Goal: Task Accomplishment & Management: Complete application form

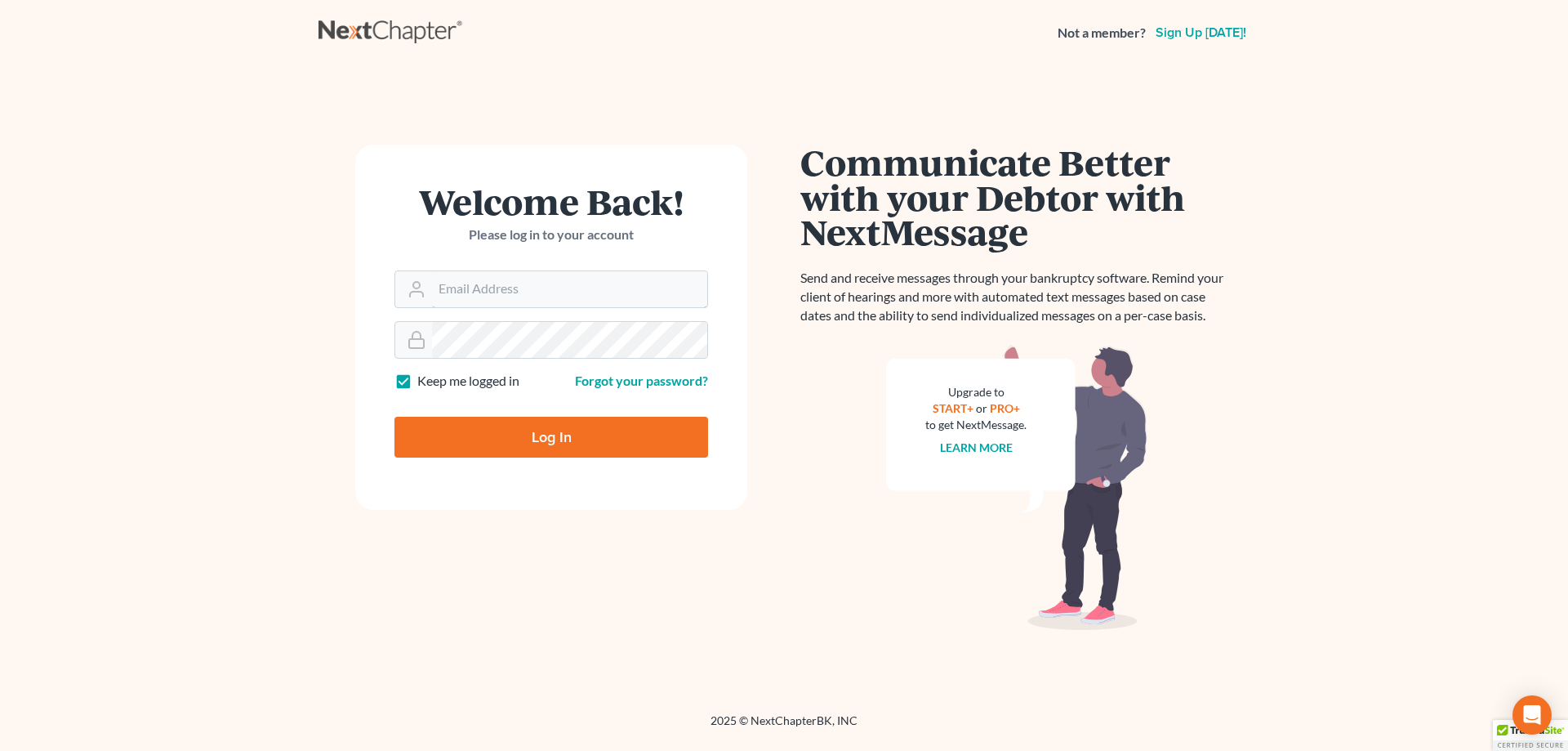
type input "[EMAIL_ADDRESS][DOMAIN_NAME]"
click at [539, 442] on input "Log In" at bounding box center [551, 437] width 314 height 41
type input "Thinking..."
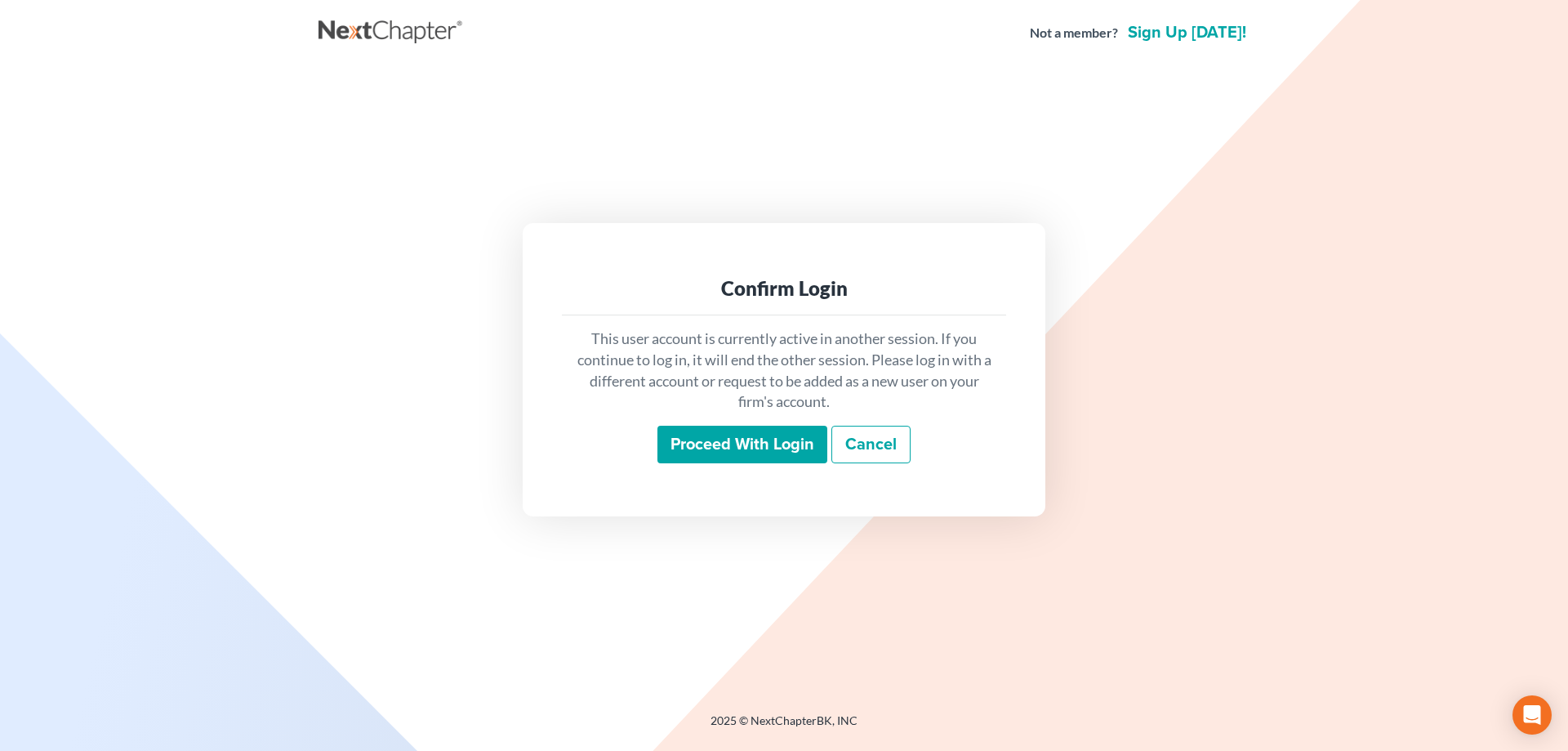
click at [777, 452] on input "Proceed with login" at bounding box center [742, 444] width 170 height 38
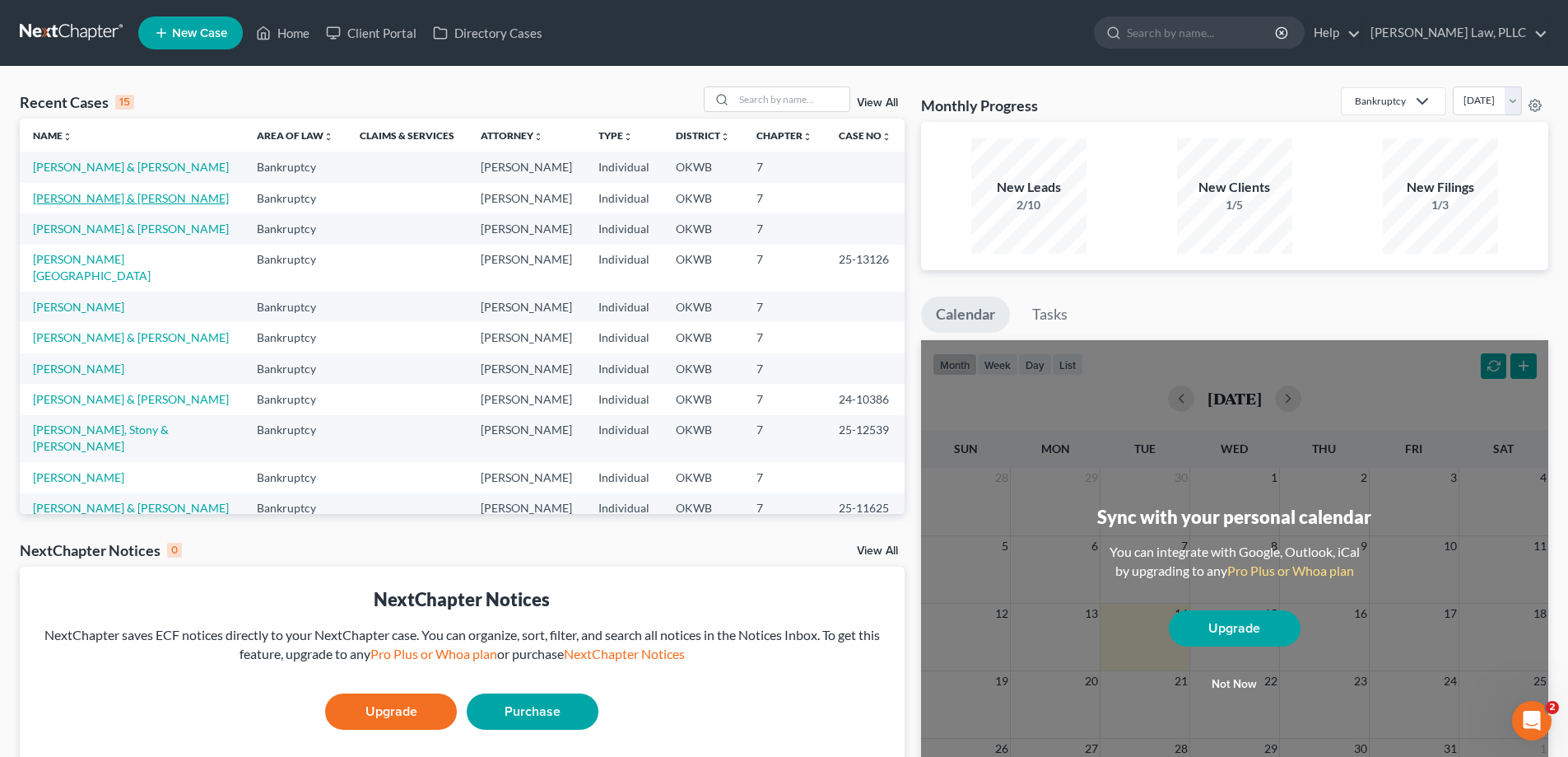
click at [103, 205] on link "[PERSON_NAME] & [PERSON_NAME]" at bounding box center [130, 197] width 196 height 14
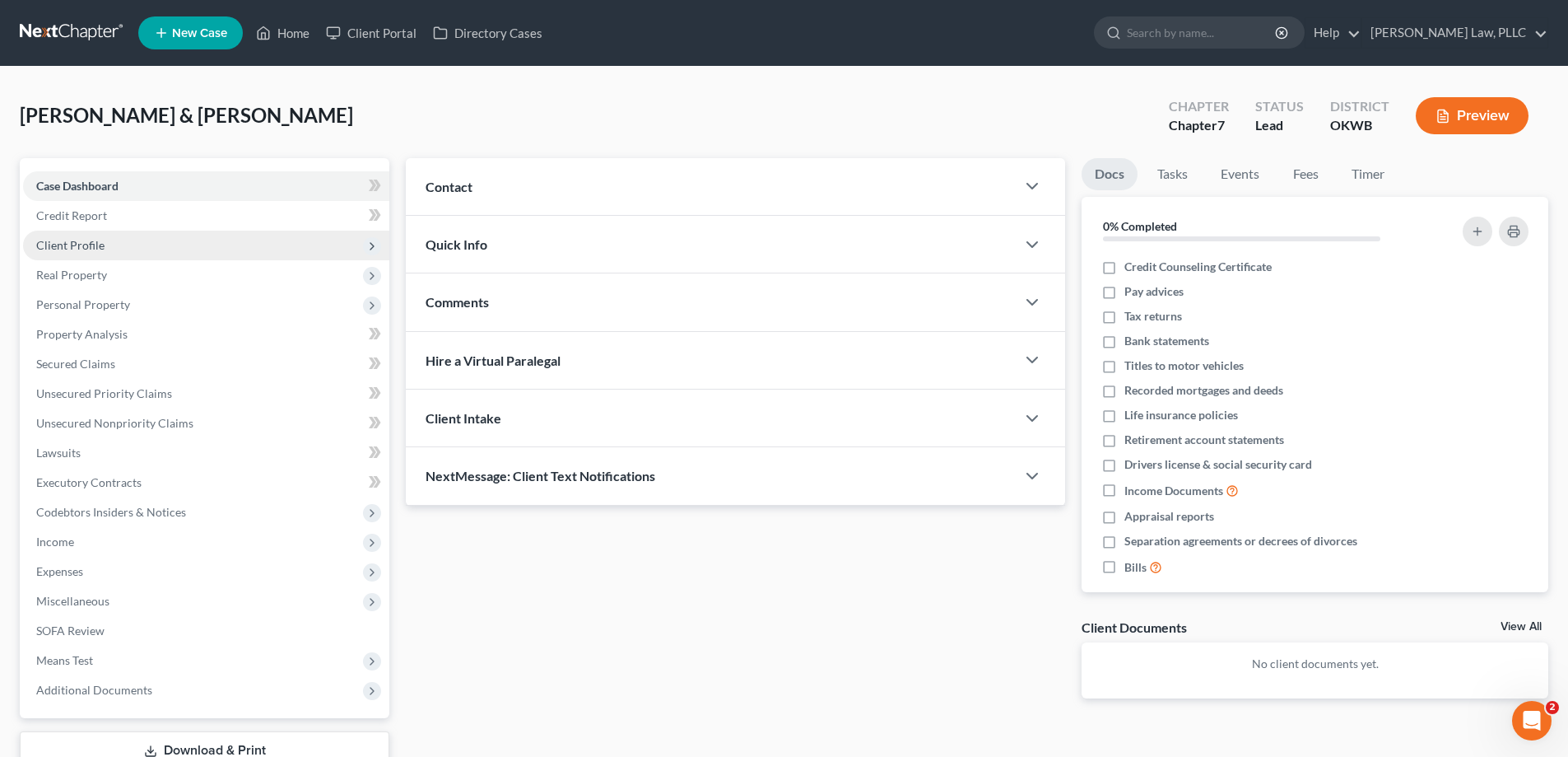
click at [123, 244] on span "Client Profile" at bounding box center [206, 245] width 366 height 30
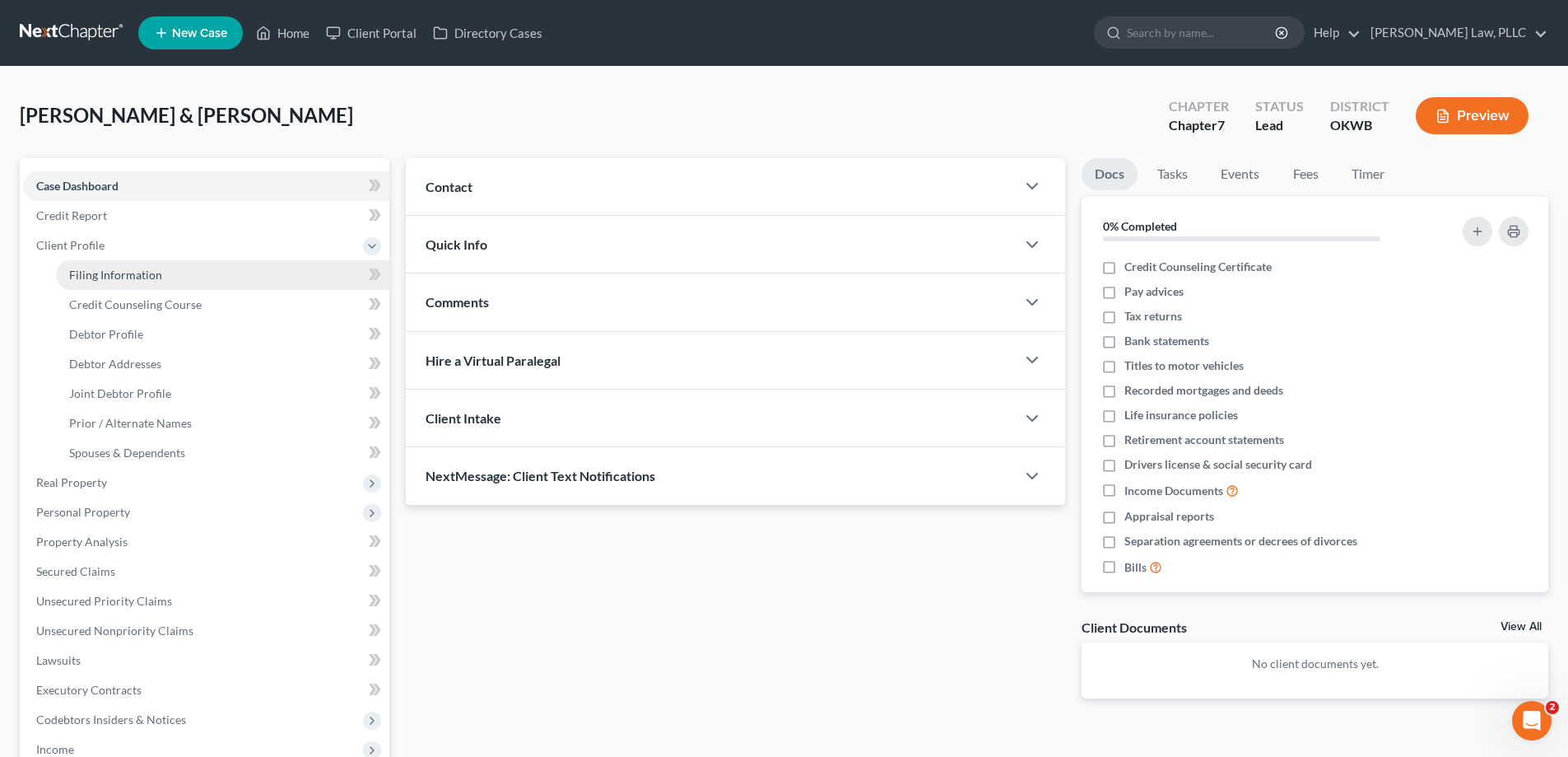
click at [140, 269] on span "Filing Information" at bounding box center [116, 274] width 93 height 14
select select "1"
select select "0"
select select "37"
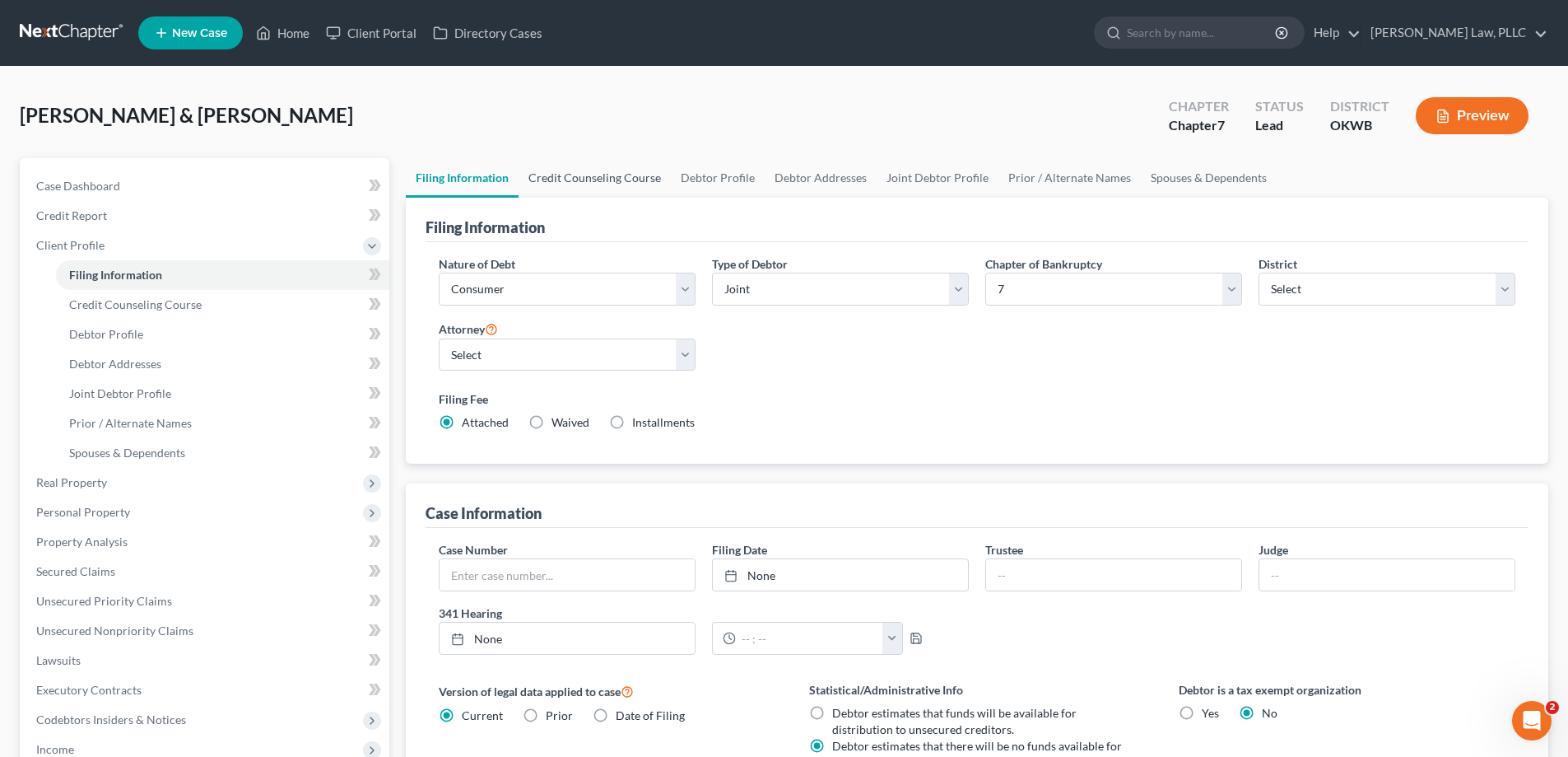
click at [556, 181] on link "Credit Counseling Course" at bounding box center [594, 177] width 152 height 39
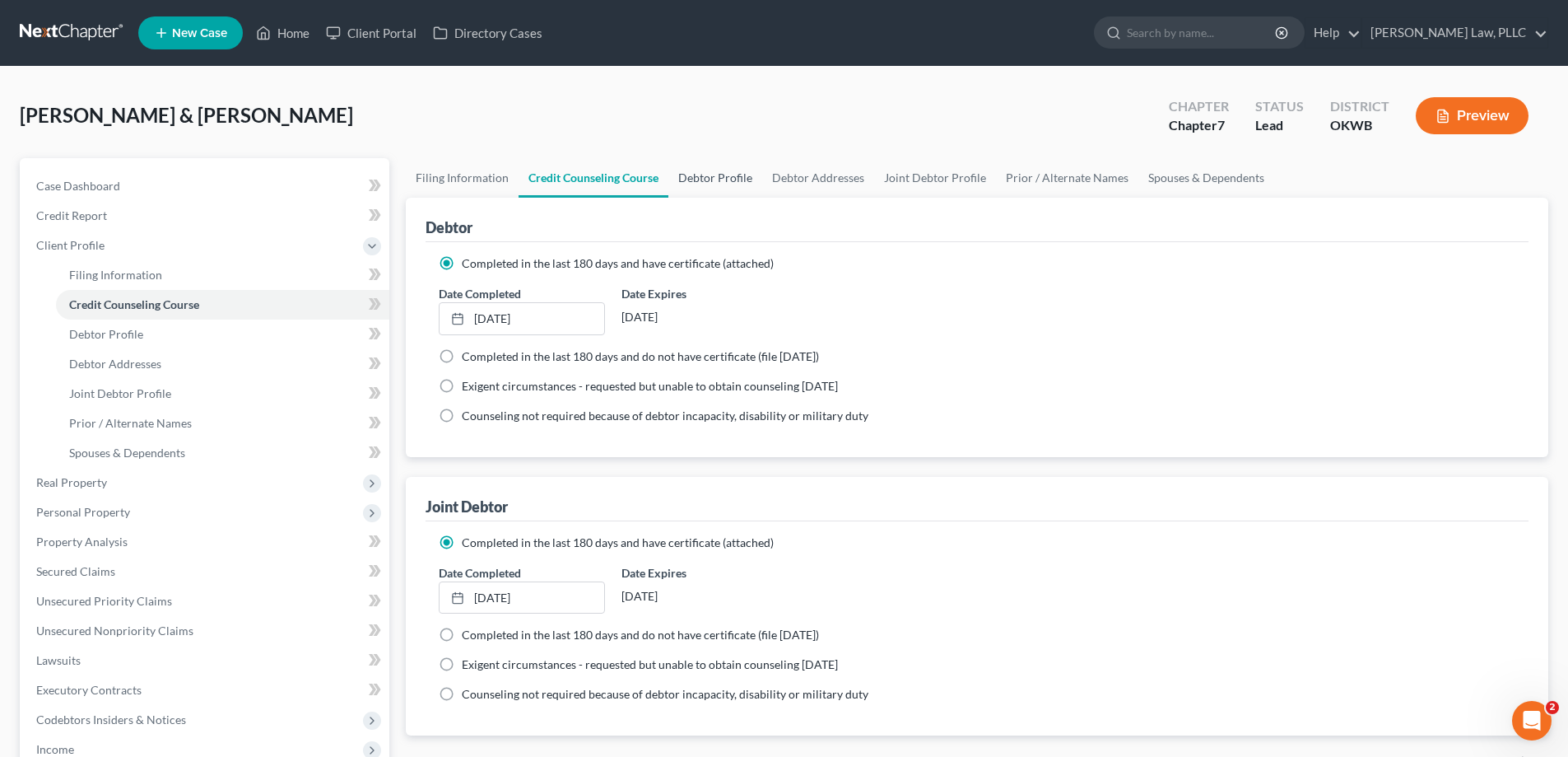
click at [707, 187] on link "Debtor Profile" at bounding box center [715, 177] width 94 height 39
select select "1"
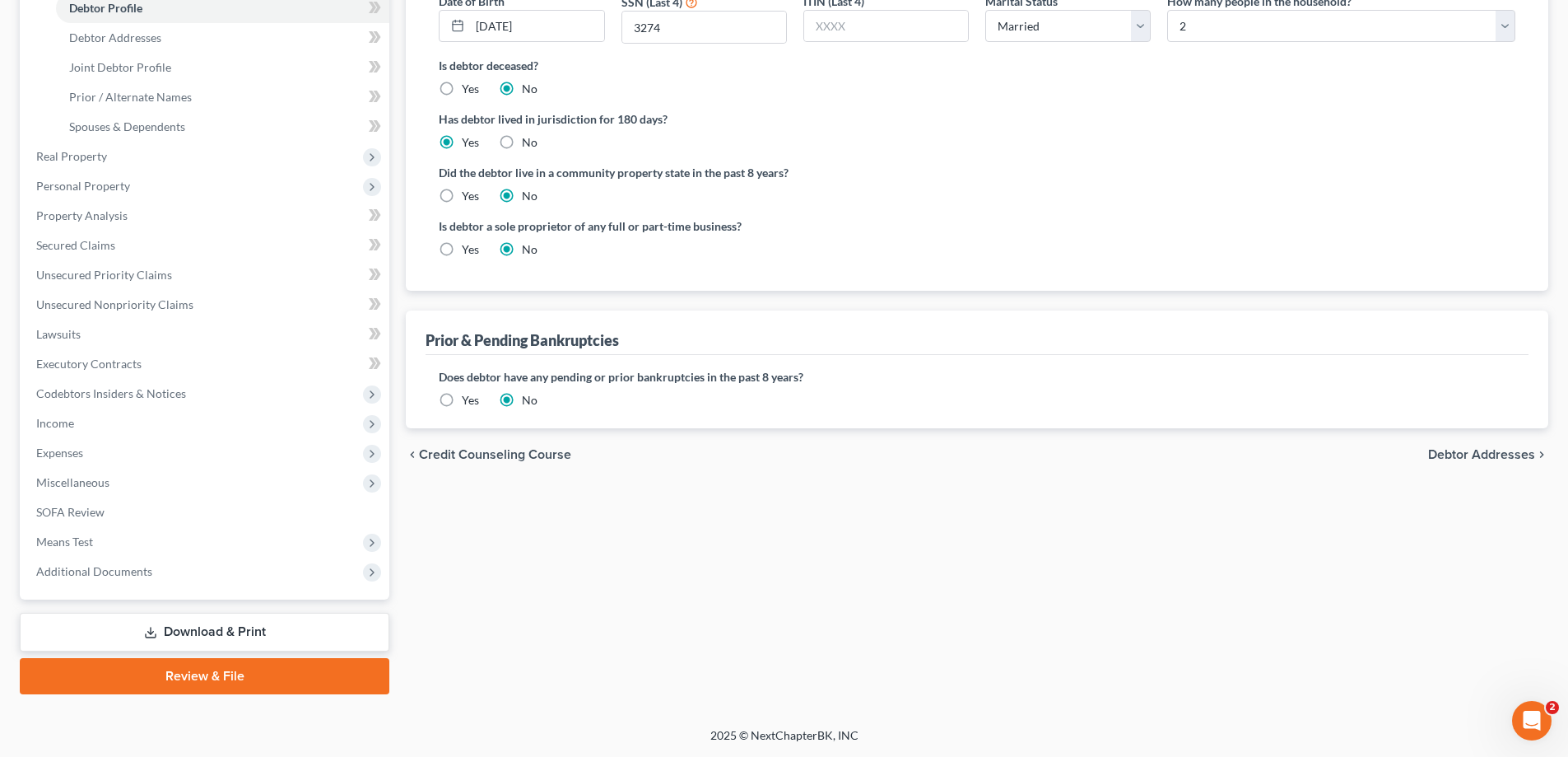
scroll to position [79, 0]
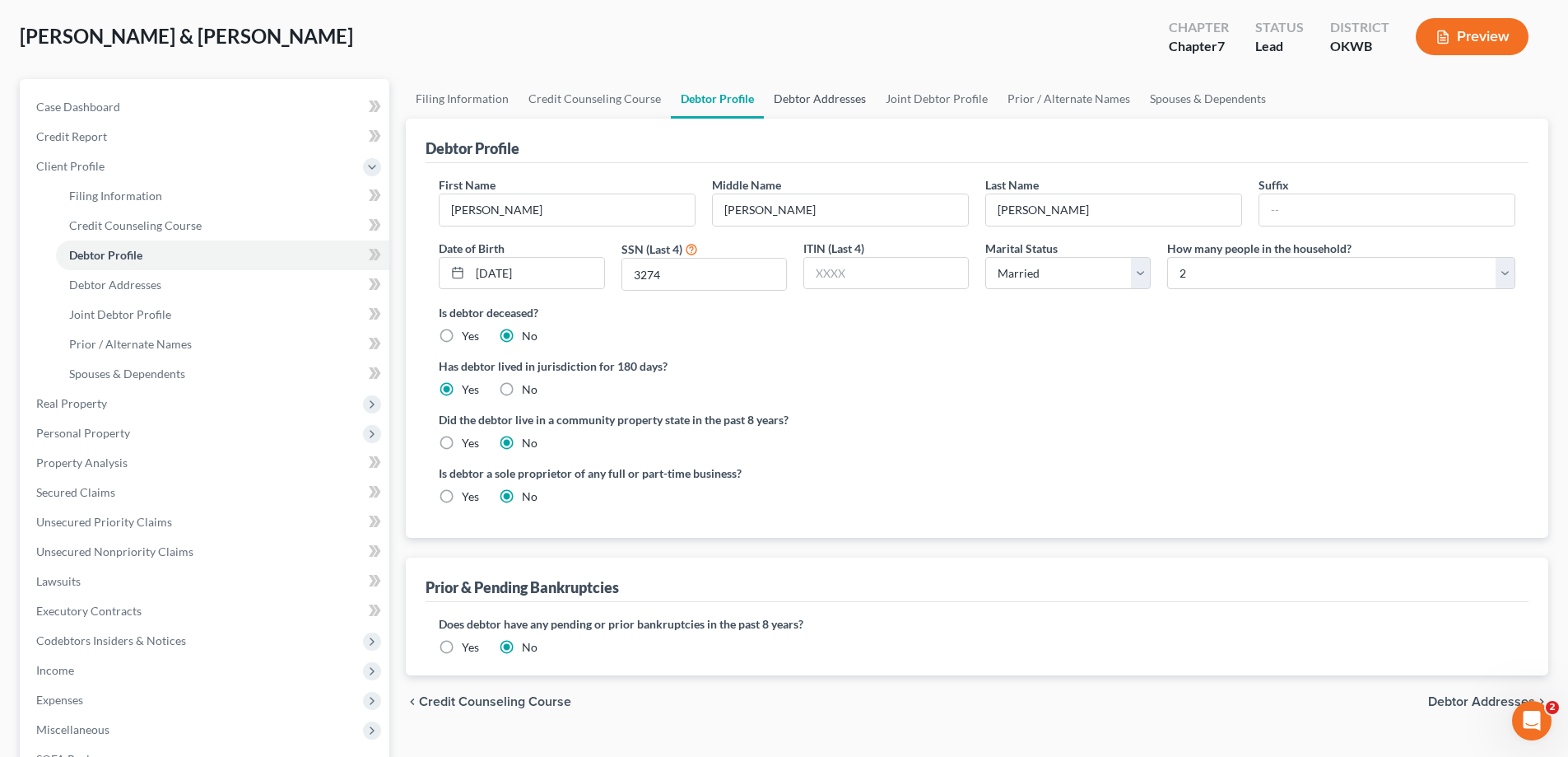
drag, startPoint x: 805, startPoint y: 73, endPoint x: 810, endPoint y: 87, distance: 14.9
click at [805, 72] on div "Hidalgo, Kim & Paul Upgraded Chapter Chapter 7 Status Lead District OKWB Preview" at bounding box center [784, 43] width 1529 height 72
click at [810, 98] on link "Debtor Addresses" at bounding box center [820, 99] width 112 height 39
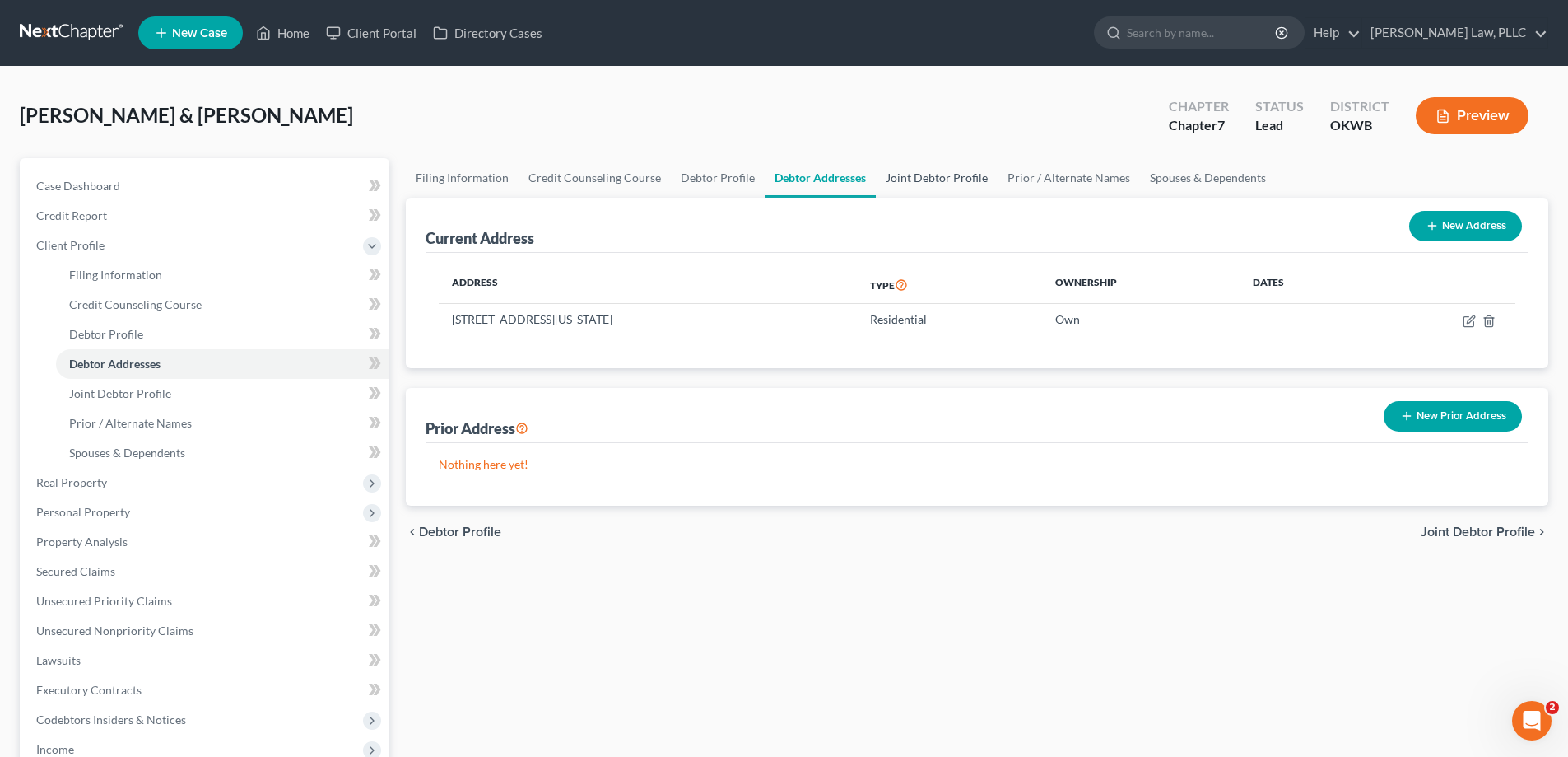
click at [945, 182] on link "Joint Debtor Profile" at bounding box center [937, 177] width 122 height 39
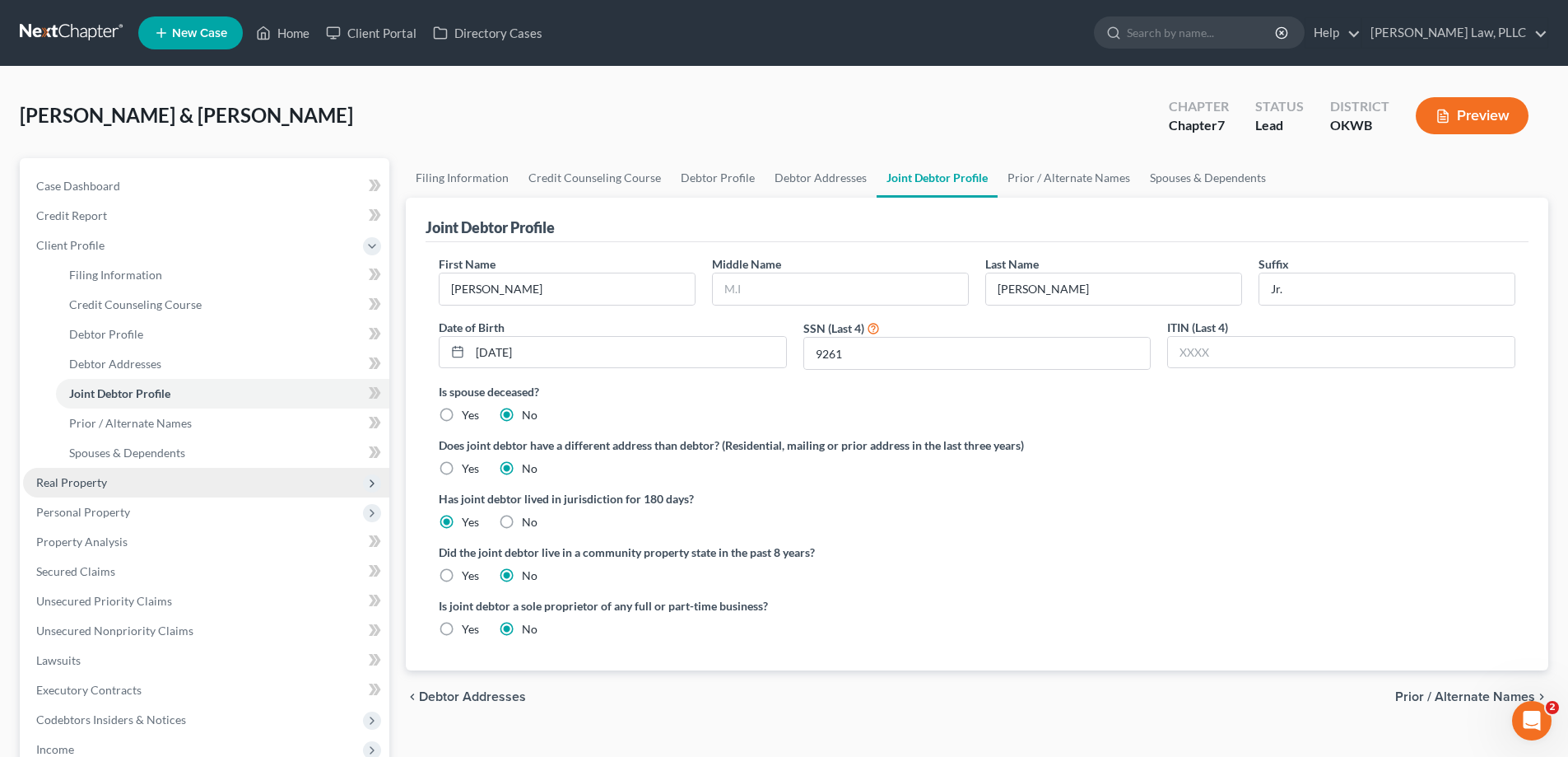
click at [160, 489] on span "Real Property" at bounding box center [206, 482] width 366 height 30
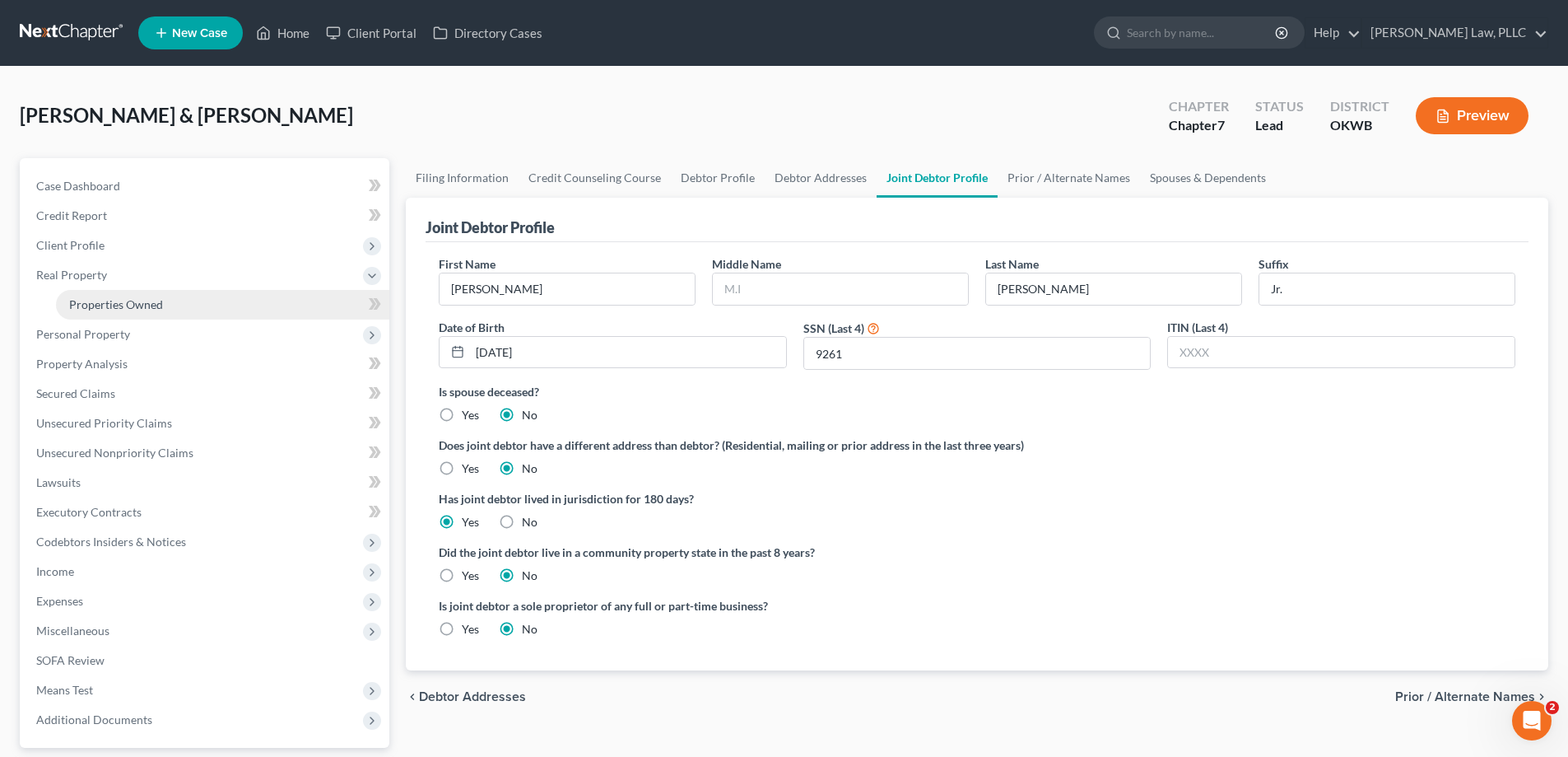
click at [183, 296] on link "Properties Owned" at bounding box center [222, 305] width 334 height 30
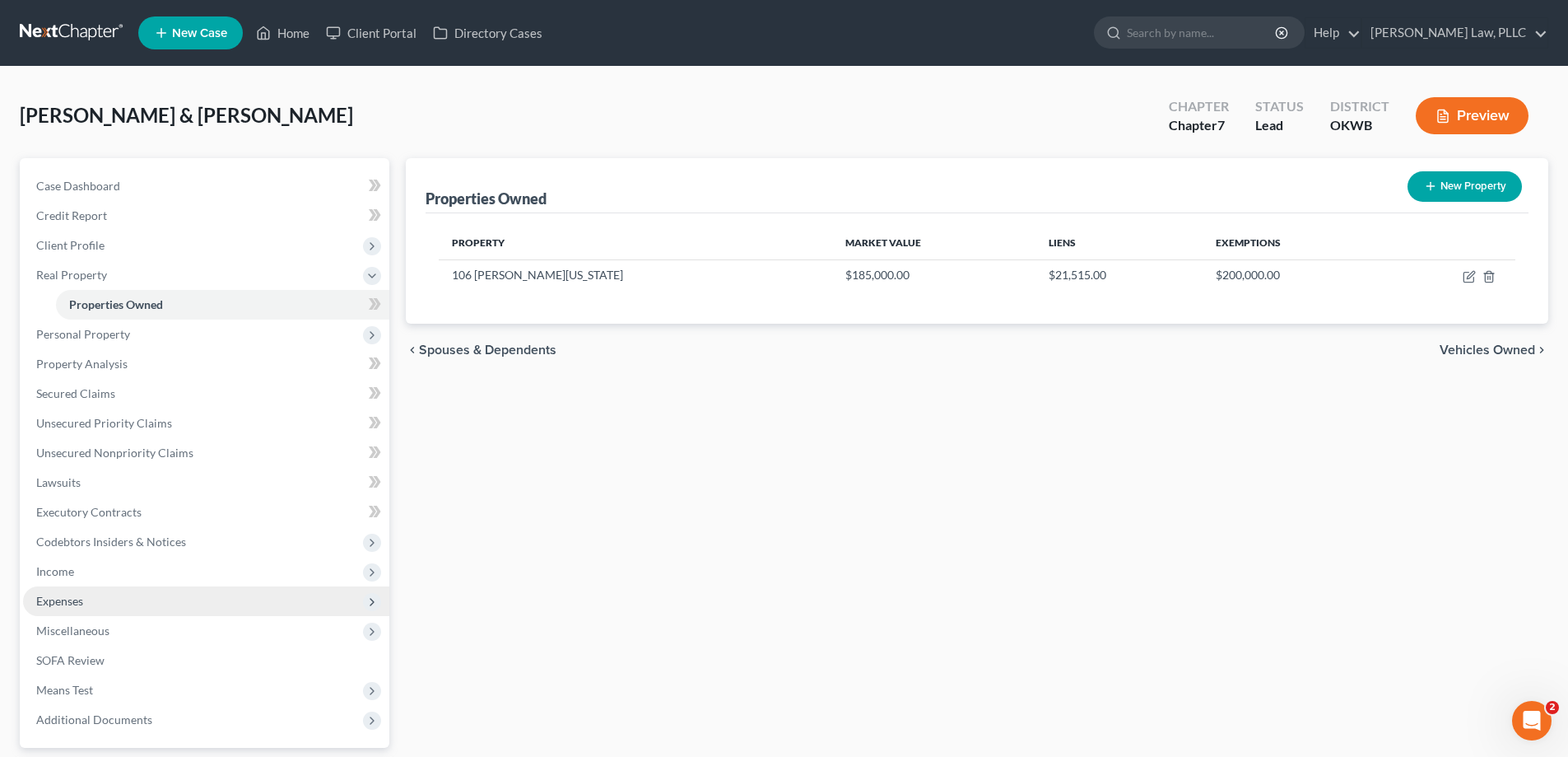
click at [123, 597] on span "Expenses" at bounding box center [206, 601] width 366 height 30
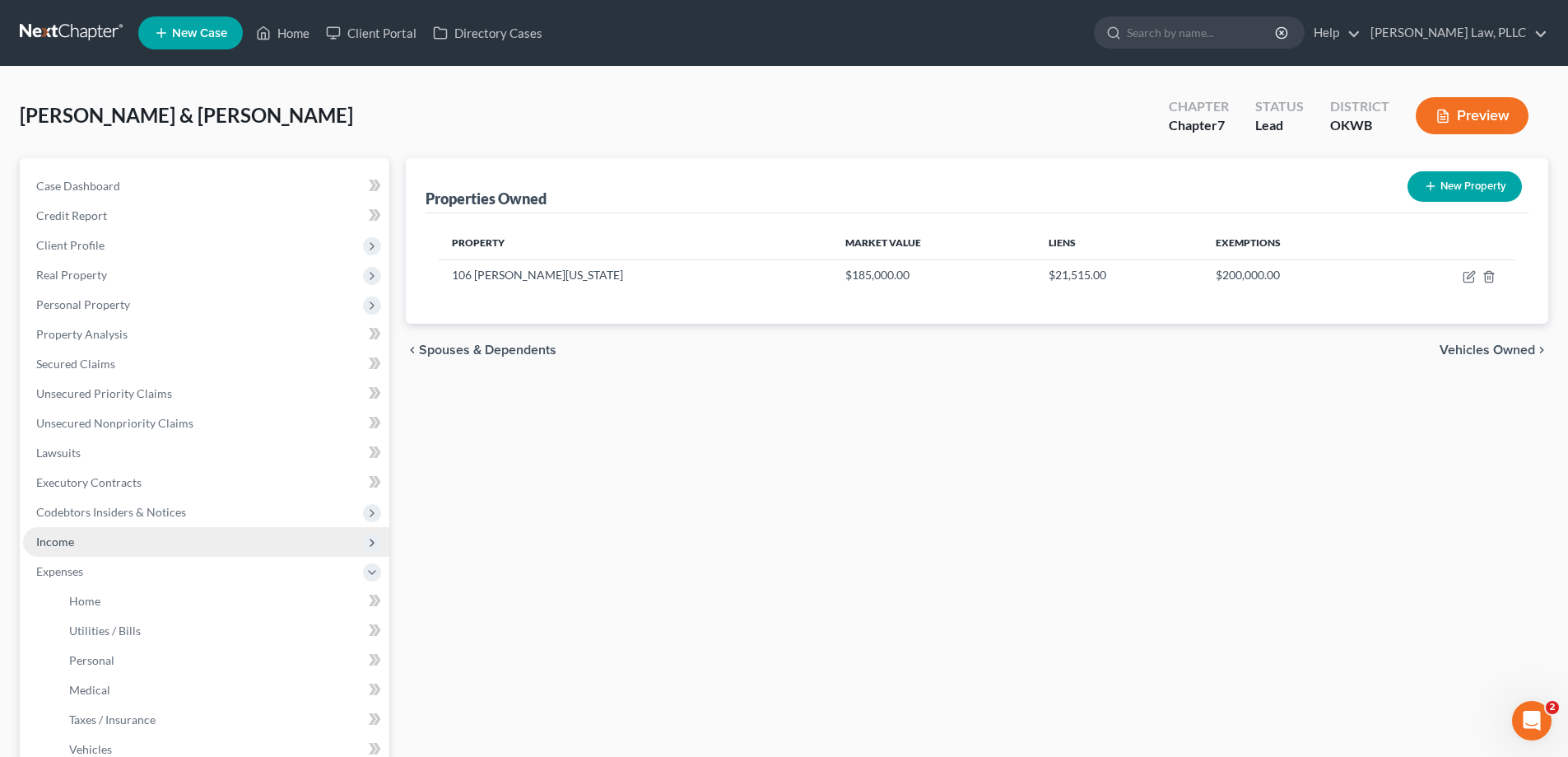
click at [88, 552] on span "Income" at bounding box center [206, 542] width 366 height 30
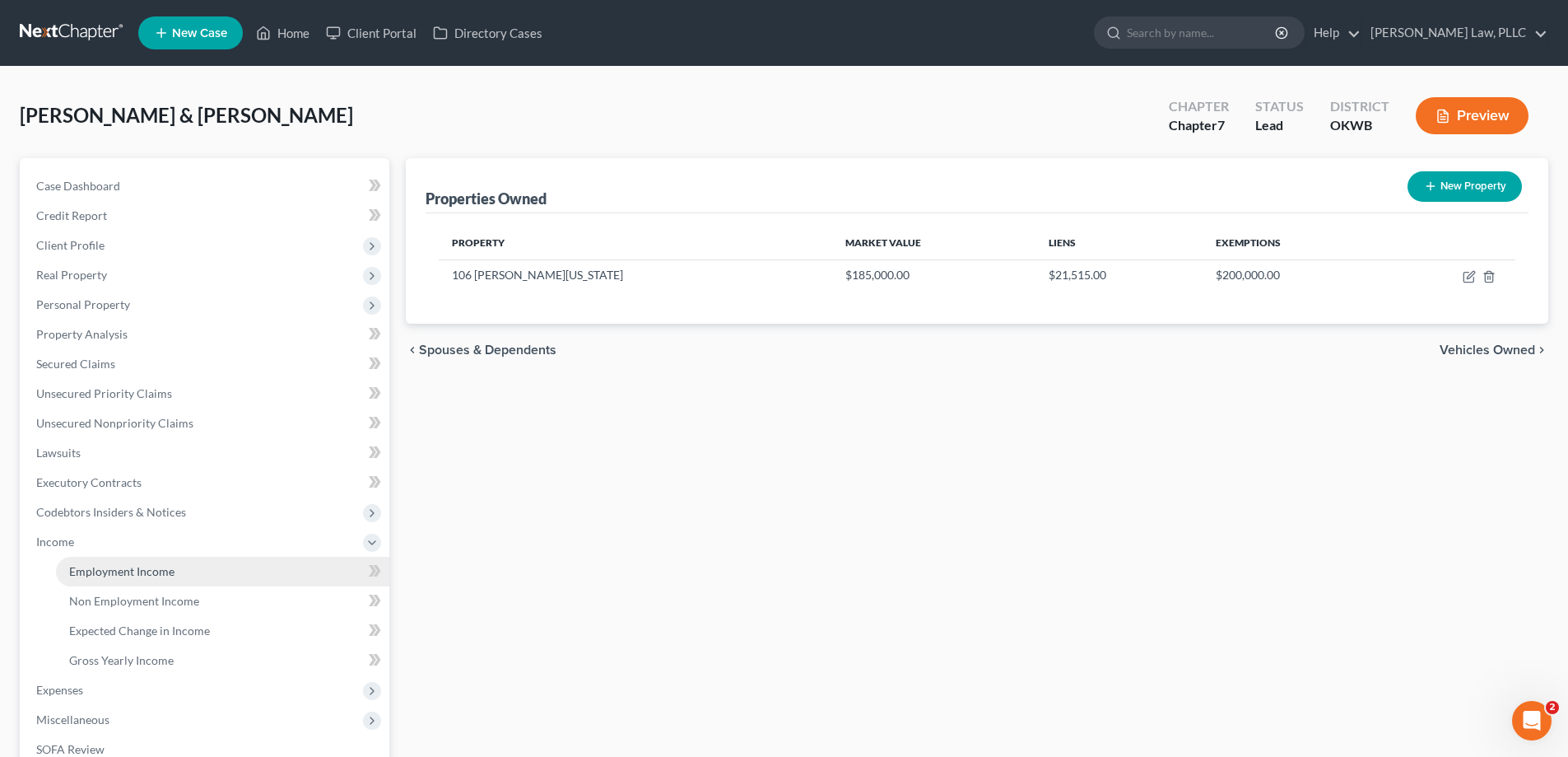
click at [108, 577] on span "Employment Income" at bounding box center [122, 571] width 106 height 14
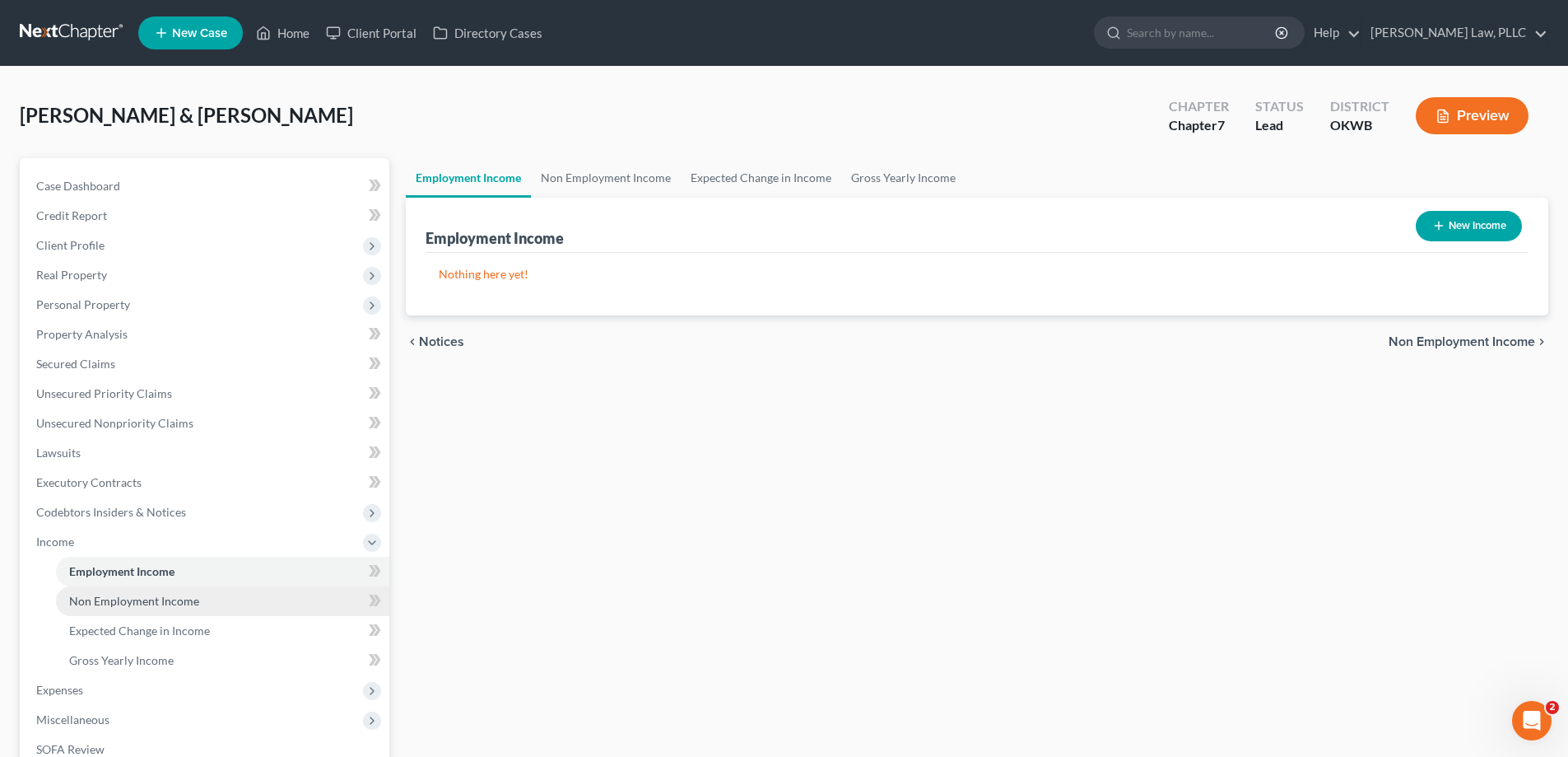
click at [116, 596] on span "Non Employment Income" at bounding box center [134, 600] width 130 height 14
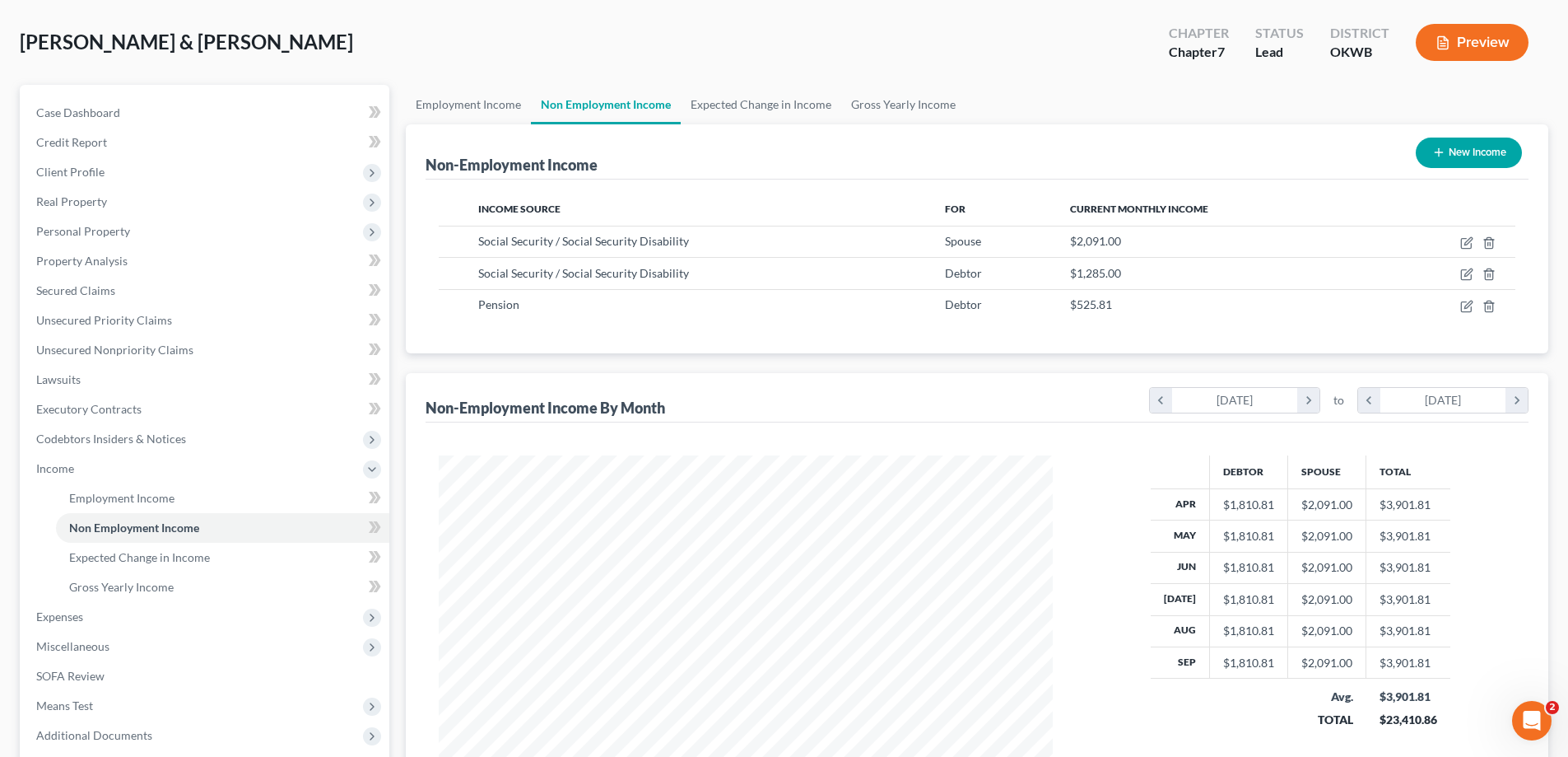
scroll to position [72, 0]
click at [172, 586] on span "Gross Yearly Income" at bounding box center [121, 587] width 105 height 14
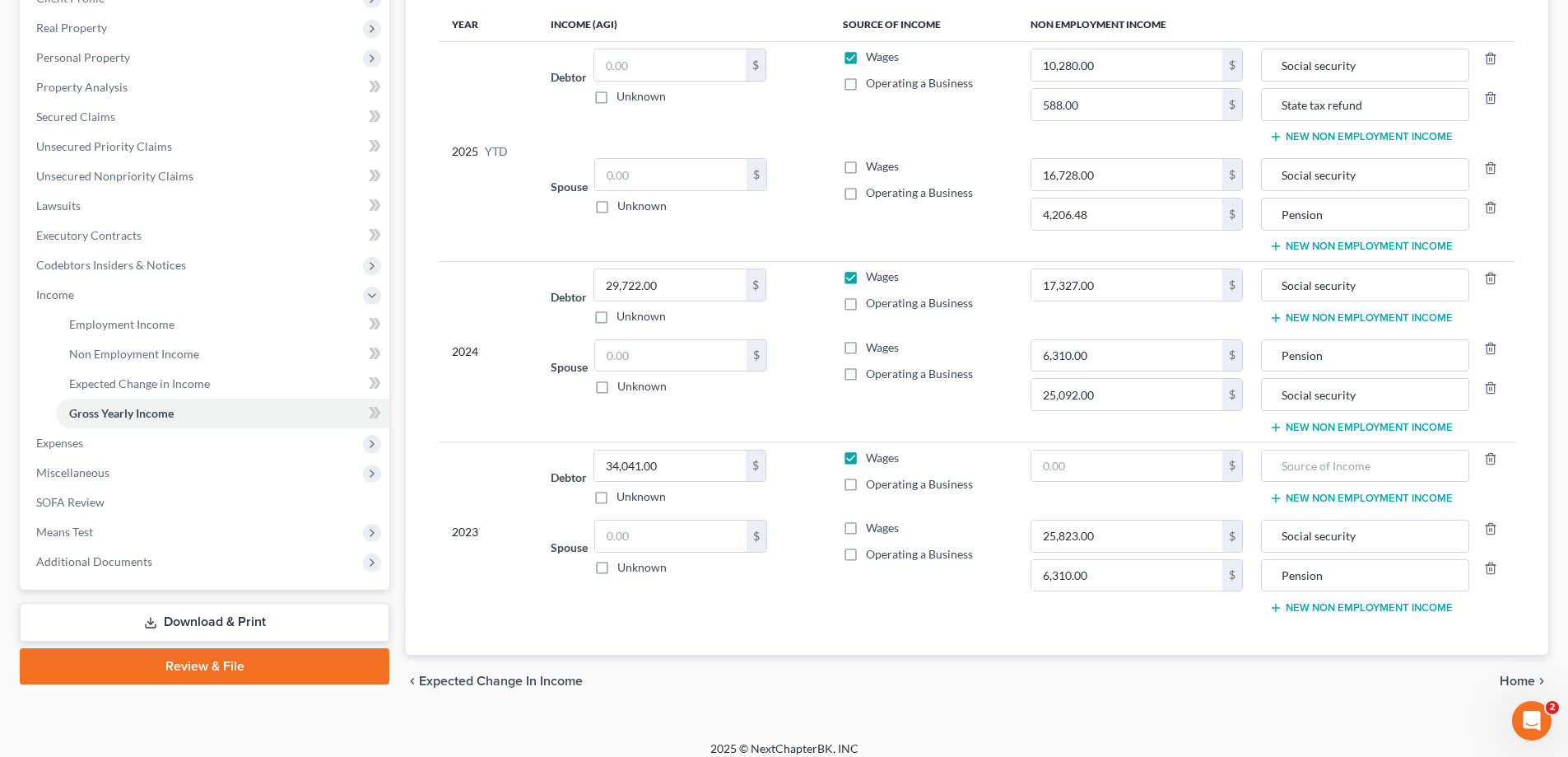
scroll to position [165, 0]
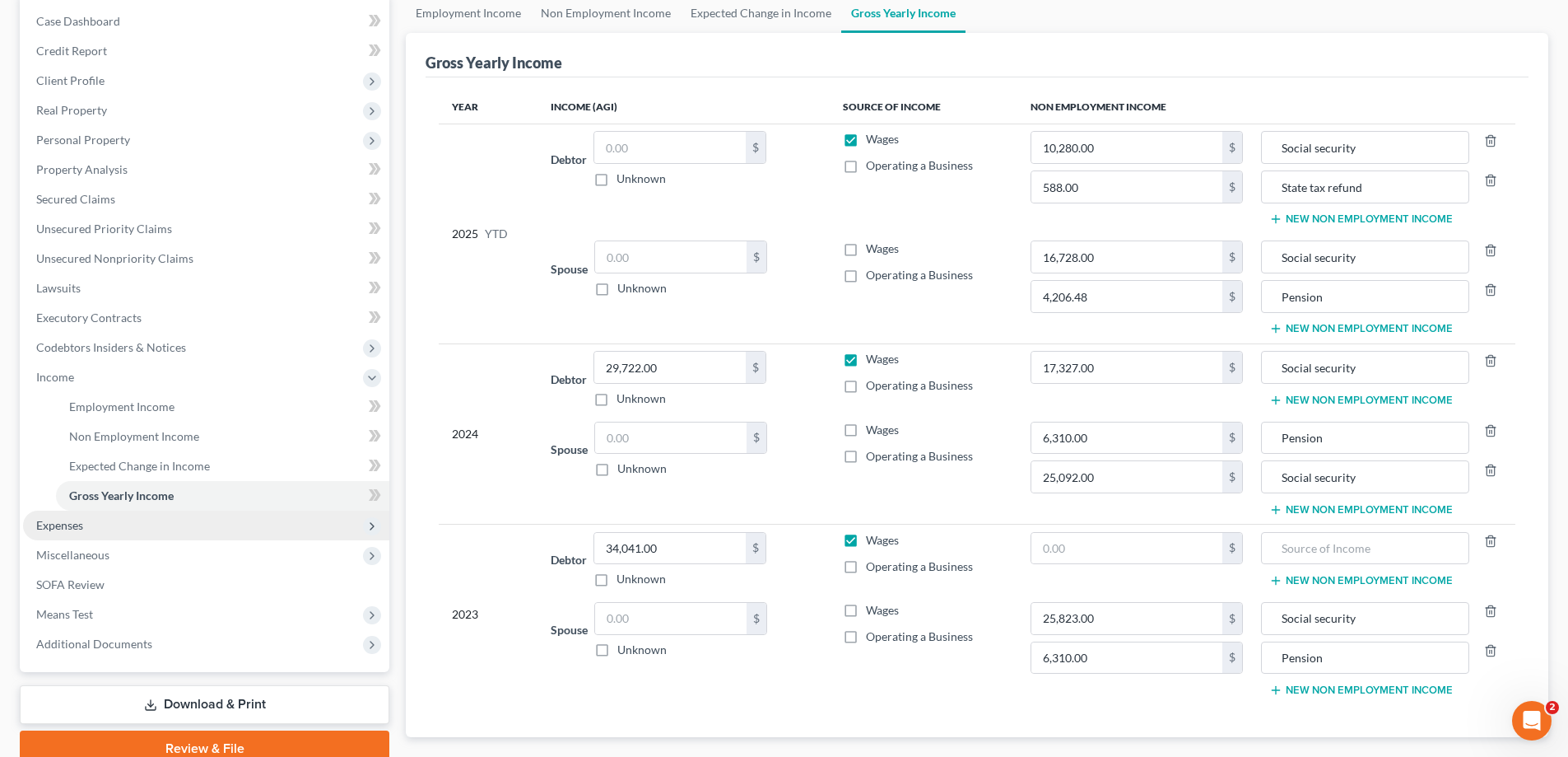
click at [106, 523] on span "Expenses" at bounding box center [206, 525] width 366 height 30
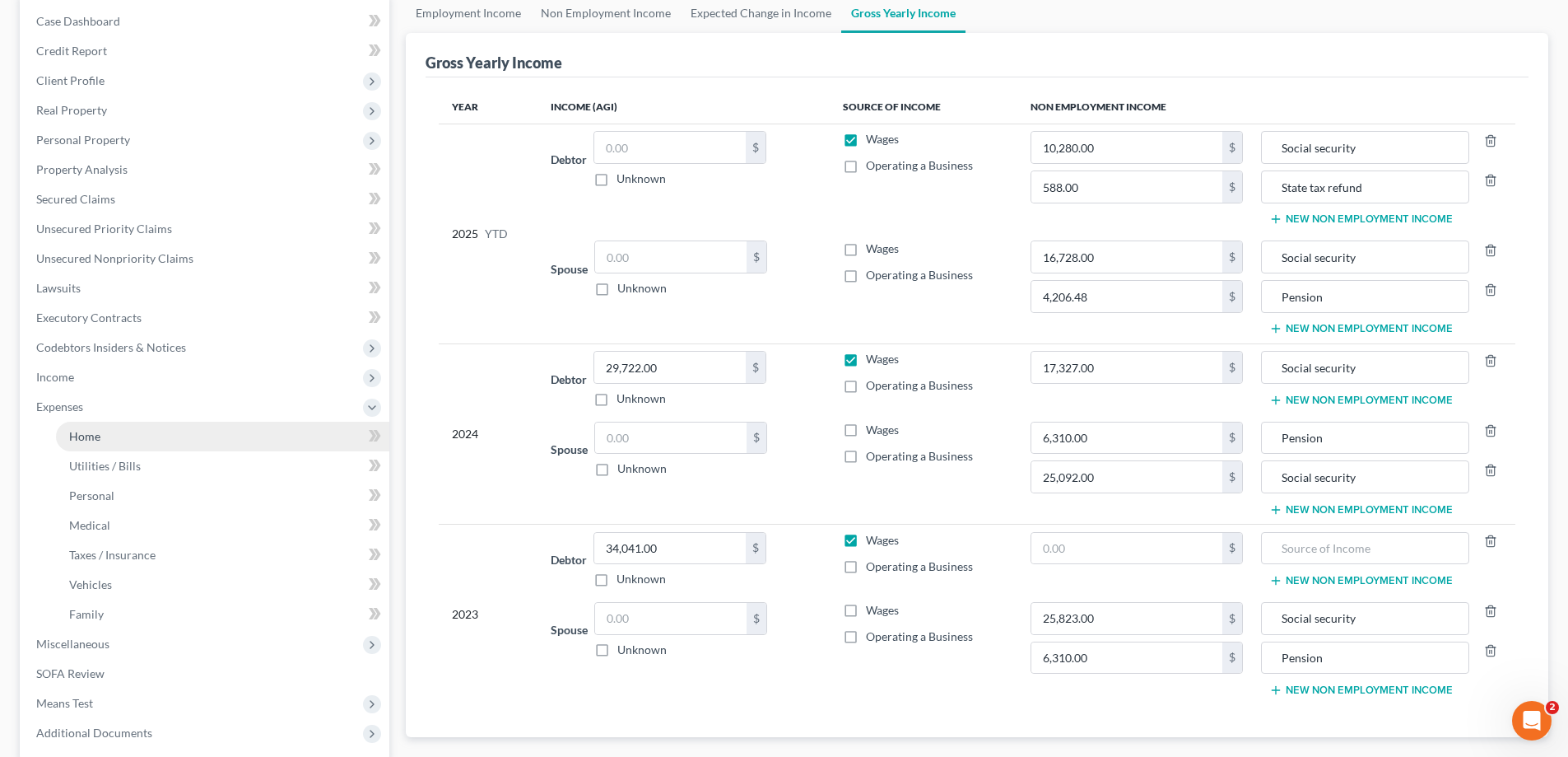
click at [133, 445] on link "Home" at bounding box center [222, 436] width 334 height 30
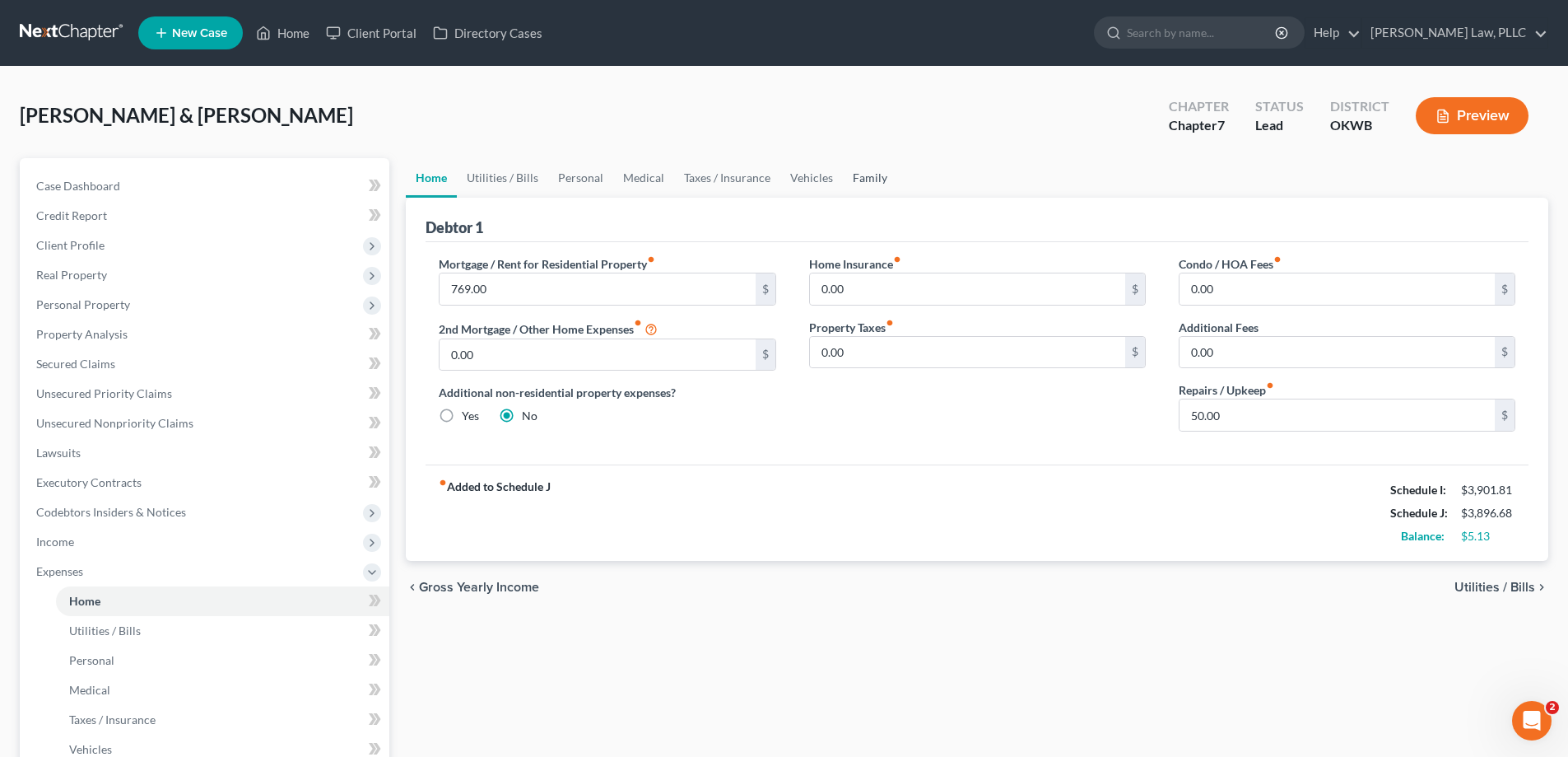
click at [851, 189] on link "Family" at bounding box center [871, 177] width 55 height 39
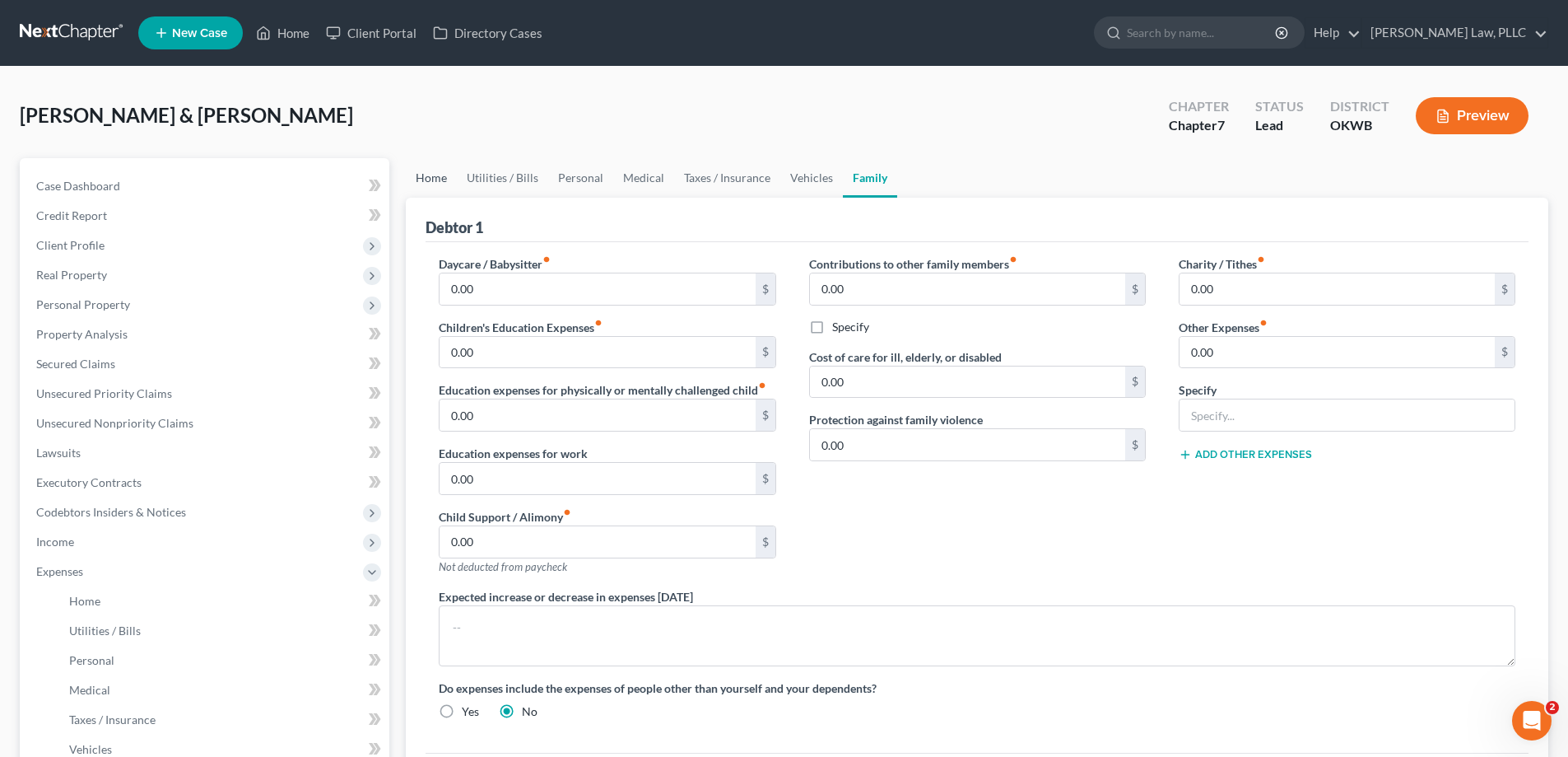
click at [439, 175] on link "Home" at bounding box center [431, 177] width 51 height 39
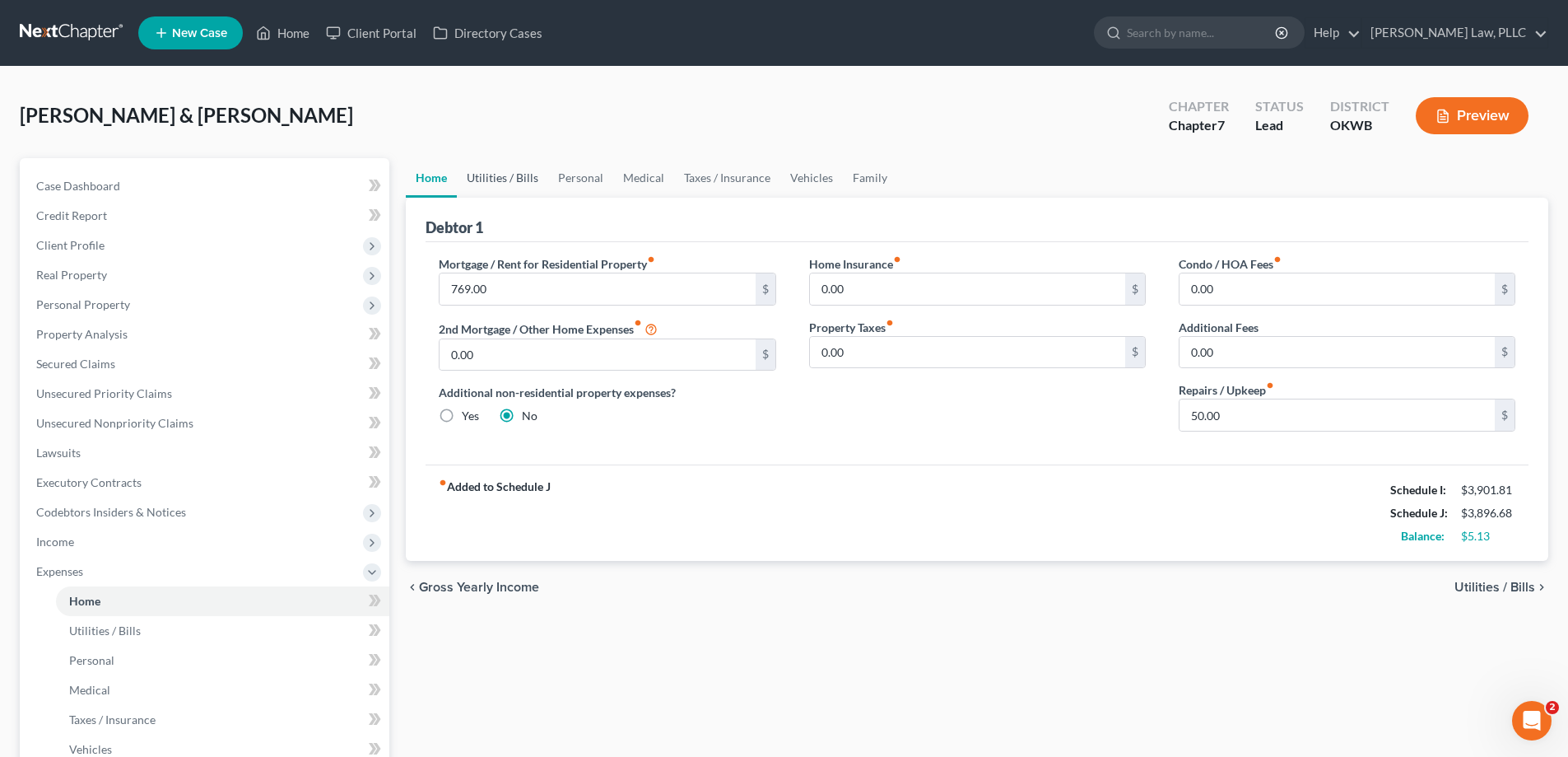
click at [462, 181] on link "Utilities / Bills" at bounding box center [502, 177] width 91 height 39
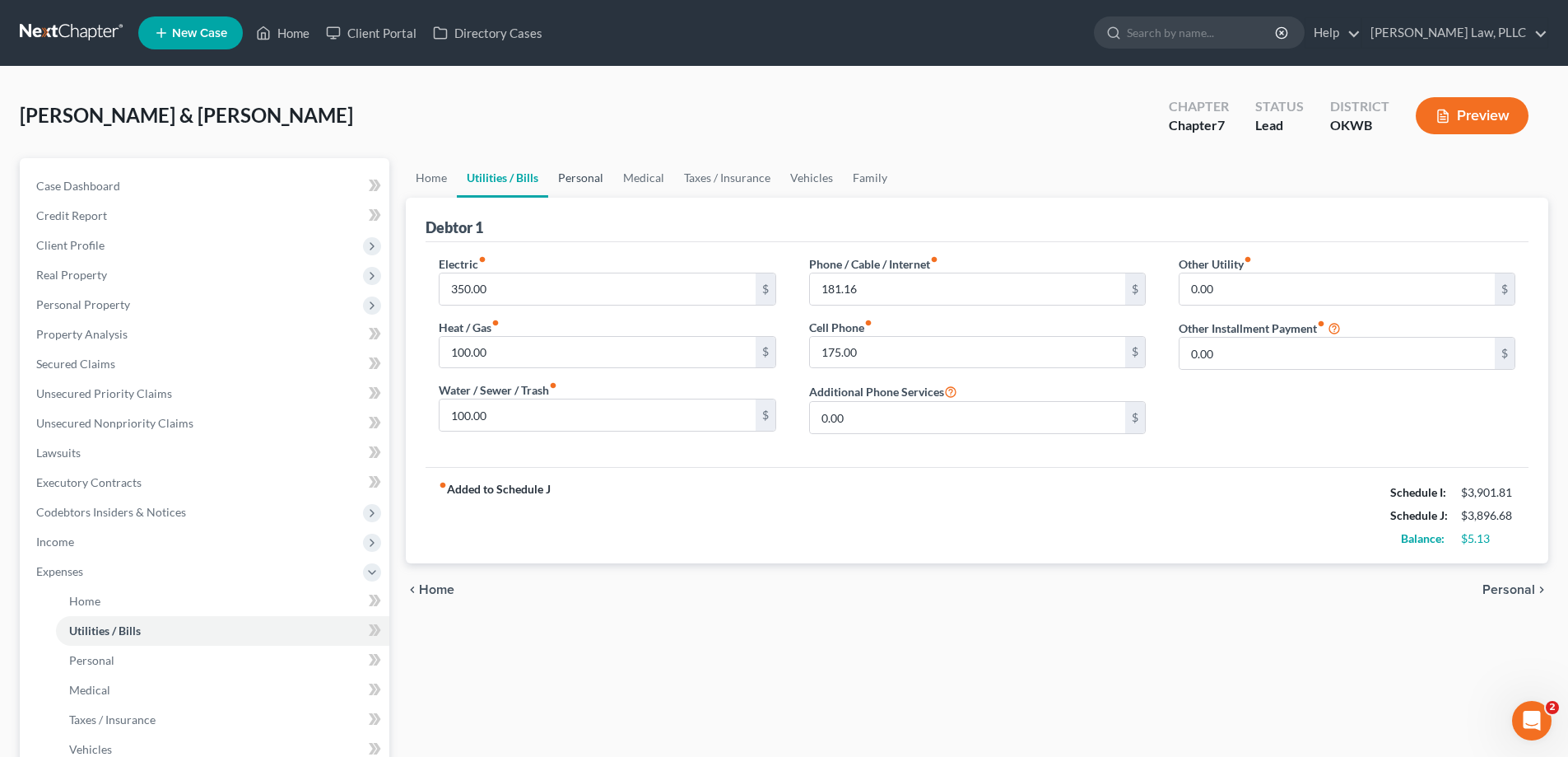
click at [583, 176] on link "Personal" at bounding box center [580, 177] width 65 height 39
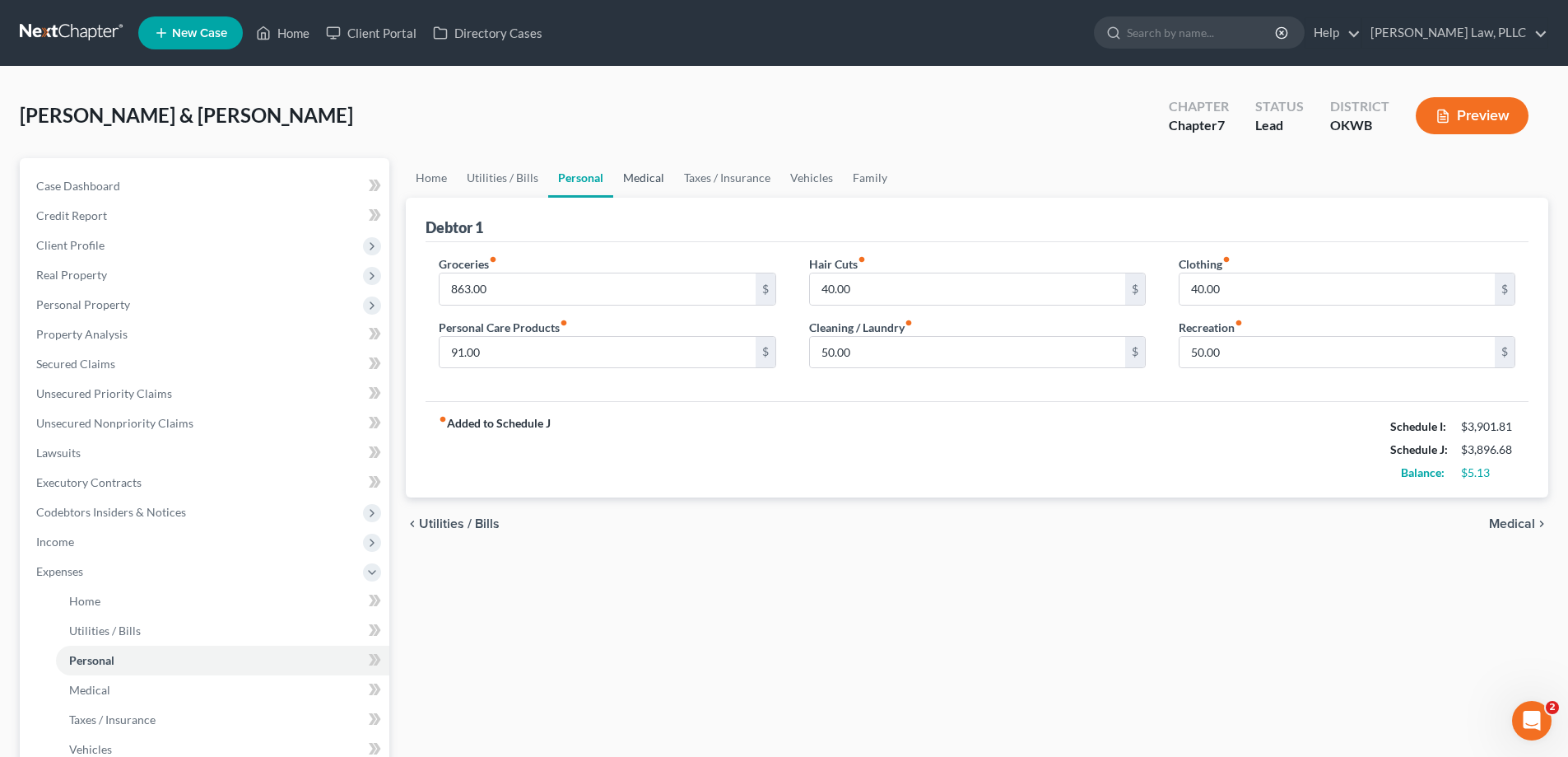
click at [651, 178] on link "Medical" at bounding box center [644, 177] width 61 height 39
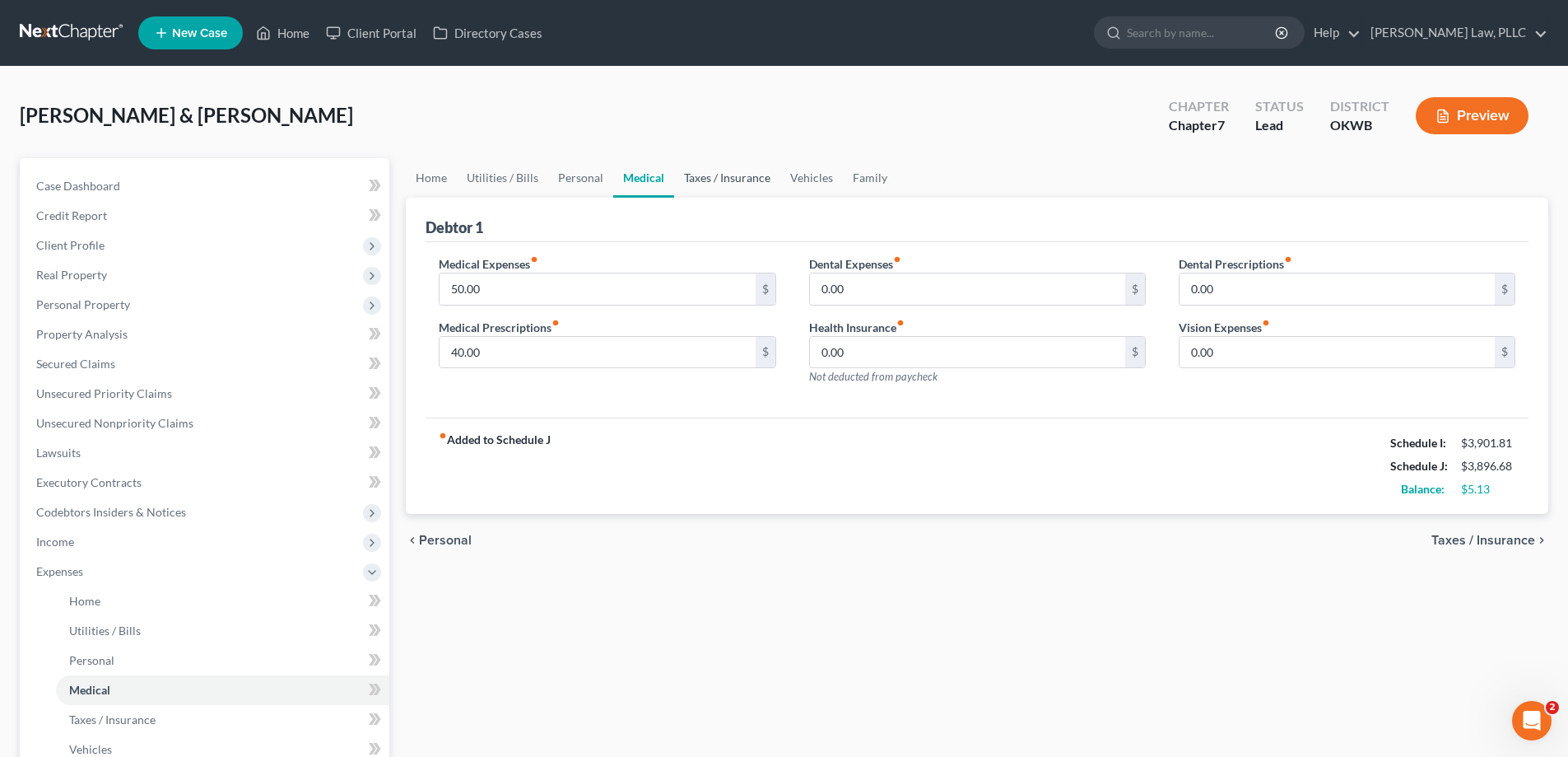
click at [697, 175] on link "Taxes / Insurance" at bounding box center [727, 177] width 106 height 39
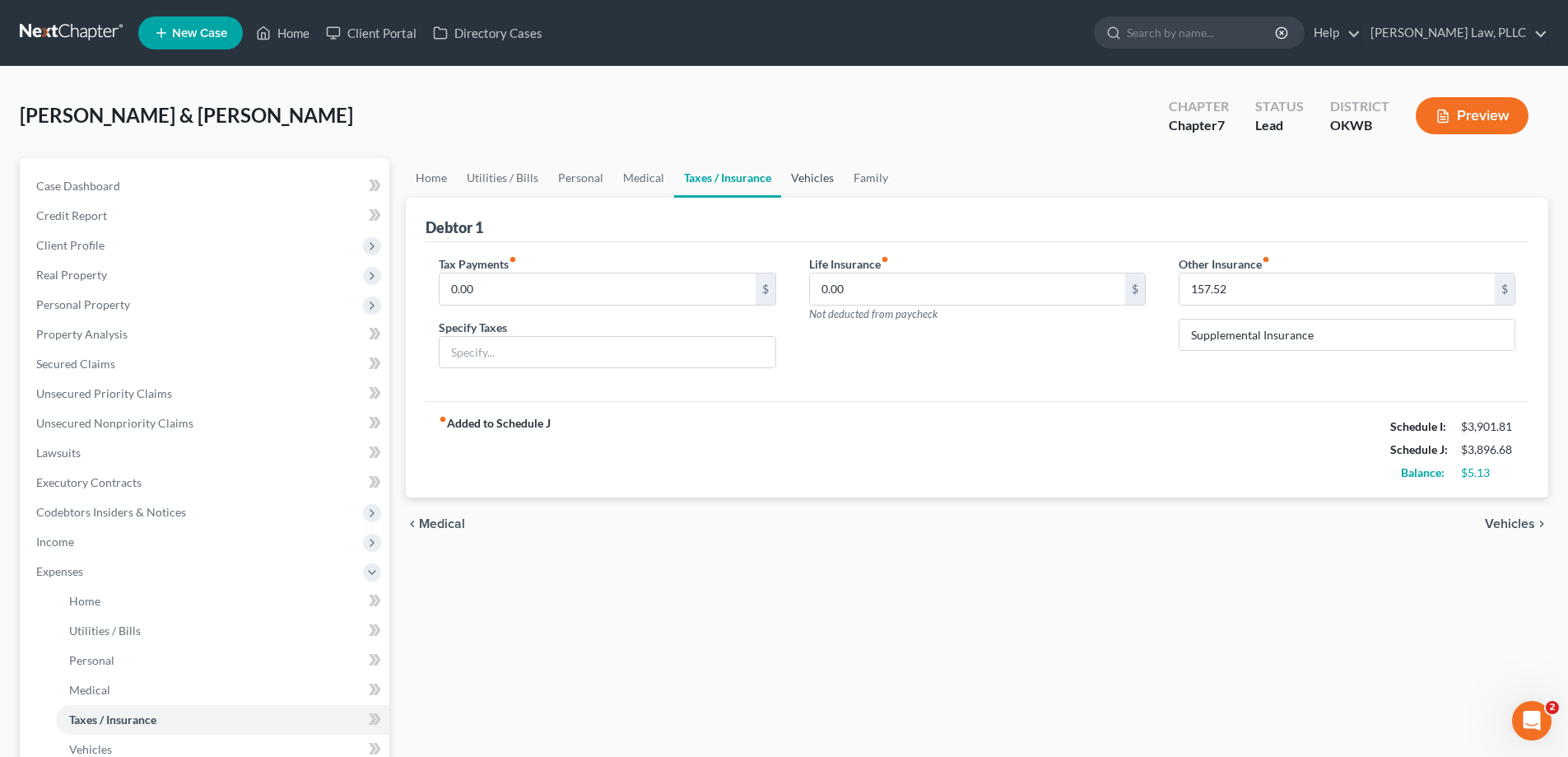
click at [785, 182] on link "Vehicles" at bounding box center [812, 177] width 63 height 39
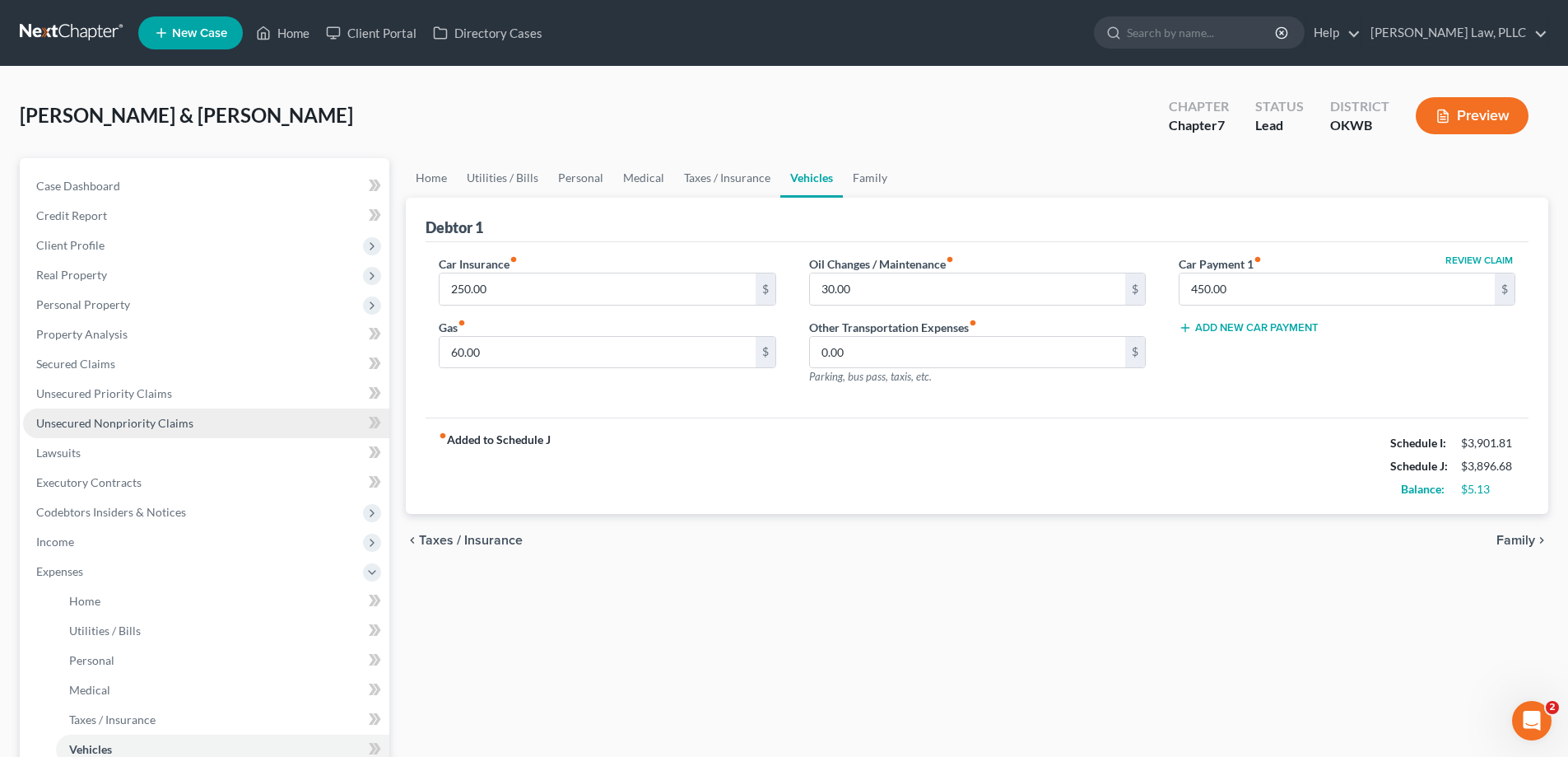
click at [119, 429] on span "Unsecured Nonpriority Claims" at bounding box center [115, 422] width 157 height 14
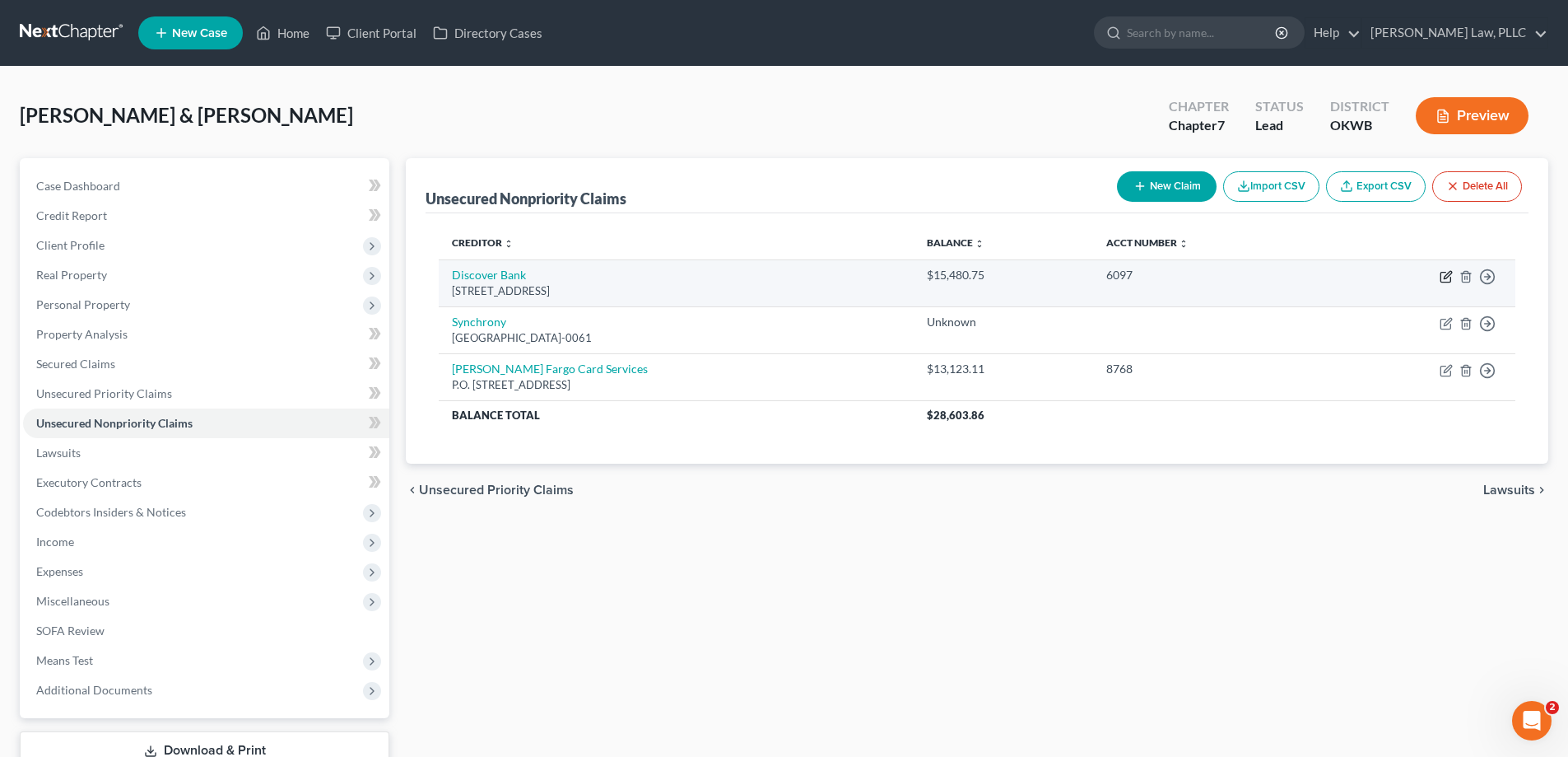
click at [1447, 278] on icon "button" at bounding box center [1446, 276] width 13 height 13
select select "14"
select select "2"
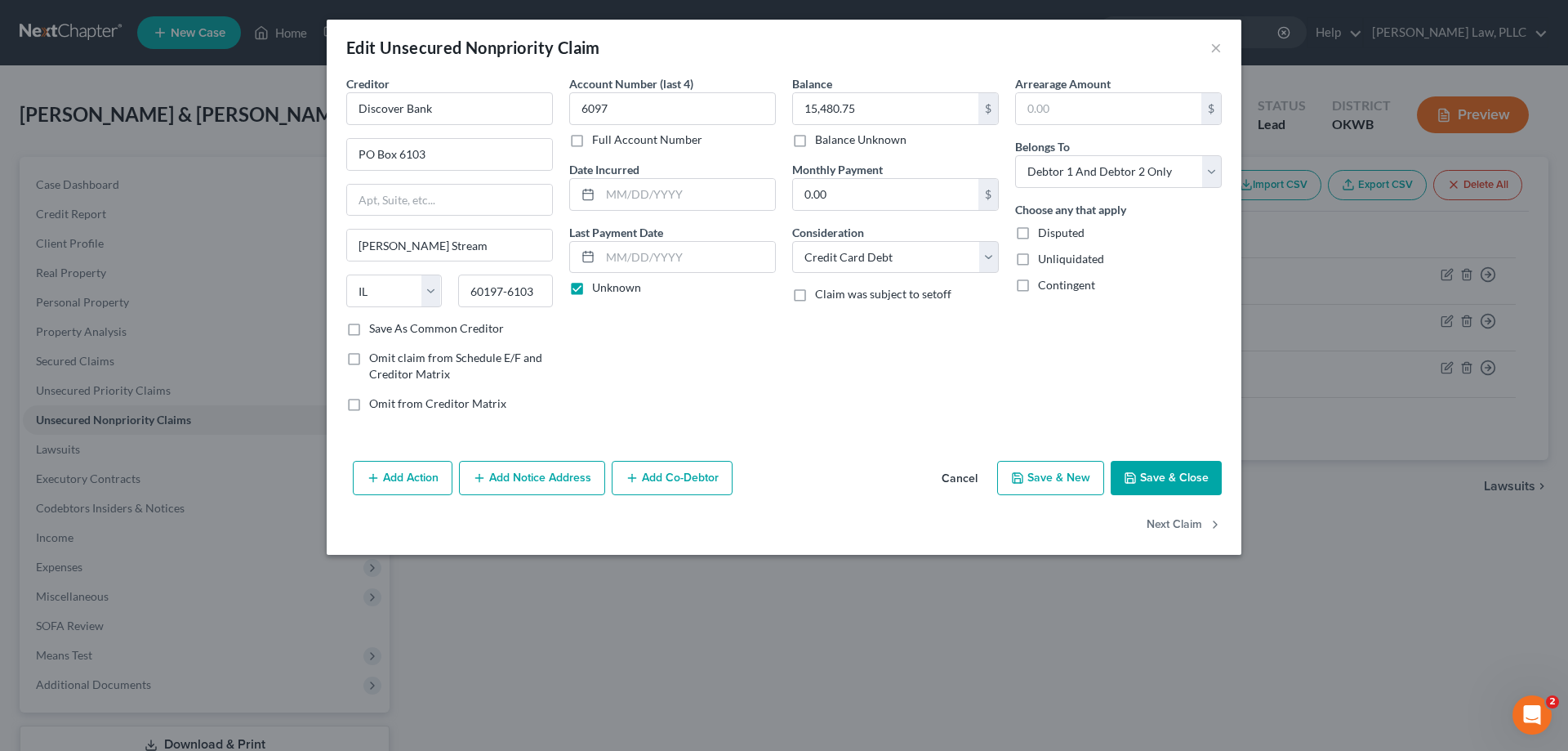
drag, startPoint x: 592, startPoint y: 476, endPoint x: 534, endPoint y: 512, distance: 68.3
click at [591, 474] on button "Add Notice Address" at bounding box center [532, 478] width 146 height 34
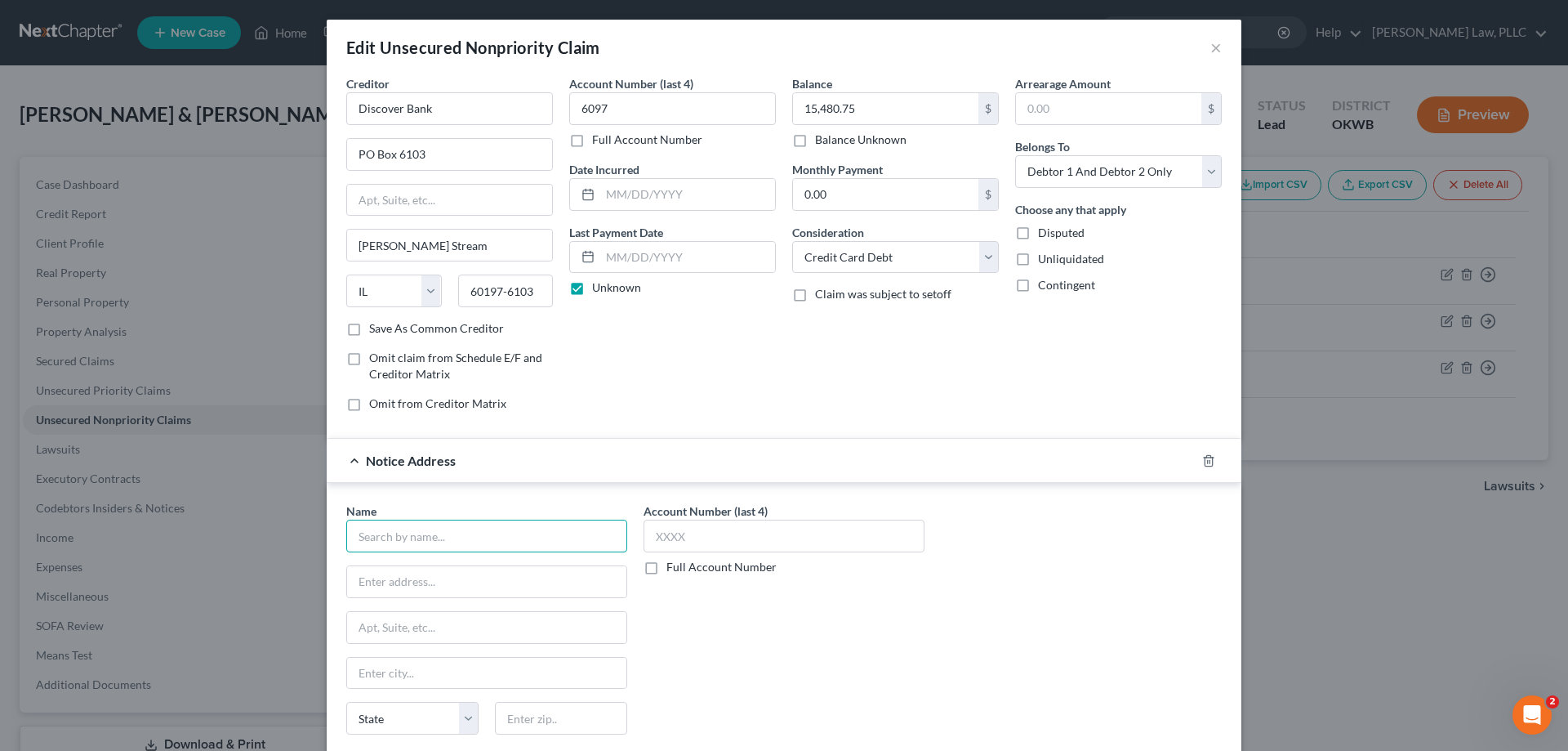
click at [450, 548] on input "text" at bounding box center [486, 536] width 281 height 33
type input "Withrow & Brunson PLLC"
type input "P.O. Box 17248"
type input "72222"
type input "Little Rock"
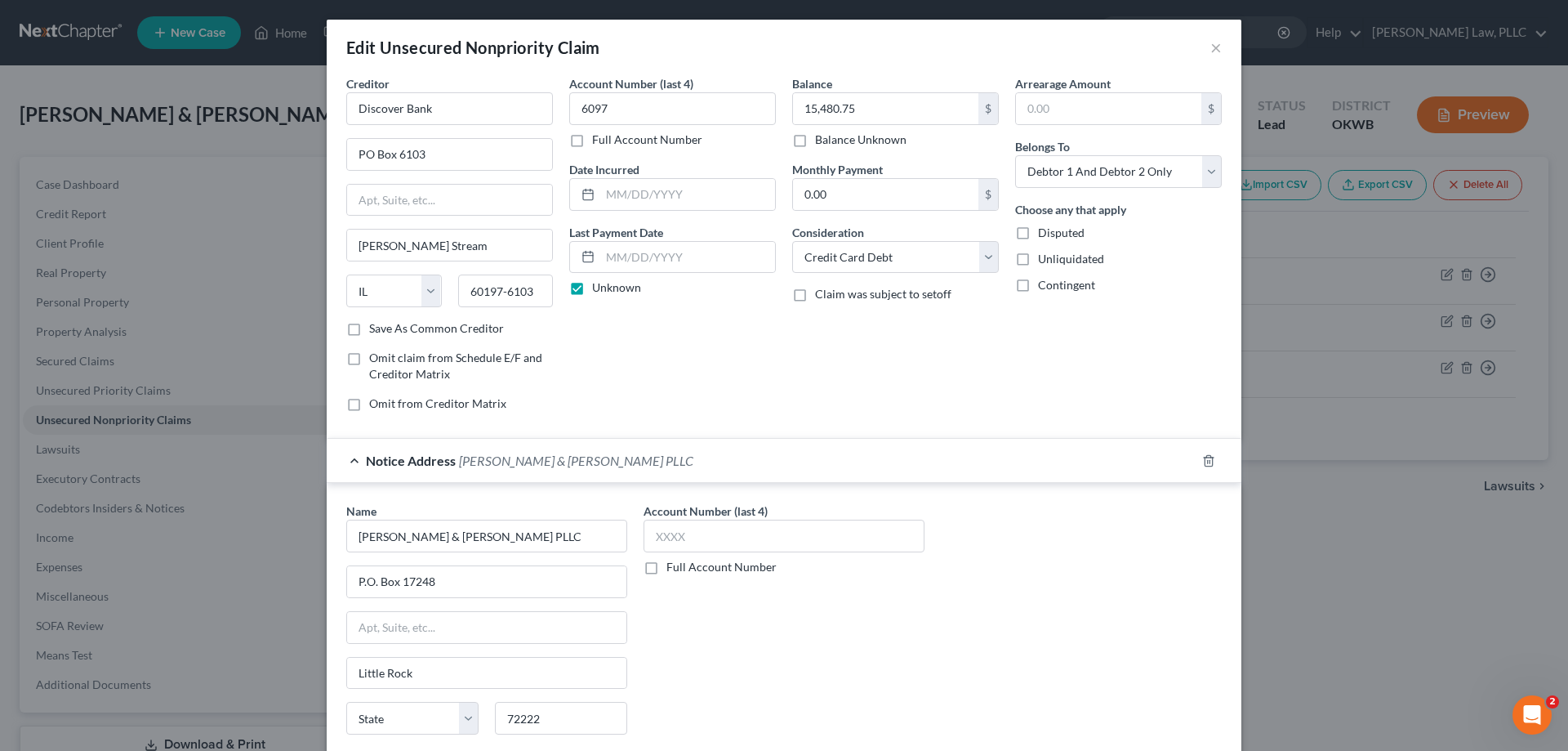
select select "2"
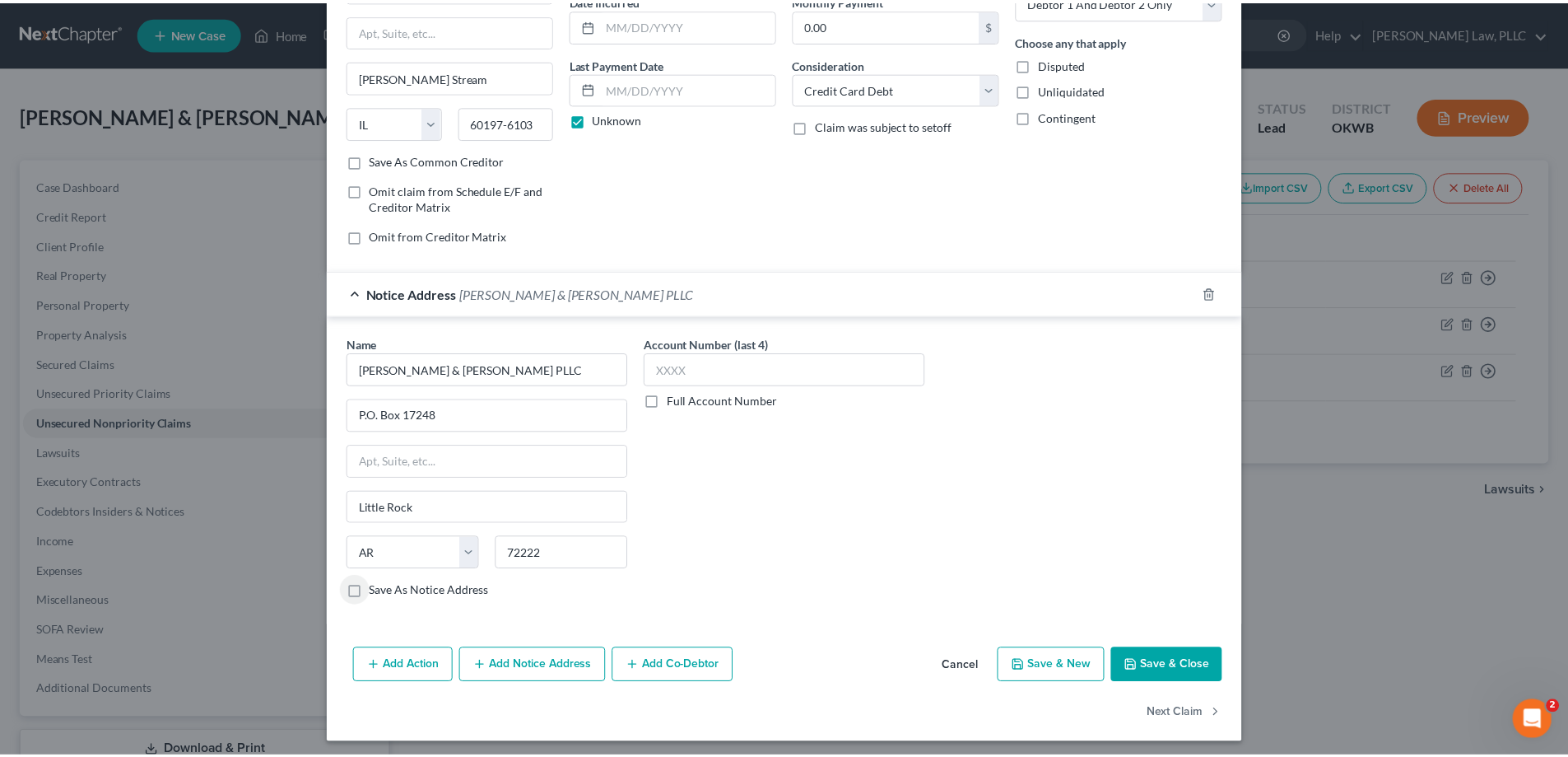
scroll to position [177, 0]
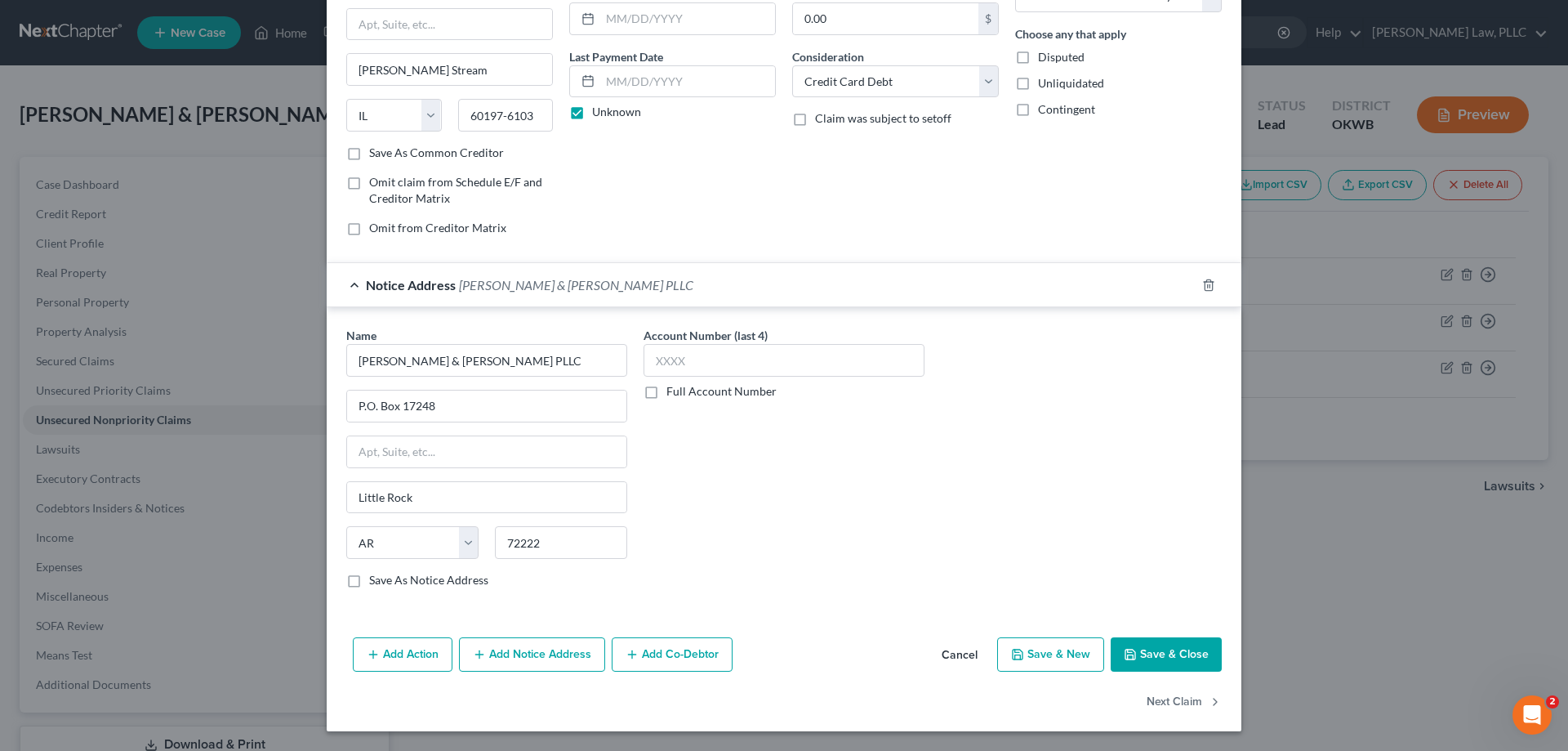
click at [1137, 652] on button "Save & Close" at bounding box center [1166, 654] width 111 height 34
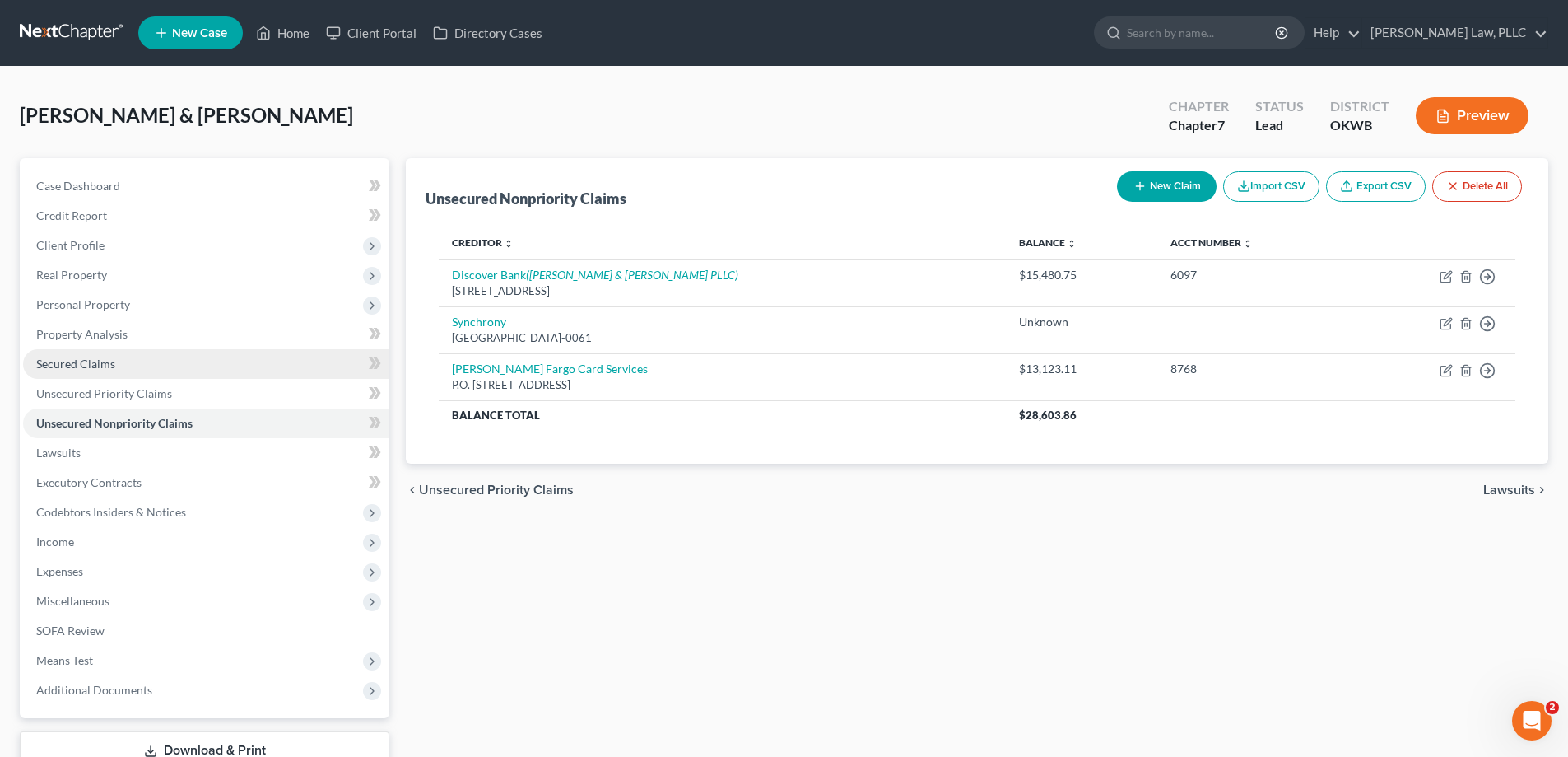
click at [107, 362] on span "Secured Claims" at bounding box center [76, 363] width 79 height 14
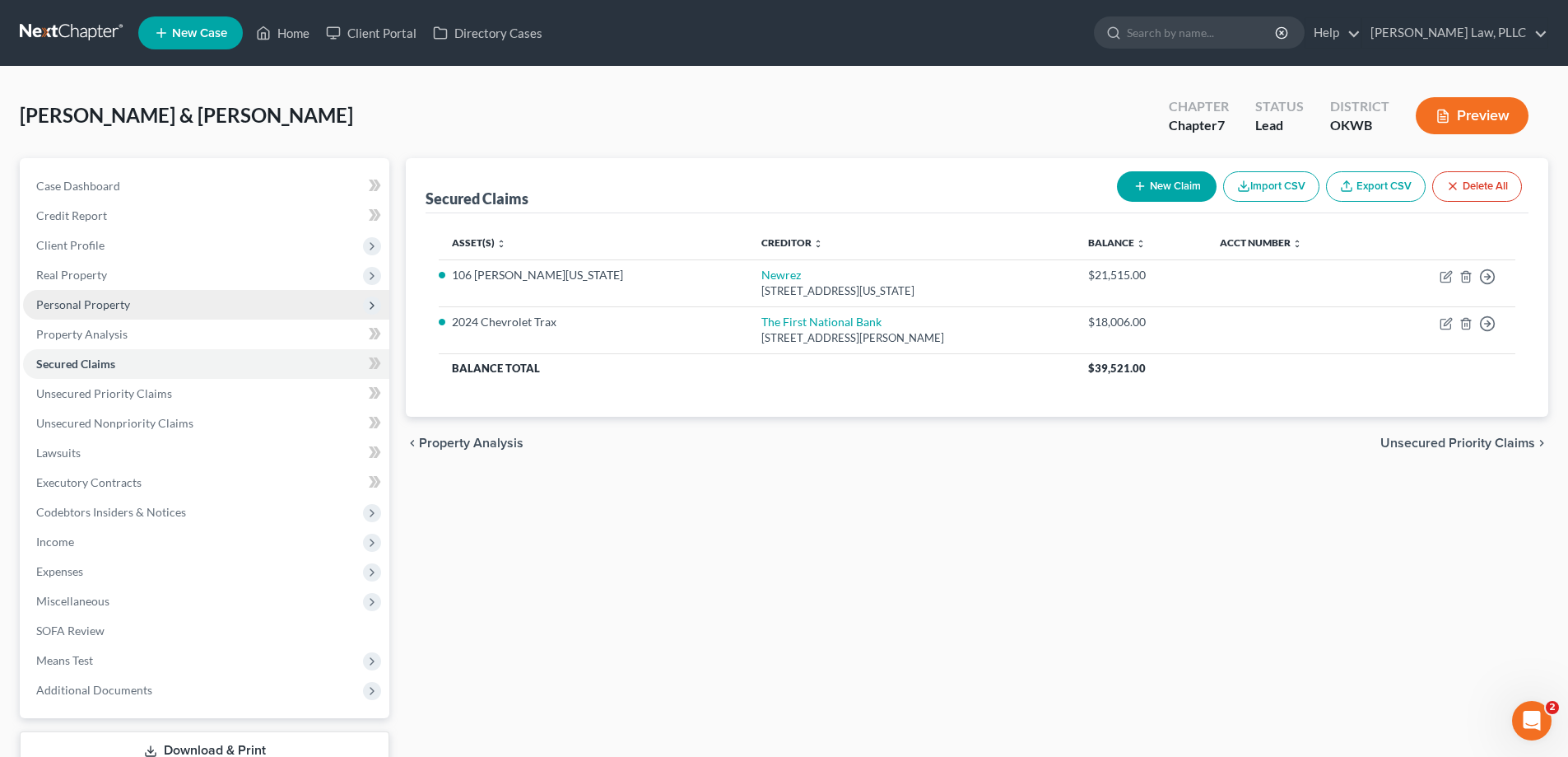
click at [106, 306] on span "Personal Property" at bounding box center [83, 304] width 94 height 14
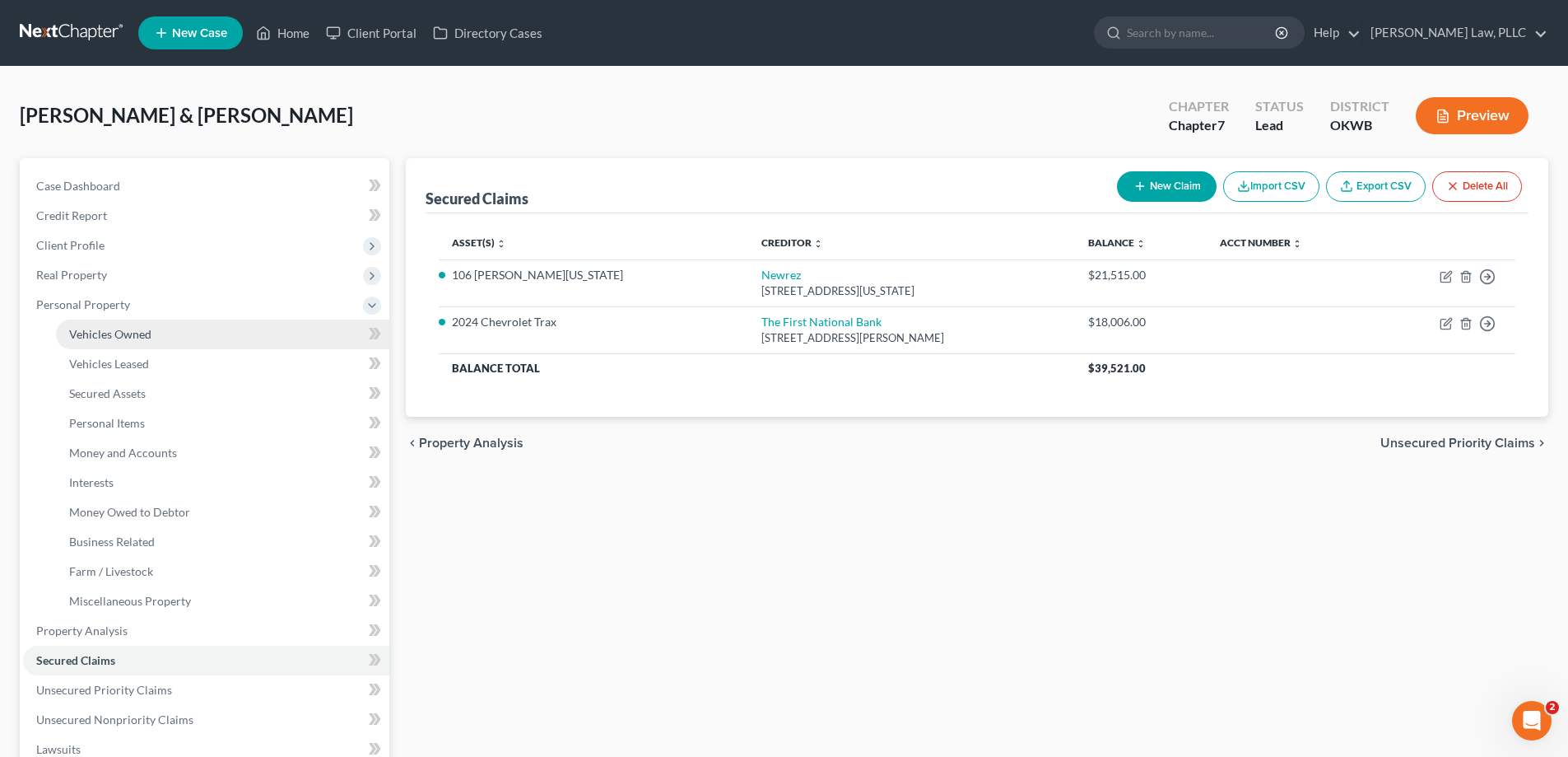
click at [107, 333] on span "Vehicles Owned" at bounding box center [110, 333] width 82 height 14
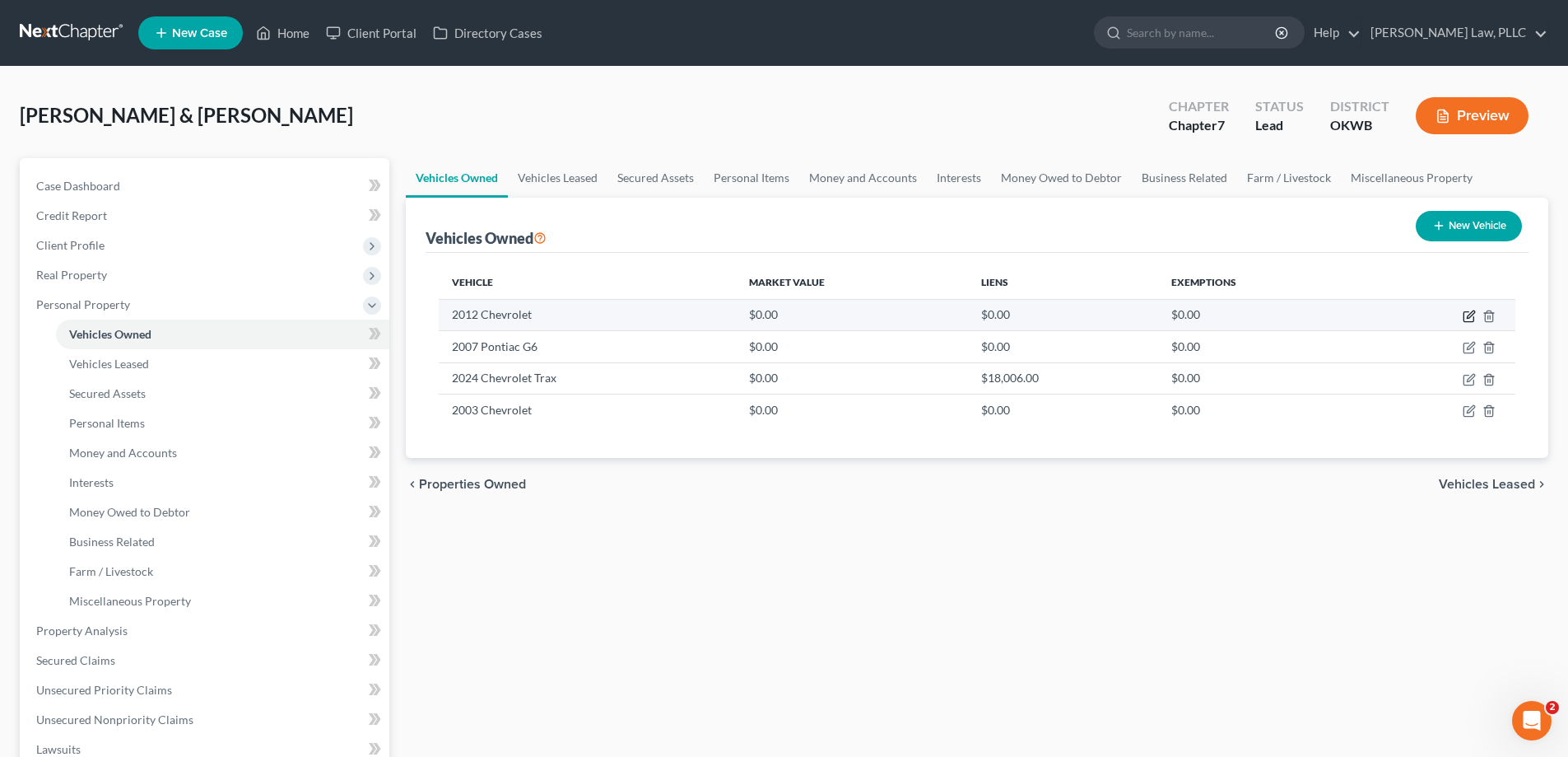
click at [1470, 313] on icon "button" at bounding box center [1470, 314] width 7 height 7
select select "0"
select select "14"
select select "4"
select select "2"
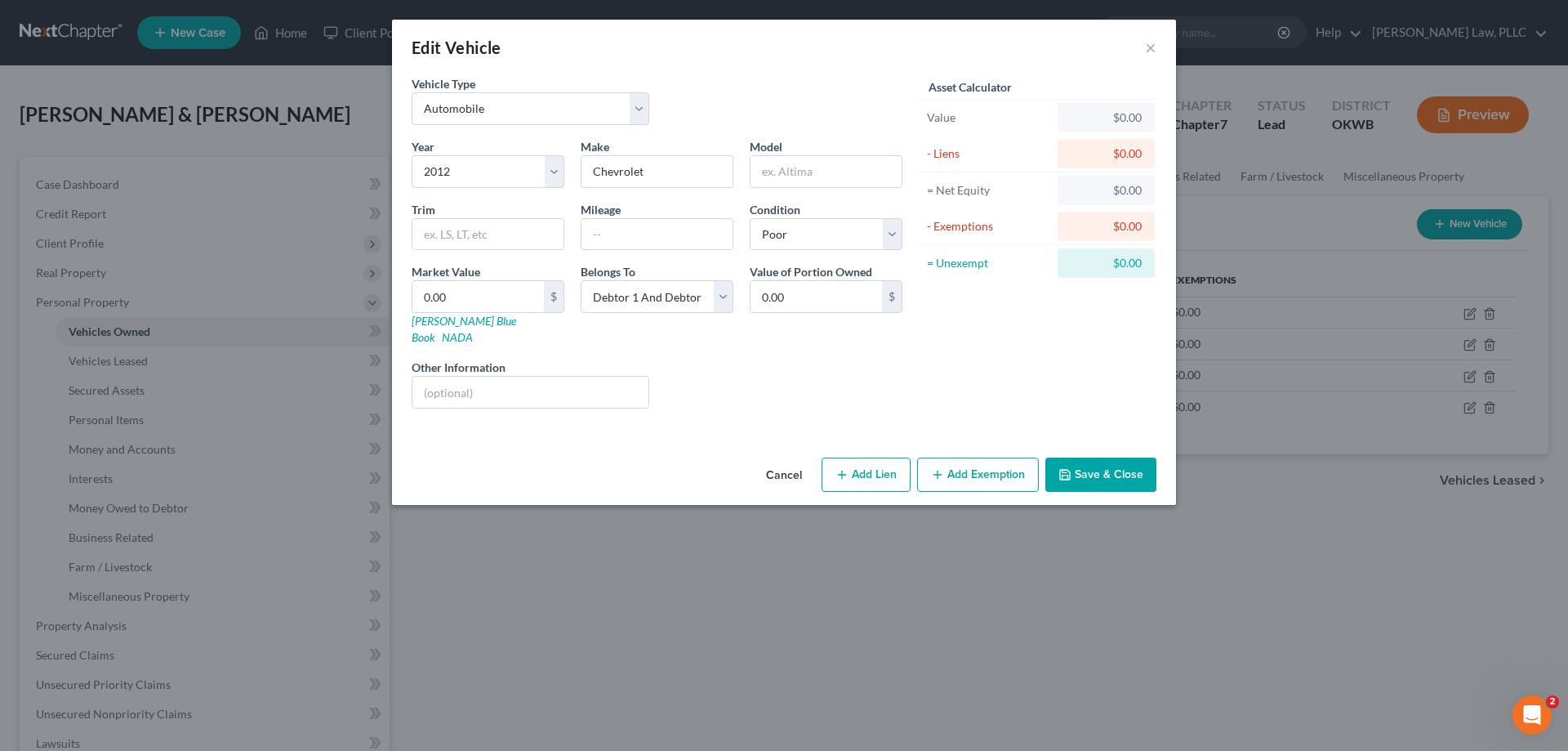
click at [804, 460] on button "Cancel" at bounding box center [784, 475] width 62 height 33
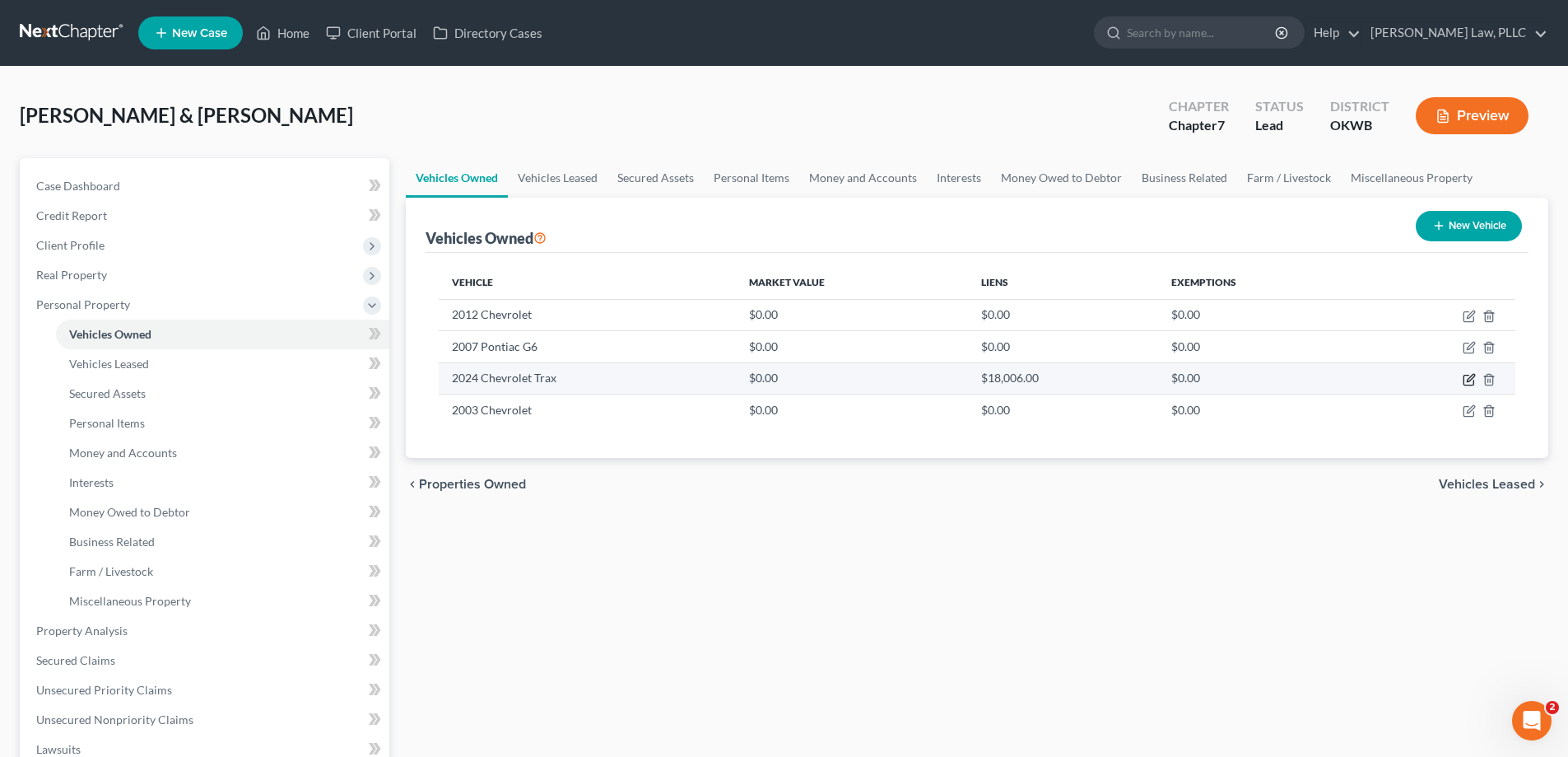
click at [1468, 378] on icon "button" at bounding box center [1470, 378] width 7 height 7
select select "0"
select select "2"
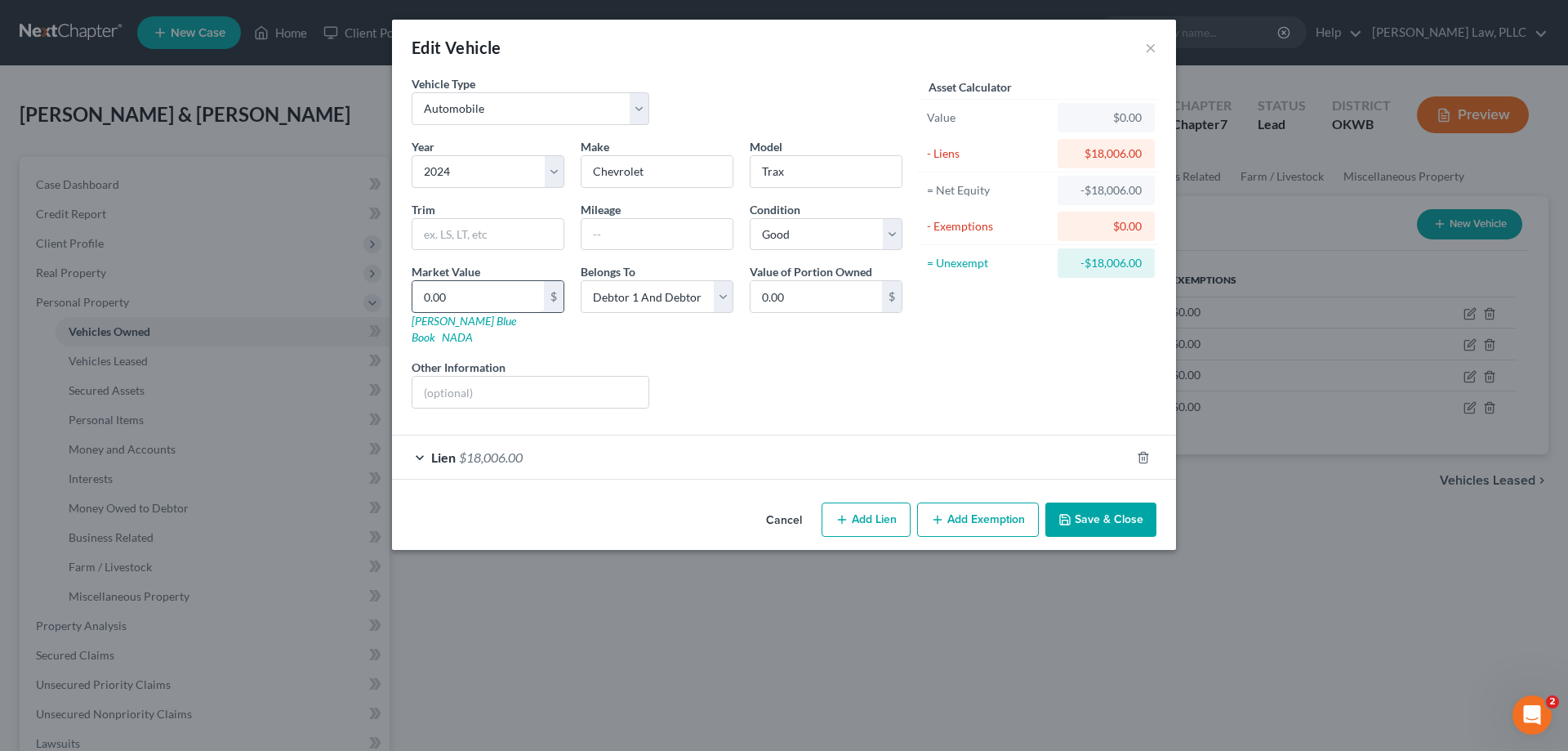
click at [489, 298] on input "0.00" at bounding box center [477, 297] width 131 height 31
type input "1"
type input "1.00"
type input "13"
type input "13.00"
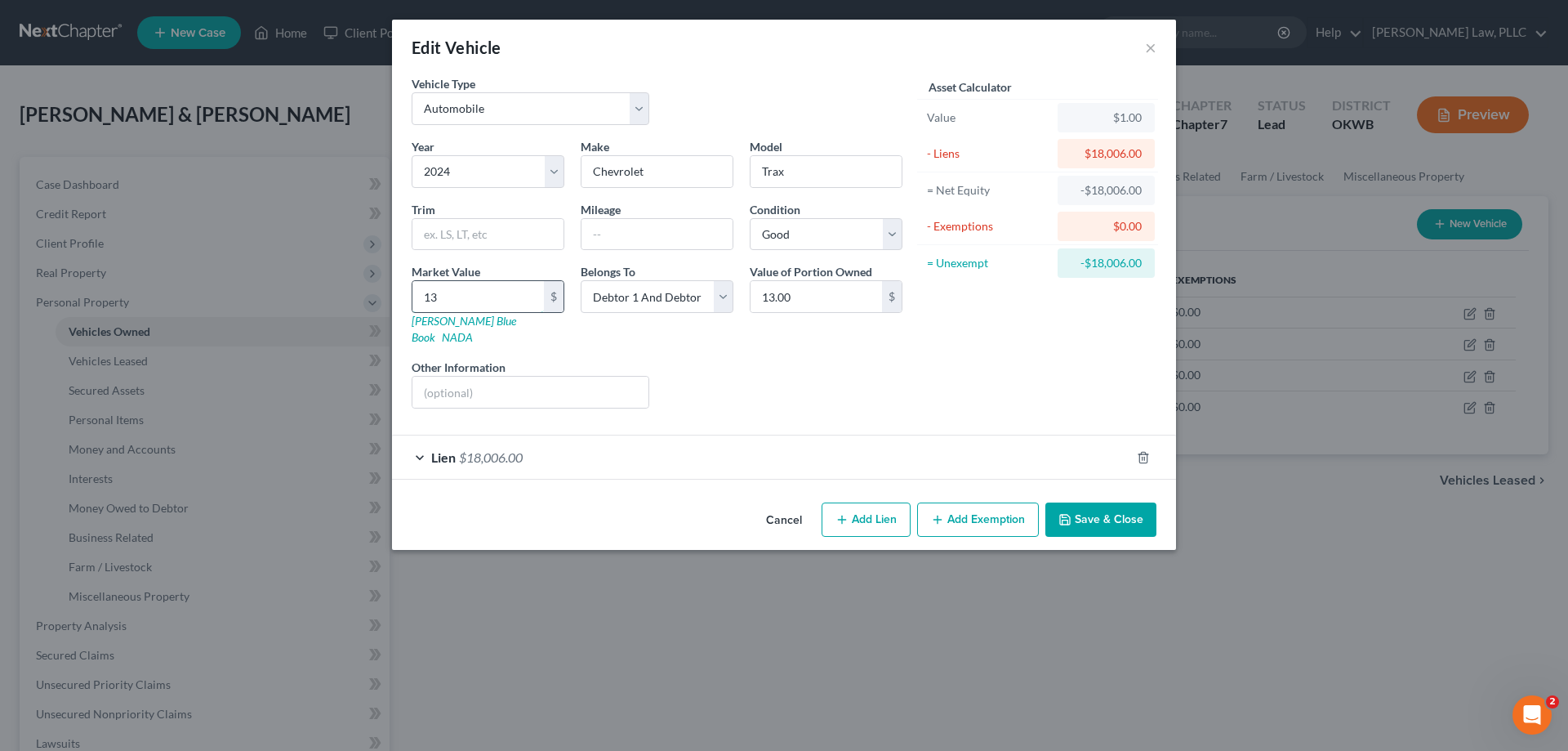
type input "130"
type input "130.00"
type input "1300"
type input "1,300.00"
type input "1,3000"
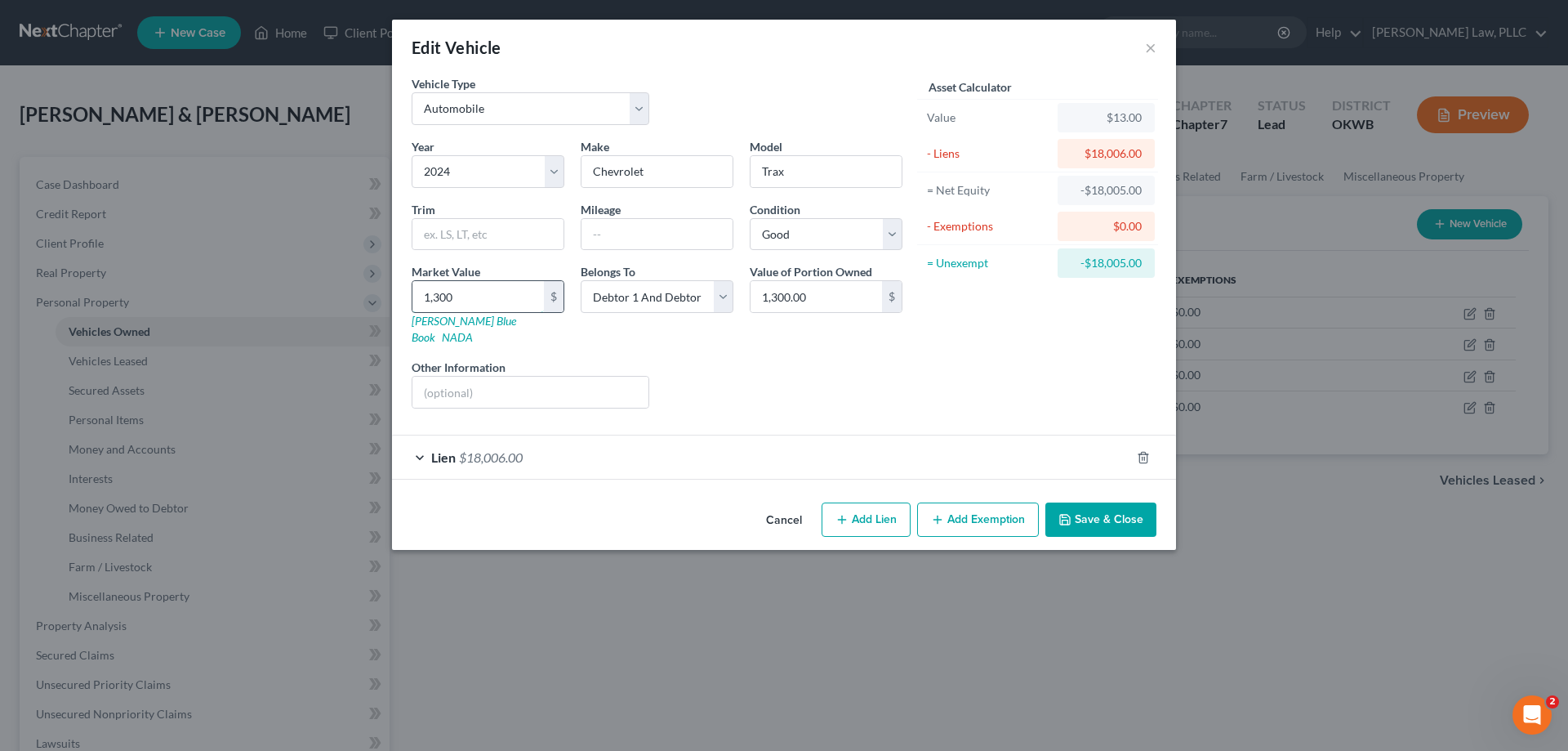
type input "13,000.00"
type input "13,000"
click at [1088, 509] on button "Save & Close" at bounding box center [1100, 519] width 111 height 34
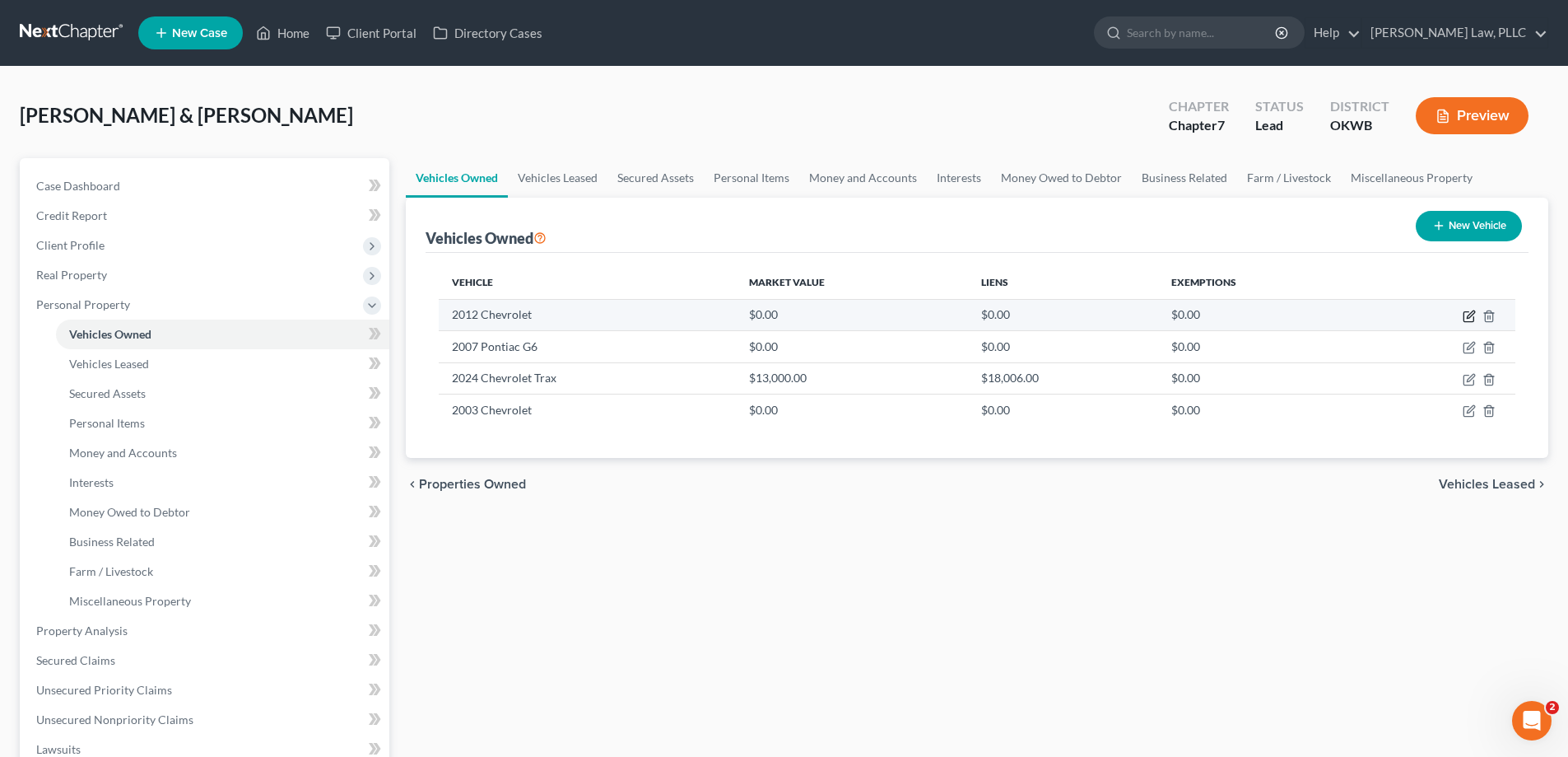
click at [1463, 316] on icon "button" at bounding box center [1470, 316] width 13 height 13
select select "0"
select select "14"
select select "4"
select select "2"
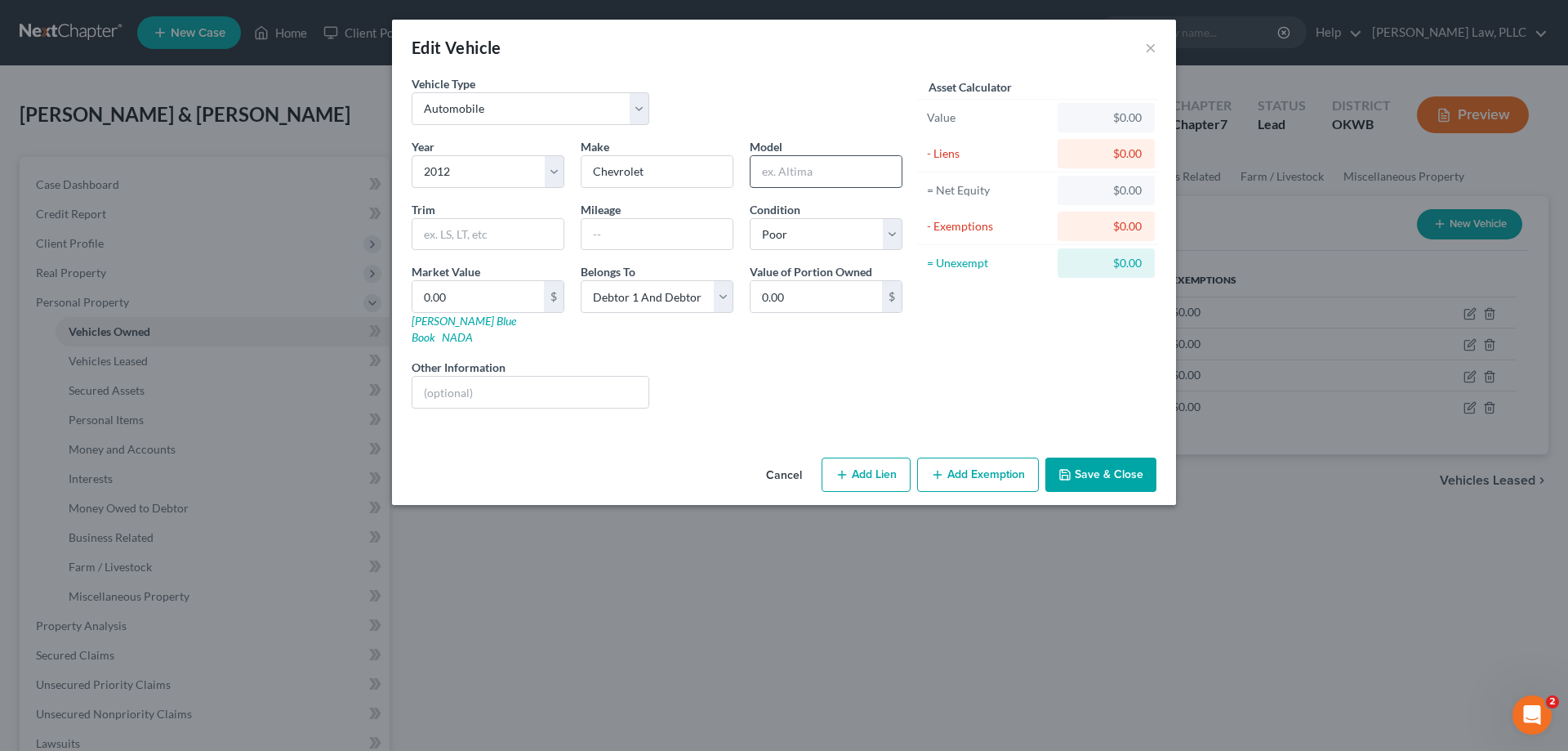
click at [849, 174] on input "text" at bounding box center [826, 171] width 151 height 31
type input "Silverado"
click at [797, 459] on button "Cancel" at bounding box center [784, 475] width 62 height 33
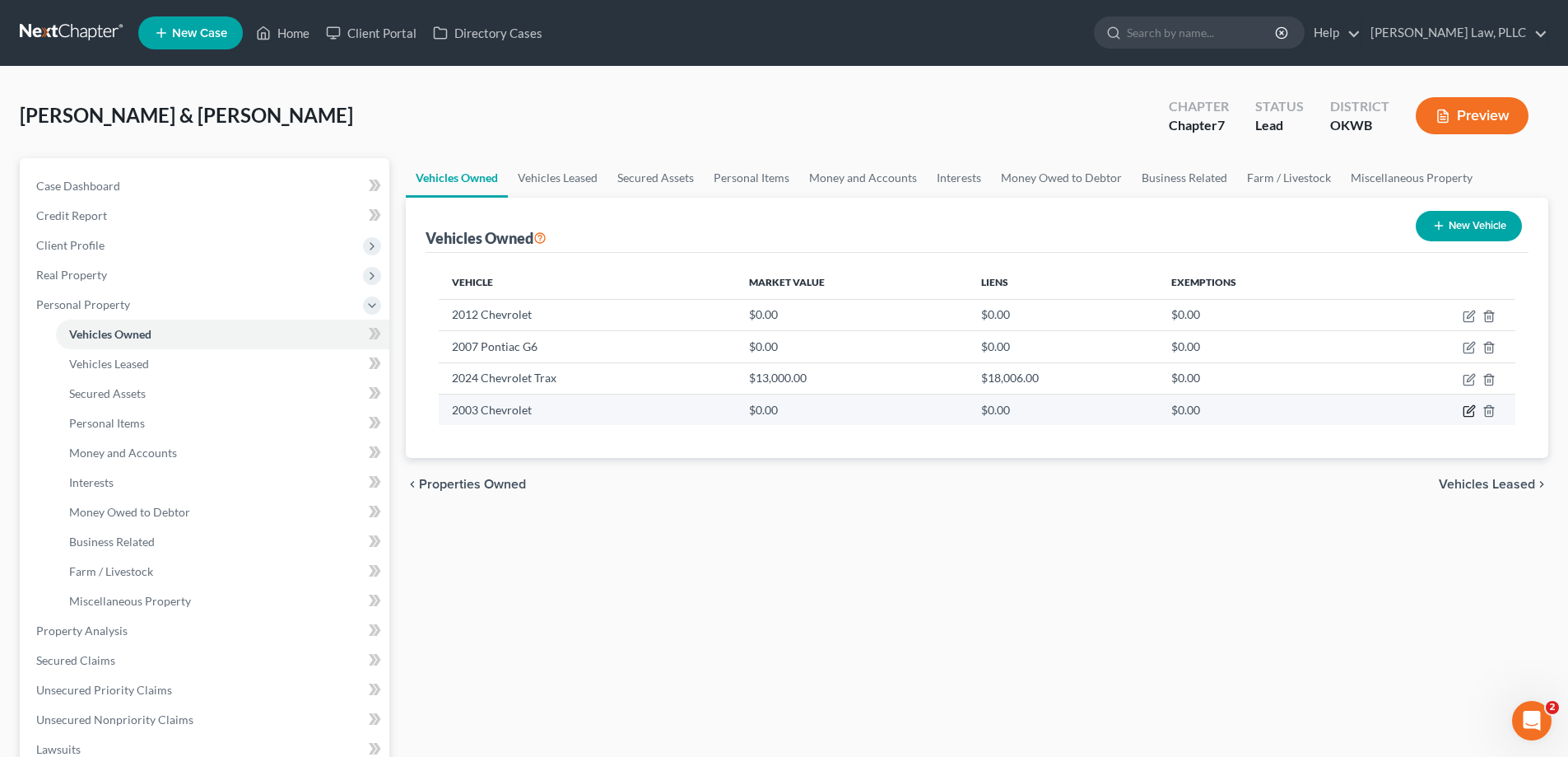
click at [1469, 412] on icon "button" at bounding box center [1470, 410] width 13 height 13
select select "0"
select select "23"
select select "1"
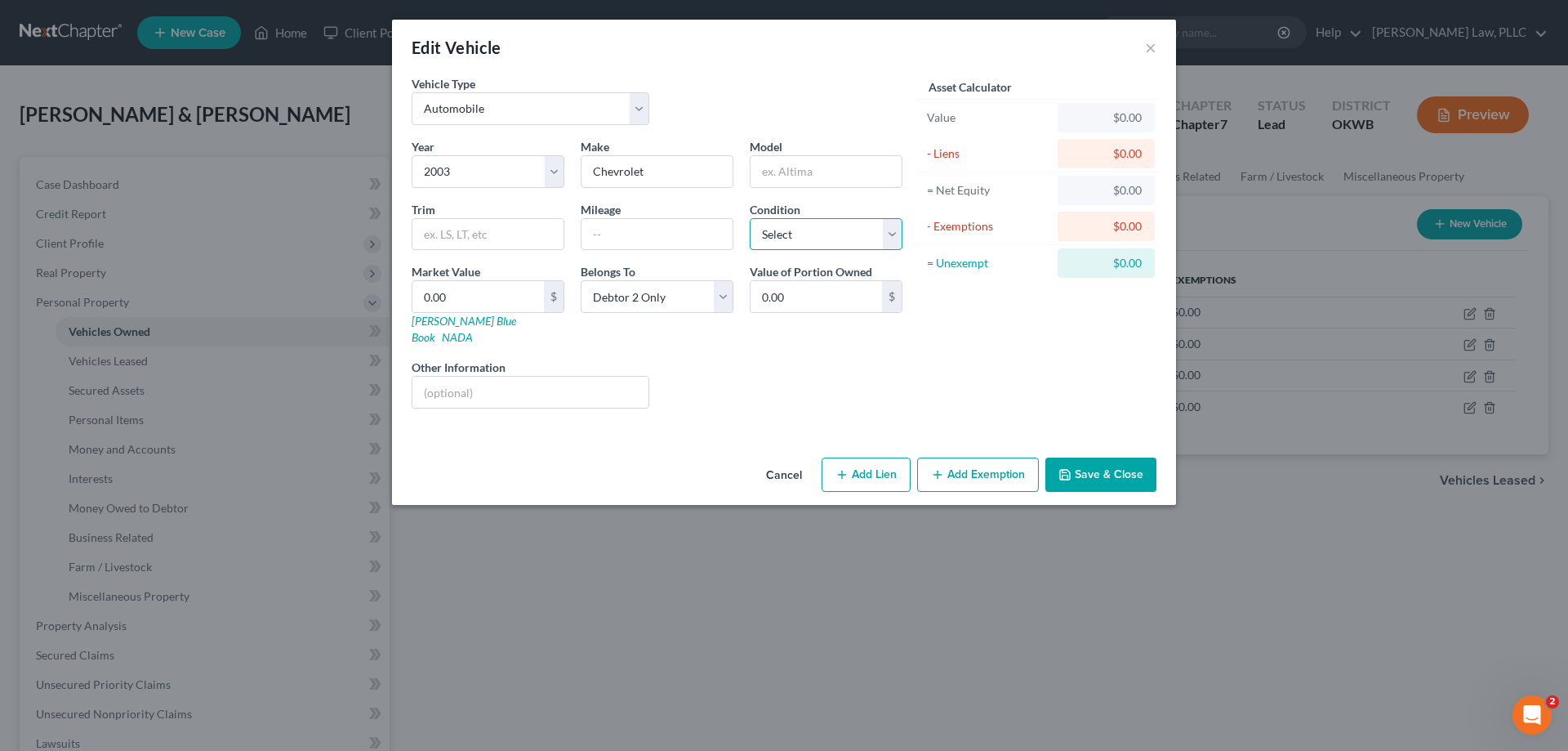
click at [858, 220] on select "Select Excellent Very Good Good Fair Poor" at bounding box center [826, 234] width 153 height 33
select select "4"
click at [750, 218] on select "Select Excellent Very Good Good Fair Poor" at bounding box center [826, 234] width 153 height 33
click at [465, 290] on input "0.00" at bounding box center [477, 297] width 131 height 31
type input "1"
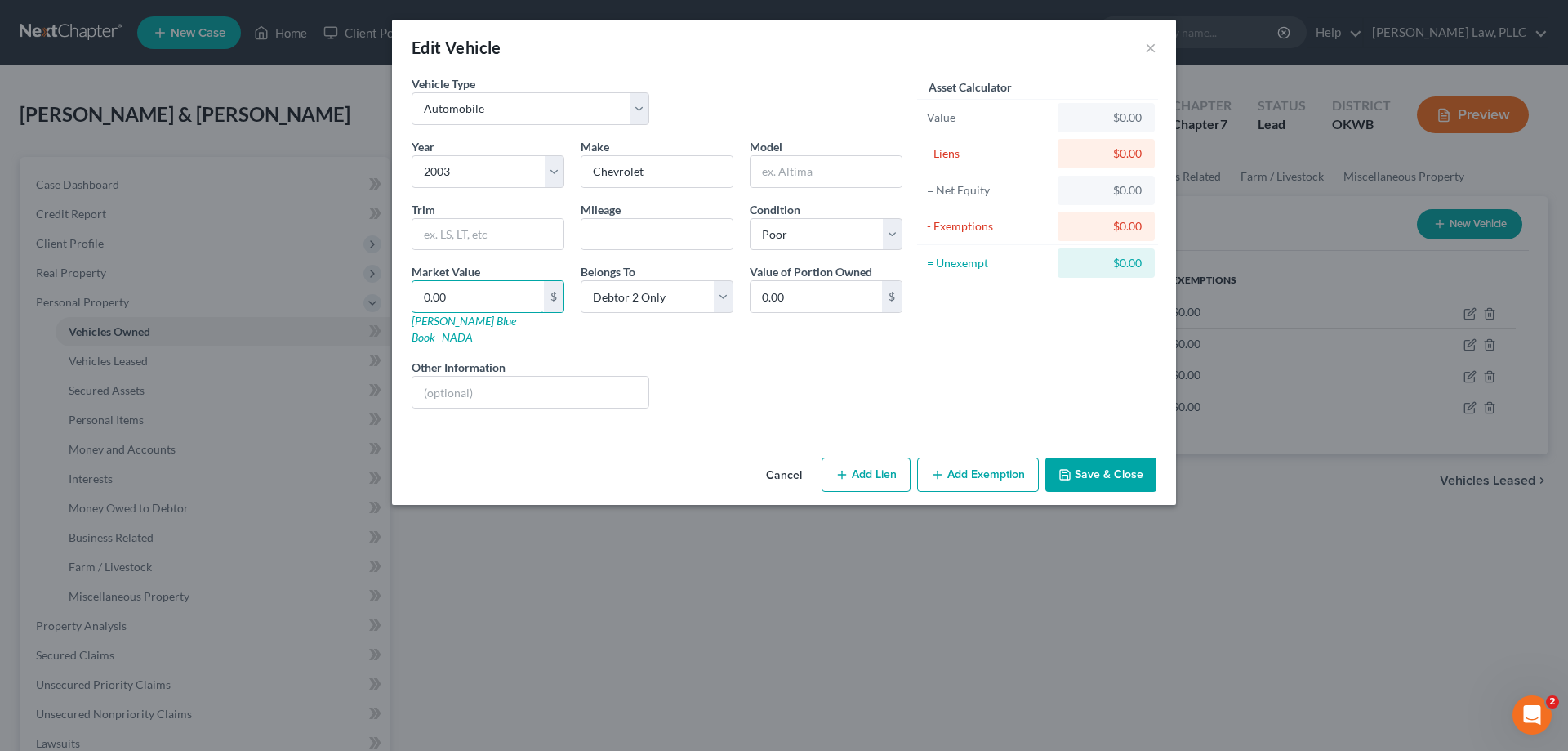
type input "1.00"
type input "10"
type input "10.00"
type input "100"
type input "100.00"
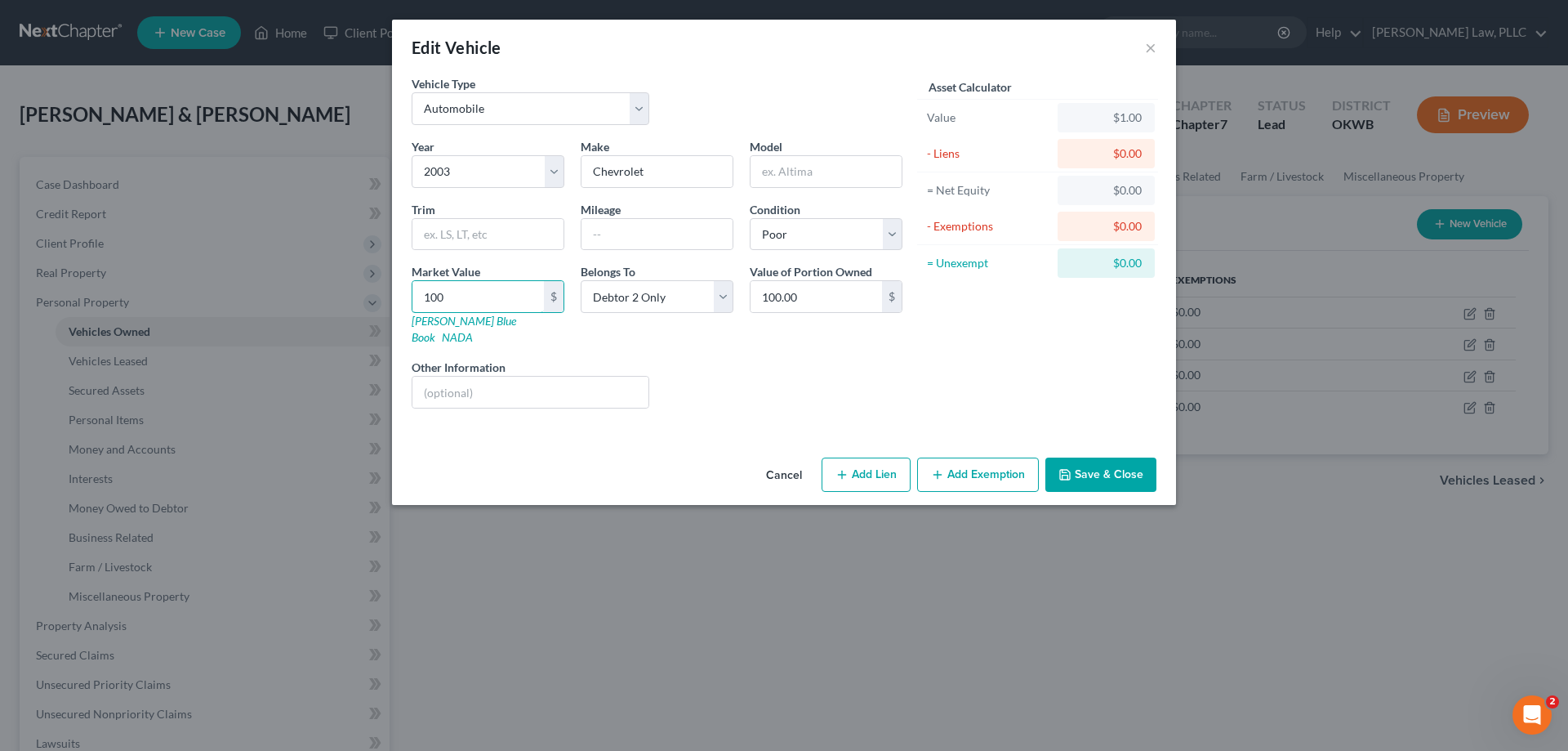
type input "1000"
type input "1,000.00"
type input "1,000"
click at [1055, 461] on button "Save & Close" at bounding box center [1100, 475] width 111 height 34
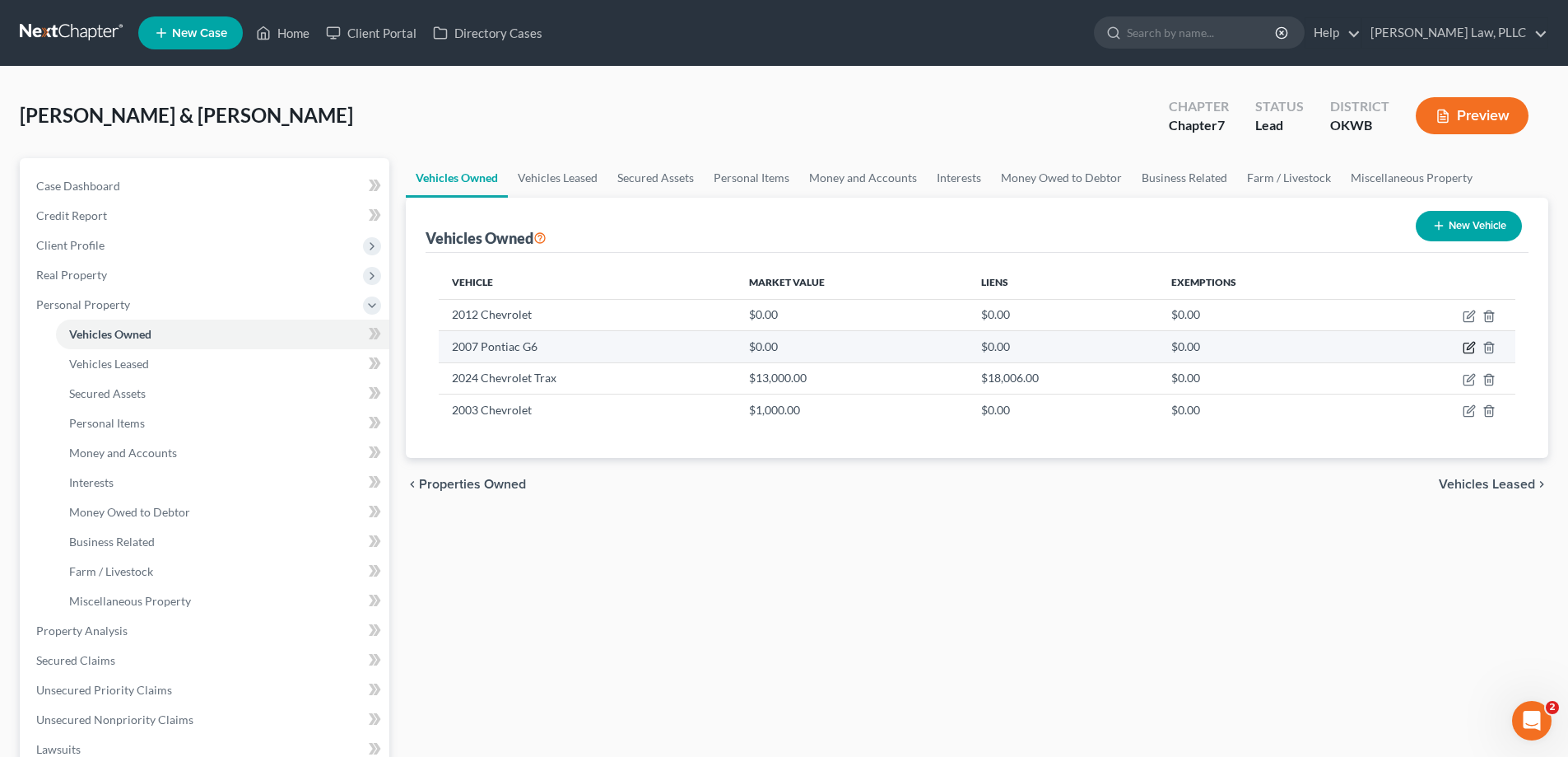
click at [1472, 348] on icon "button" at bounding box center [1470, 347] width 13 height 13
select select "0"
select select "19"
select select "2"
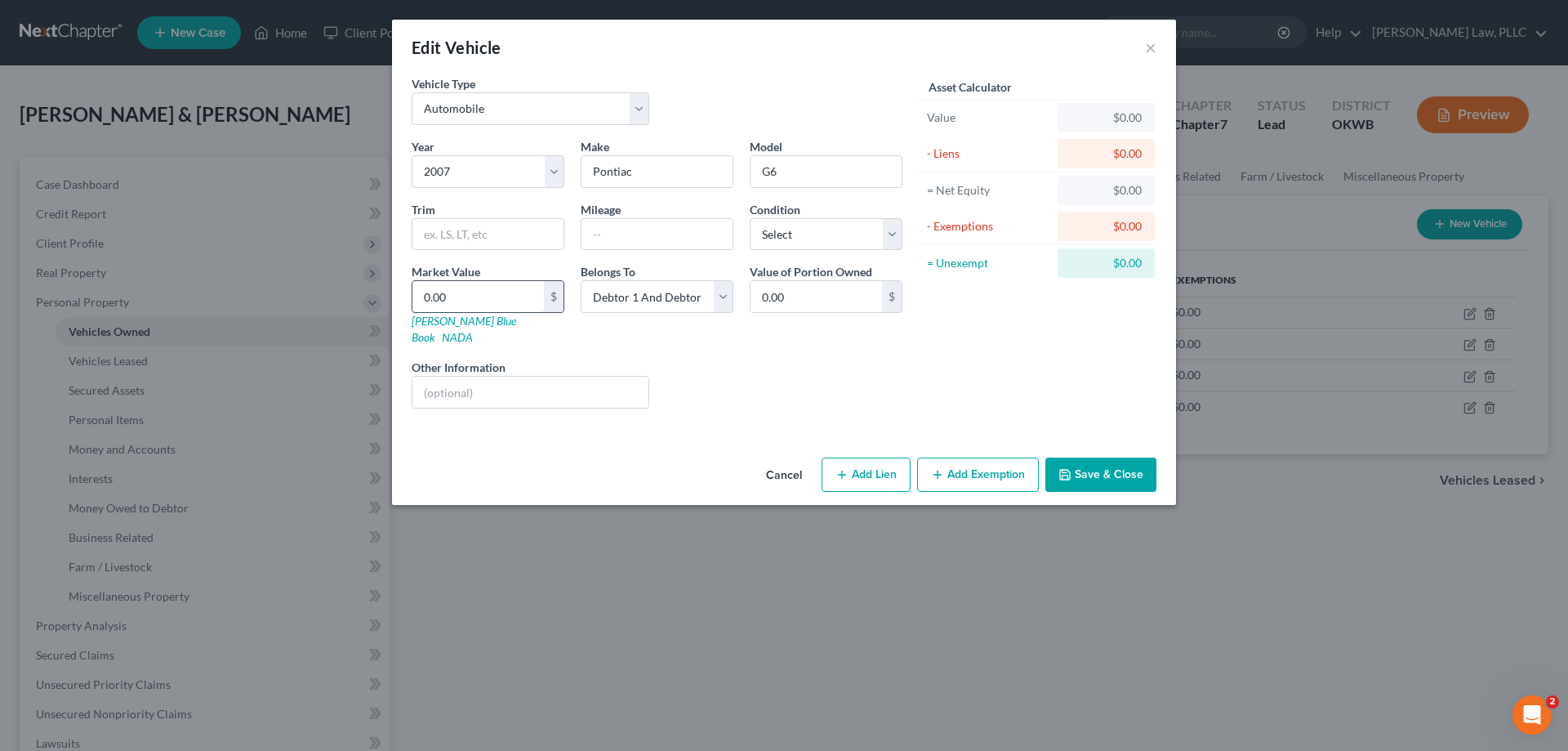
click at [492, 304] on input "0.00" at bounding box center [477, 297] width 131 height 31
type input "5"
type input "5.00"
type input "50"
type input "50.00"
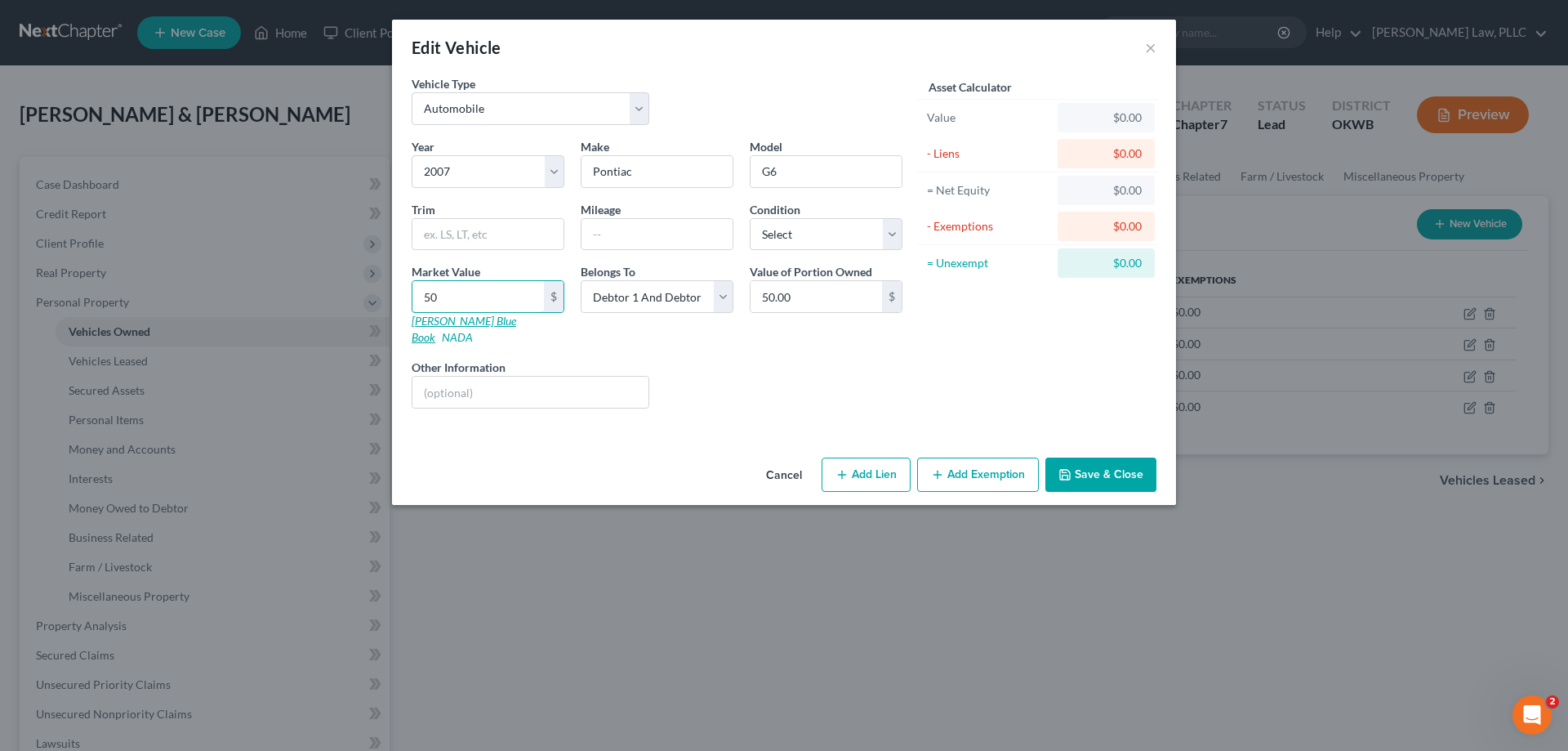
type input "500"
type input "500.00"
type input "500"
click at [431, 376] on input "text" at bounding box center [530, 392] width 236 height 31
type input "Not operational"
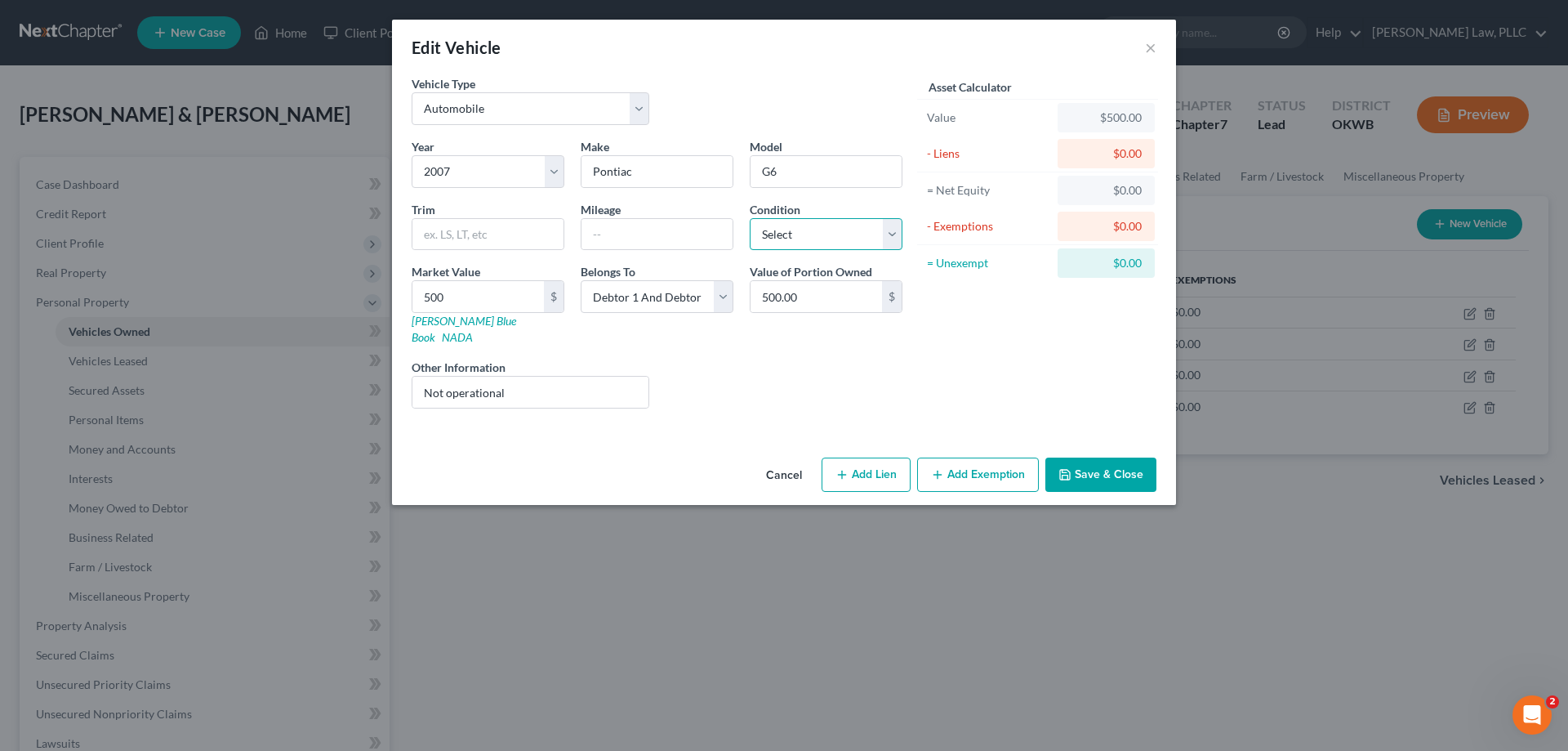
click at [805, 227] on select "Select Excellent Very Good Good Fair Poor" at bounding box center [826, 234] width 153 height 33
select select "4"
click at [750, 218] on select "Select Excellent Very Good Good Fair Poor" at bounding box center [826, 234] width 153 height 33
click at [792, 368] on div "Liens Select" at bounding box center [784, 383] width 254 height 50
click at [1101, 458] on button "Save & Close" at bounding box center [1100, 475] width 111 height 34
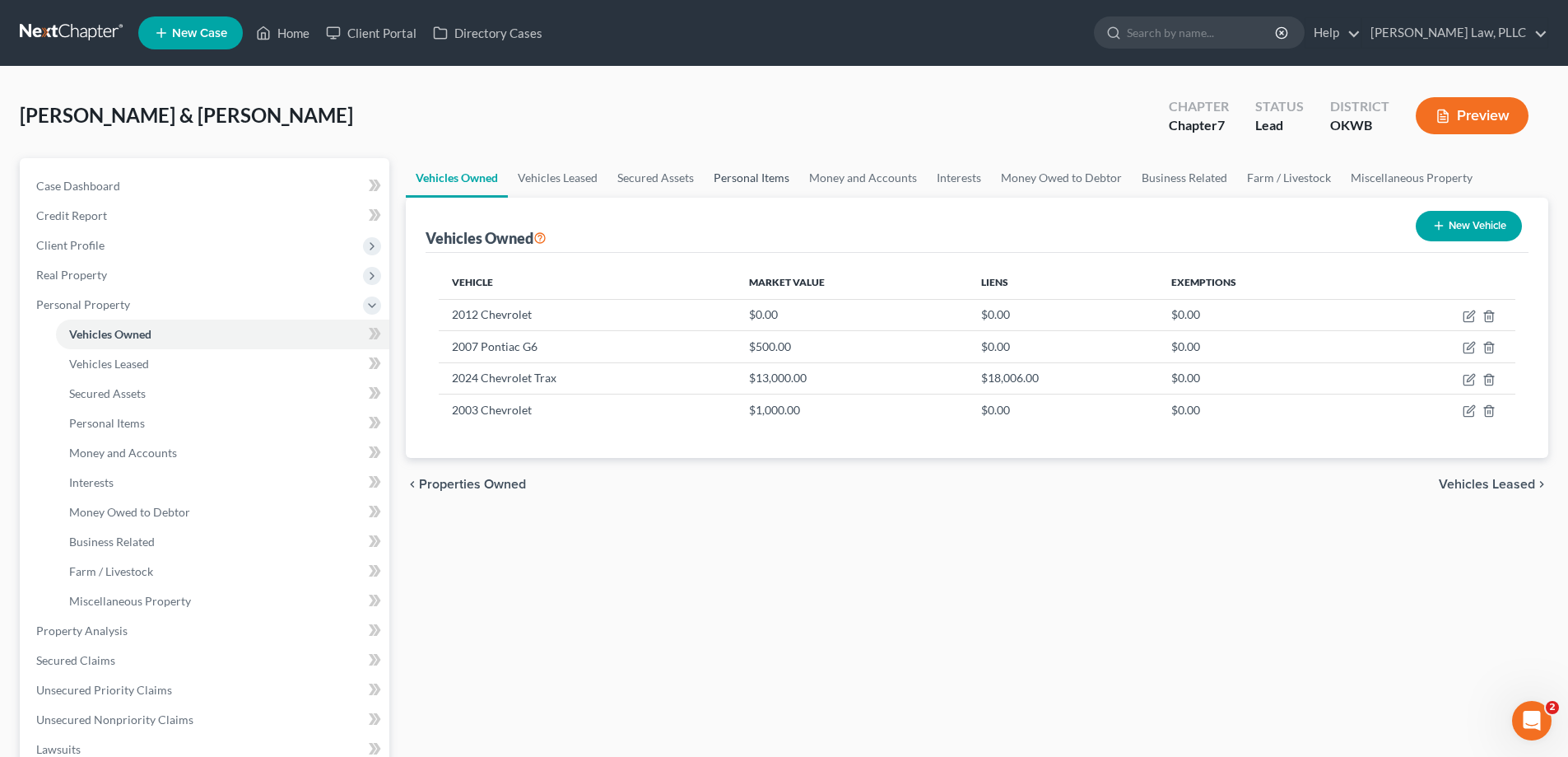
click at [768, 181] on link "Personal Items" at bounding box center [751, 177] width 96 height 39
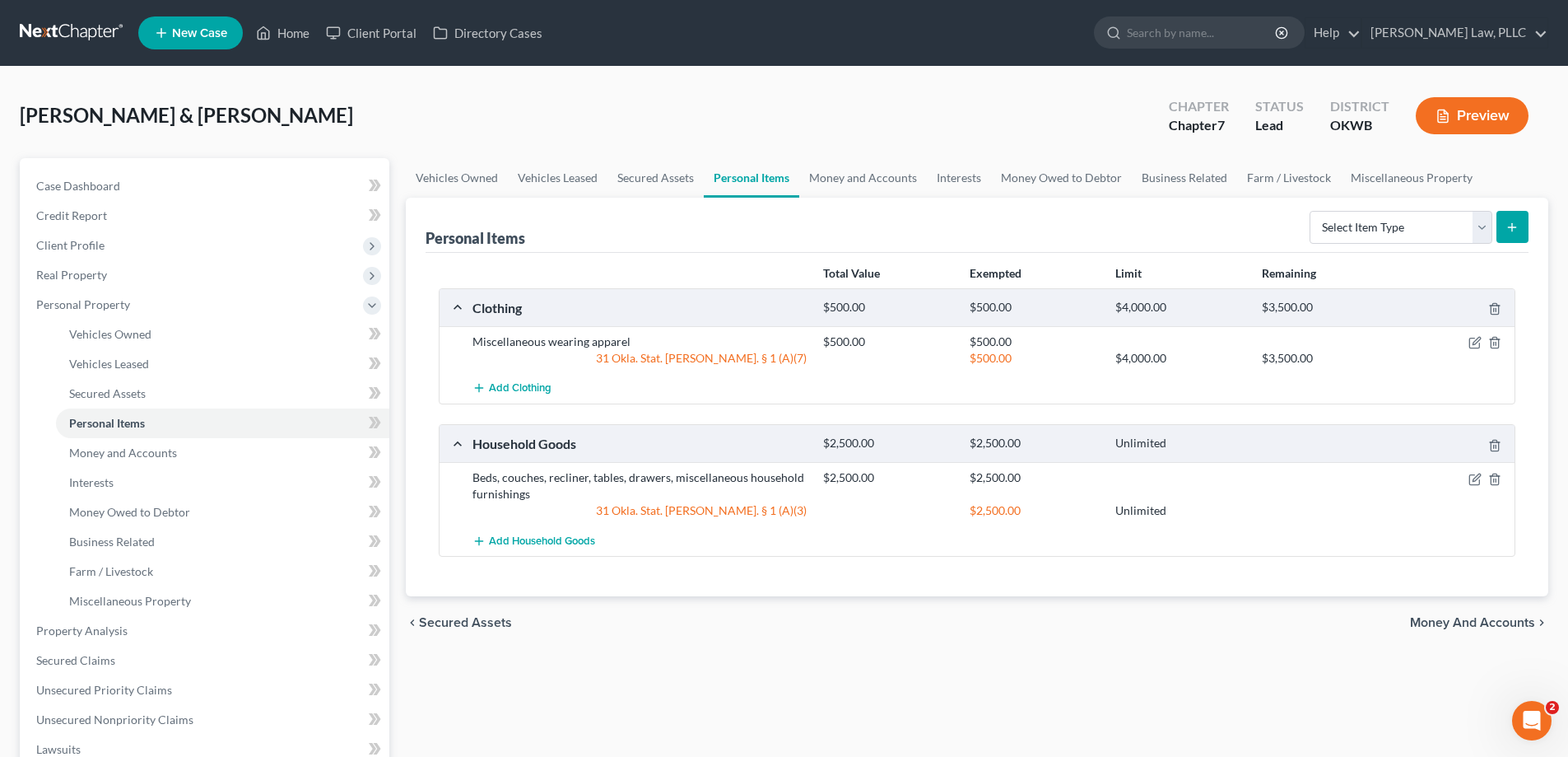
click at [1518, 229] on icon "submit" at bounding box center [1512, 227] width 13 height 13
click at [1436, 229] on select "Select Item Type Clothing Collectibles Of Value Electronics Firearms Household …" at bounding box center [1401, 227] width 182 height 33
select select "electronics"
click at [1311, 211] on select "Select Item Type Clothing Collectibles Of Value Electronics Firearms Household …" at bounding box center [1401, 227] width 182 height 33
click at [1515, 229] on icon "submit" at bounding box center [1512, 227] width 13 height 13
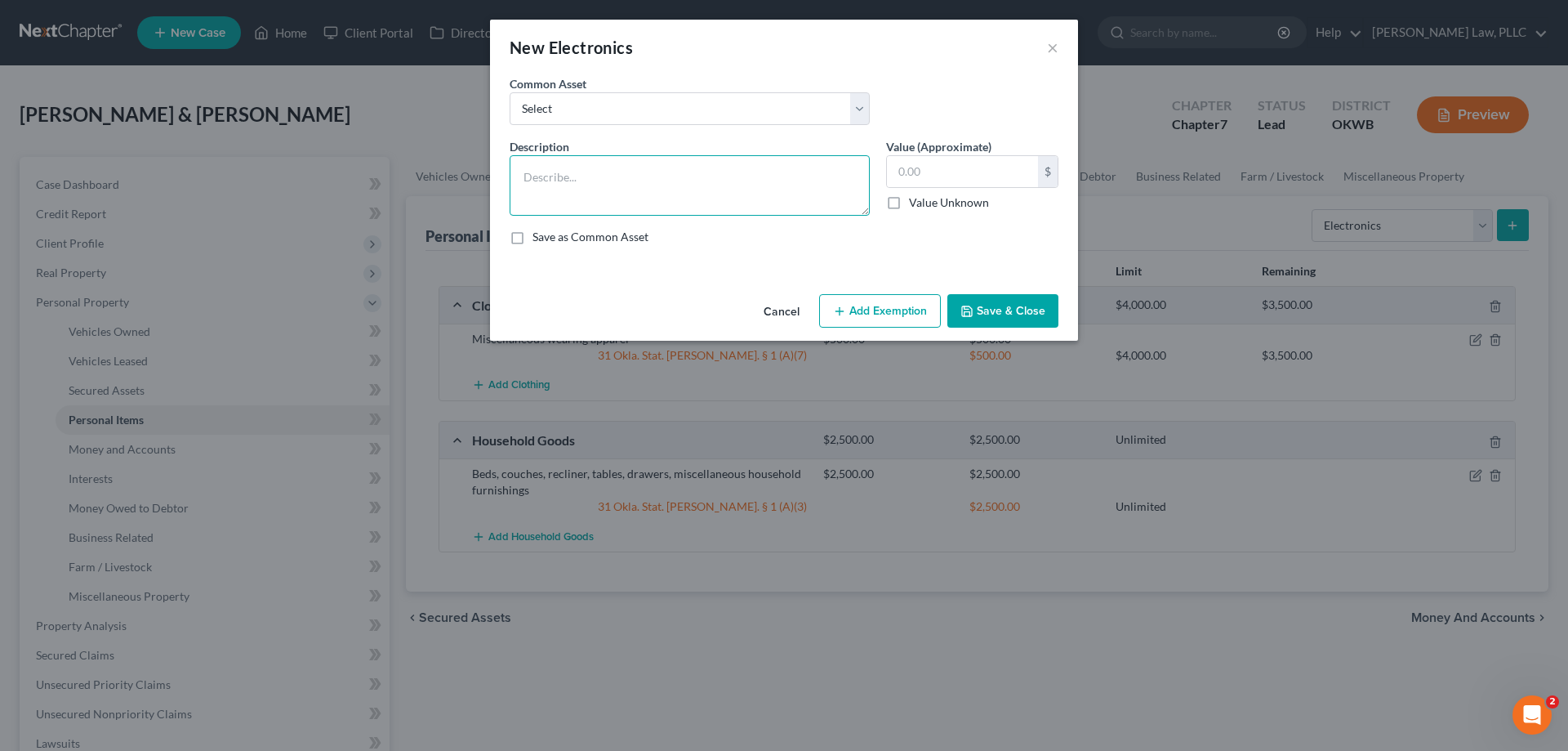
click at [722, 183] on textarea at bounding box center [689, 185] width 360 height 61
type textarea "2 tvs, 2 radios, cd player, a computer, laptop, printer & scanner, Wii"
click at [954, 176] on input "text" at bounding box center [962, 171] width 151 height 31
type input "300"
click at [1025, 319] on button "Save & Close" at bounding box center [1002, 311] width 111 height 34
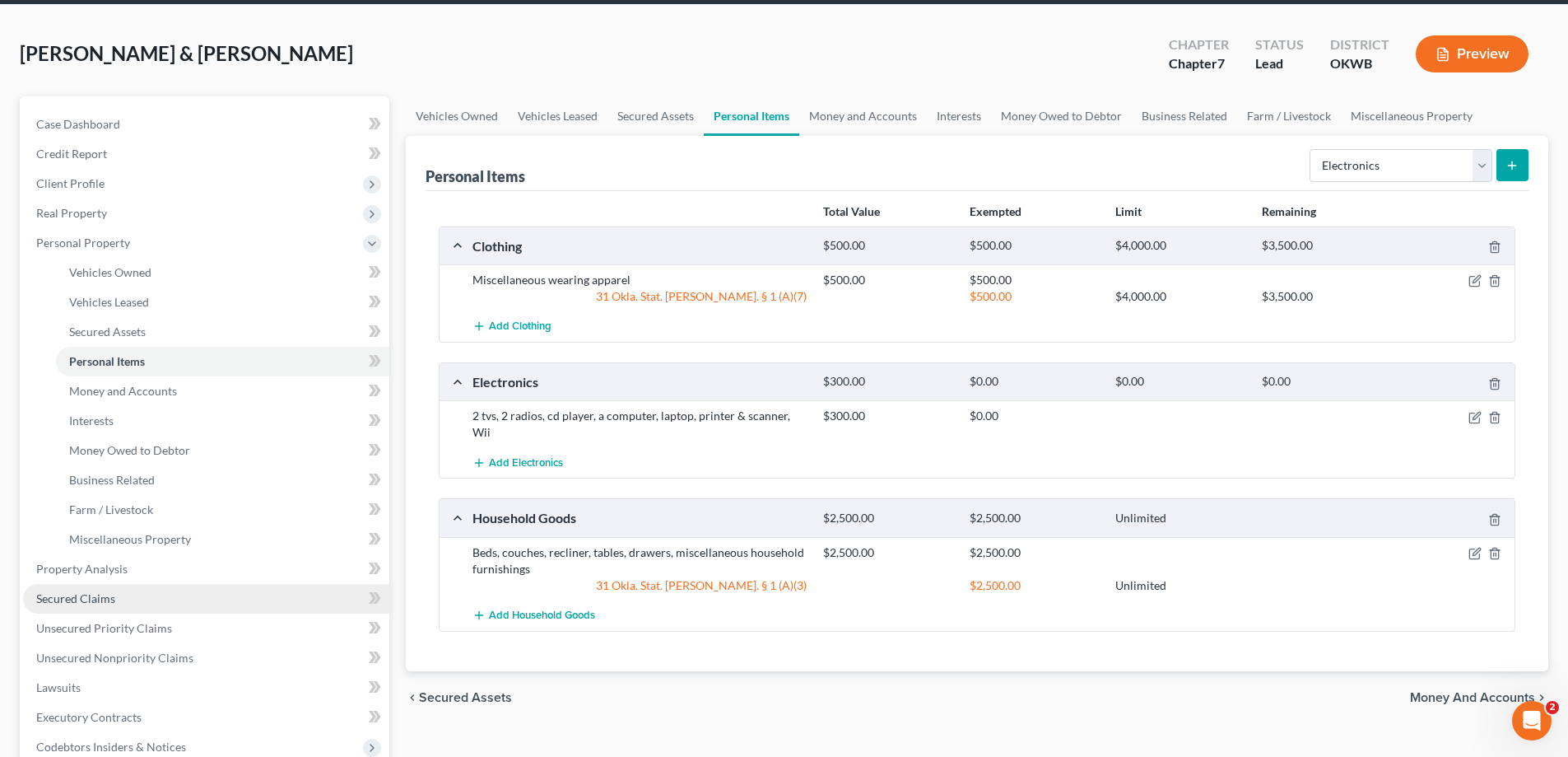
scroll to position [165, 0]
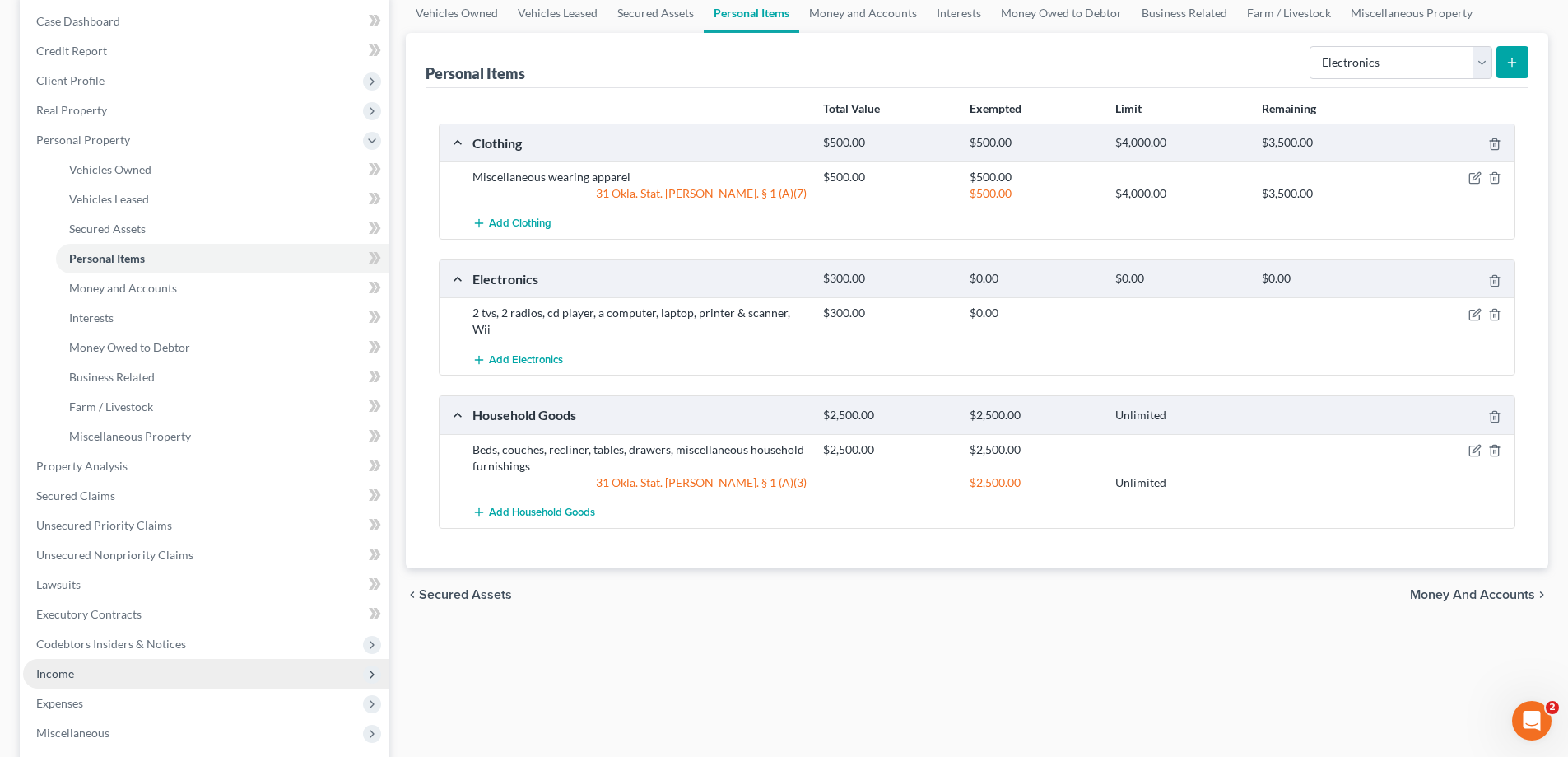
click at [85, 679] on span "Income" at bounding box center [206, 673] width 366 height 30
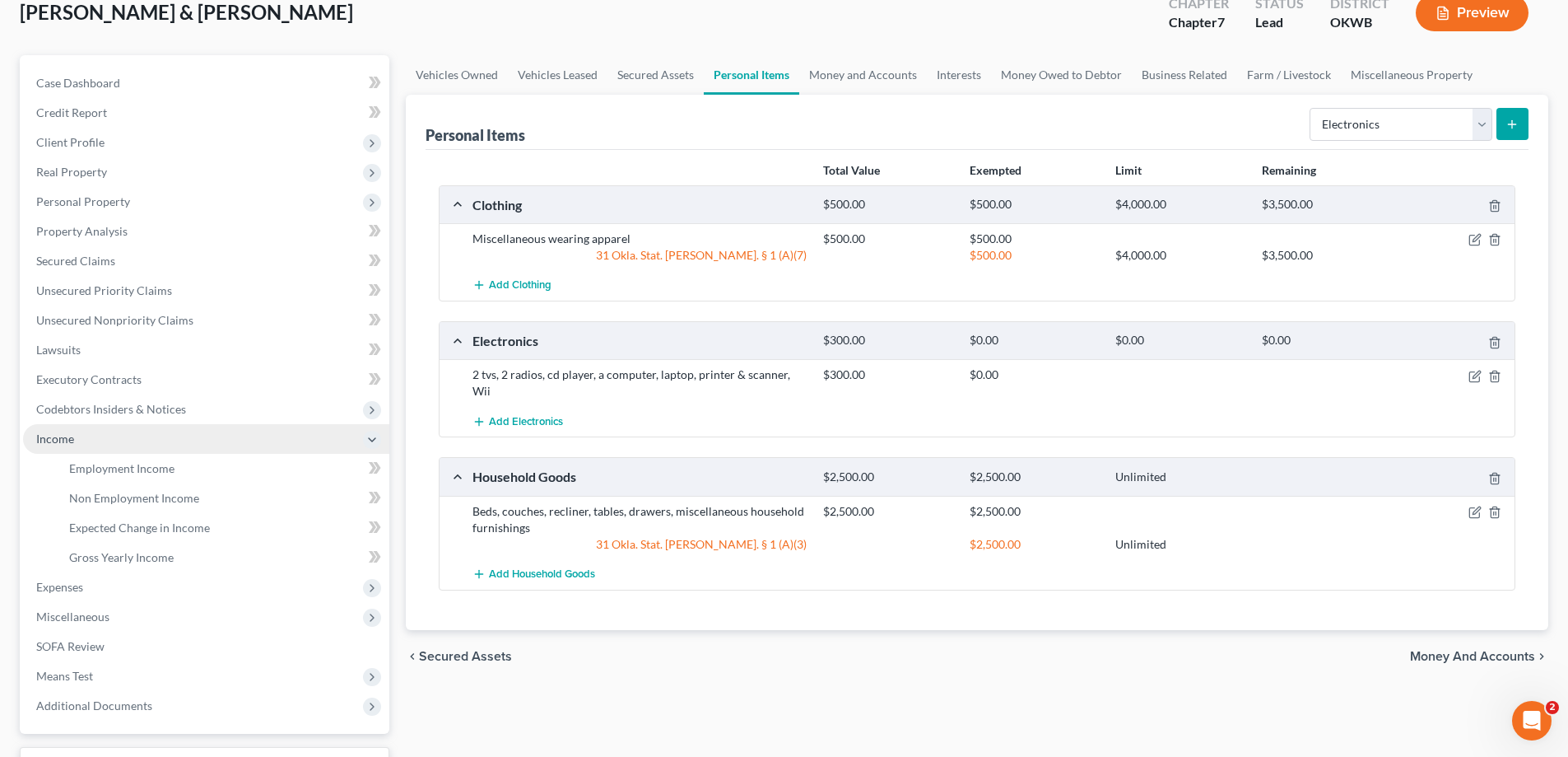
scroll to position [0, 0]
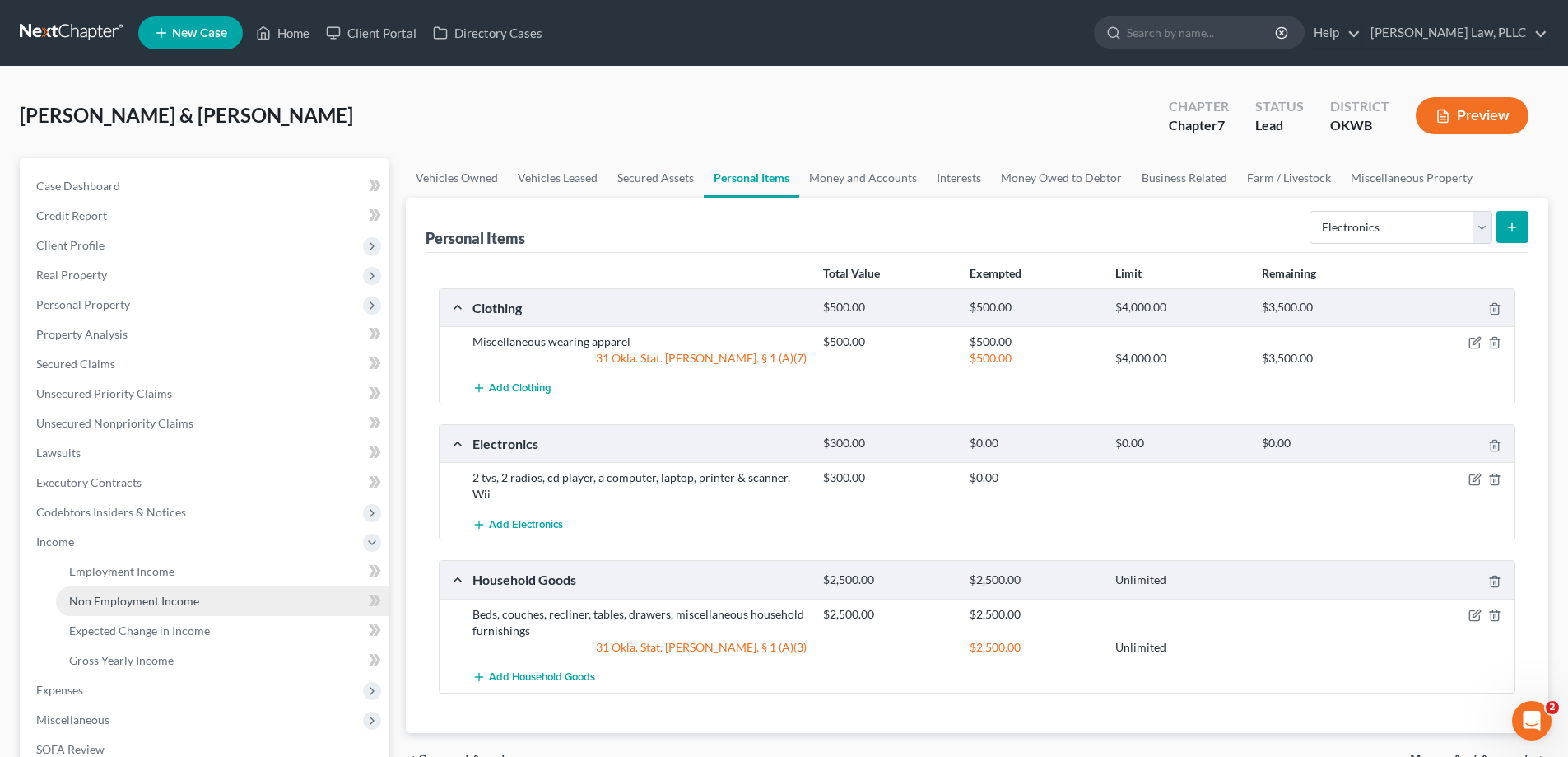
click at [131, 604] on span "Non Employment Income" at bounding box center [134, 600] width 130 height 14
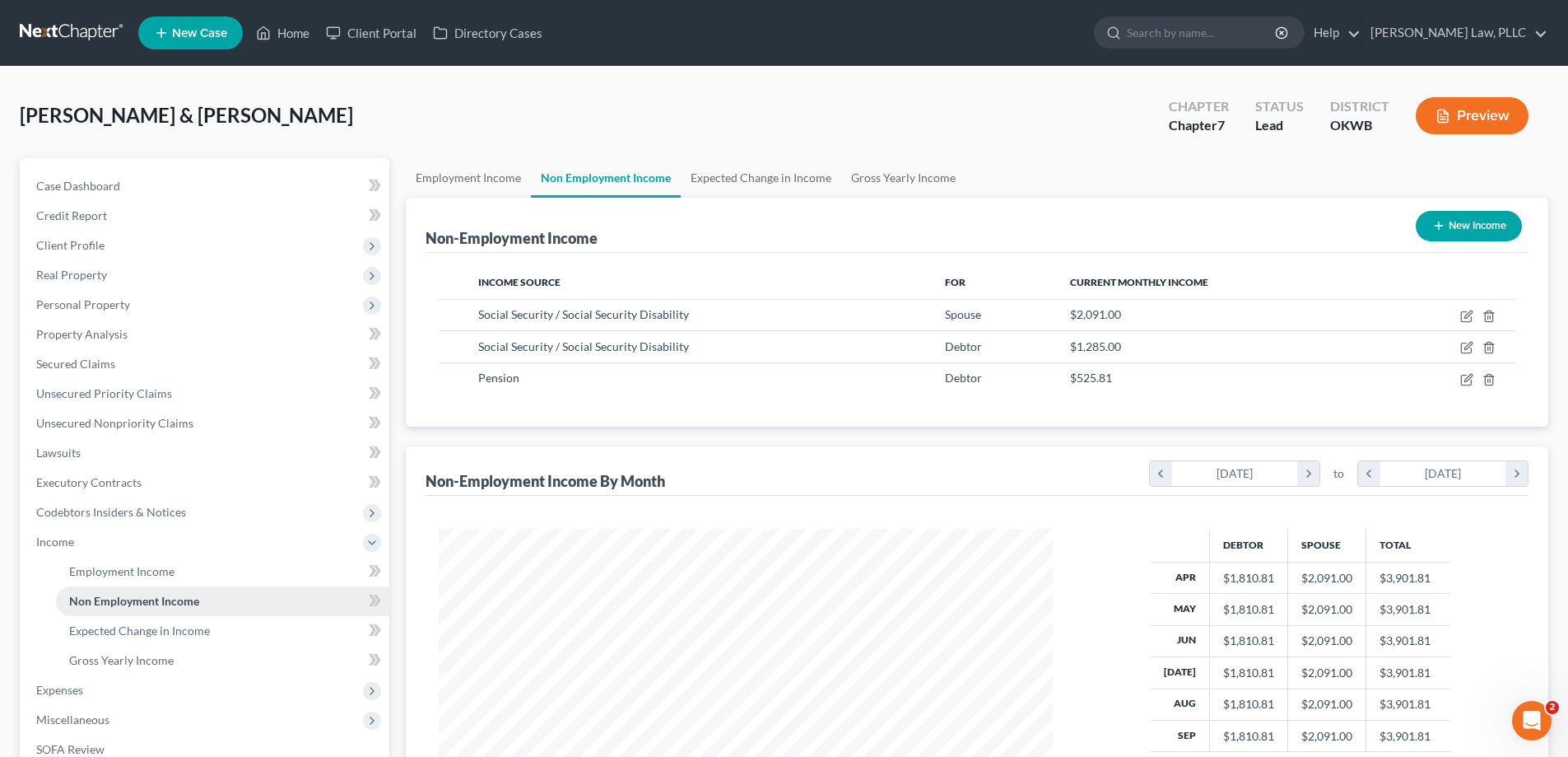
scroll to position [307, 647]
click at [143, 570] on span "Employment Income" at bounding box center [122, 571] width 106 height 14
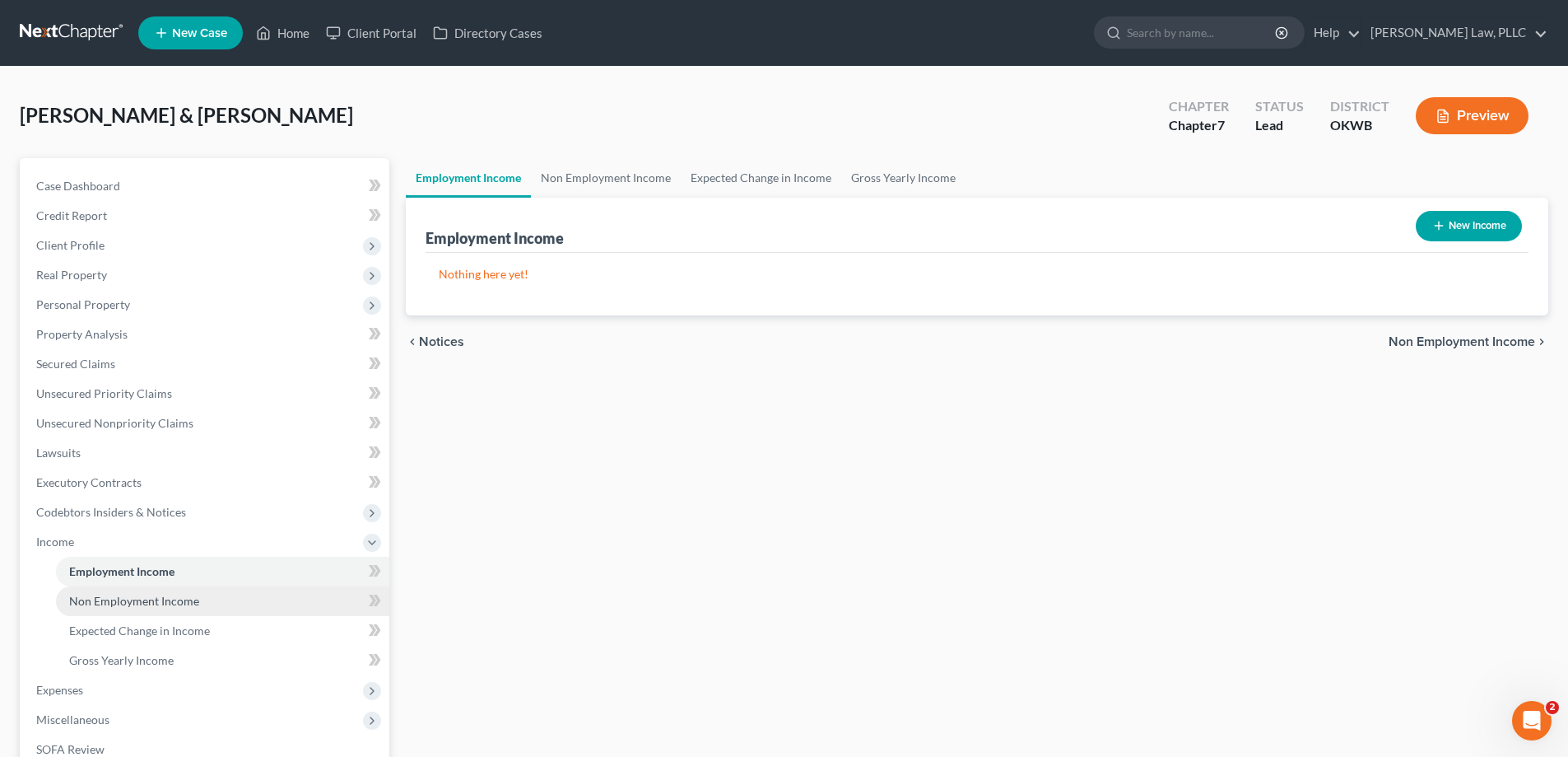
click at [149, 599] on span "Non Employment Income" at bounding box center [134, 600] width 130 height 14
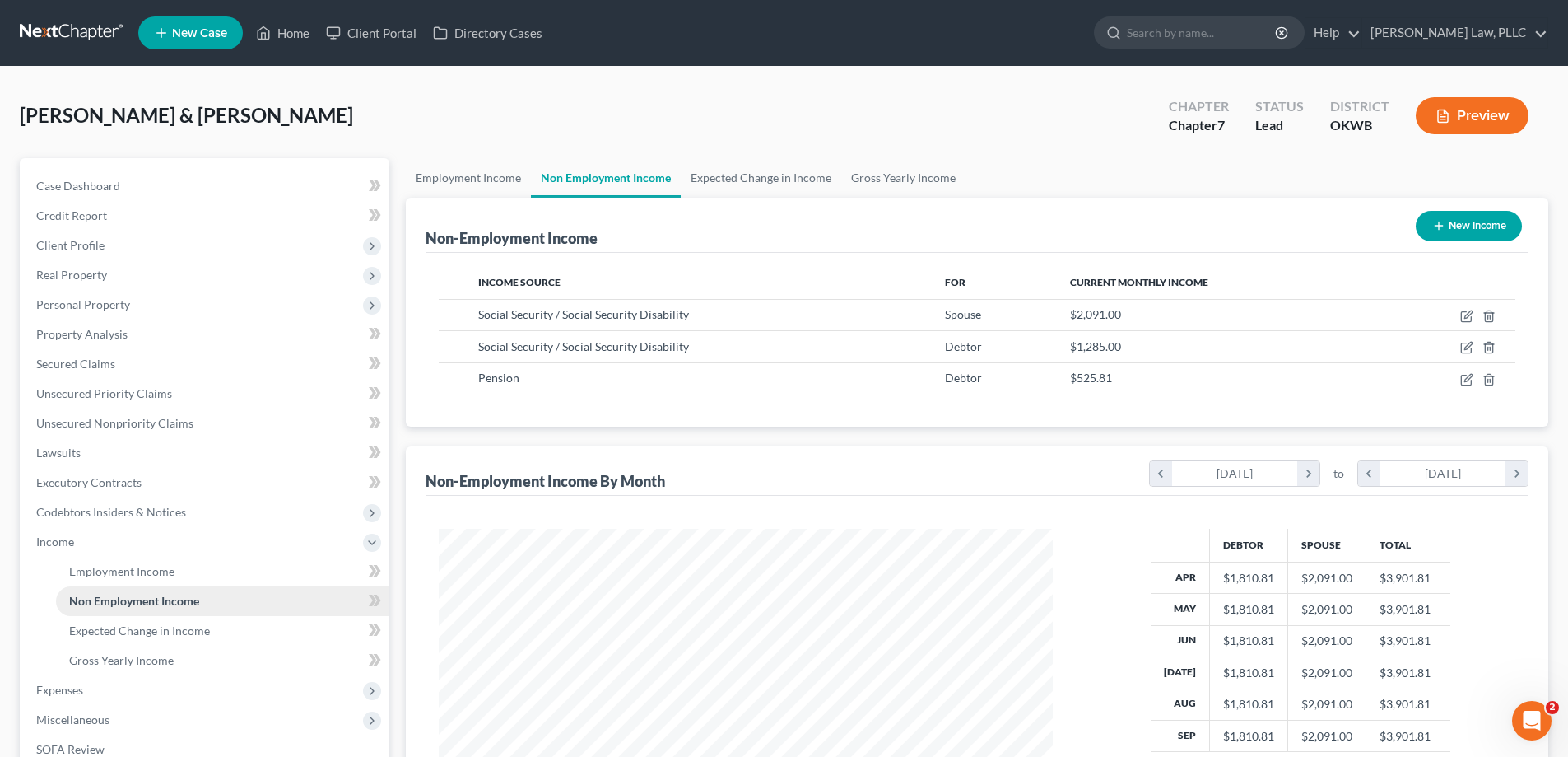
scroll to position [307, 647]
click at [183, 654] on link "Gross Yearly Income" at bounding box center [222, 660] width 334 height 30
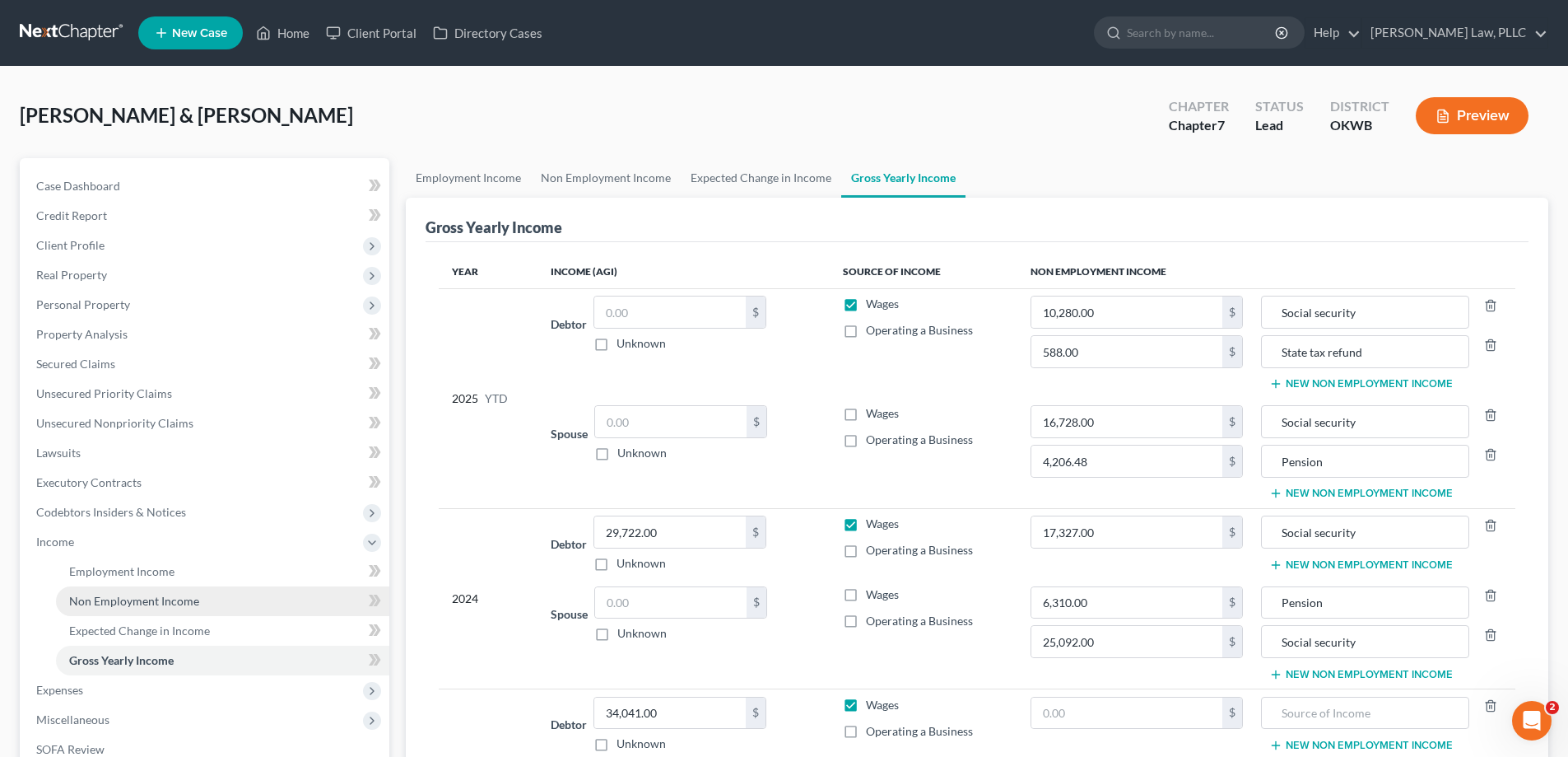
click at [182, 598] on span "Non Employment Income" at bounding box center [134, 600] width 130 height 14
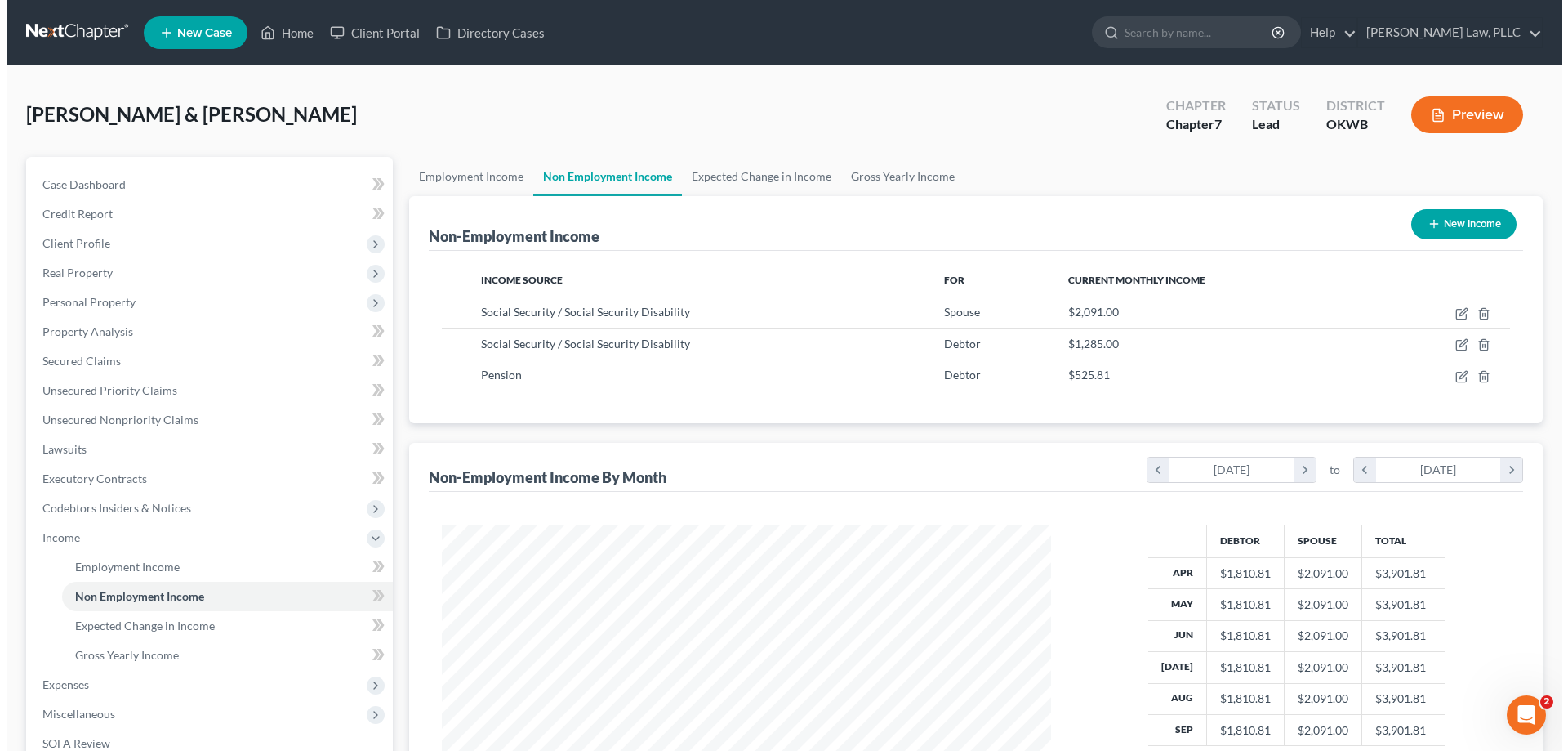
scroll to position [305, 642]
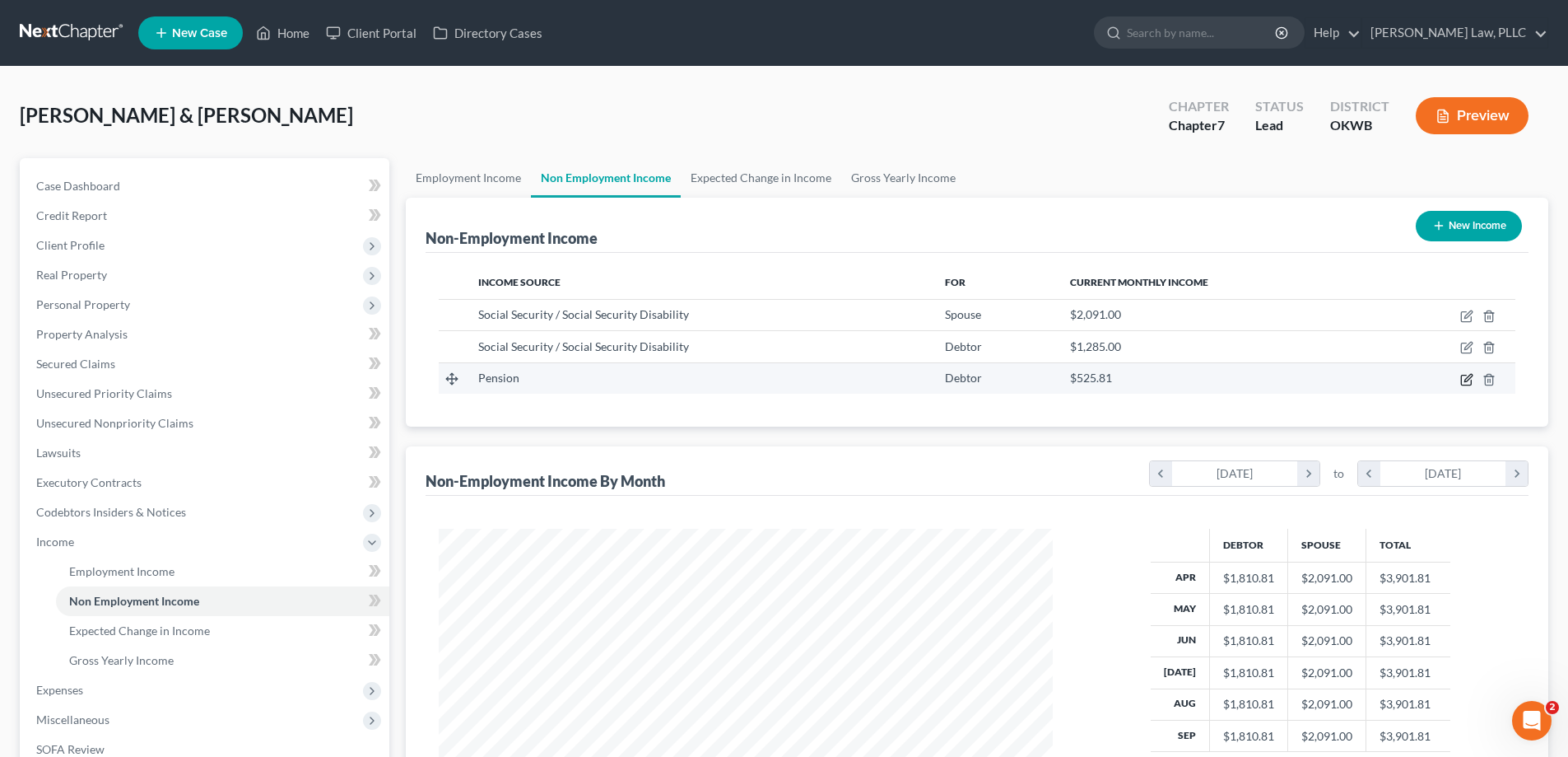
click at [1465, 378] on icon "button" at bounding box center [1467, 379] width 13 height 13
select select "2"
select select "0"
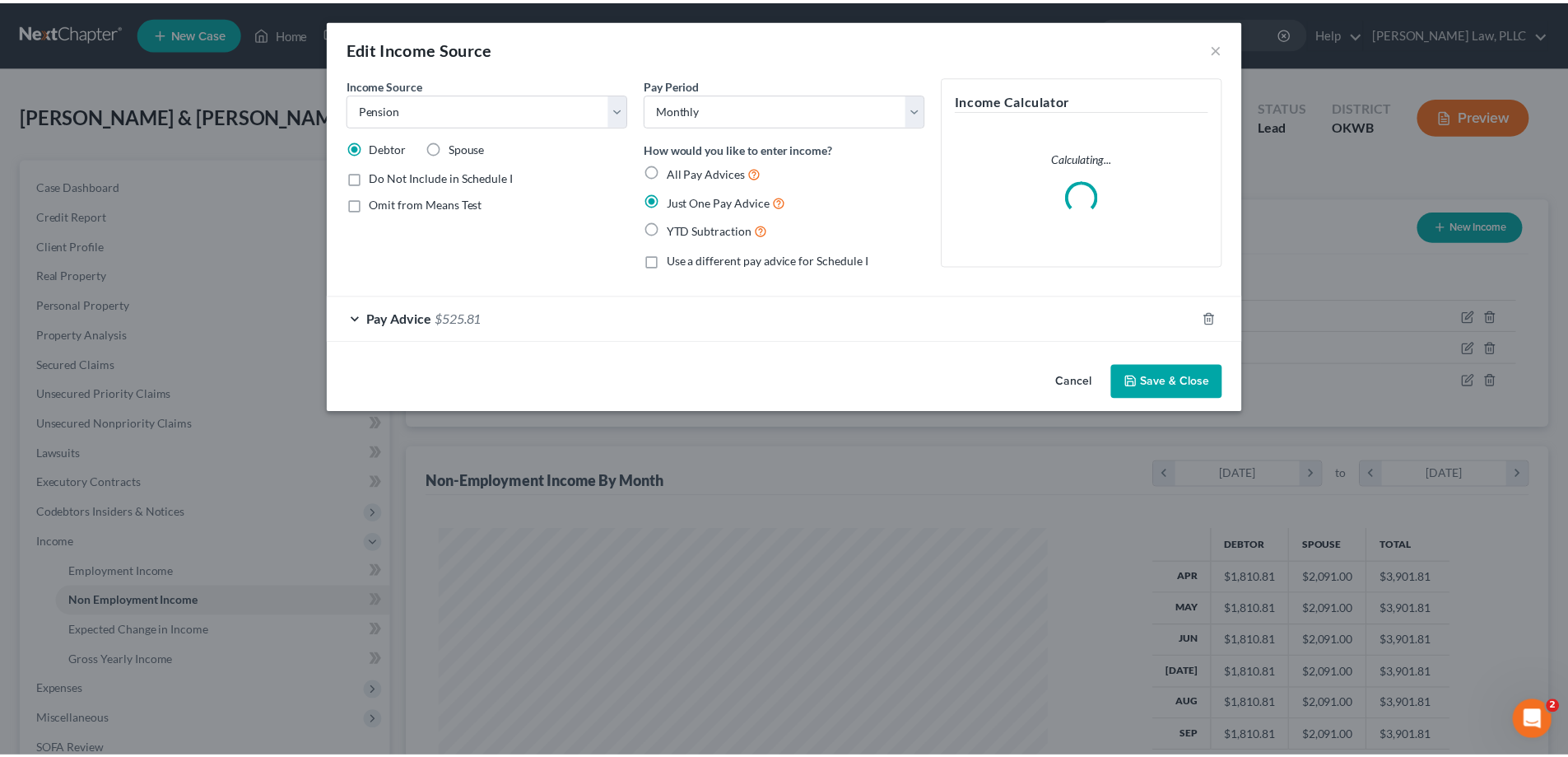
scroll to position [310, 653]
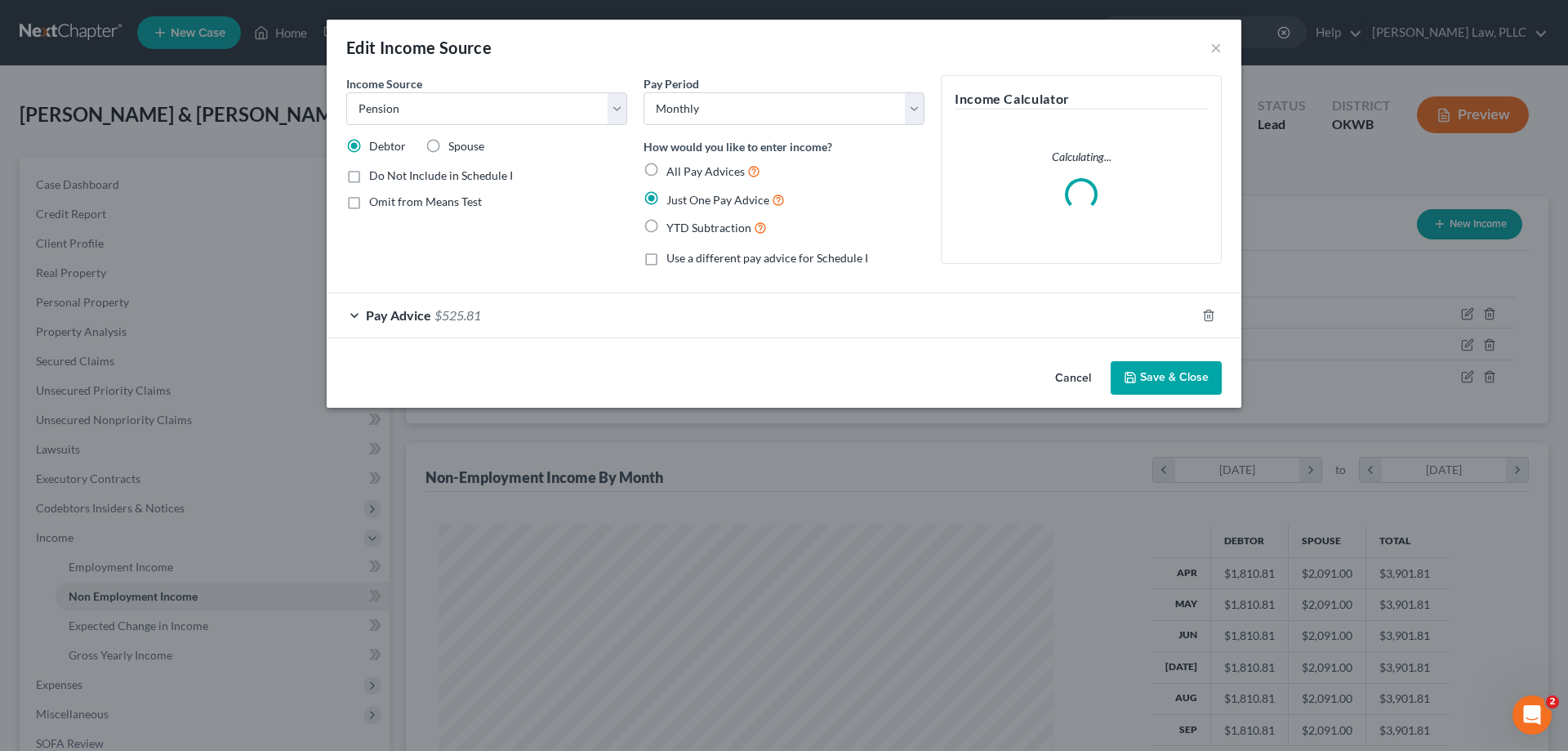
click at [449, 147] on label "Spouse" at bounding box center [467, 147] width 36 height 16
click at [455, 147] on input "Spouse" at bounding box center [460, 144] width 11 height 11
radio input "true"
click at [1197, 380] on button "Save & Close" at bounding box center [1166, 378] width 111 height 34
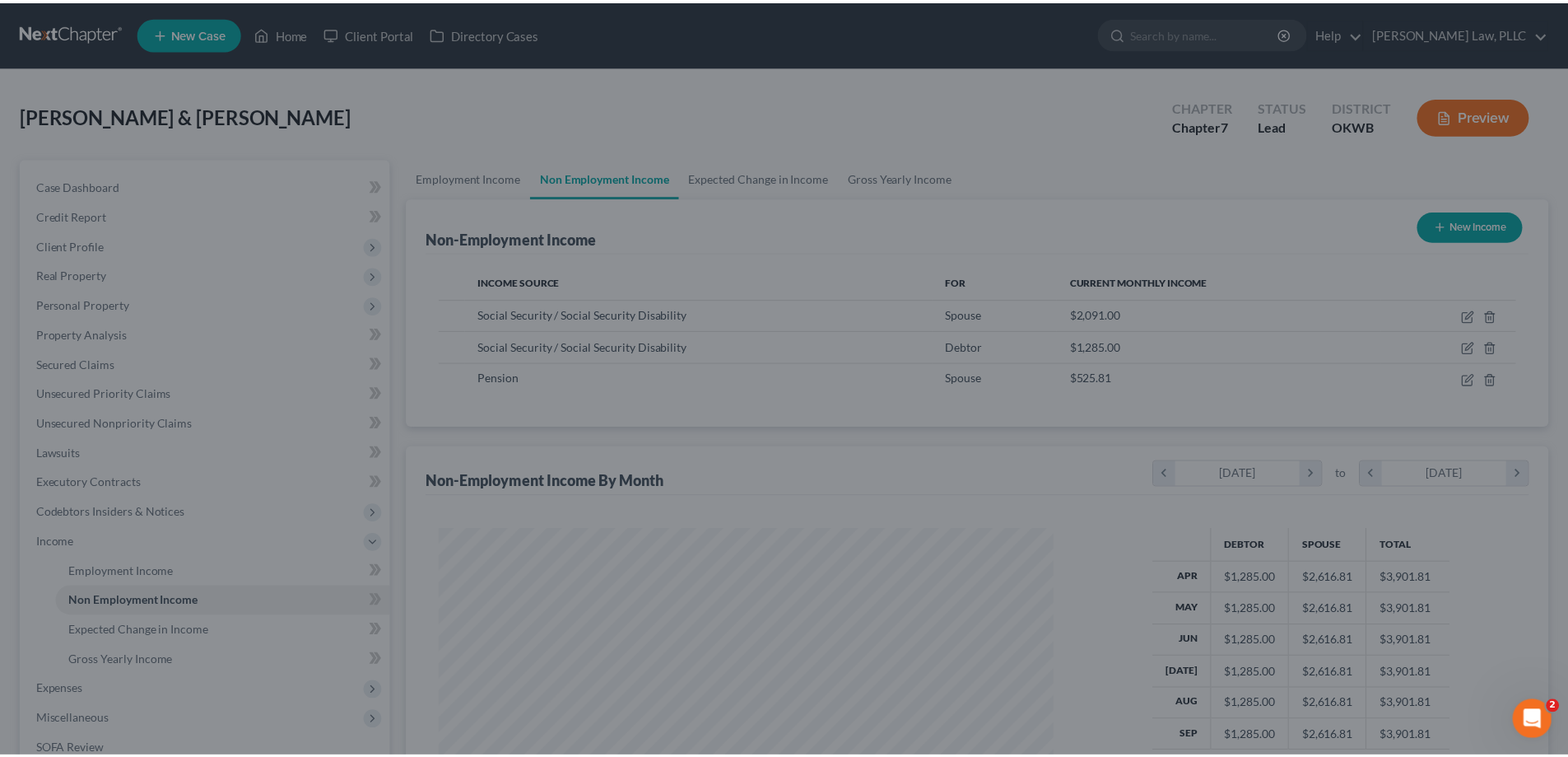
scroll to position [823279, 822559]
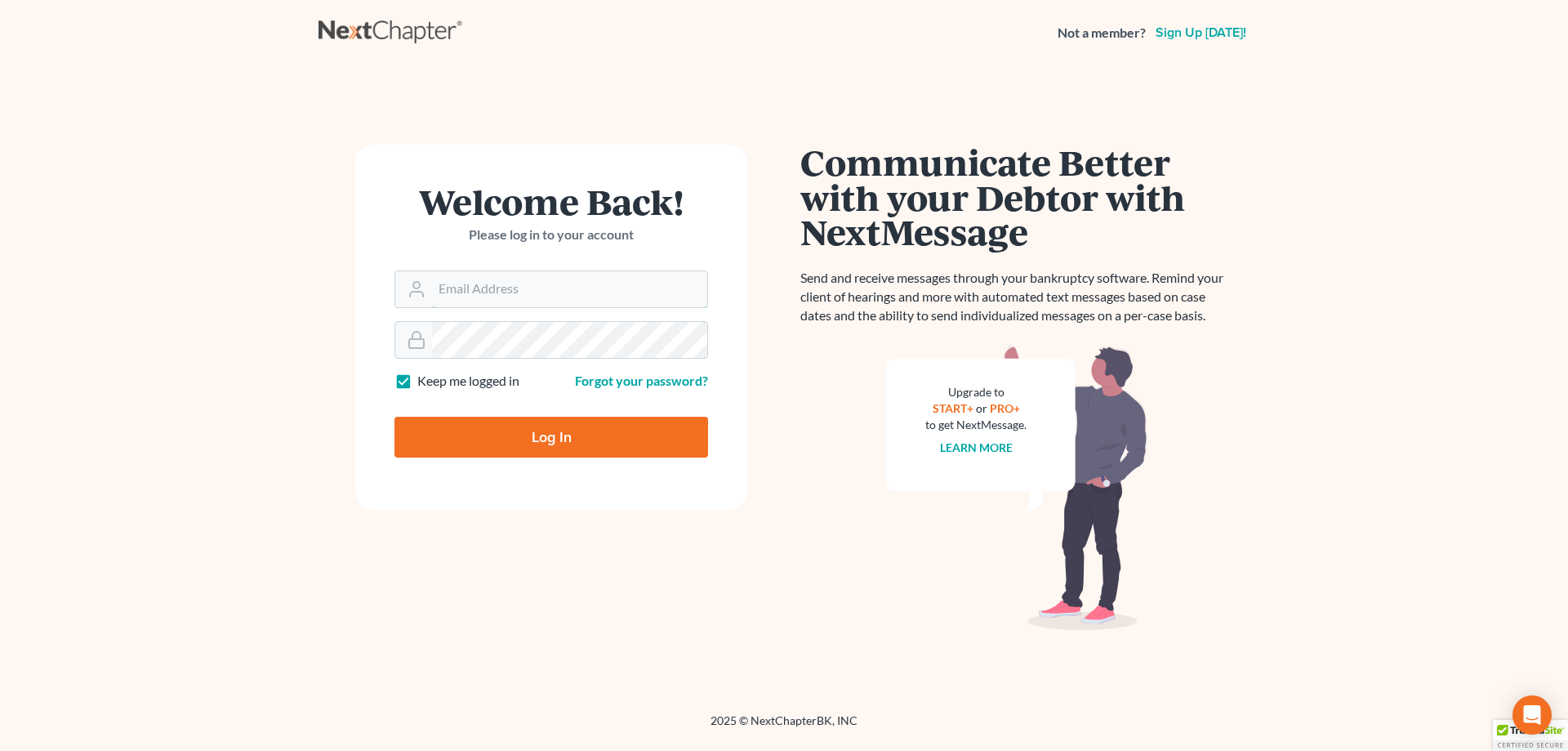
type input "[EMAIL_ADDRESS][DOMAIN_NAME]"
click at [521, 417] on input "Log In" at bounding box center [551, 437] width 314 height 41
type input "Thinking..."
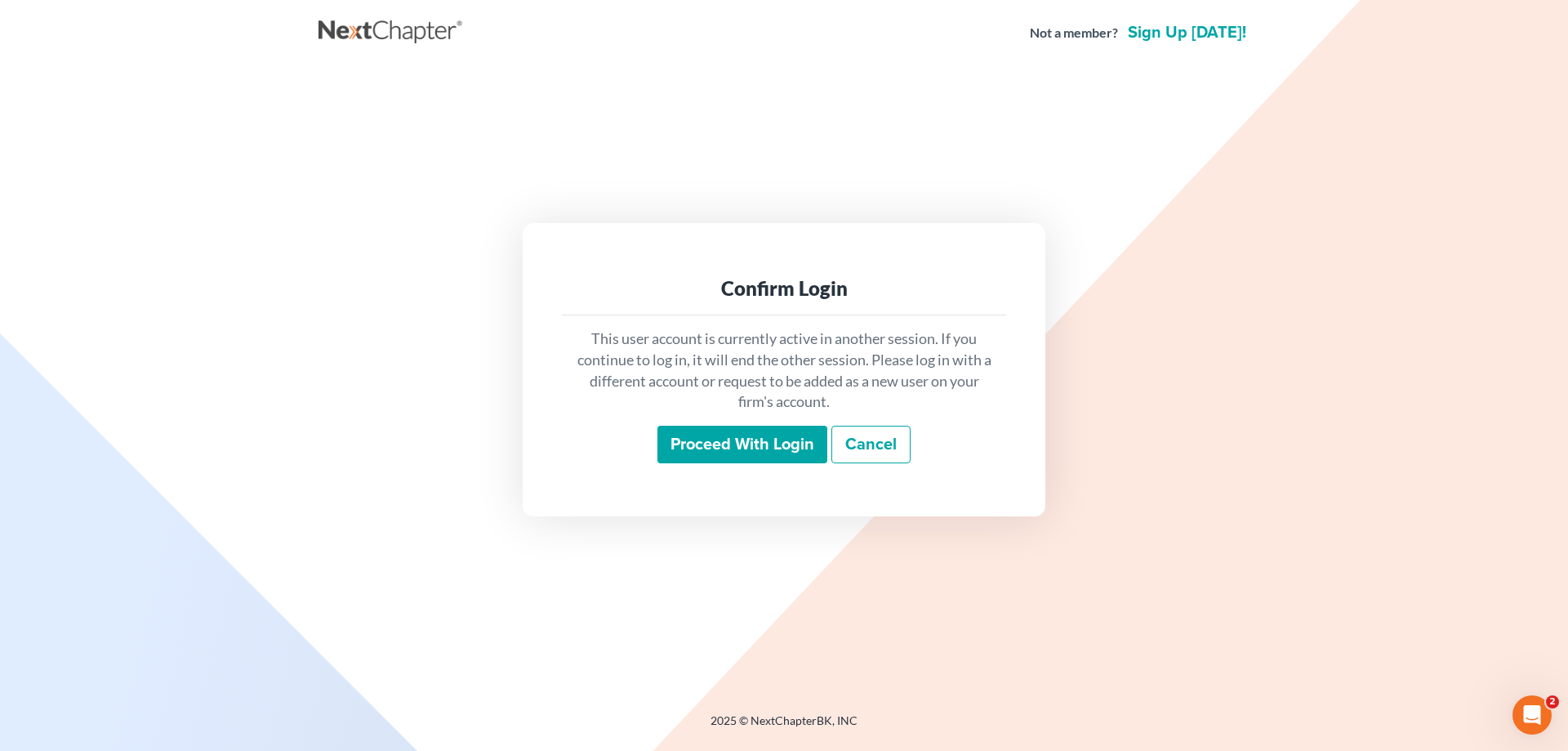
click at [763, 436] on input "Proceed with login" at bounding box center [742, 444] width 170 height 38
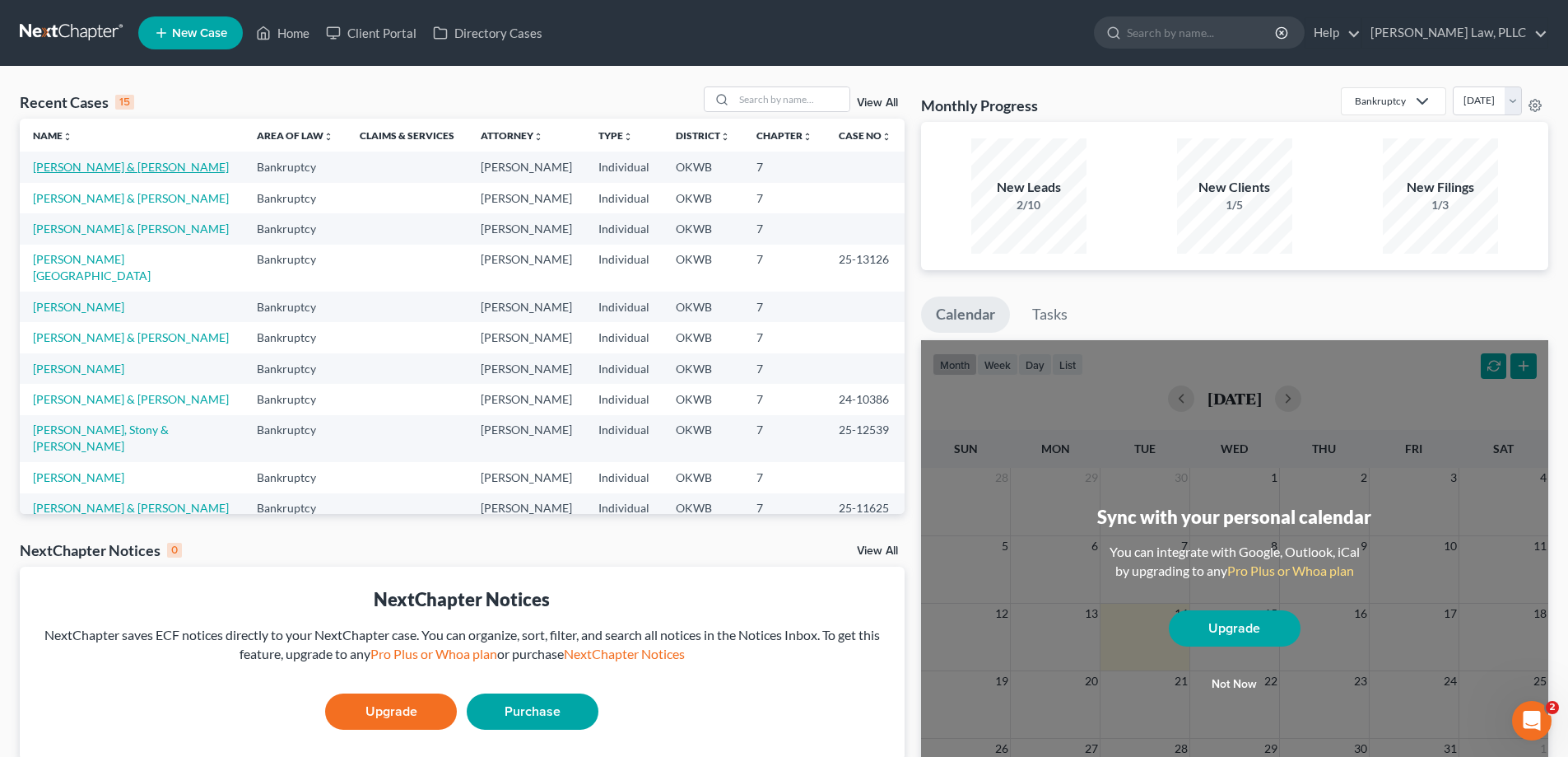
drag, startPoint x: 131, startPoint y: 181, endPoint x: 108, endPoint y: 170, distance: 25.5
click at [108, 170] on link "[PERSON_NAME] & [PERSON_NAME]" at bounding box center [130, 166] width 196 height 14
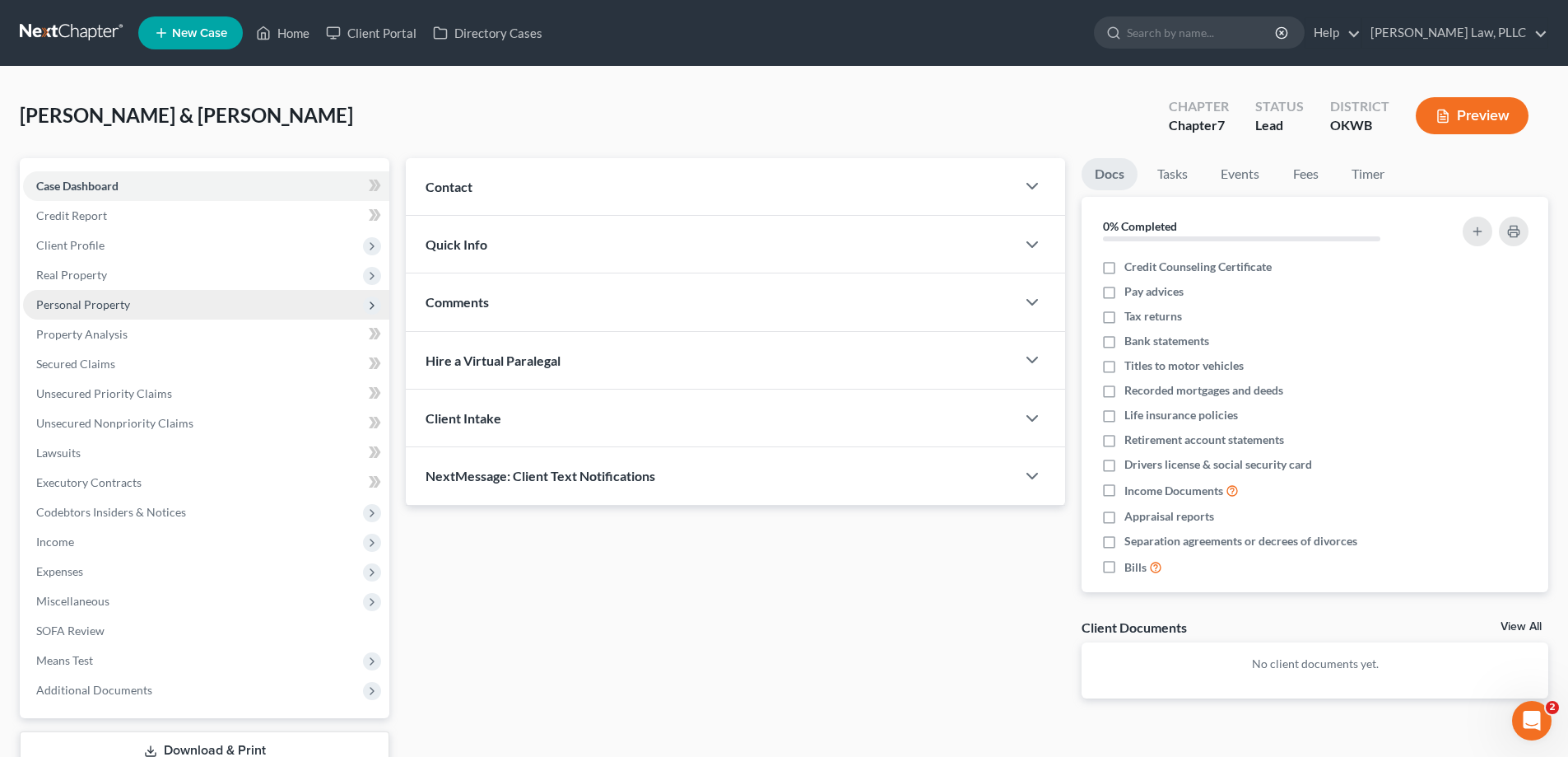
click at [115, 302] on span "Personal Property" at bounding box center [83, 304] width 94 height 14
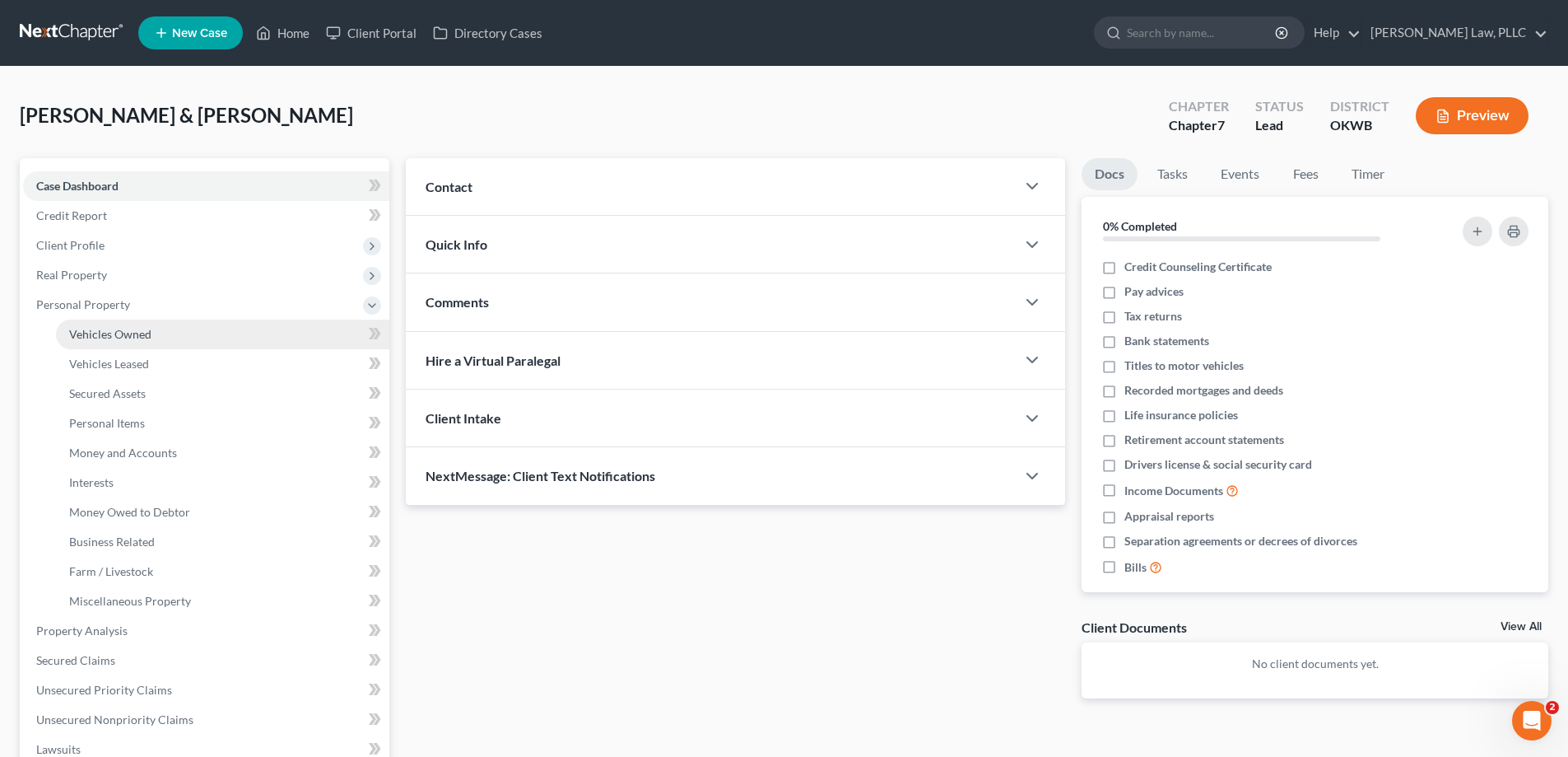
click at [119, 327] on span "Vehicles Owned" at bounding box center [110, 333] width 82 height 14
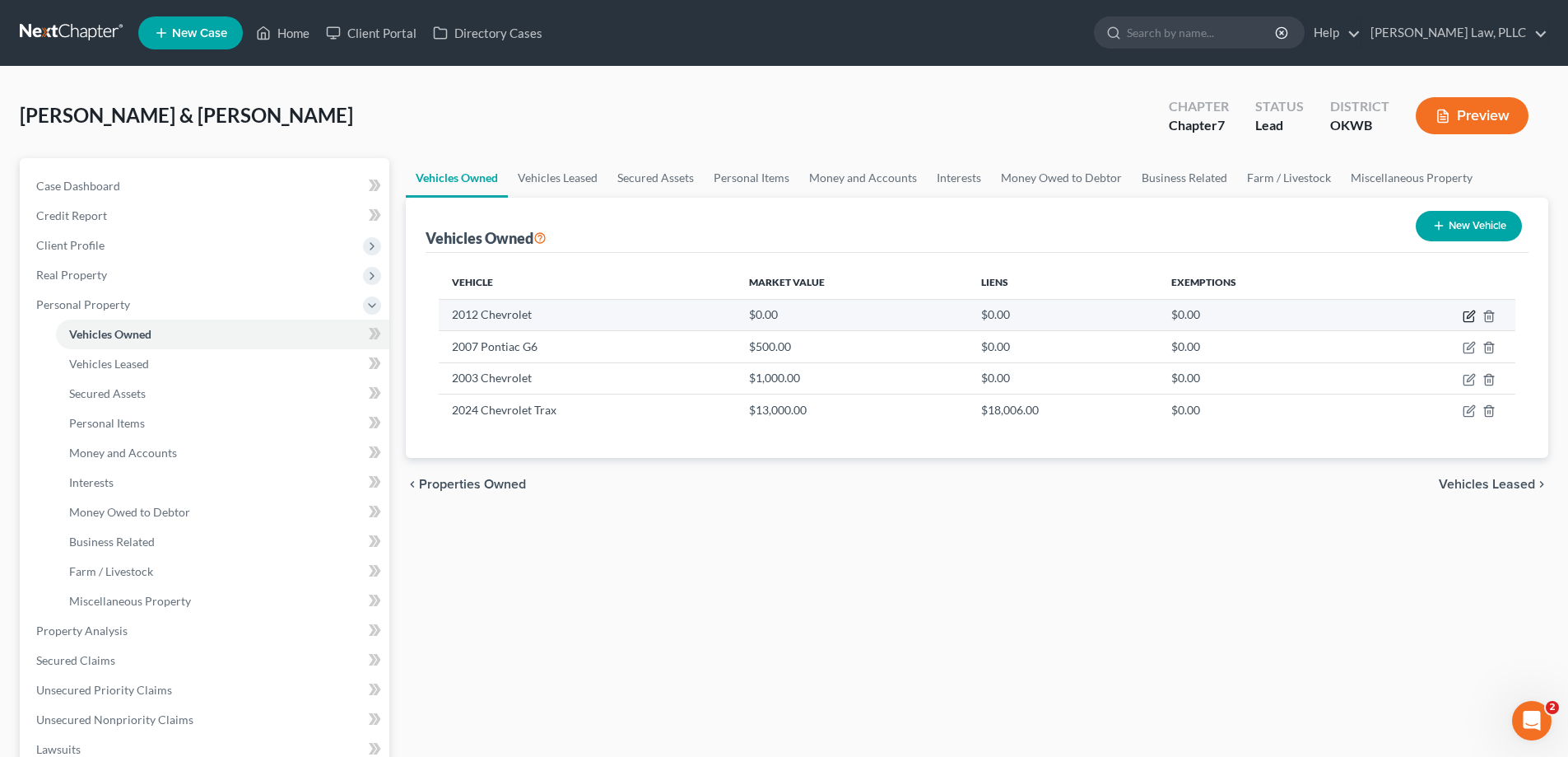
click at [1465, 315] on icon "button" at bounding box center [1470, 316] width 13 height 13
select select "0"
select select "14"
select select "4"
select select "2"
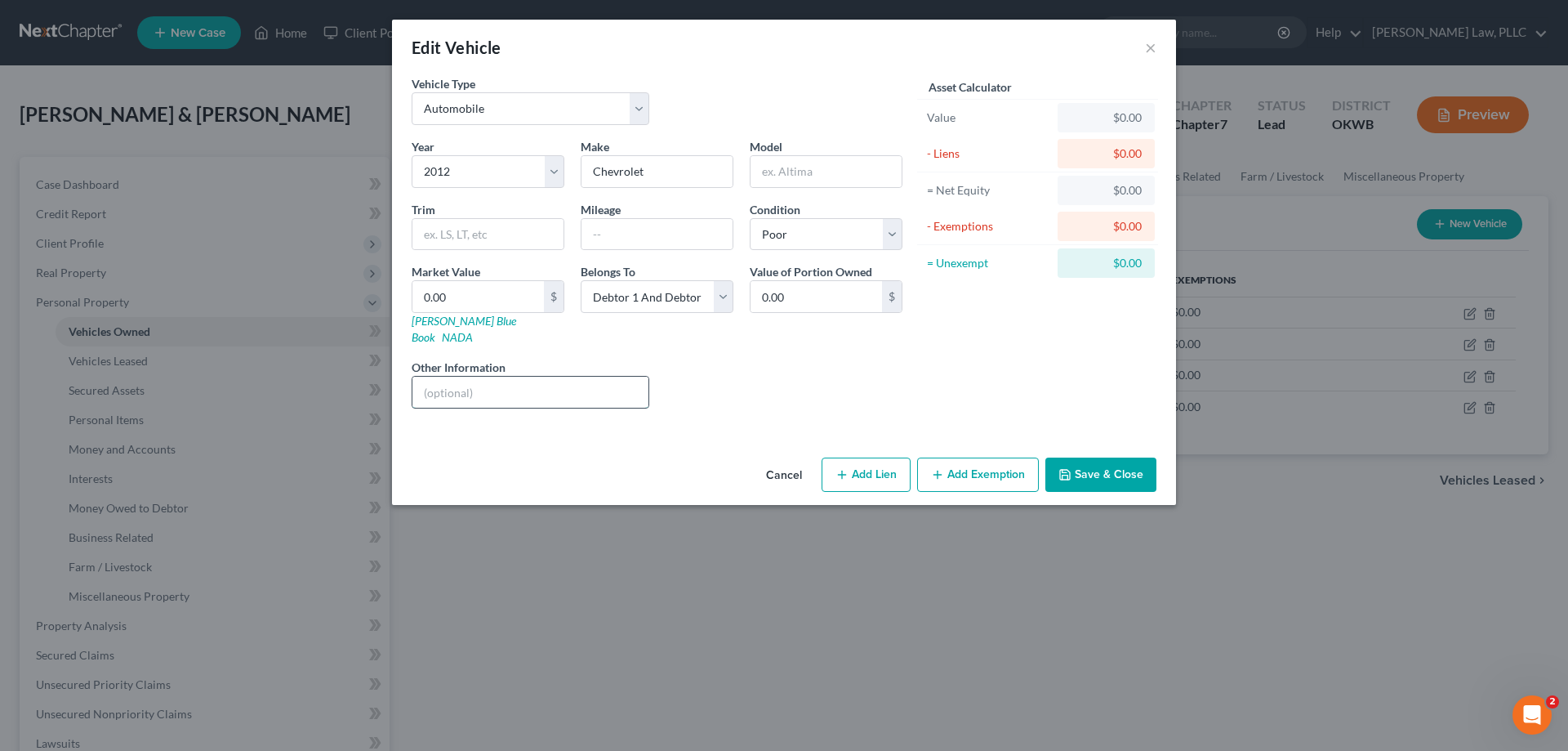
click at [501, 376] on input "text" at bounding box center [530, 392] width 236 height 31
type input "Power steering leak,"
click at [658, 232] on input "text" at bounding box center [656, 234] width 151 height 31
type input "190000"
click at [619, 376] on input "Power steering leak," at bounding box center [530, 392] width 236 height 31
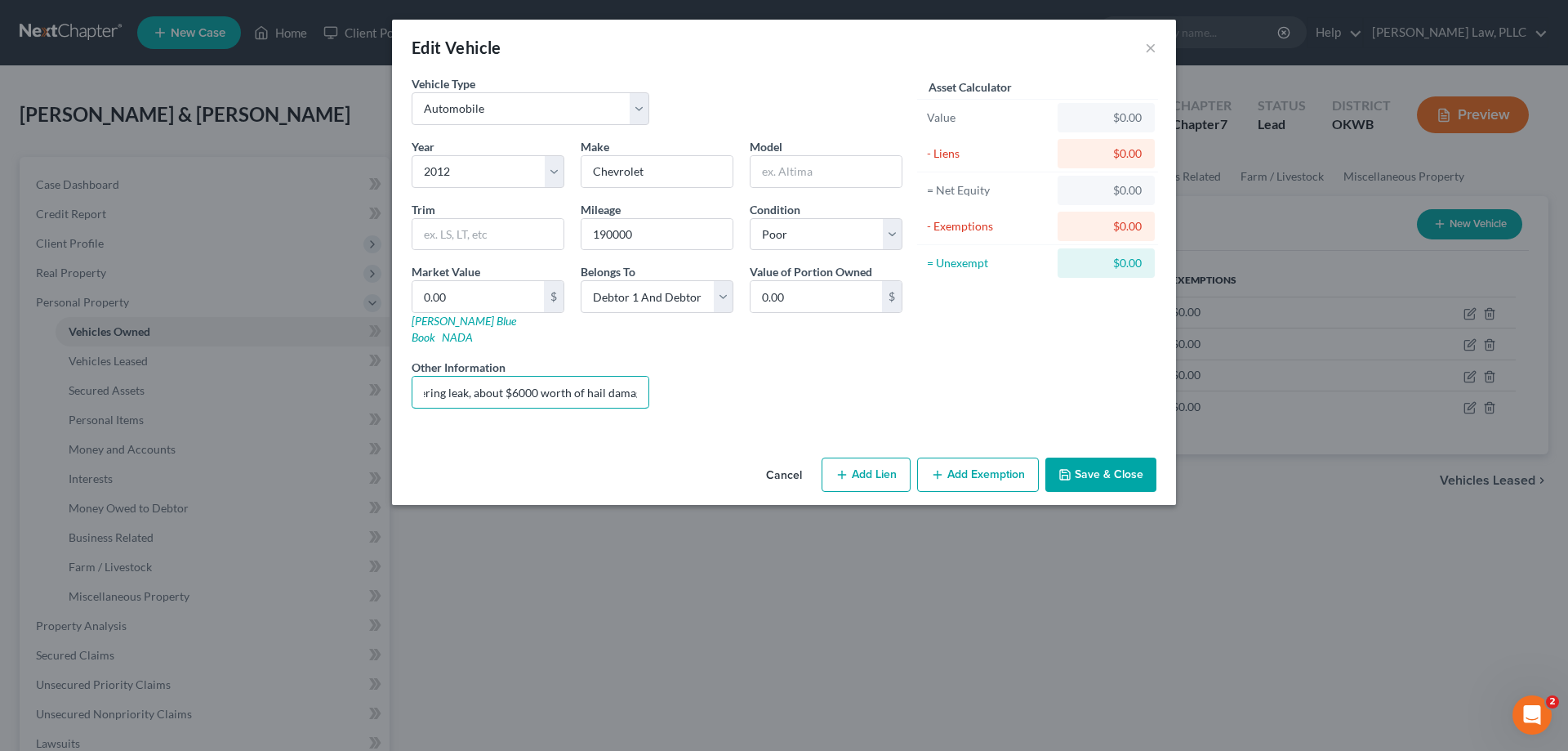
scroll to position [0, 61]
type input "Power steering leak, about $6000 worth of hail damage"
click at [792, 307] on input "0.00" at bounding box center [816, 297] width 131 height 31
click at [503, 290] on input "0.00" at bounding box center [477, 297] width 131 height 31
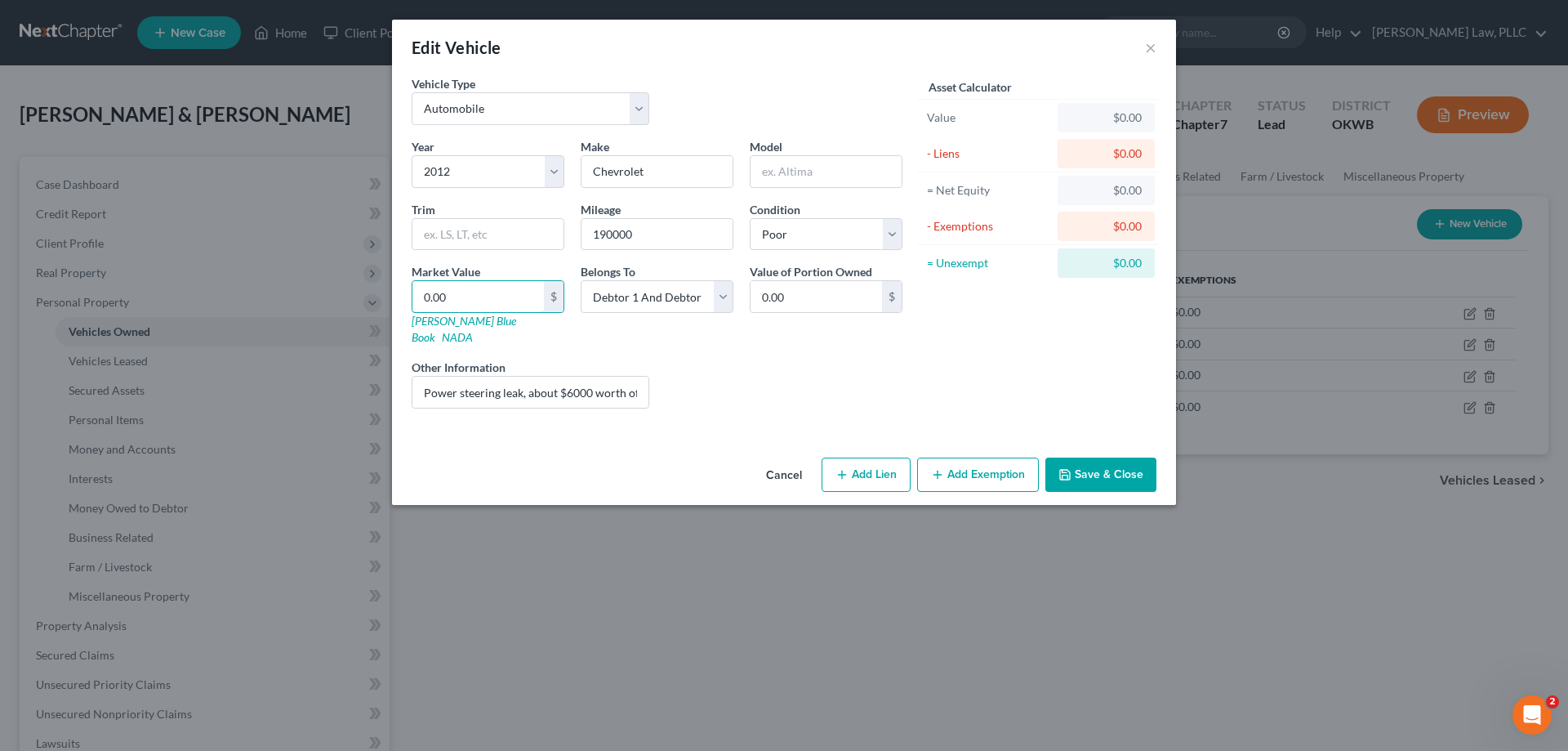
type input "7"
type input "7.00"
type input "70"
type input "70.00"
type input "700"
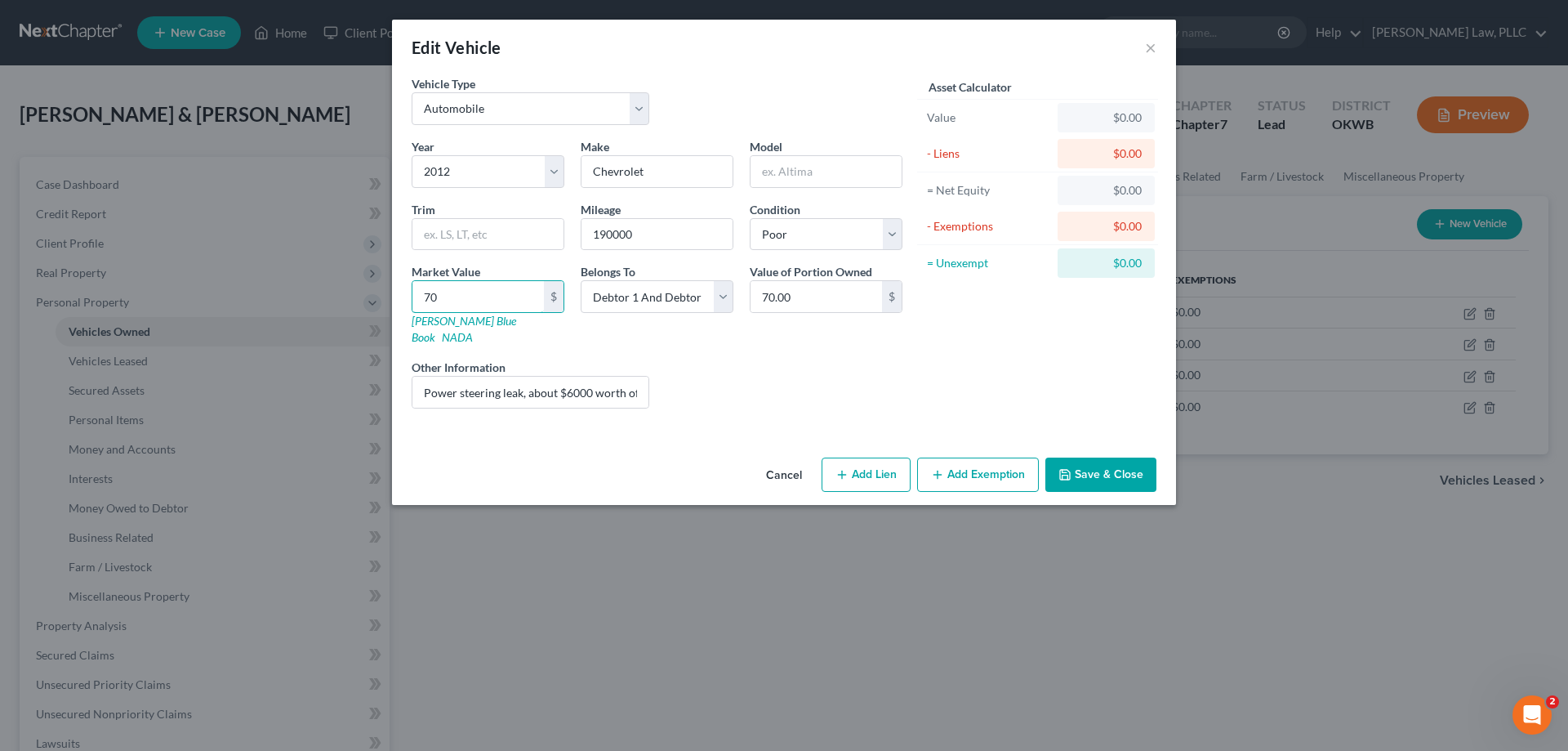
type input "700.00"
type input "7000"
type input "7,000.00"
type input "7,000"
click at [944, 468] on icon "button" at bounding box center [937, 474] width 13 height 13
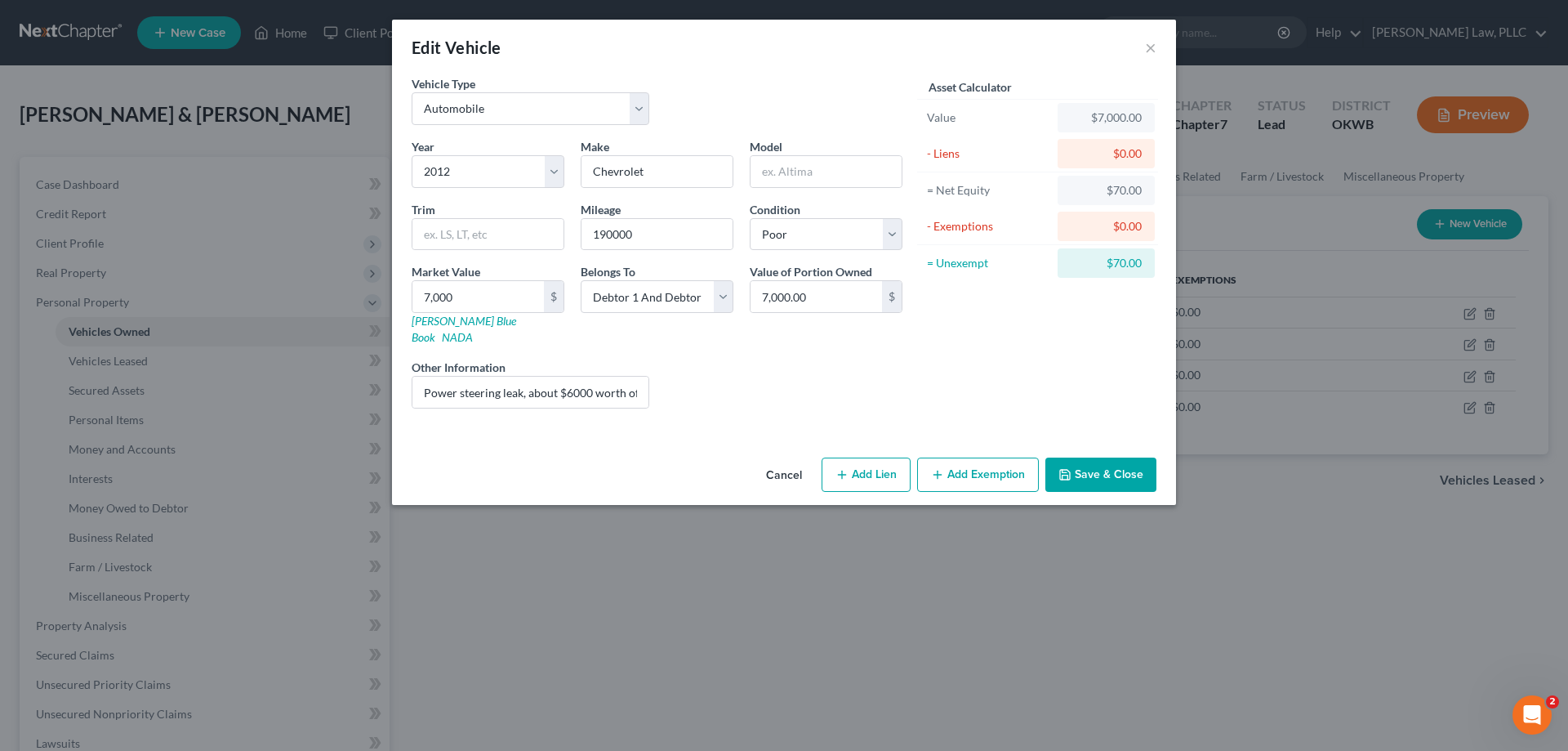
select select "2"
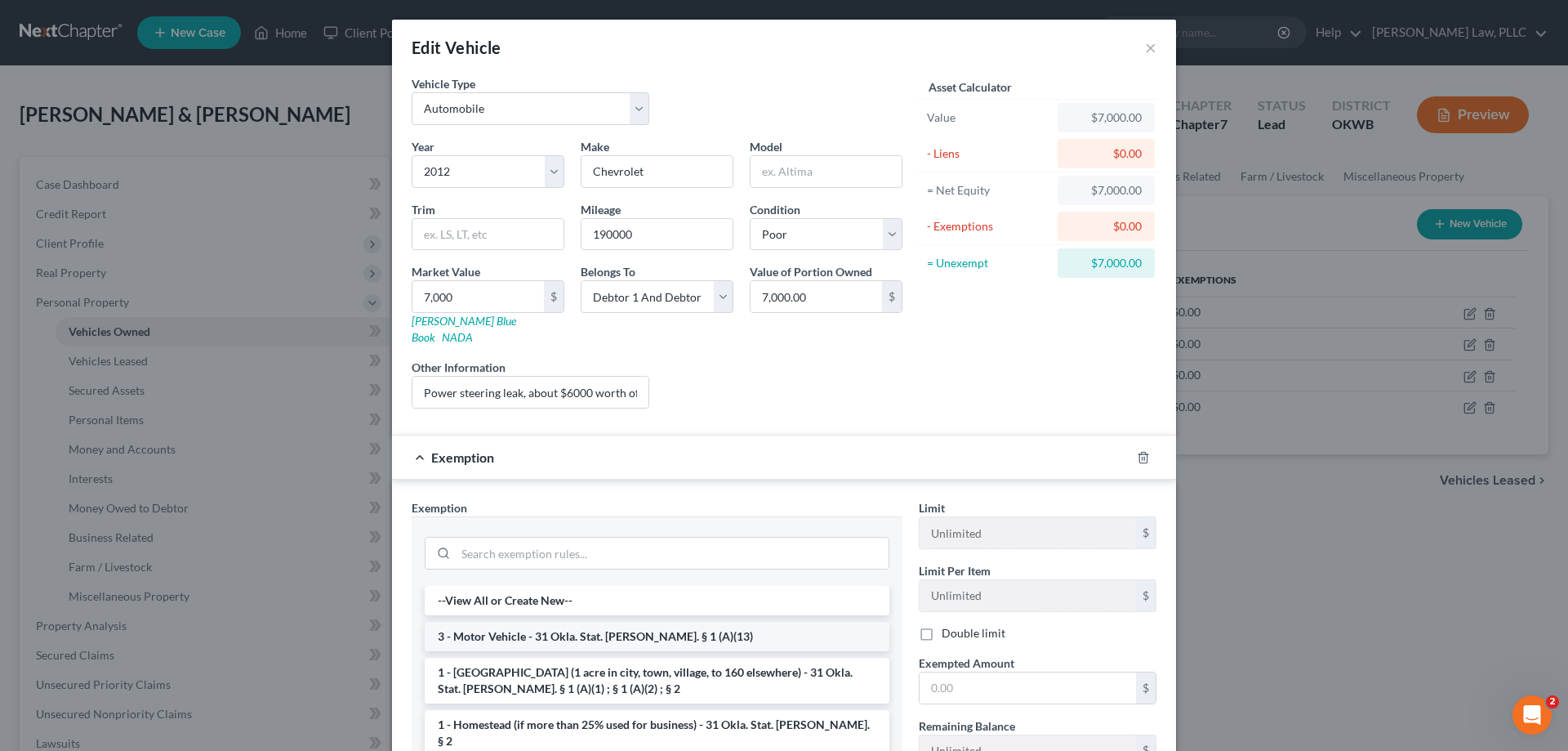
click at [632, 623] on li "3 - Motor Vehicle - 31 Okla. Stat. Ann. § 1 (A)(13)" at bounding box center [657, 636] width 465 height 30
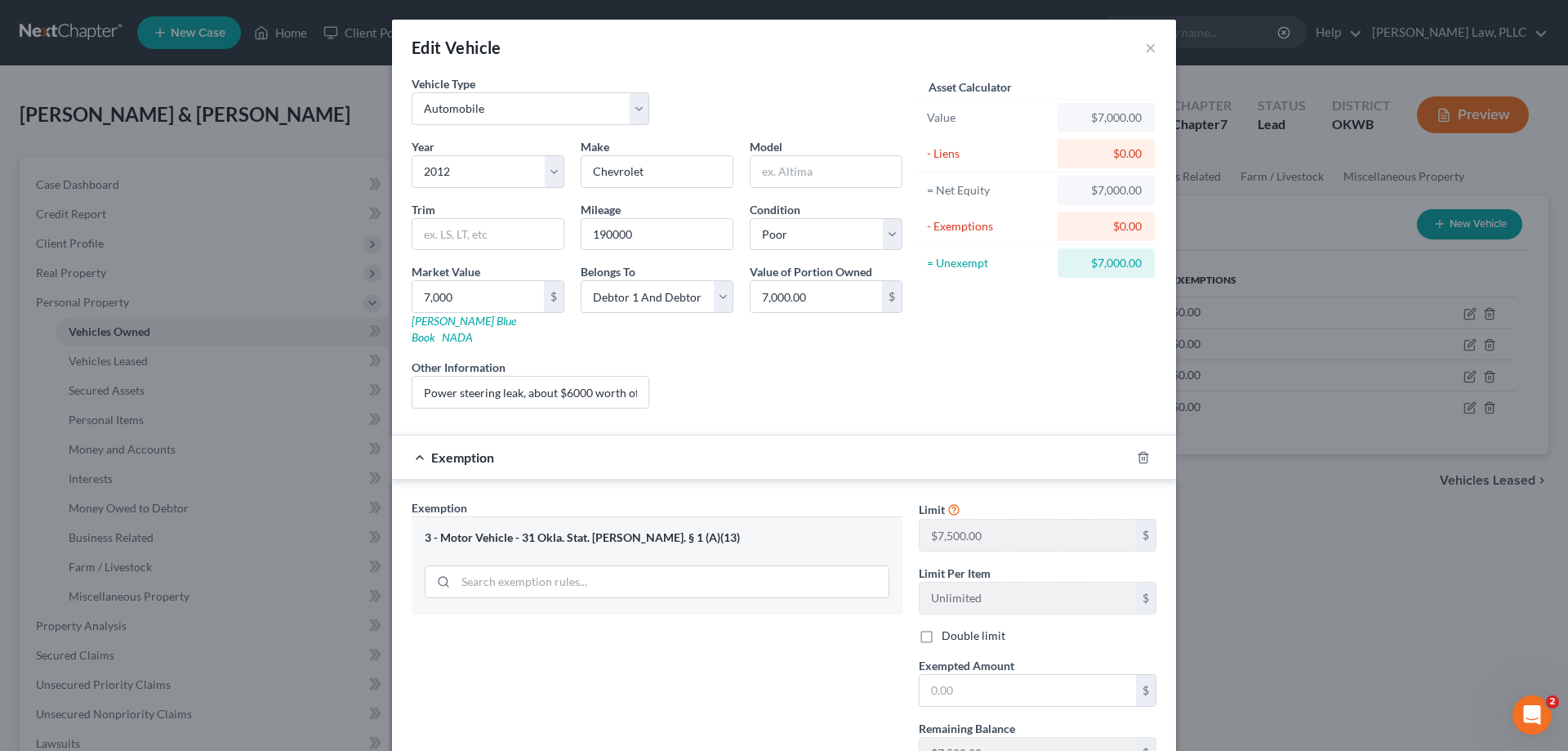
scroll to position [164, 0]
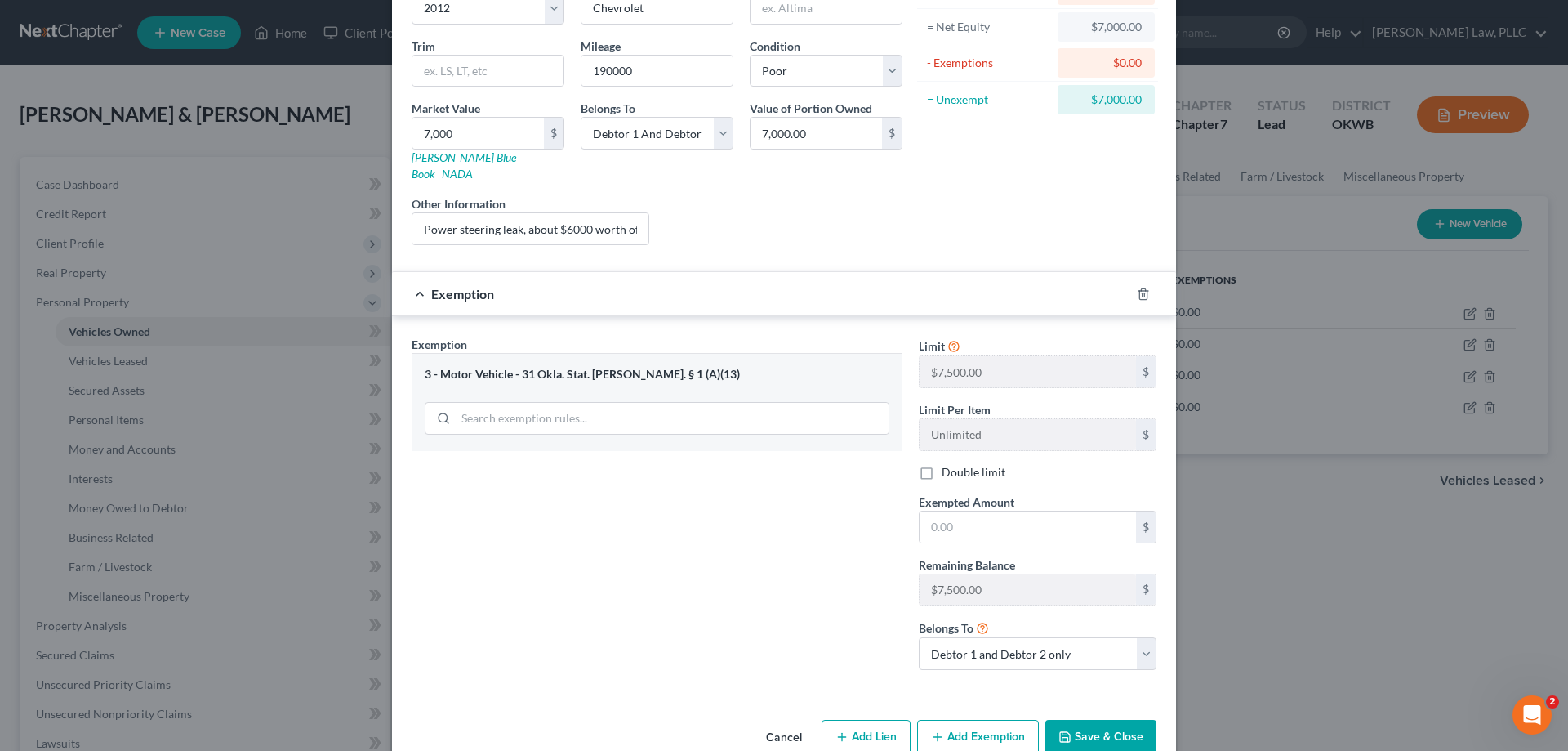
click at [994, 531] on div "Limit $7,500.00 $ Limit Per Item Unlimited $ Double limit Exempted Amount * $ R…" at bounding box center [1037, 509] width 254 height 347
click at [996, 515] on input "text" at bounding box center [1027, 527] width 216 height 31
type input "7,500"
click at [827, 574] on div "Exemption Set must be selected for CA. Exemption * 3 - Motor Vehicle - 31 Okla.…" at bounding box center [656, 509] width 507 height 347
click at [1095, 720] on button "Save & Close" at bounding box center [1100, 737] width 111 height 34
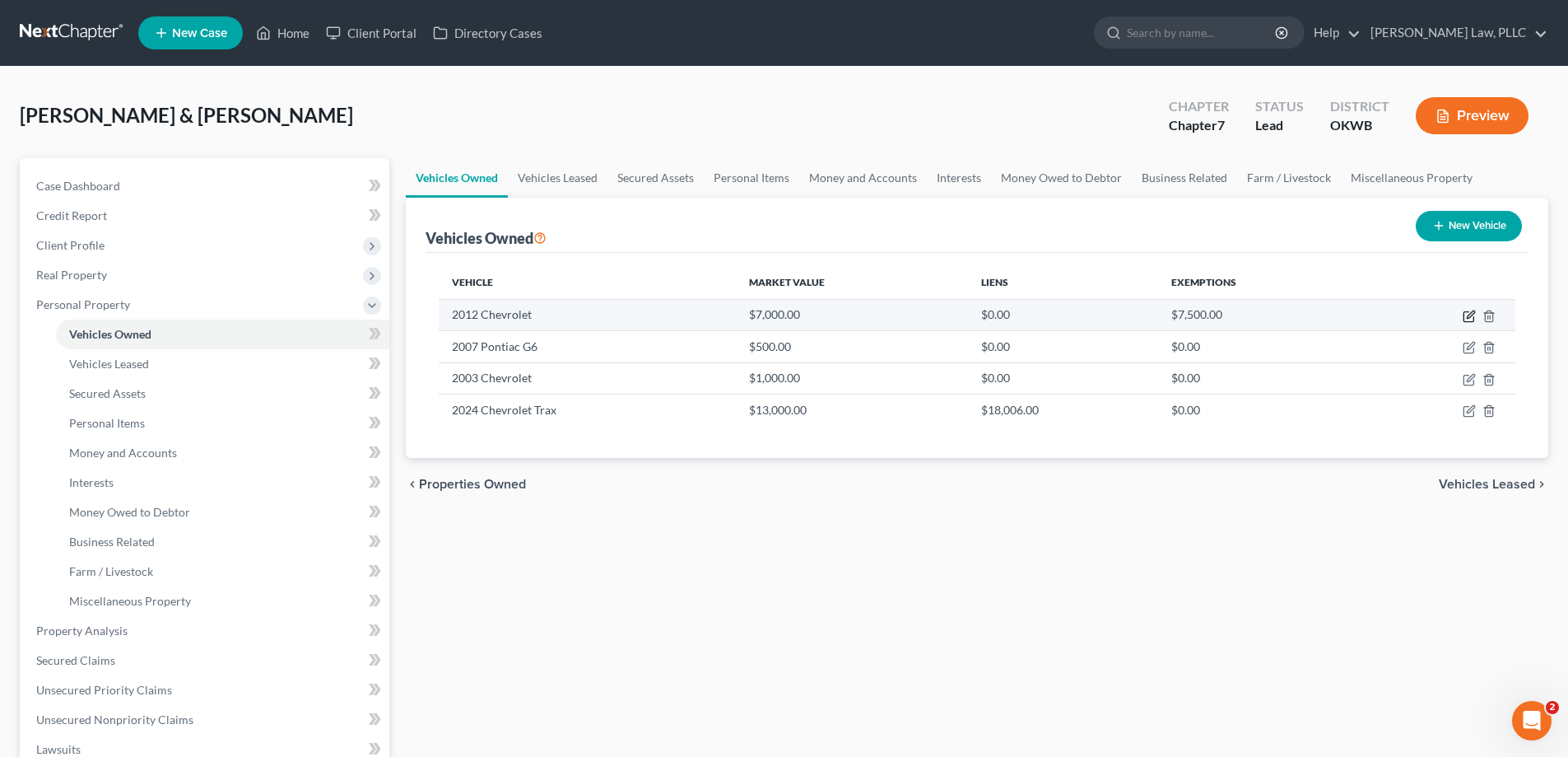
click at [1468, 313] on icon "button" at bounding box center [1470, 316] width 13 height 13
select select "0"
select select "14"
select select "4"
select select "2"
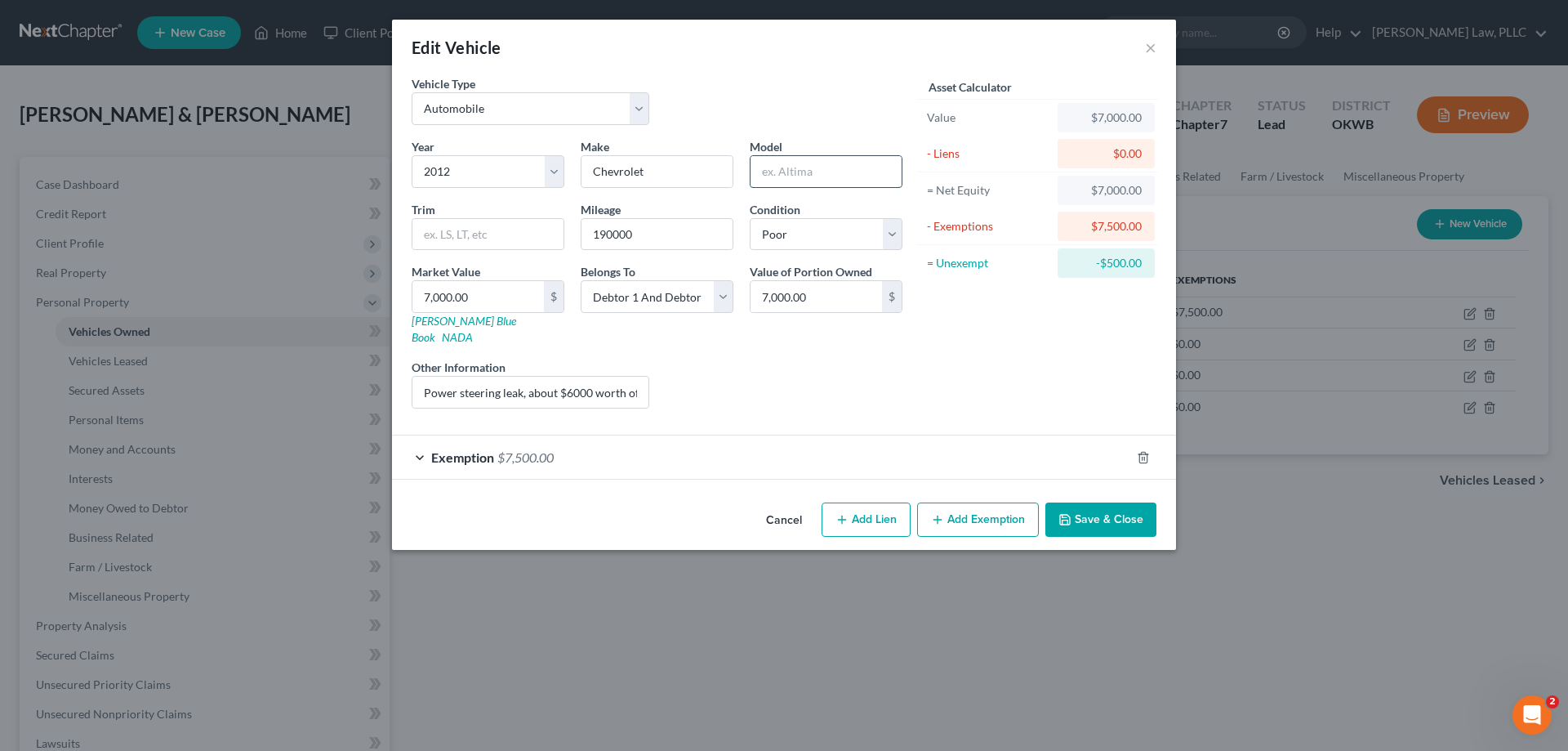
click at [814, 171] on input "text" at bounding box center [826, 171] width 151 height 31
type input "C"
type input "Silverado"
click at [1091, 502] on button "Save & Close" at bounding box center [1100, 519] width 111 height 34
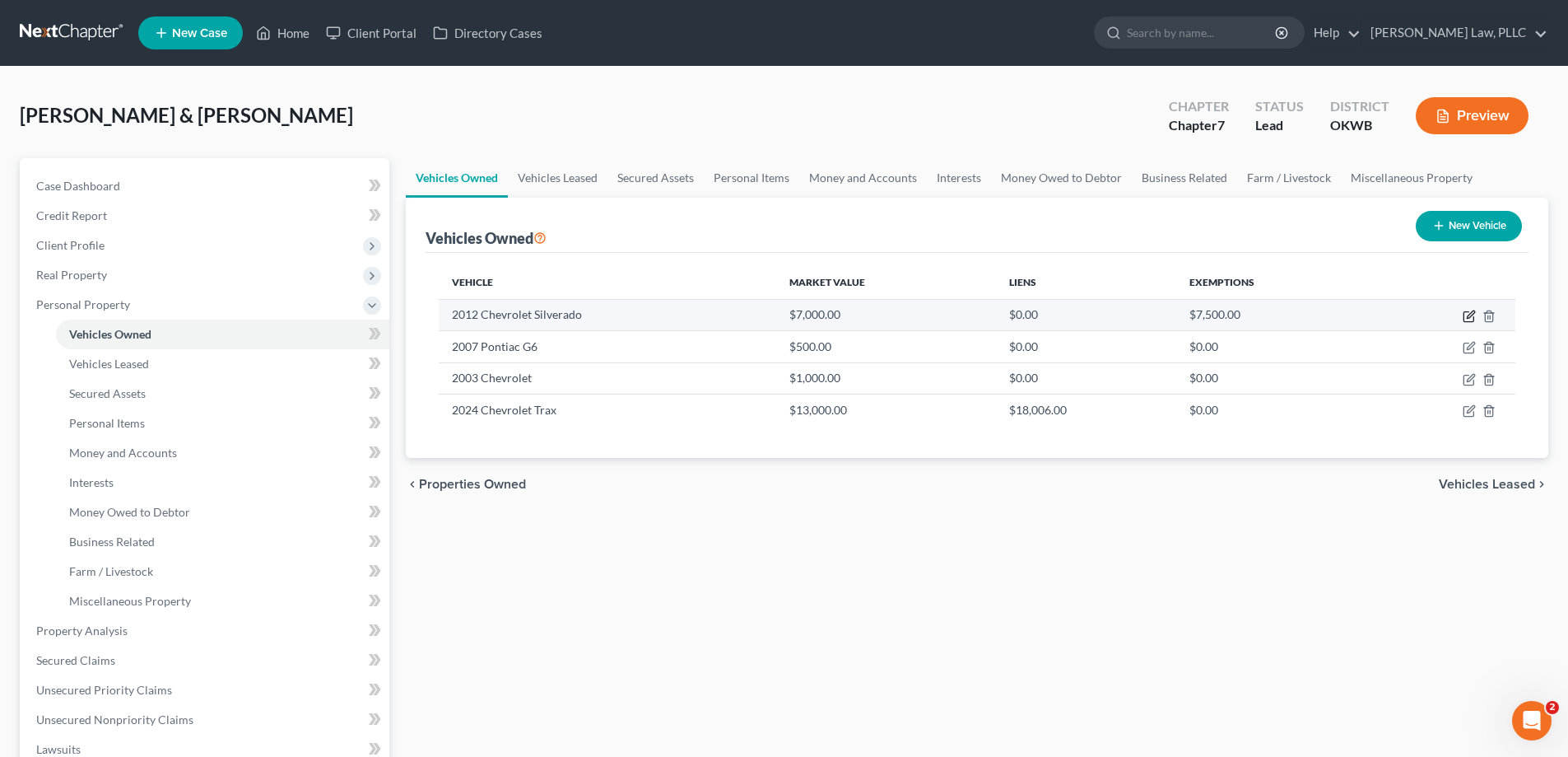
click at [1472, 314] on icon "button" at bounding box center [1470, 314] width 7 height 7
select select "0"
select select "14"
select select "4"
select select "2"
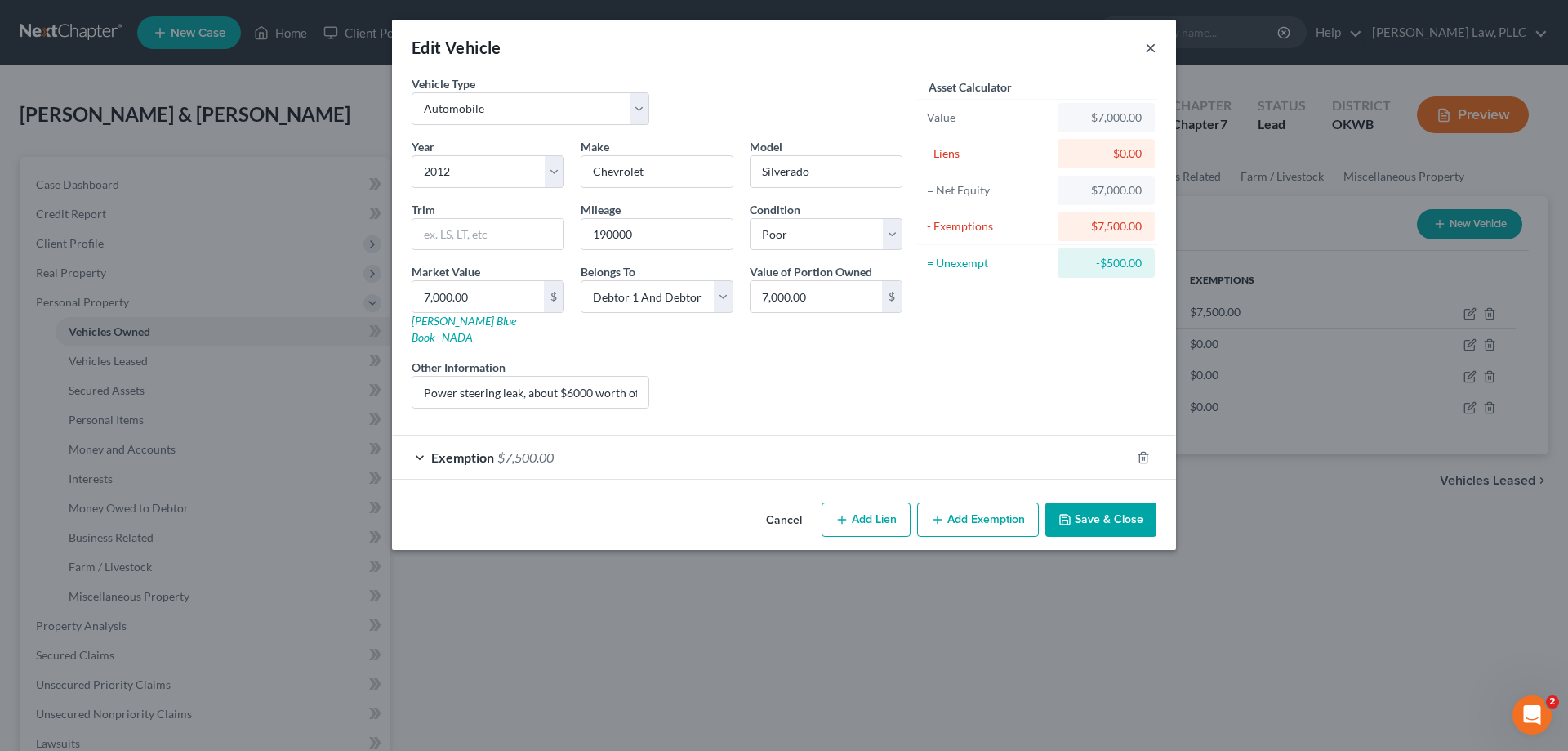
click at [1153, 53] on button "×" at bounding box center [1150, 48] width 12 height 20
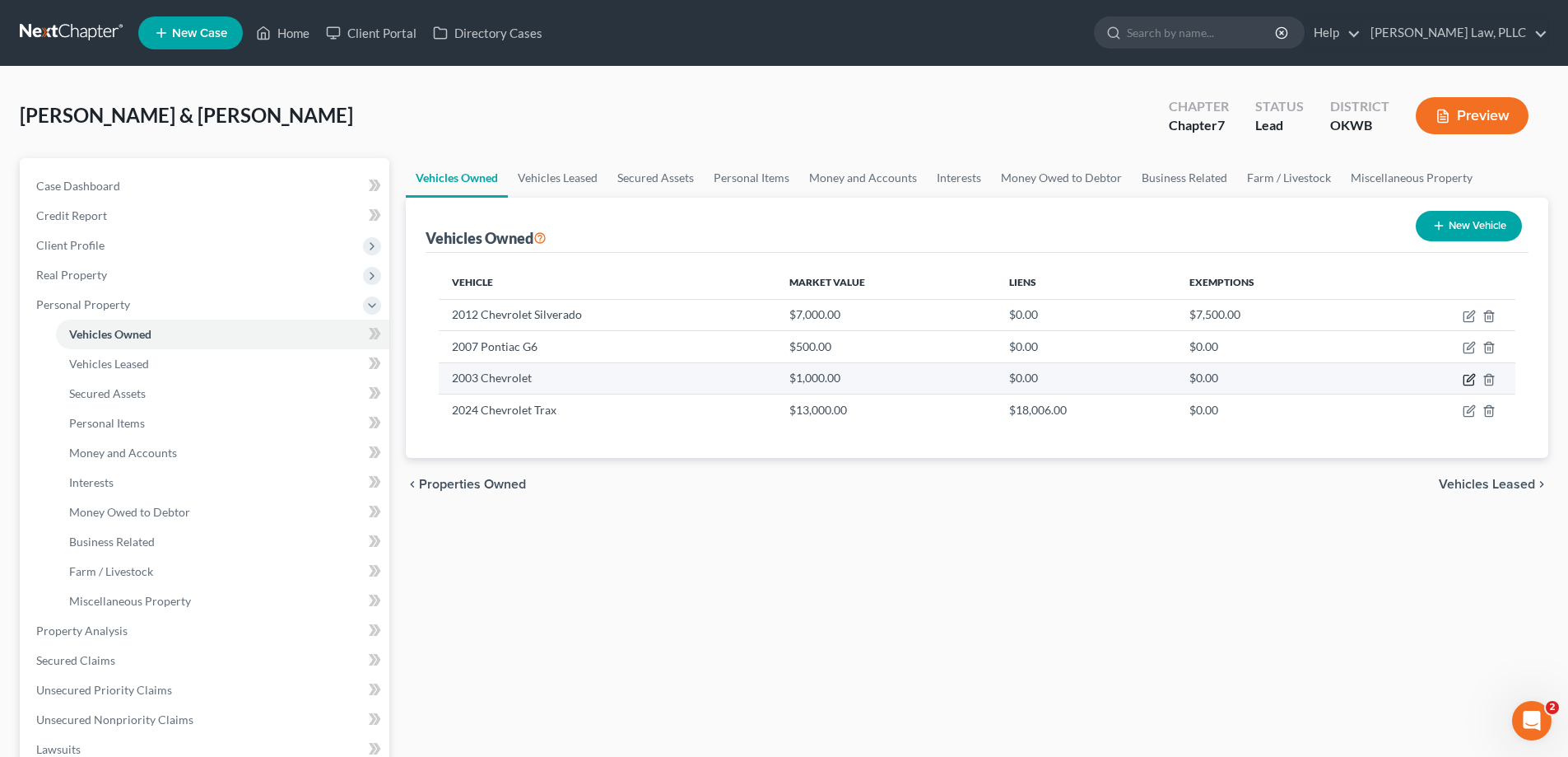
click at [1466, 378] on icon "button" at bounding box center [1470, 379] width 13 height 13
select select "0"
select select "23"
select select "4"
select select "1"
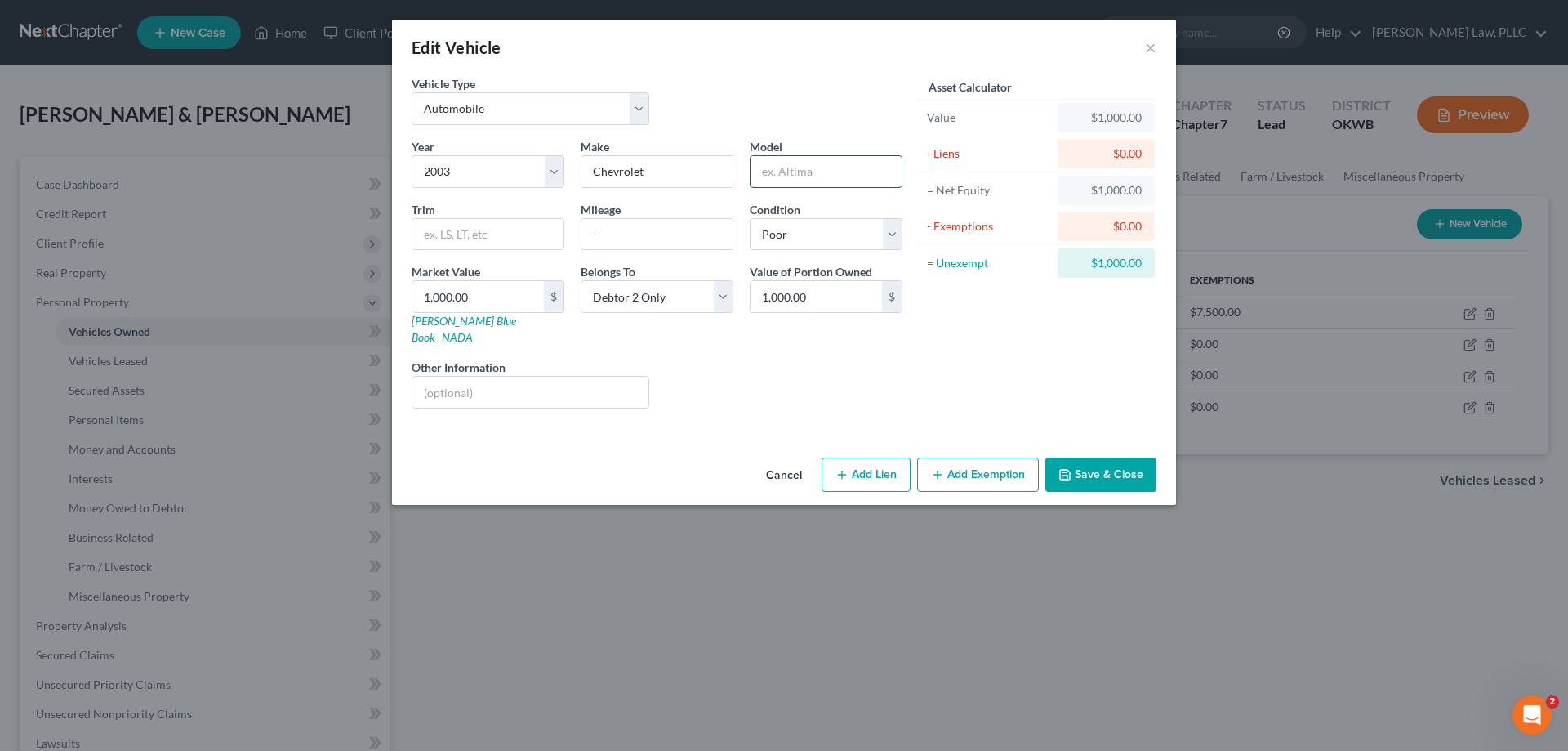
click at [847, 174] on input "text" at bounding box center [826, 171] width 151 height 31
type input "Silverado"
click at [1089, 460] on button "Save & Close" at bounding box center [1100, 475] width 111 height 34
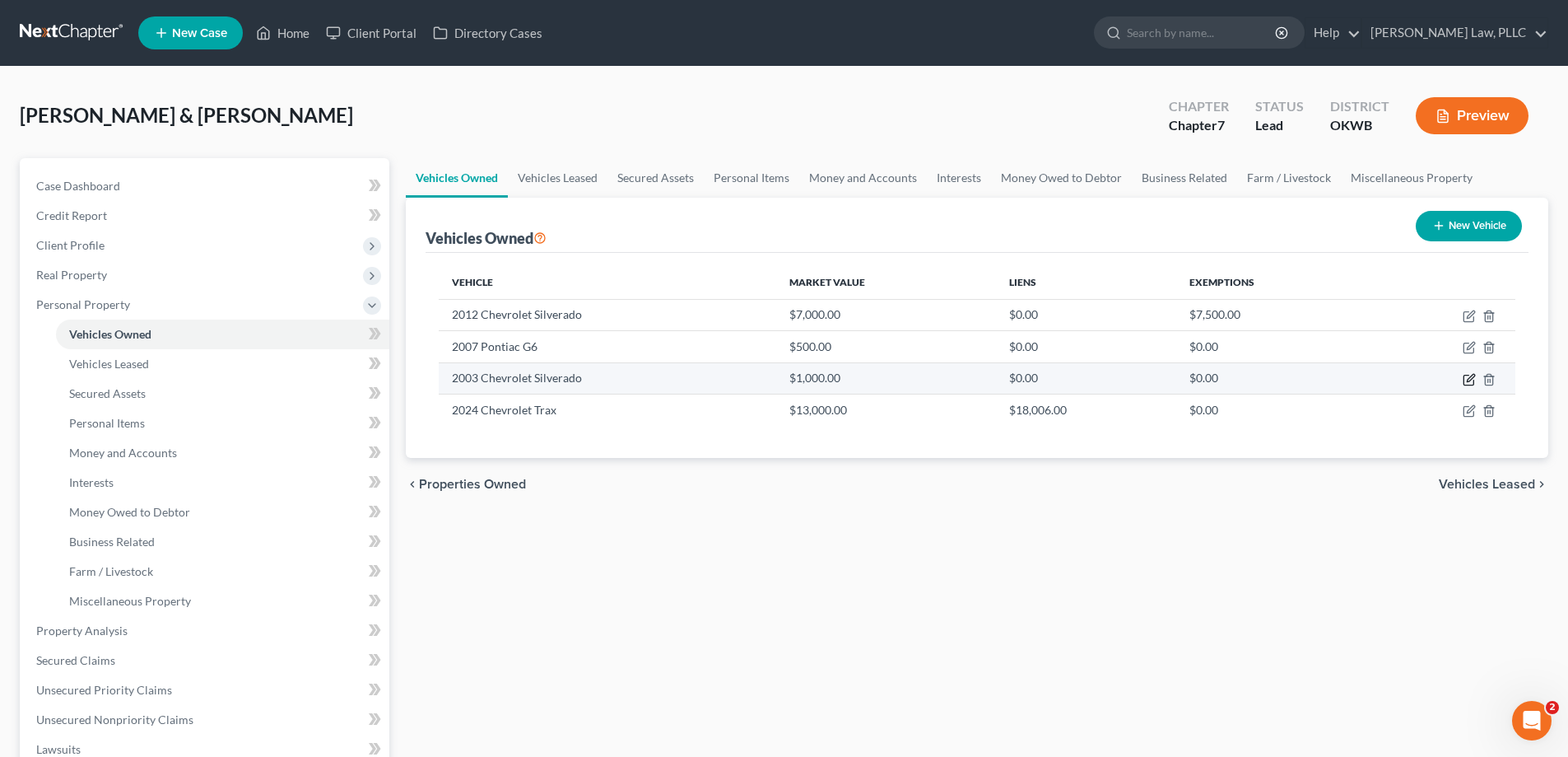
click at [1472, 382] on icon "button" at bounding box center [1470, 379] width 13 height 13
select select "0"
select select "23"
select select "4"
select select "1"
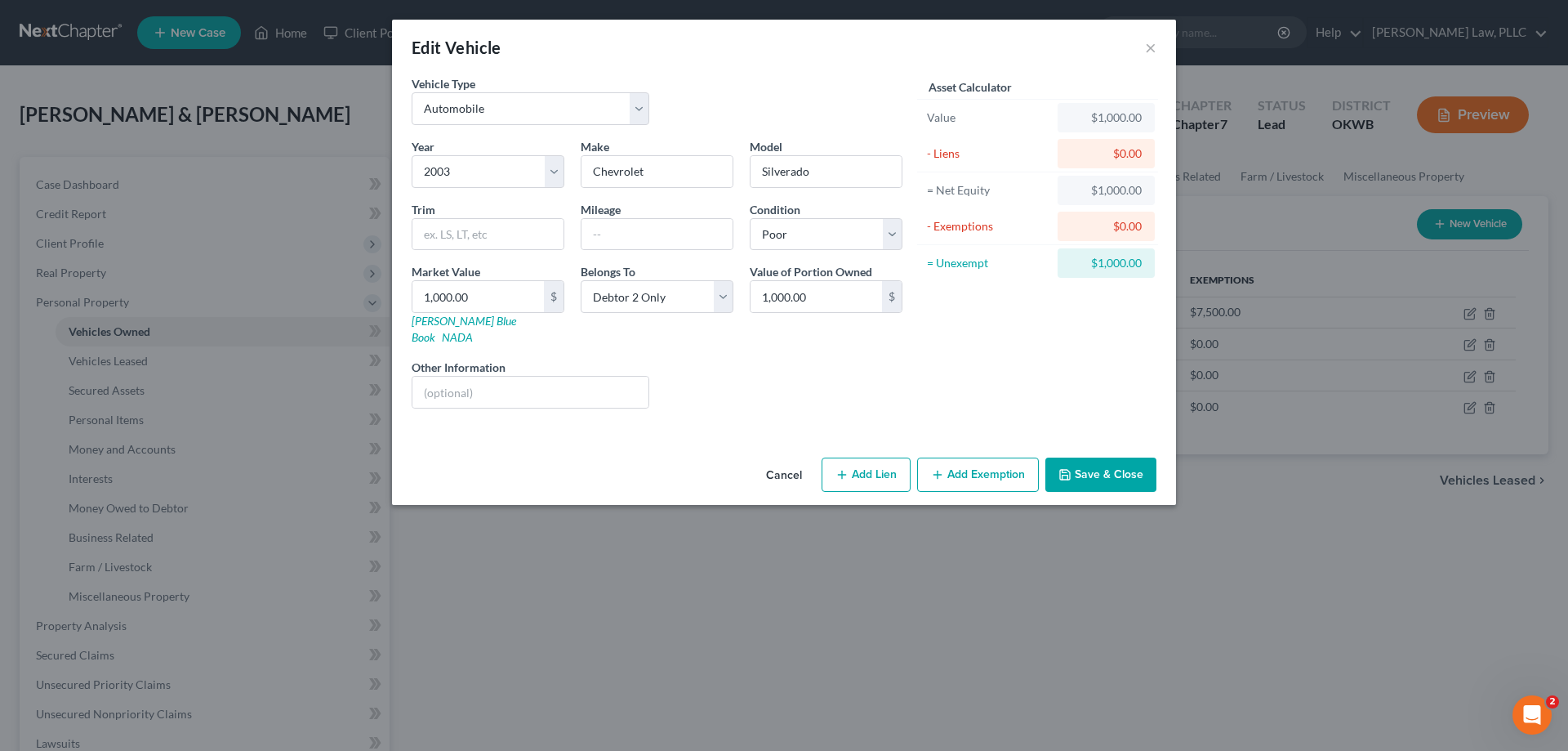
click at [1124, 458] on button "Save & Close" at bounding box center [1100, 475] width 111 height 34
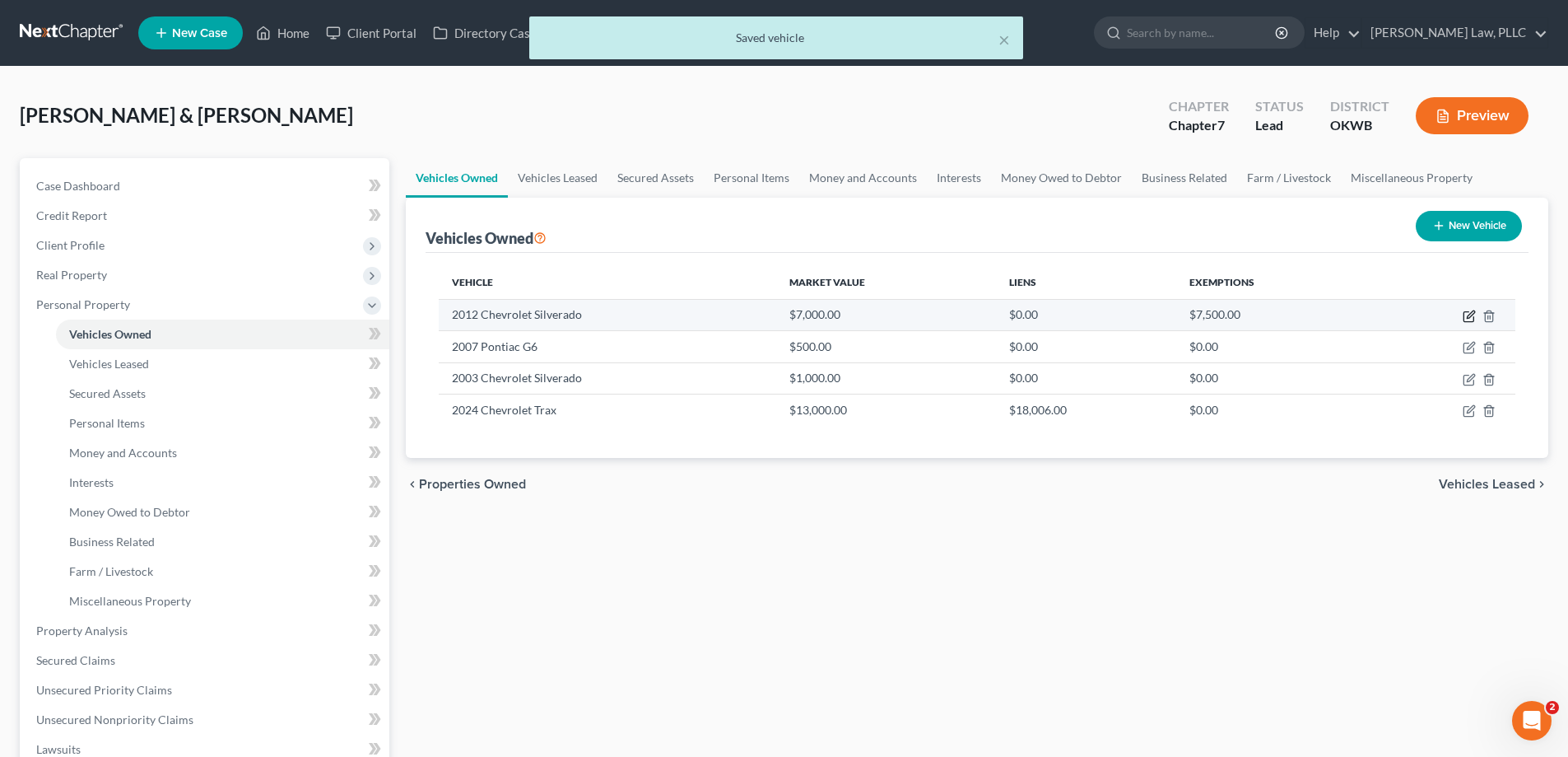
click at [1469, 312] on icon "button" at bounding box center [1469, 316] width 10 height 10
select select "0"
select select "14"
select select "4"
select select "2"
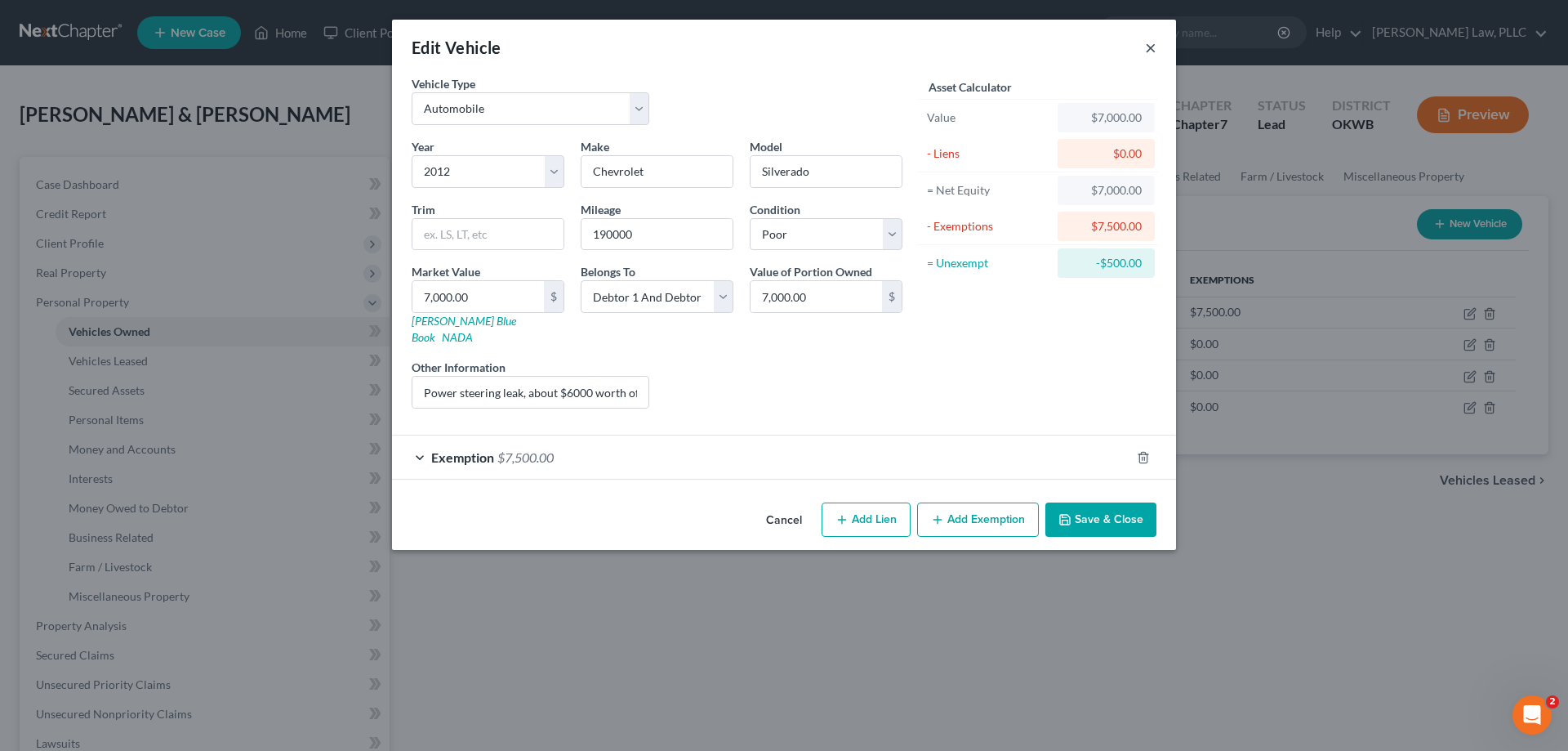
click at [1149, 43] on button "×" at bounding box center [1150, 48] width 12 height 20
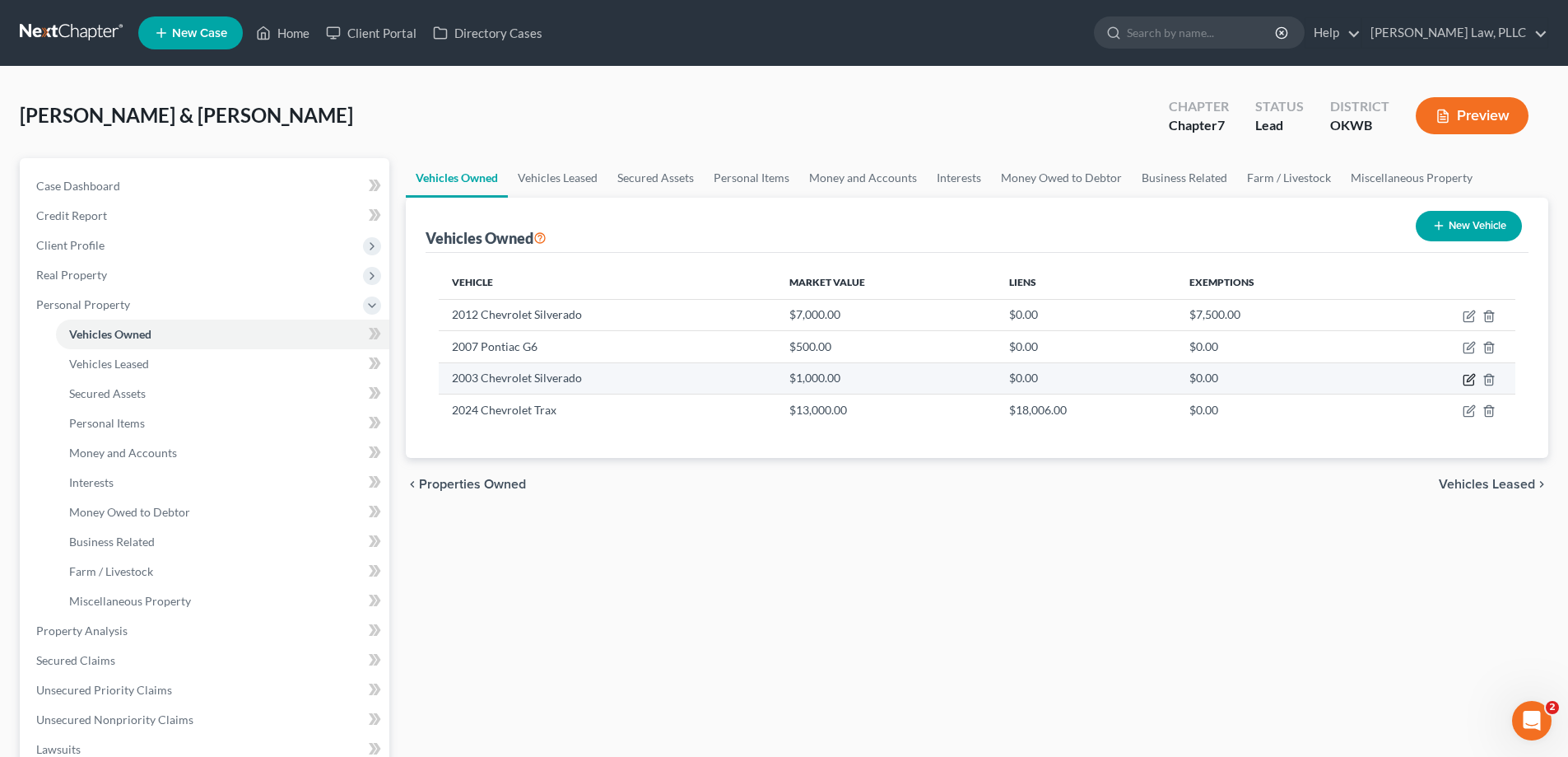
click at [1469, 378] on icon "button" at bounding box center [1470, 378] width 7 height 7
select select "0"
select select "23"
select select "4"
select select "1"
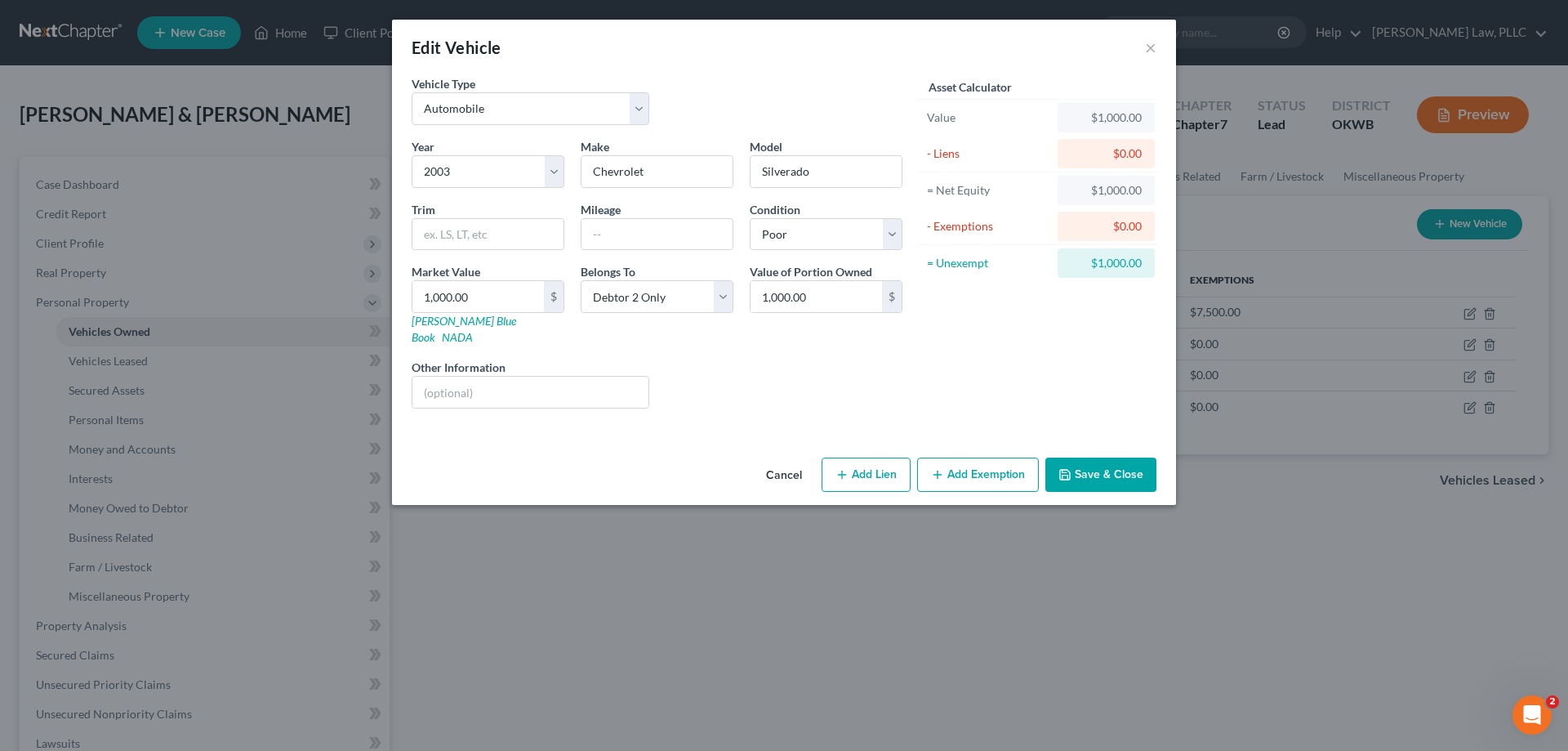
click at [1007, 467] on button "Add Exemption" at bounding box center [978, 475] width 122 height 34
select select "2"
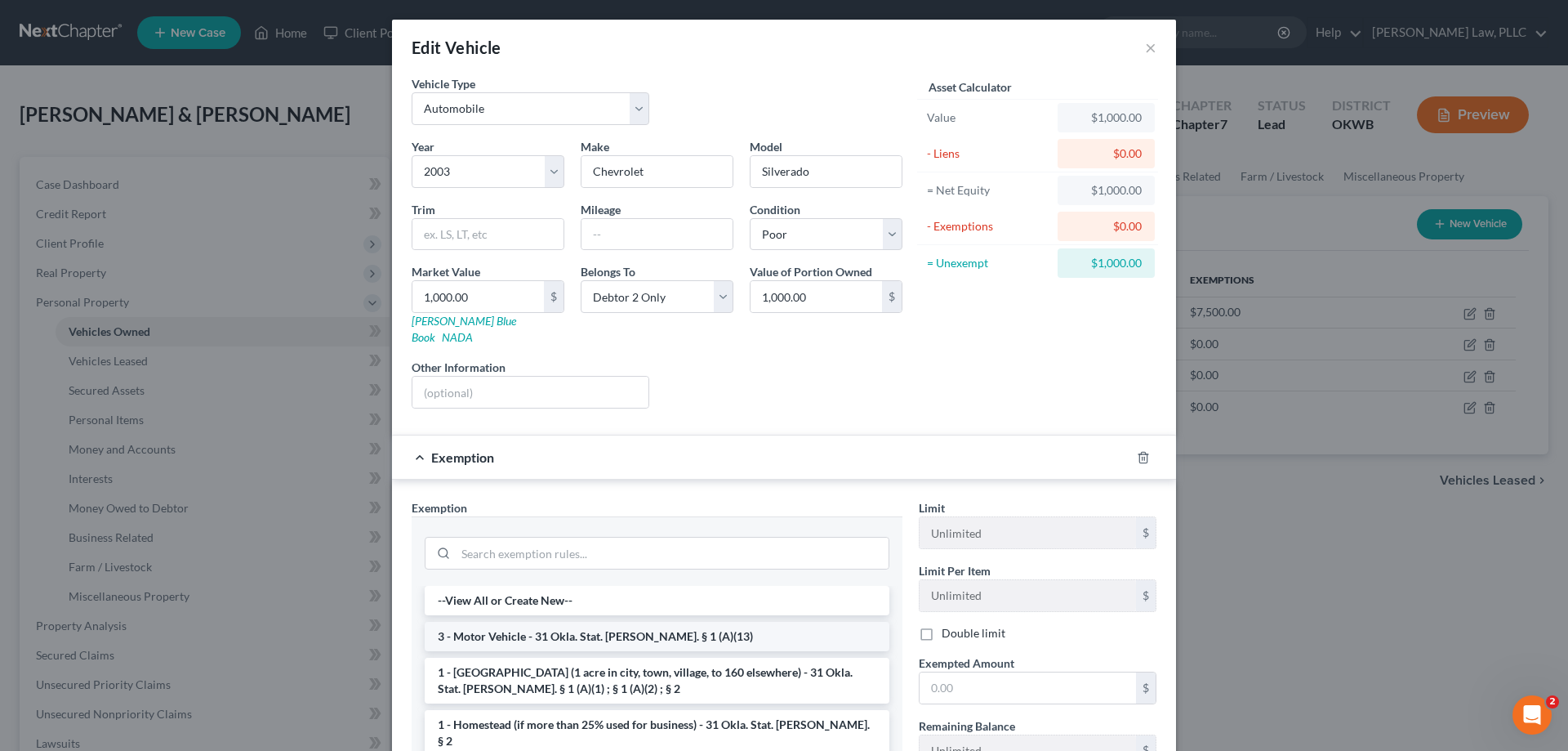
click at [665, 622] on li "3 - Motor Vehicle - 31 Okla. Stat. Ann. § 1 (A)(13)" at bounding box center [657, 636] width 465 height 30
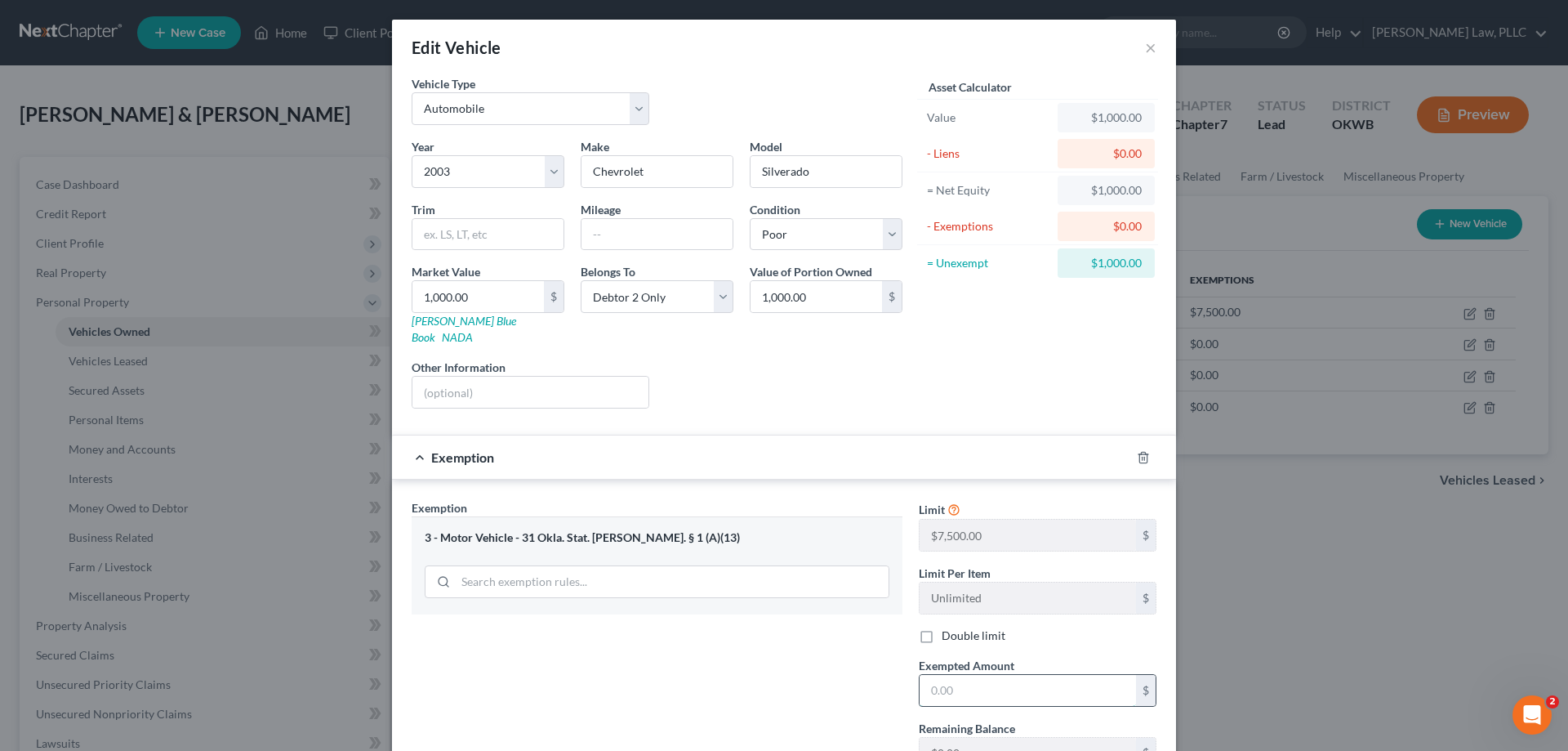
click at [971, 675] on input "text" at bounding box center [1027, 690] width 216 height 31
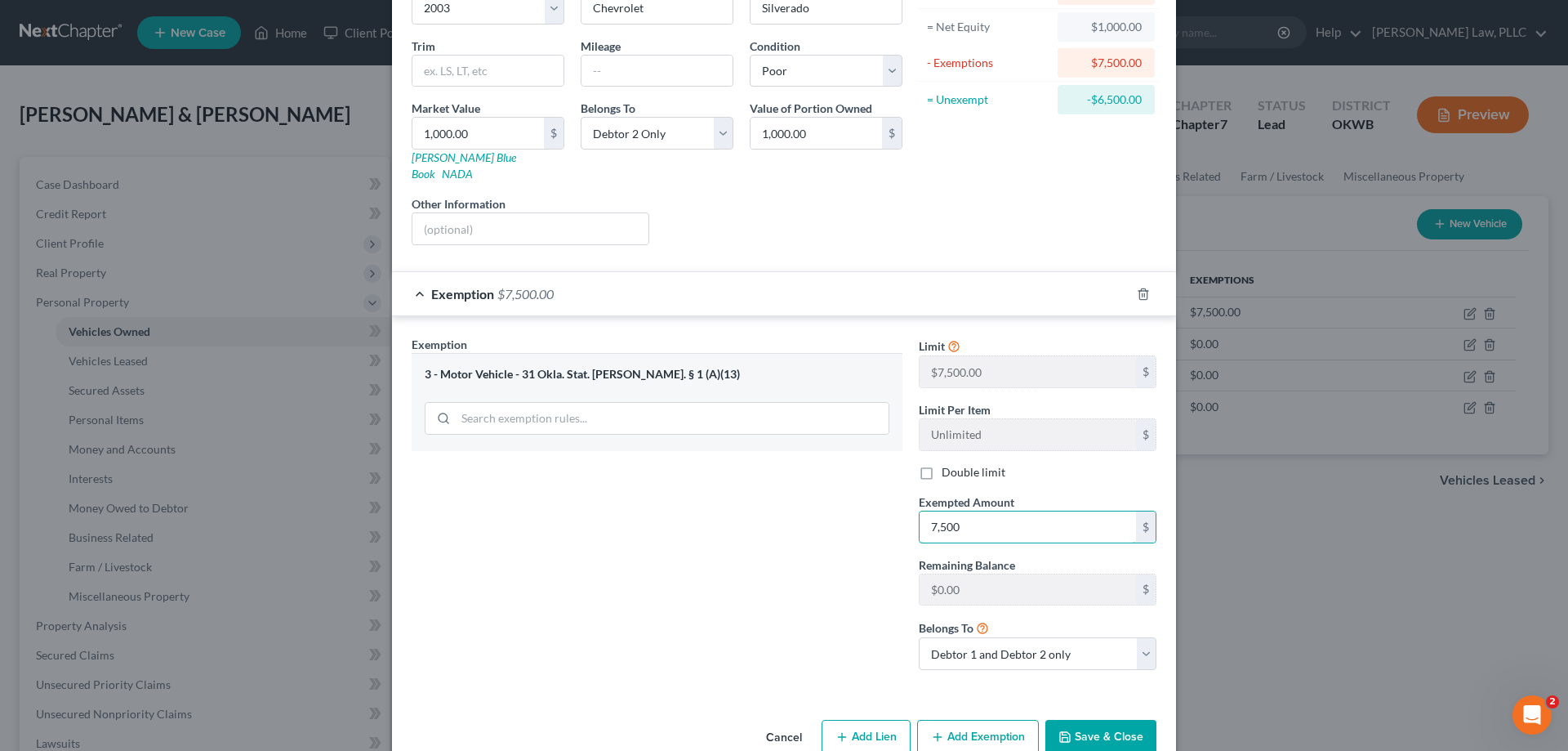
type input "7,500"
click at [1117, 726] on button "Save & Close" at bounding box center [1100, 737] width 111 height 34
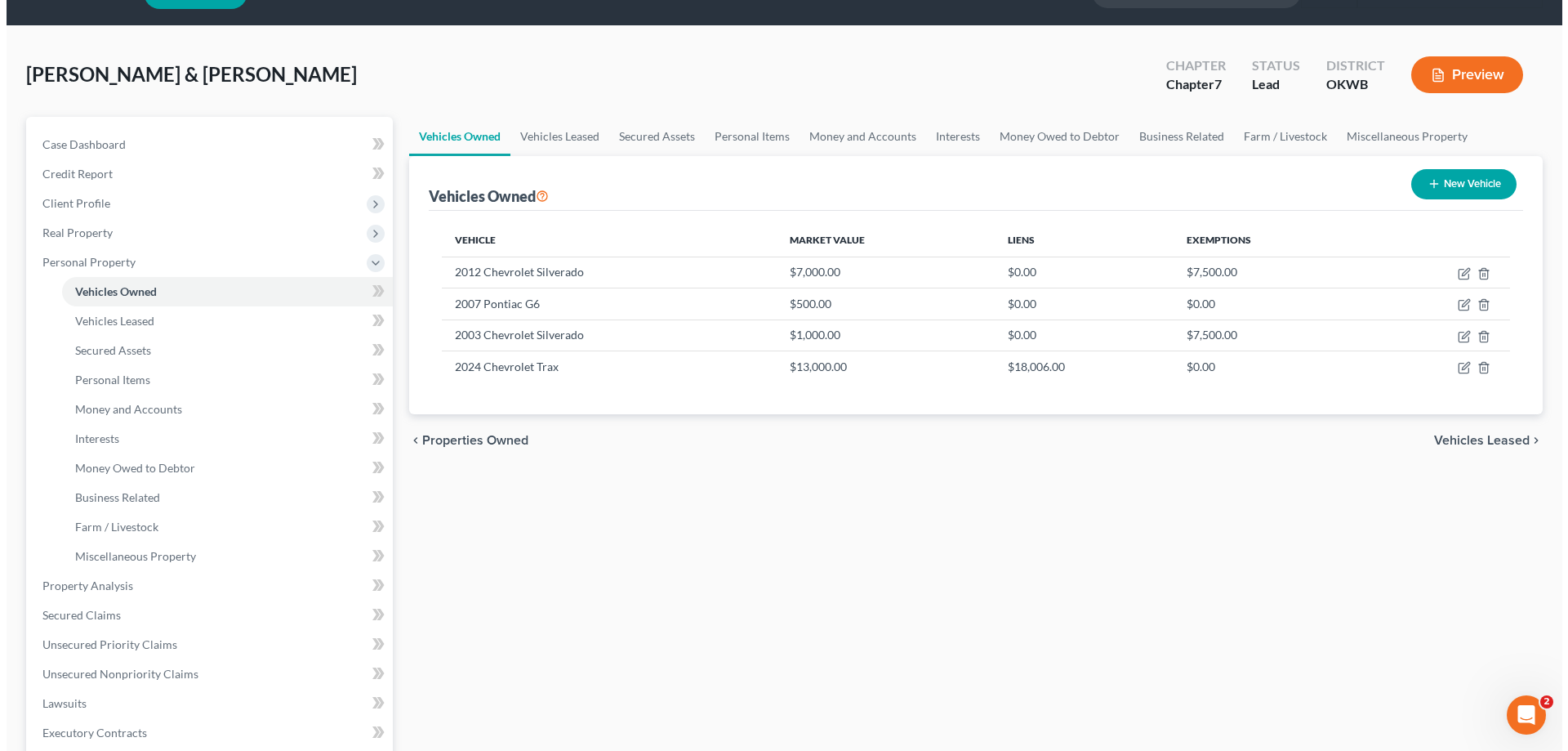
scroll to position [0, 0]
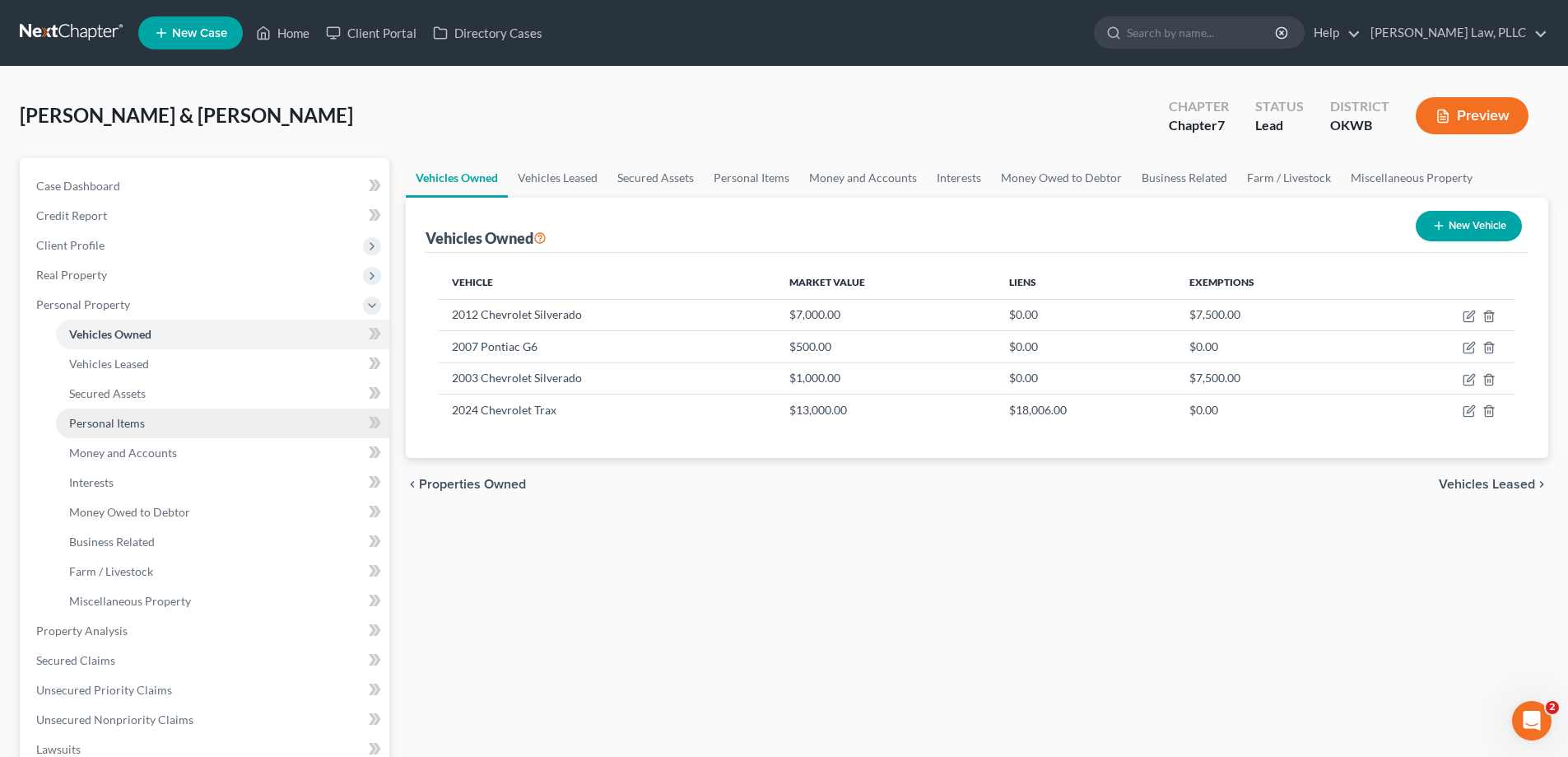
click at [179, 429] on link "Personal Items" at bounding box center [222, 423] width 334 height 30
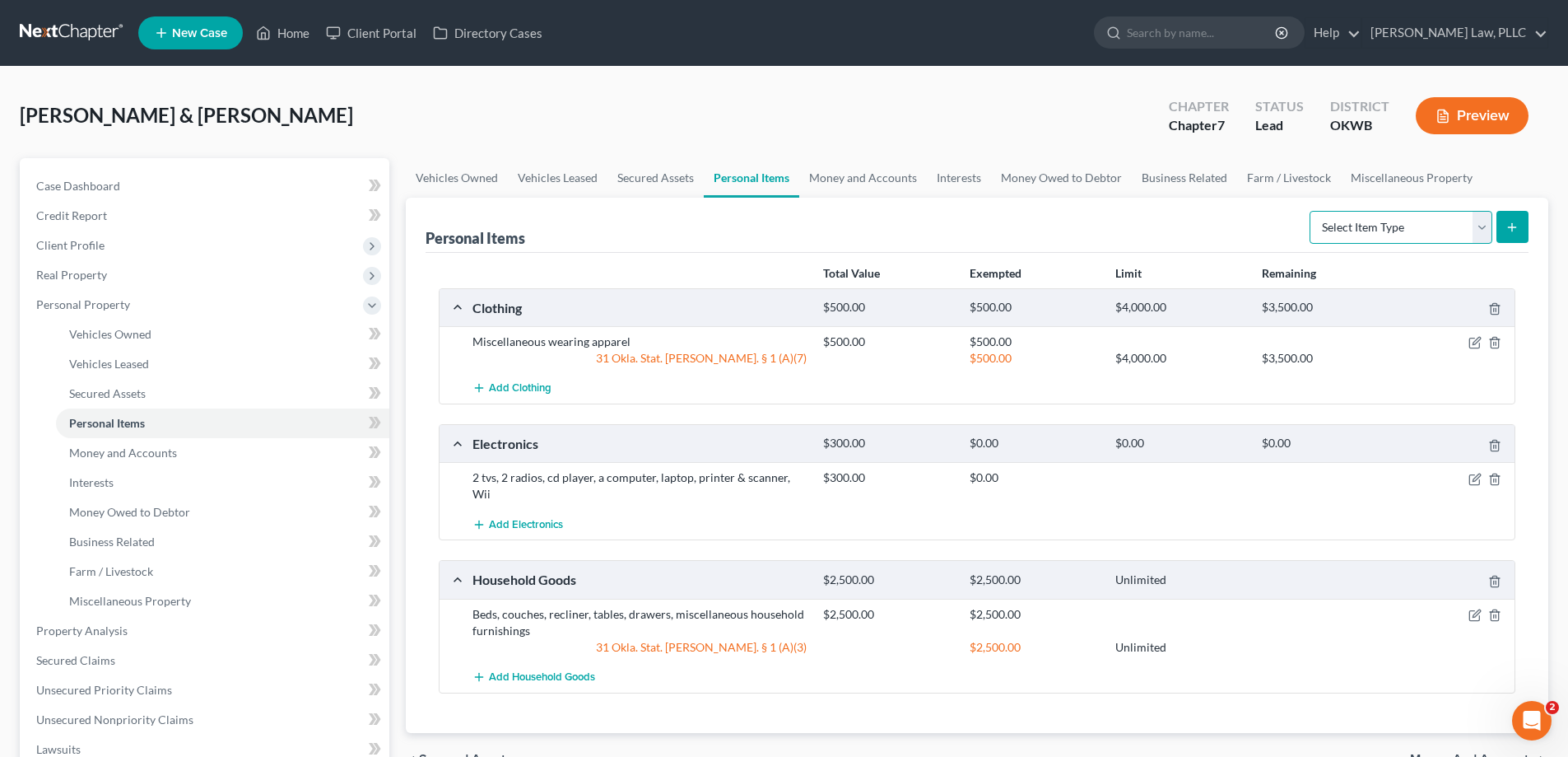
click at [1424, 233] on select "Select Item Type Clothing Collectibles Of Value Electronics Firearms Household …" at bounding box center [1401, 227] width 182 height 33
select select "firearms"
click at [1311, 211] on select "Select Item Type Clothing Collectibles Of Value Electronics Firearms Household …" at bounding box center [1401, 227] width 182 height 33
click at [1506, 225] on icon "submit" at bounding box center [1512, 227] width 13 height 13
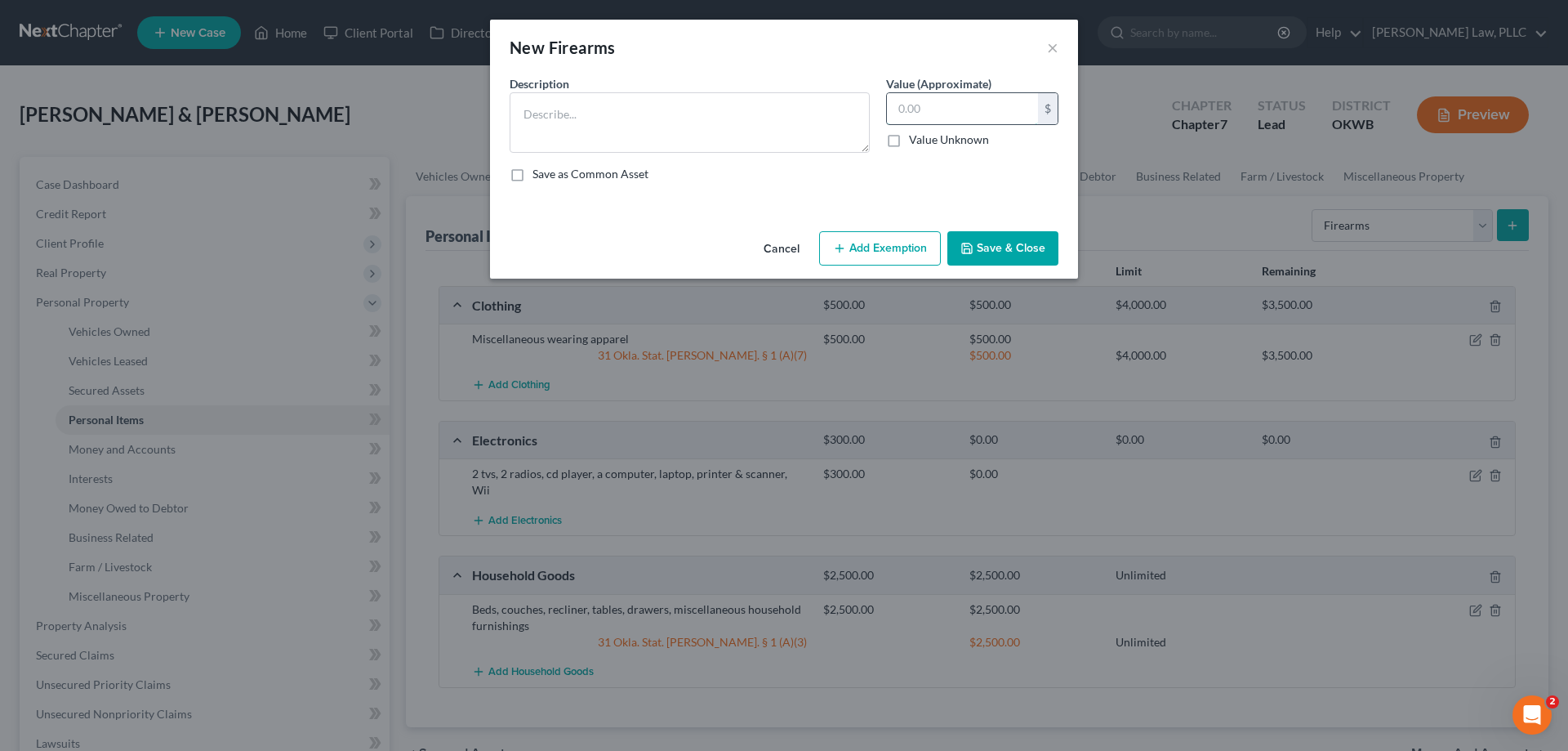
click at [927, 122] on input "text" at bounding box center [962, 109] width 151 height 31
click at [914, 250] on button "Add Exemption" at bounding box center [880, 249] width 122 height 34
select select "2"
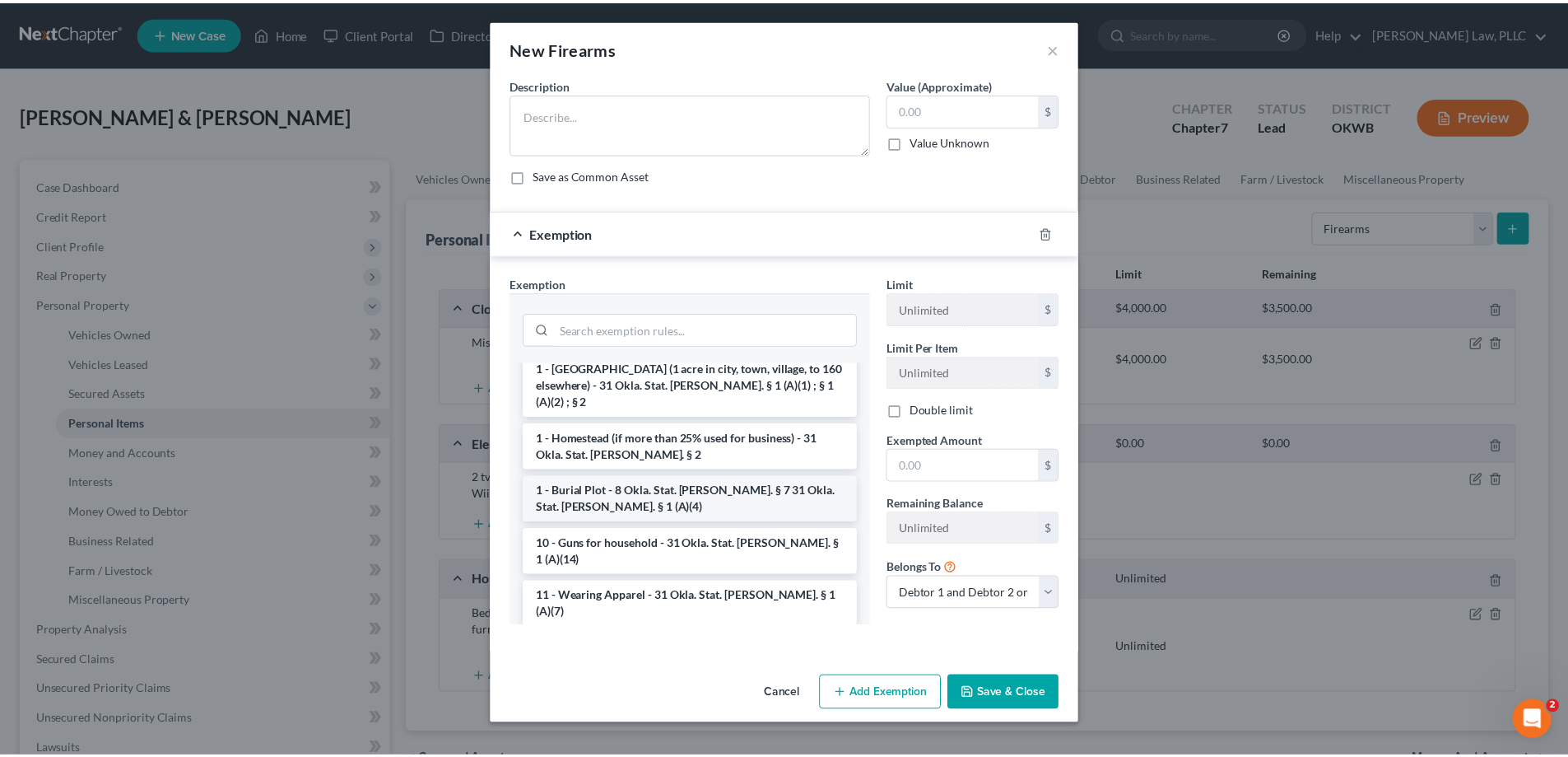
scroll to position [82, 0]
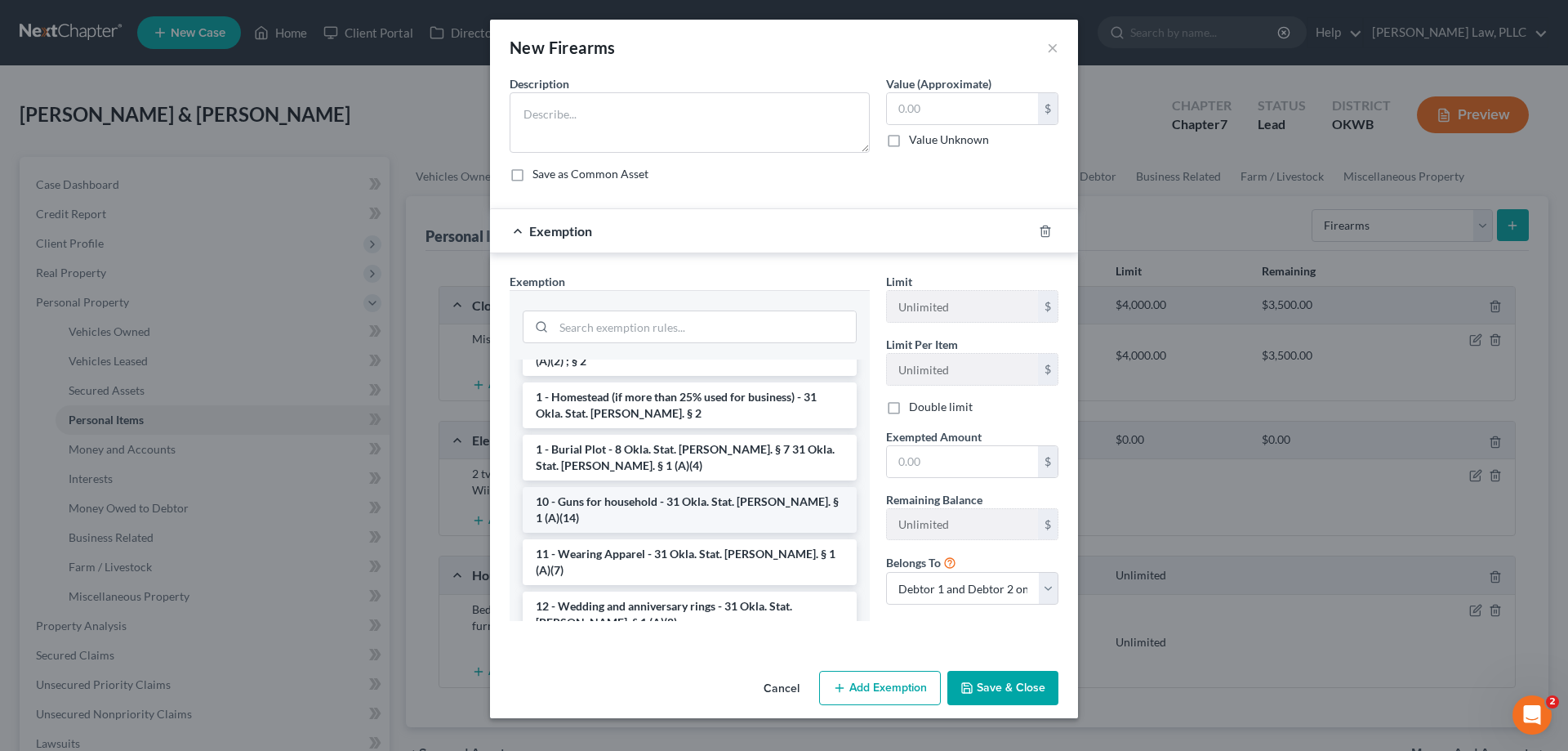
click at [776, 489] on li "10 - Guns for household - 31 Okla. Stat. Ann. § 1 (A)(14)" at bounding box center [689, 509] width 334 height 46
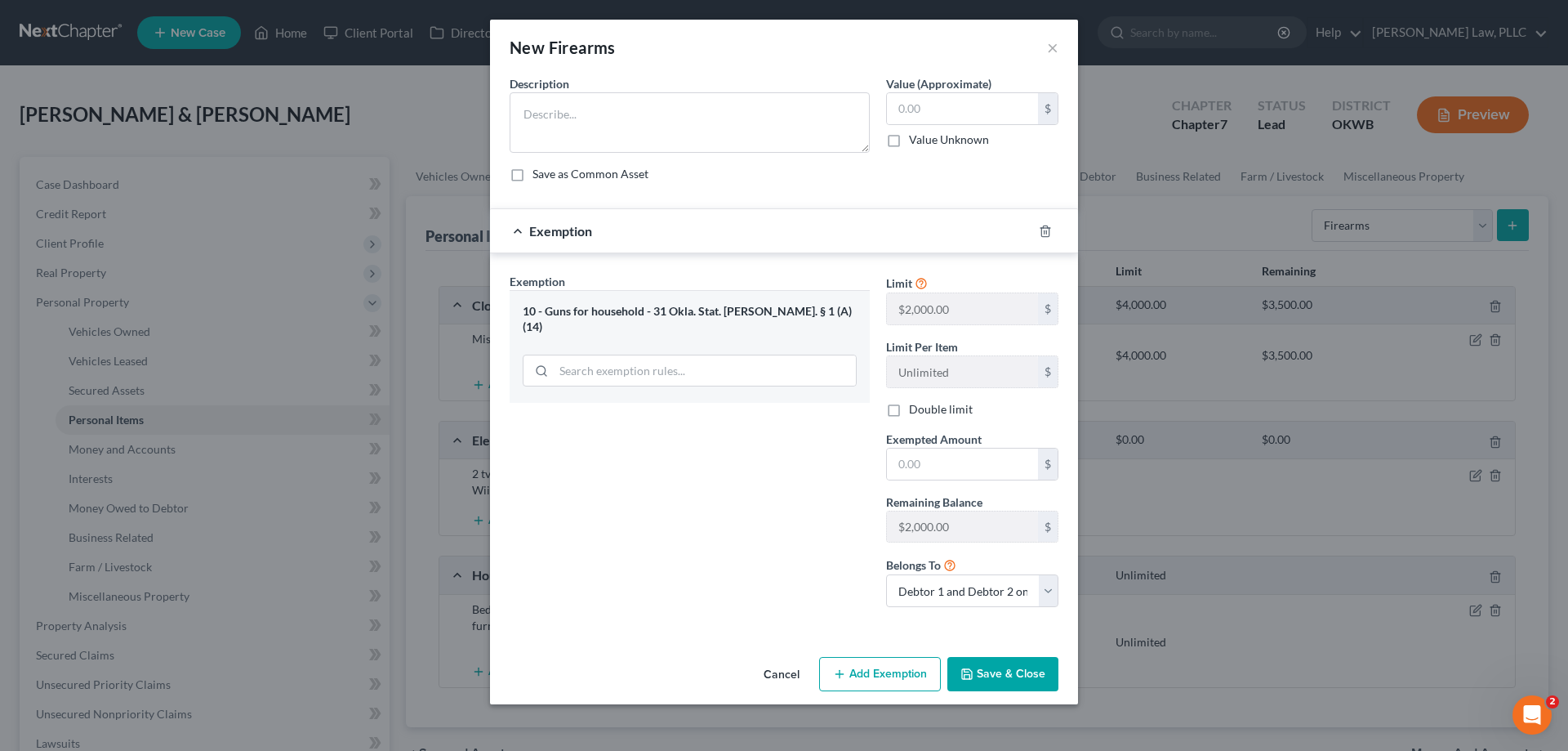
click at [997, 423] on div "Limit $2,000.00 $ Limit Per Item Unlimited $ Double limit Exempted Amount * $ R…" at bounding box center [972, 447] width 189 height 347
click at [997, 454] on input "text" at bounding box center [962, 464] width 151 height 31
click at [1058, 46] on div "New Firearms ×" at bounding box center [784, 47] width 588 height 55
click at [1050, 43] on button "×" at bounding box center [1053, 48] width 12 height 20
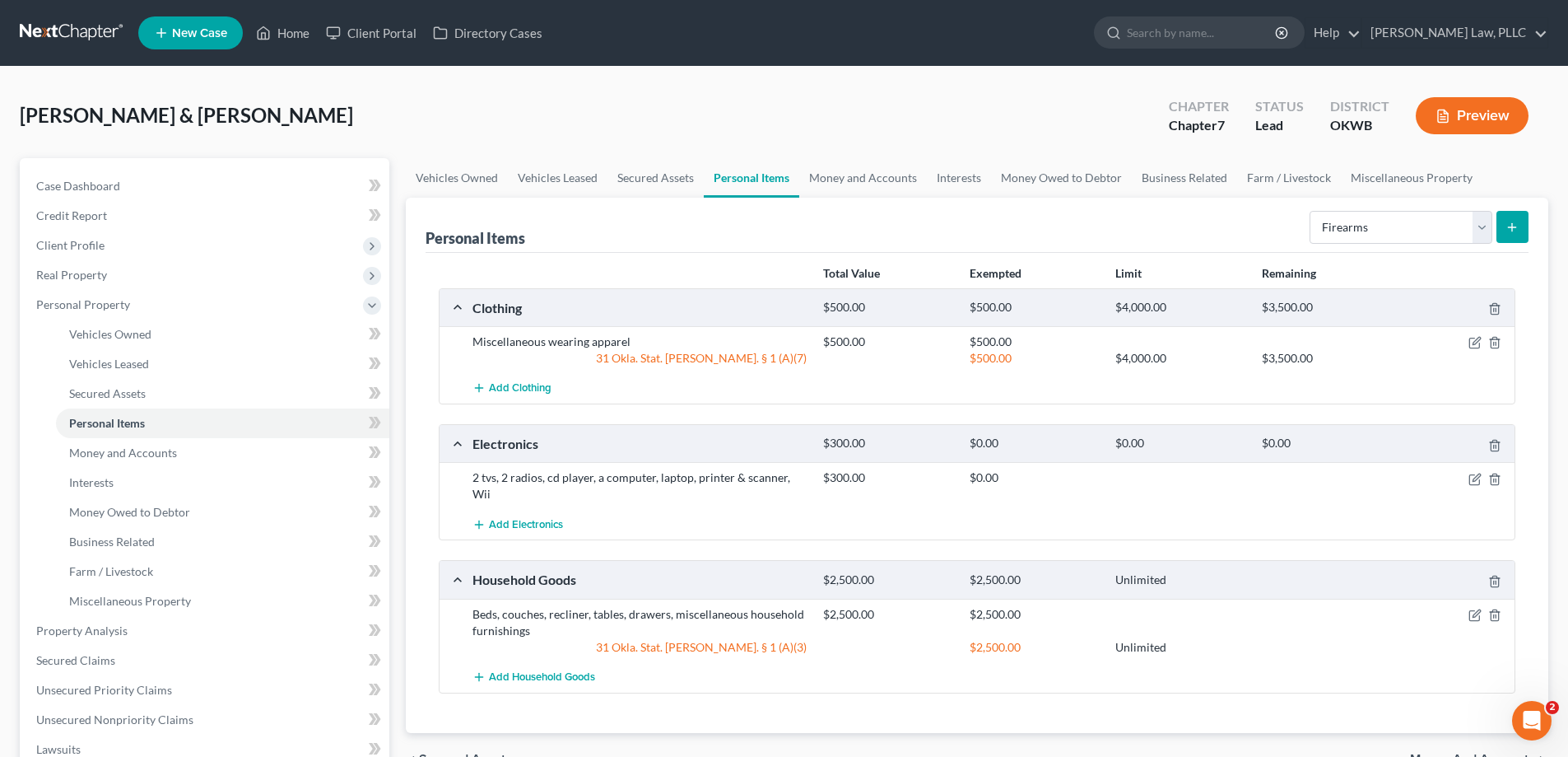
click at [1446, 244] on div "Select Item Type Clothing Collectibles Of Value Electronics Firearms Household …" at bounding box center [1415, 226] width 225 height 44
click at [1446, 239] on select "Select Item Type Clothing Collectibles Of Value Electronics Firearms Household …" at bounding box center [1401, 227] width 182 height 33
select select "jewelry"
click at [1311, 211] on select "Select Item Type Clothing Collectibles Of Value Electronics Firearms Household …" at bounding box center [1401, 227] width 182 height 33
click at [1503, 244] on form "Select Item Type Clothing Collectibles Of Value Electronics Firearms Household …" at bounding box center [1419, 227] width 219 height 34
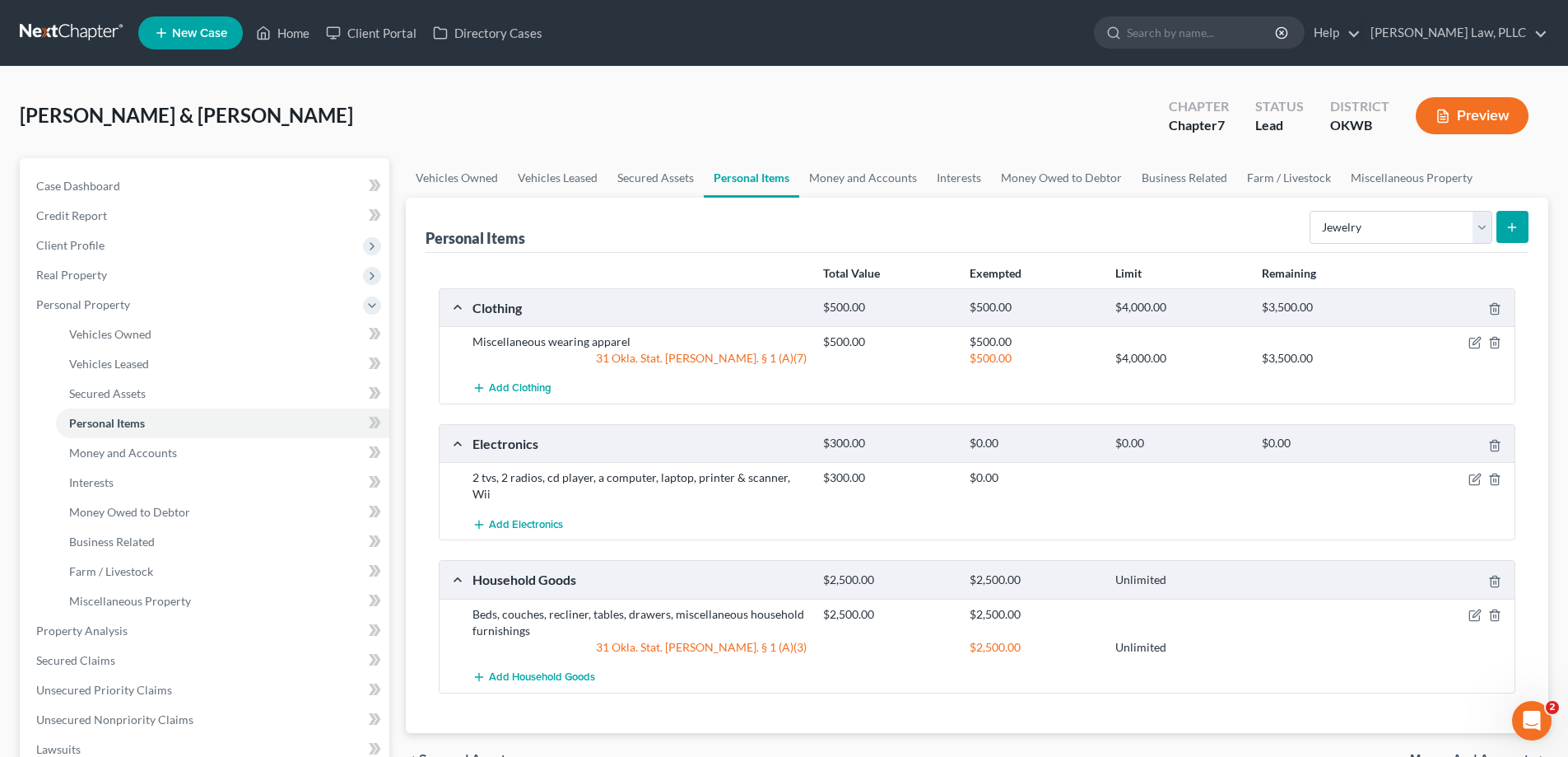
click at [1501, 237] on button "submit" at bounding box center [1512, 226] width 32 height 32
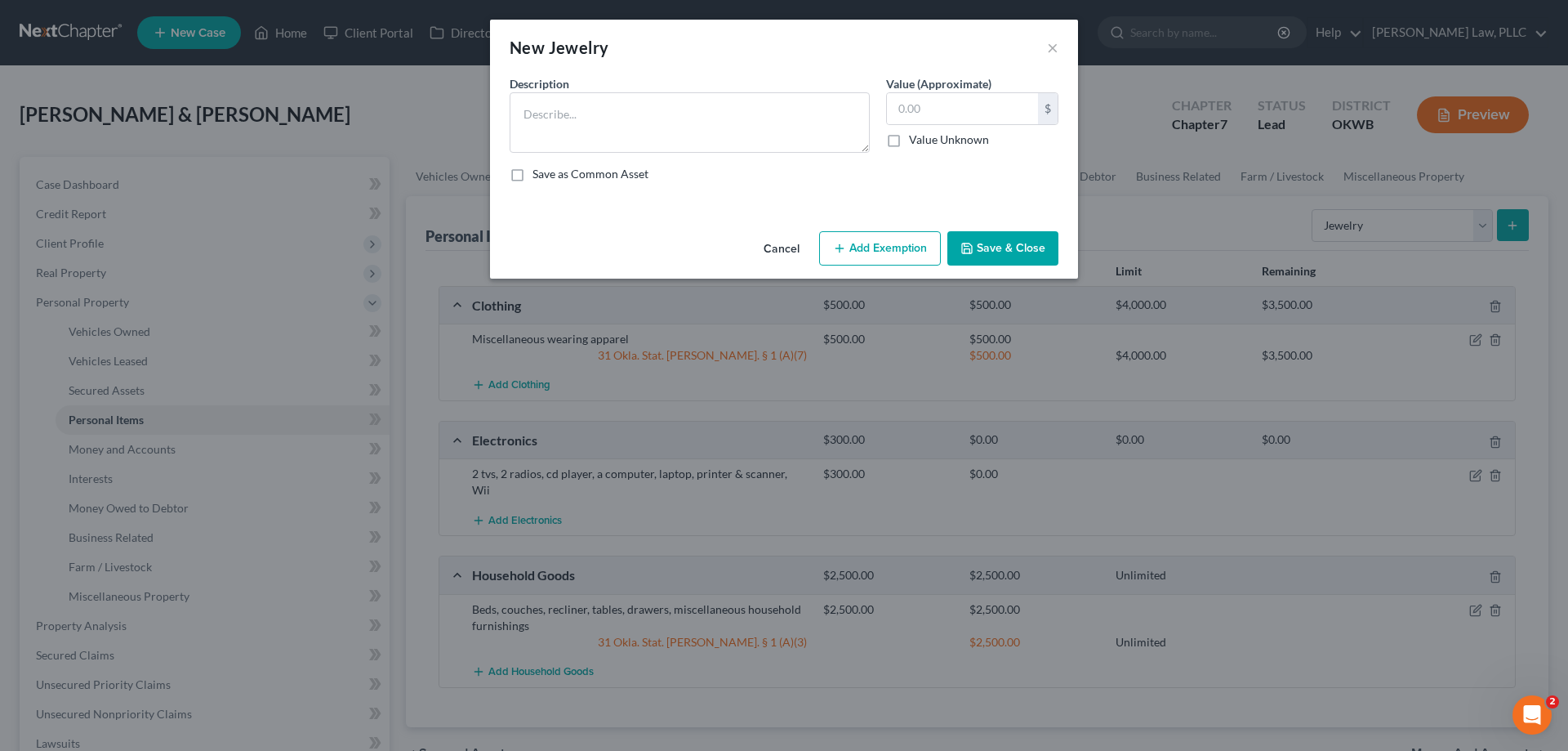
click at [876, 240] on button "Add Exemption" at bounding box center [880, 249] width 122 height 34
select select "2"
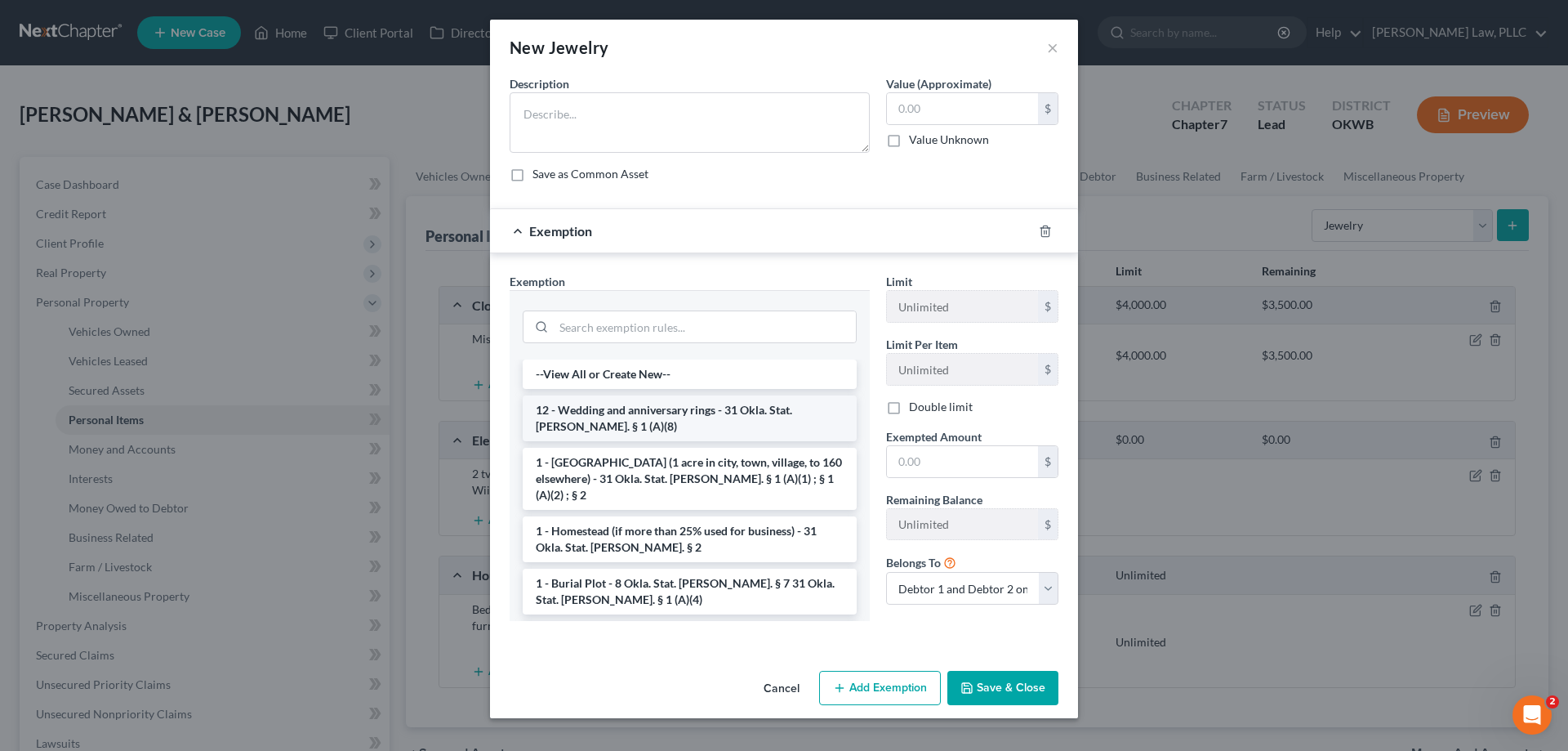
click at [661, 411] on li "12 - Wedding and anniversary rings - 31 Okla. Stat. Ann. § 1 (A)(8)" at bounding box center [689, 418] width 334 height 46
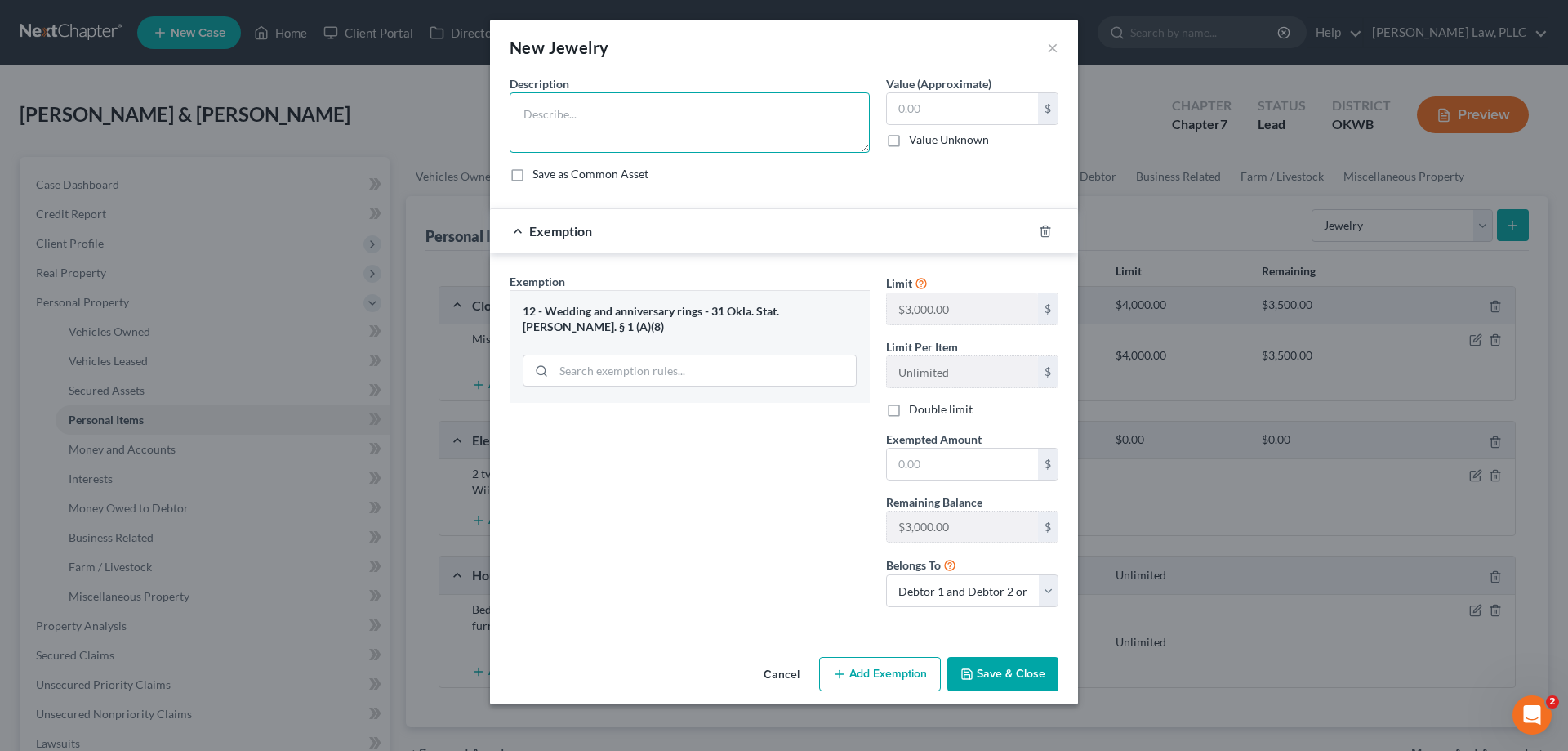
click at [704, 126] on textarea at bounding box center [689, 122] width 360 height 61
type textarea "Wedding band"
click at [941, 114] on input "text" at bounding box center [962, 109] width 151 height 31
type input "2,500"
click at [954, 459] on input "text" at bounding box center [962, 464] width 151 height 31
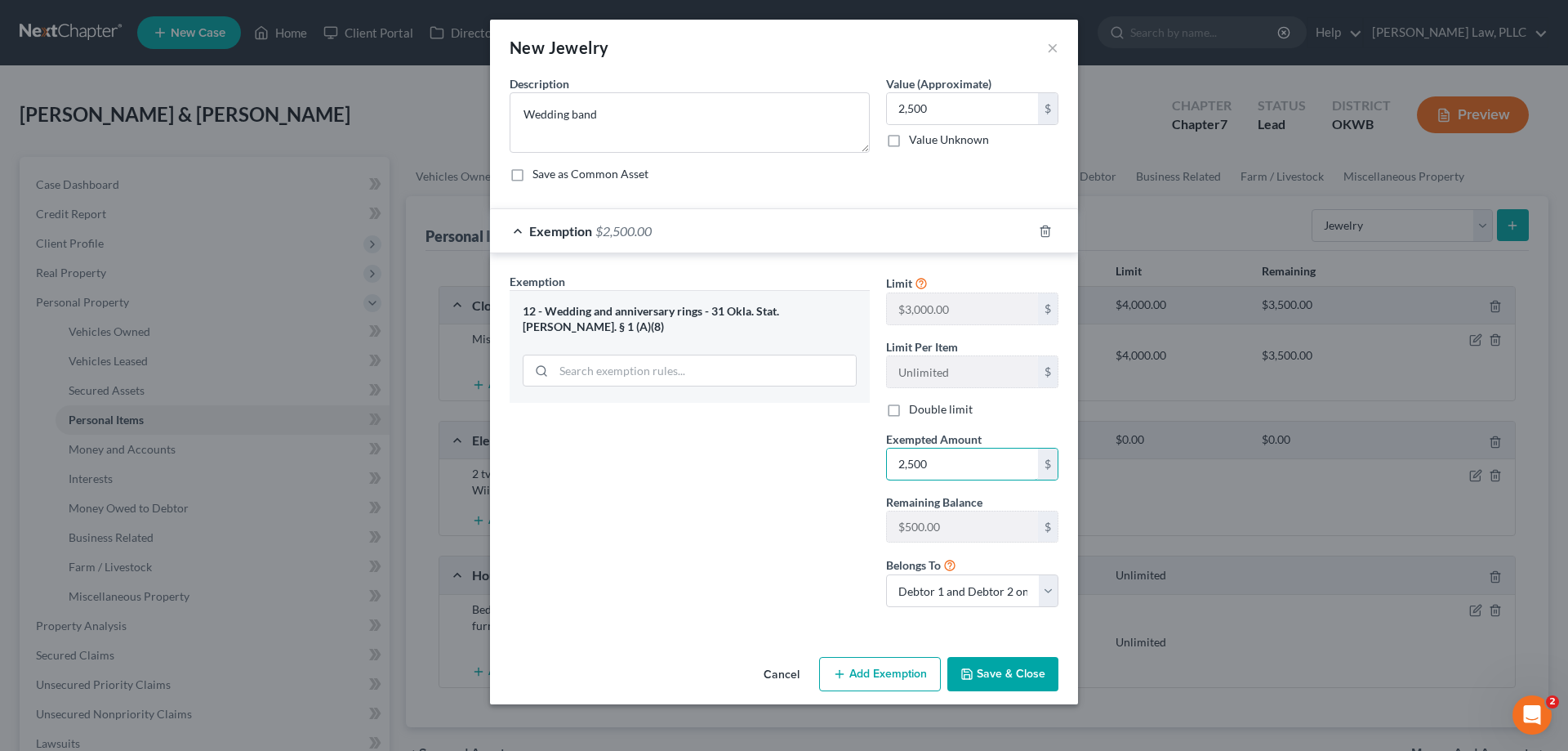
type input "2,500"
click at [986, 670] on button "Save & Close" at bounding box center [1002, 674] width 111 height 34
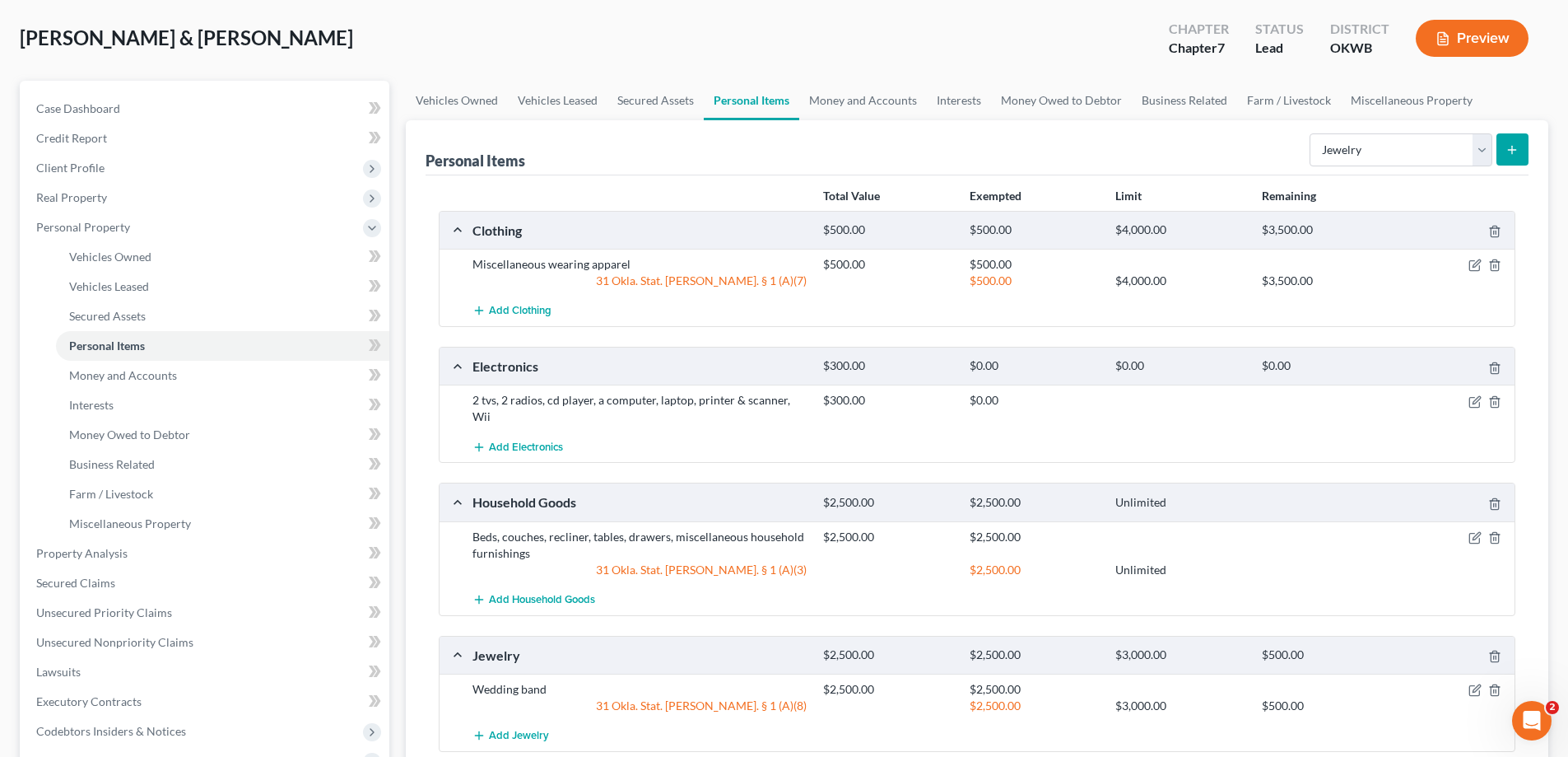
scroll to position [0, 0]
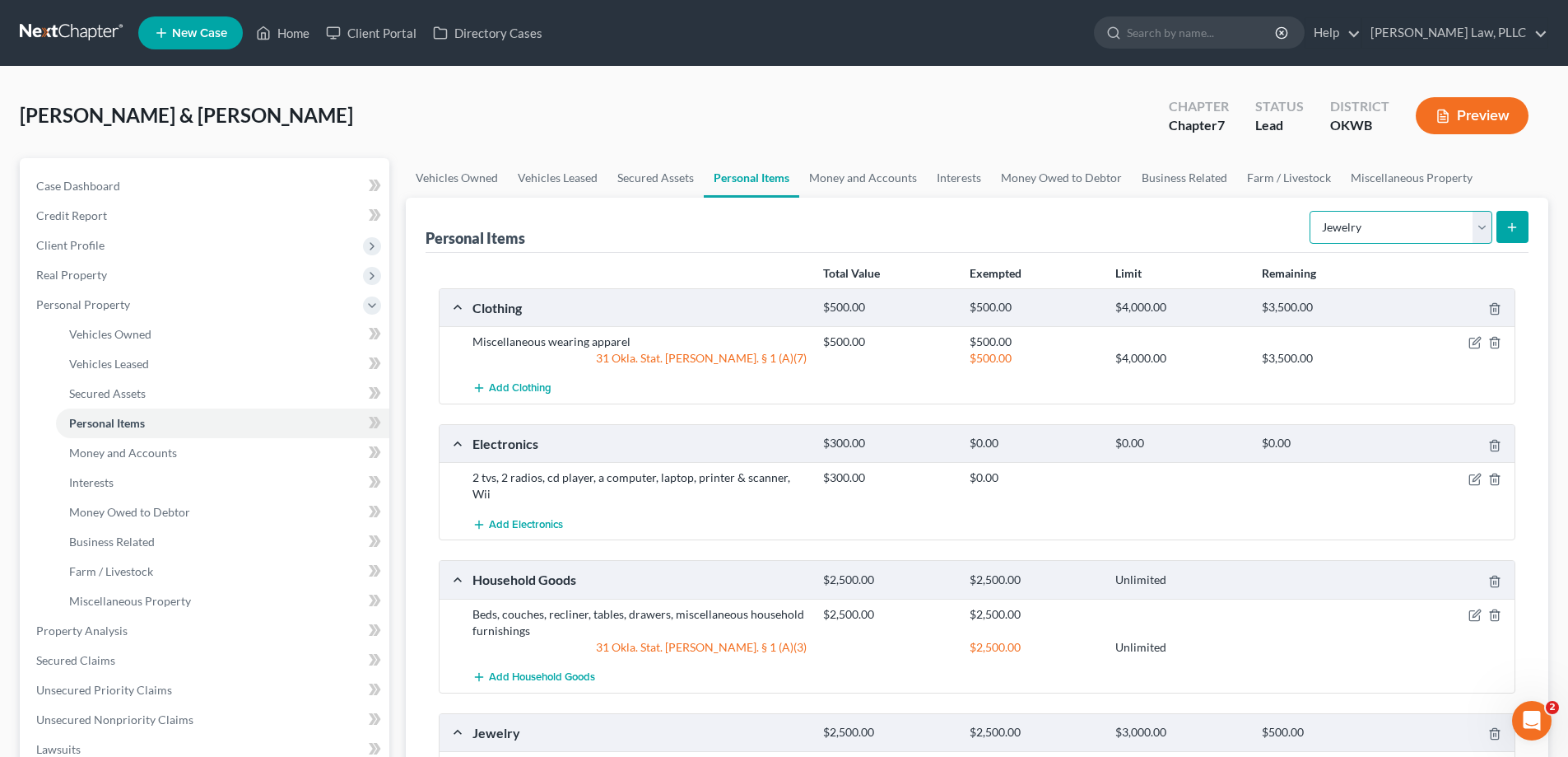
click at [1351, 238] on select "Select Item Type Clothing Collectibles Of Value Electronics Firearms Household …" at bounding box center [1401, 227] width 182 height 33
click at [1350, 238] on select "Select Item Type Clothing Collectibles Of Value Electronics Firearms Household …" at bounding box center [1401, 227] width 182 height 33
select select "pets"
click at [1311, 211] on select "Select Item Type Clothing Collectibles Of Value Electronics Firearms Household …" at bounding box center [1401, 227] width 182 height 33
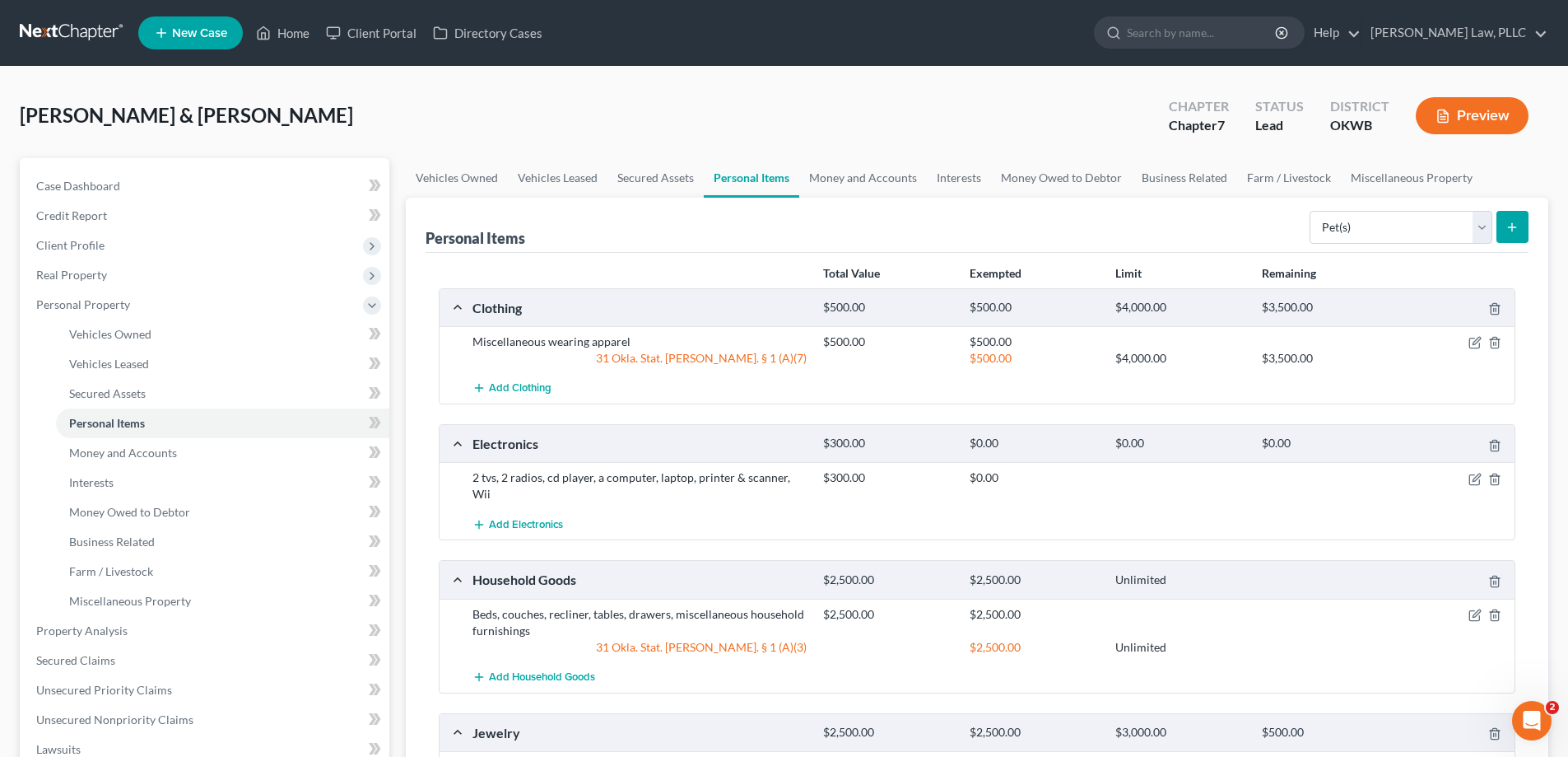
click at [1508, 227] on icon "submit" at bounding box center [1512, 227] width 13 height 13
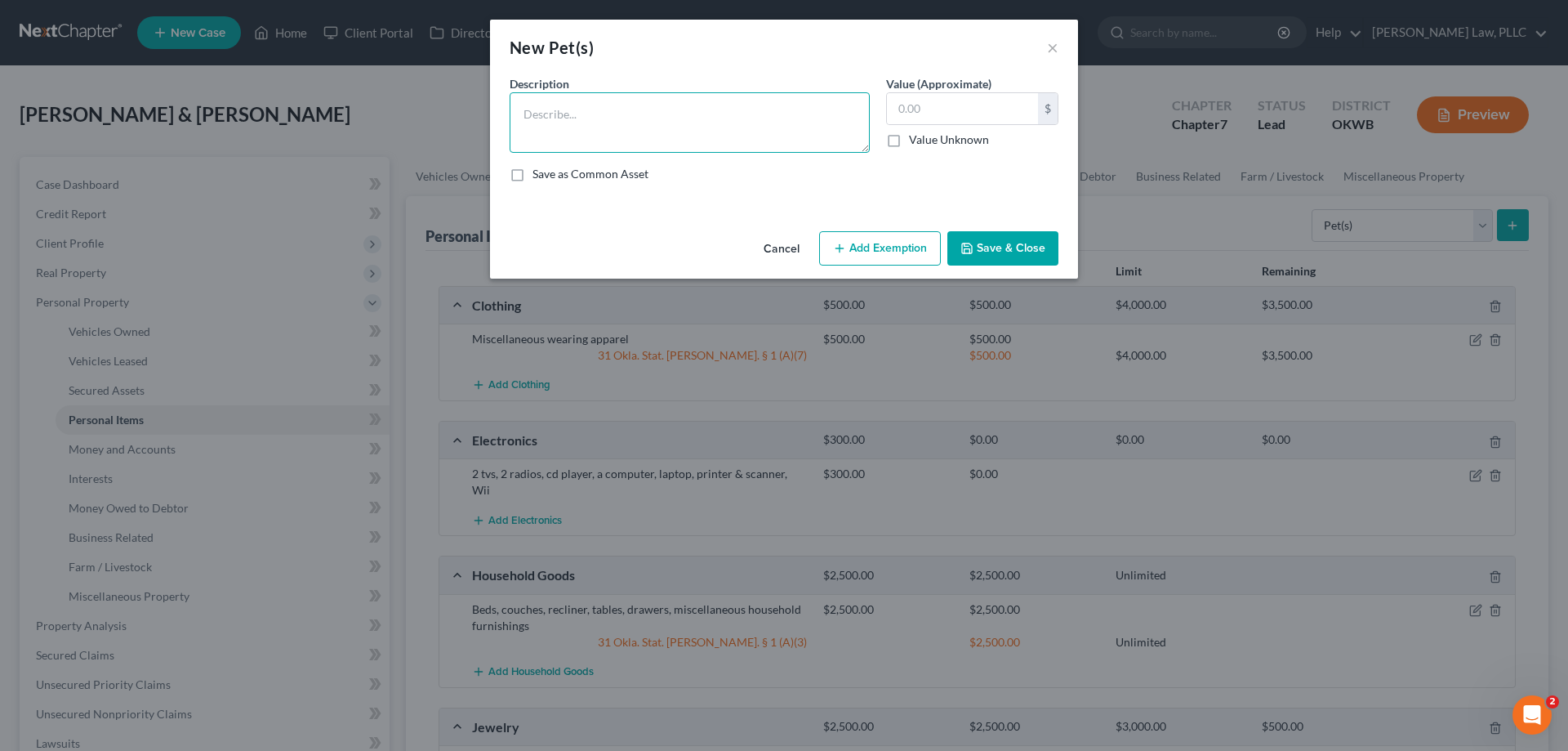
click at [675, 133] on textarea at bounding box center [689, 122] width 360 height 61
type textarea "Dog and a cat"
type input "50"
click at [1025, 250] on button "Save & Close" at bounding box center [1002, 249] width 111 height 34
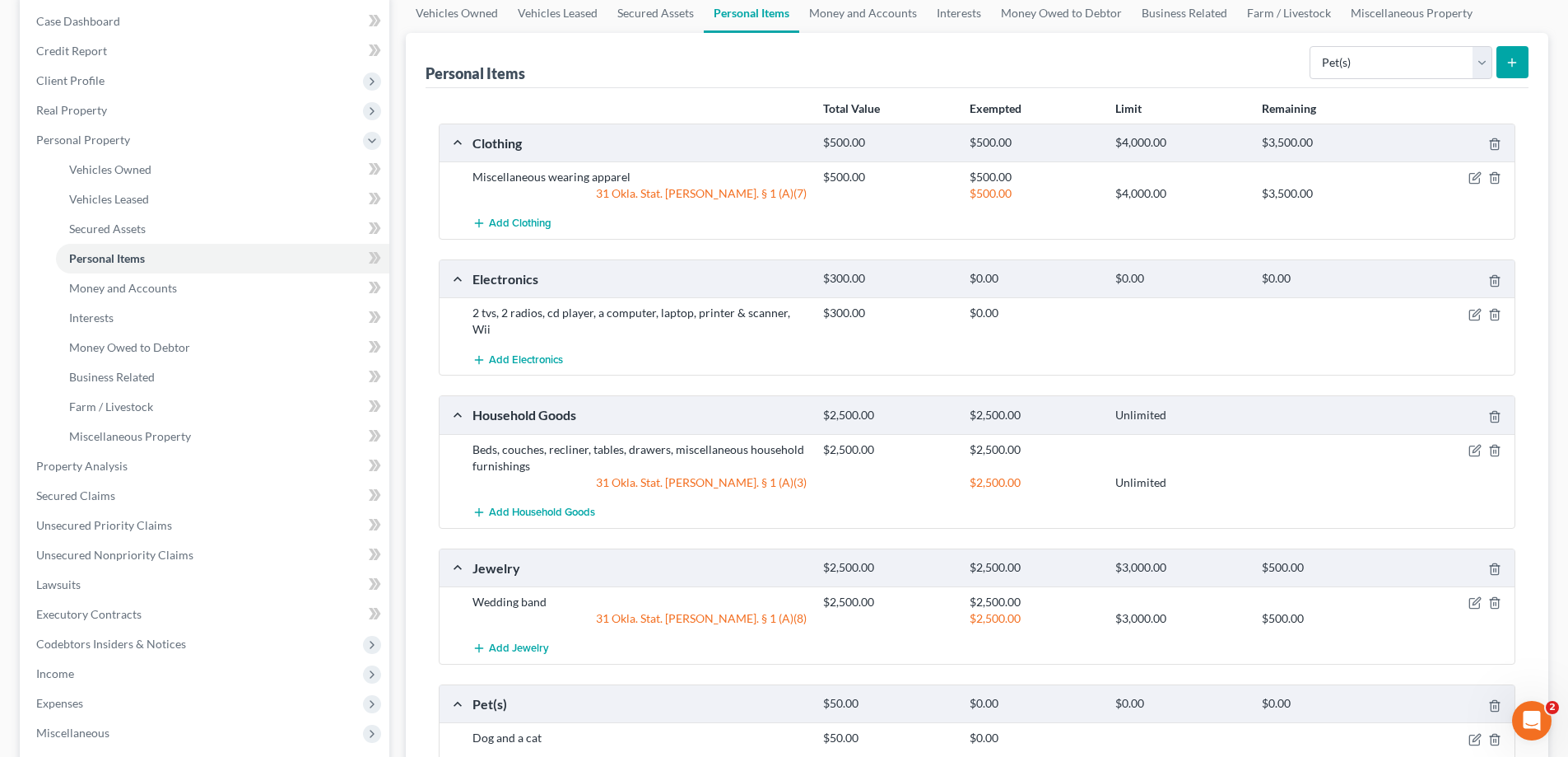
scroll to position [82, 0]
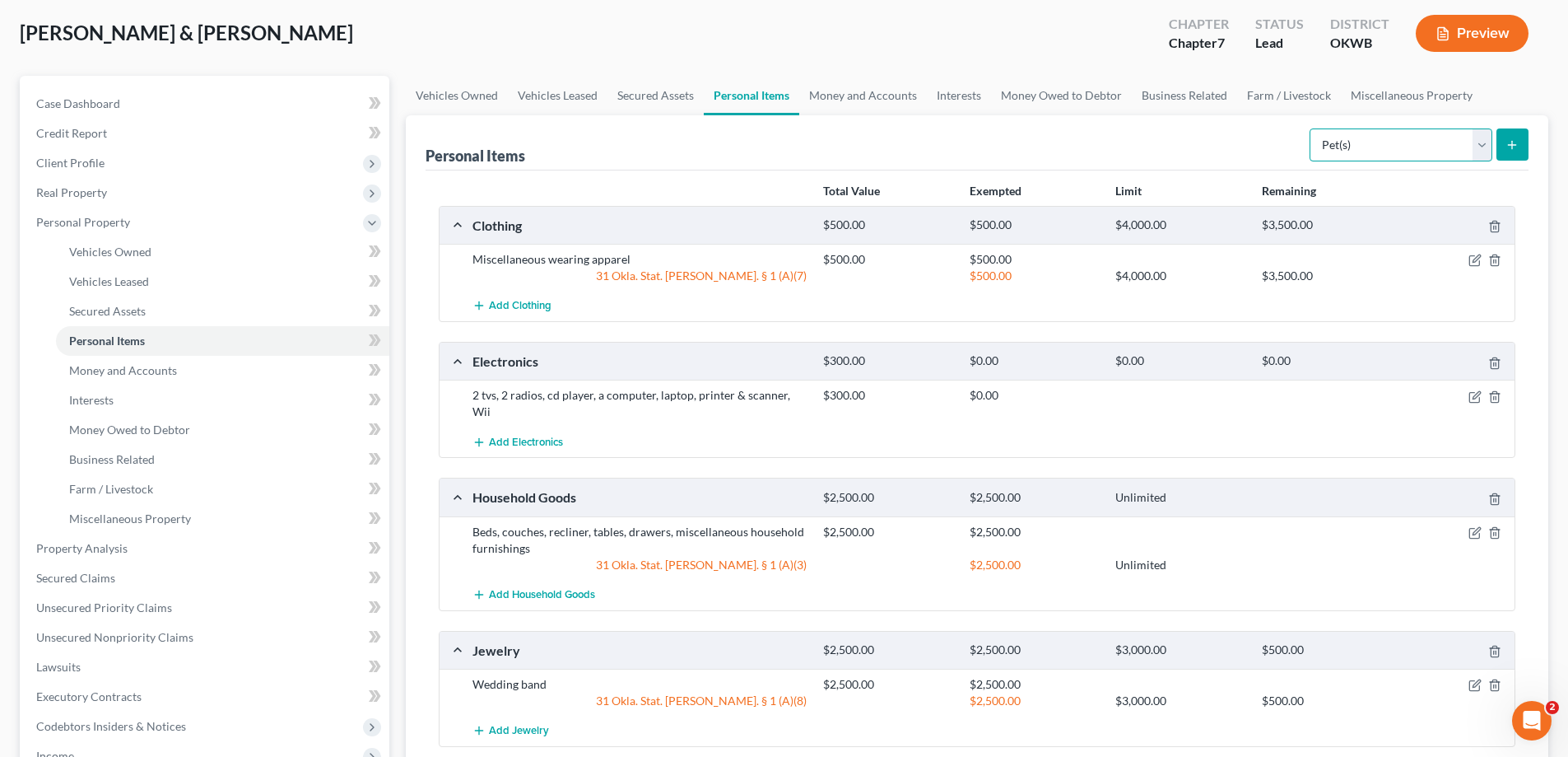
click at [1464, 135] on select "Select Item Type Clothing Collectibles Of Value Electronics Firearms Household …" at bounding box center [1401, 145] width 182 height 33
click at [1033, 140] on div "Personal Items Select Item Type Clothing Collectibles Of Value Electronics Fire…" at bounding box center [977, 142] width 1103 height 56
click at [884, 102] on link "Money and Accounts" at bounding box center [863, 95] width 128 height 39
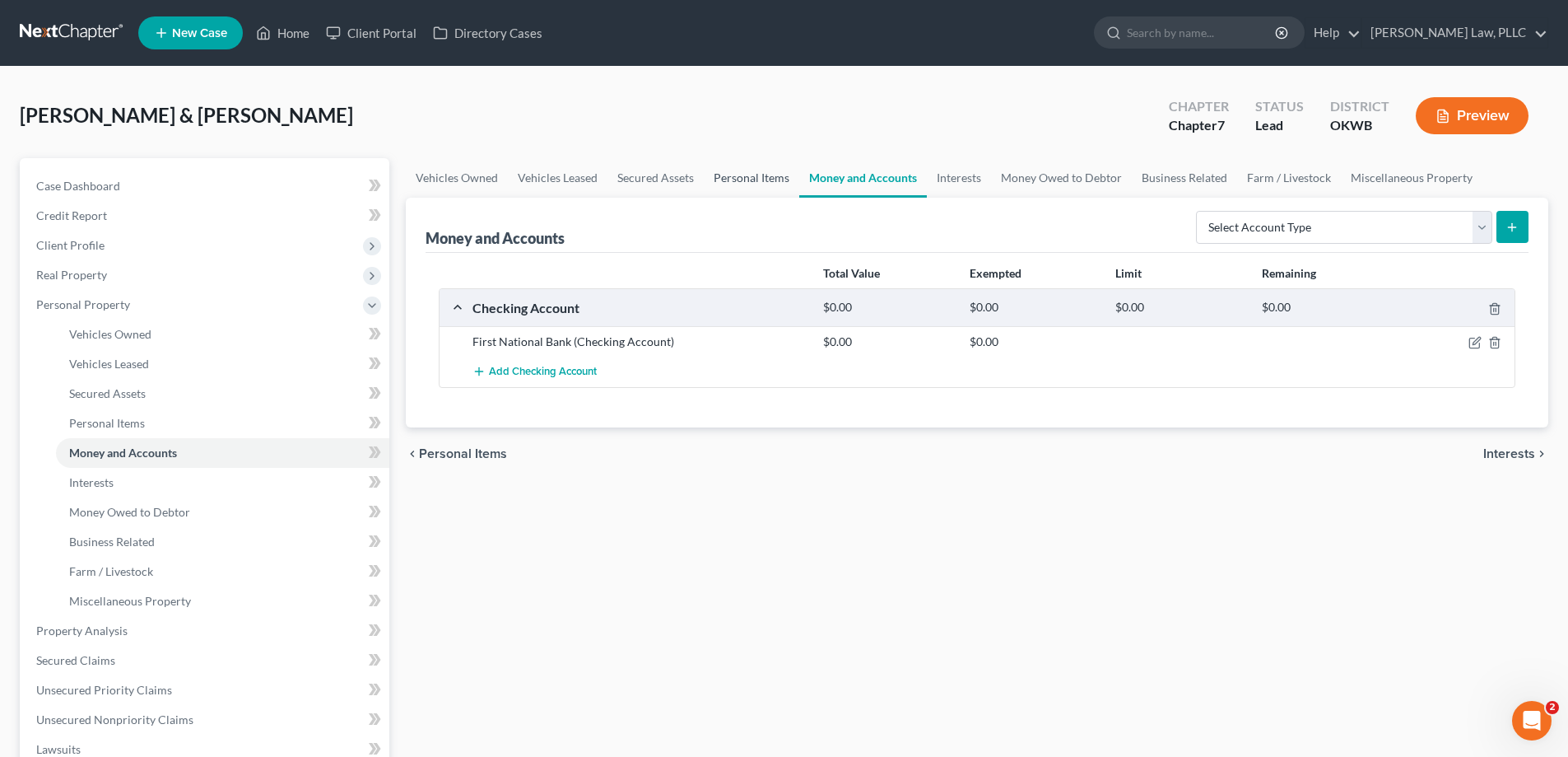
click at [758, 178] on link "Personal Items" at bounding box center [751, 177] width 96 height 39
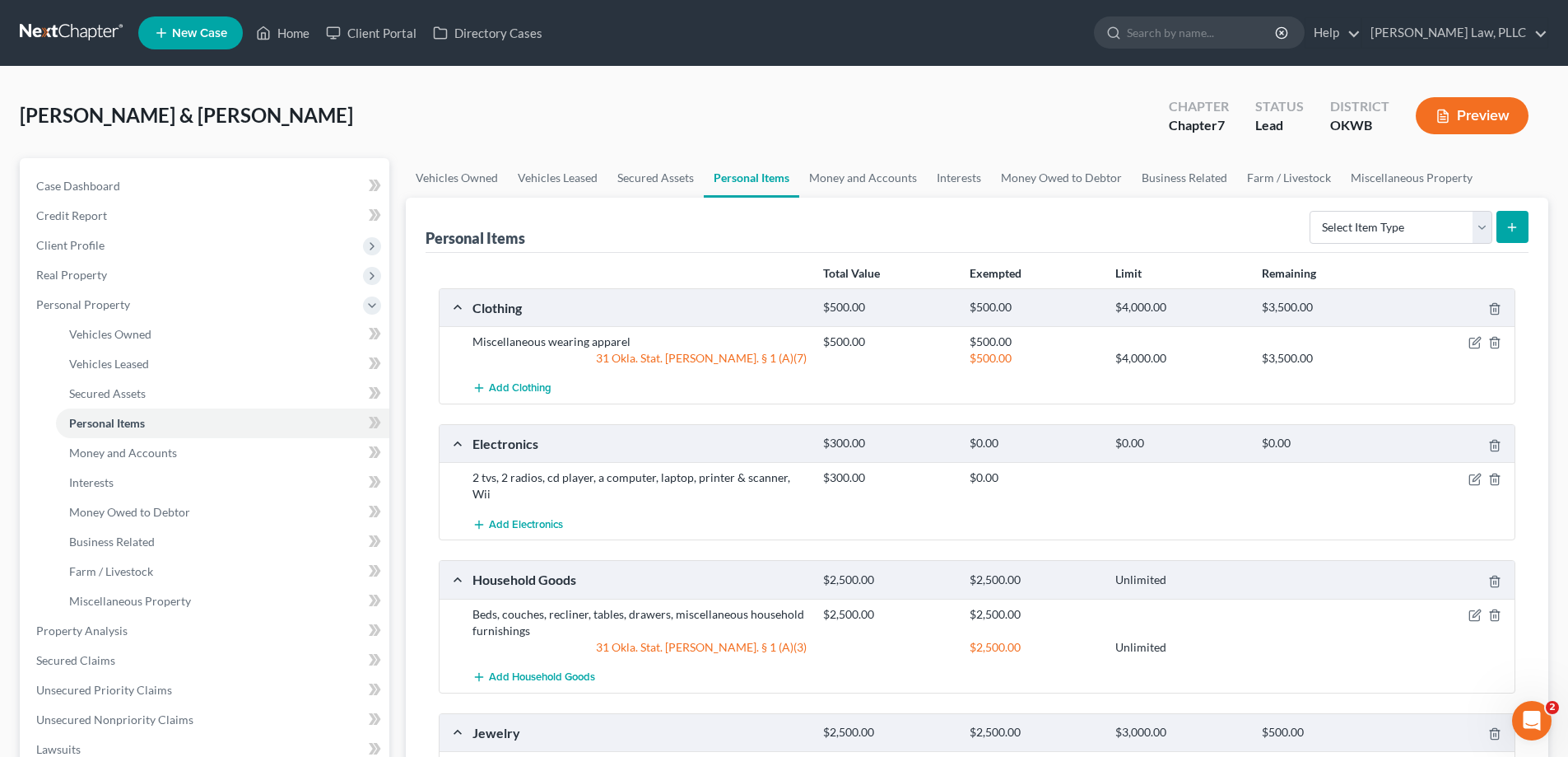
click at [1443, 253] on div "Total Value Exempted Limit Remaining Clothing $500.00 $500.00 $4,000.00 $3,500.…" at bounding box center [977, 620] width 1103 height 736
click at [1435, 225] on select "Select Item Type Clothing Collectibles Of Value Electronics Firearms Household …" at bounding box center [1401, 227] width 182 height 33
select select "sports_and_hobby_equipment"
click at [1311, 211] on select "Select Item Type Clothing Collectibles Of Value Electronics Firearms Household …" at bounding box center [1401, 227] width 182 height 33
click at [1508, 241] on button "submit" at bounding box center [1512, 226] width 32 height 32
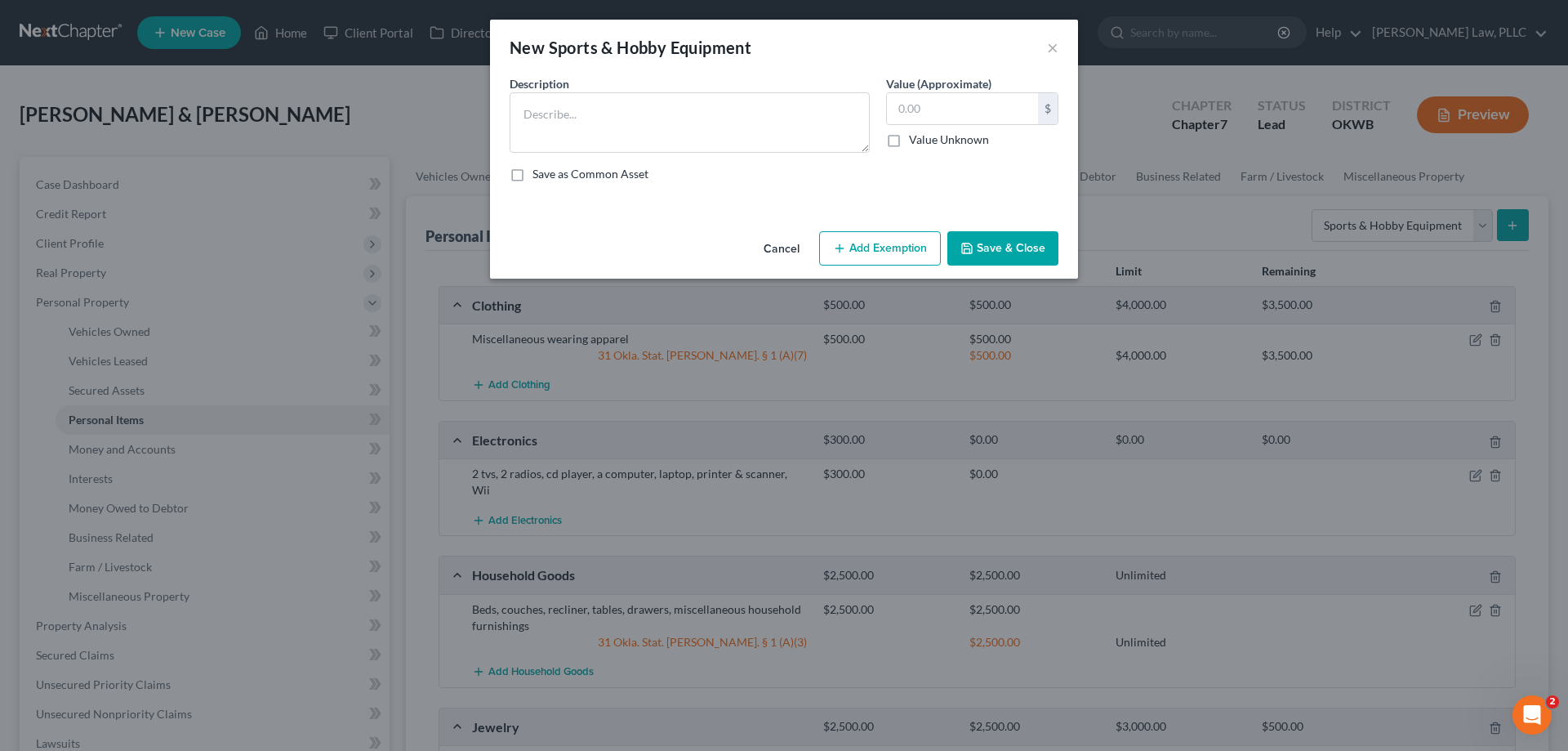
click at [789, 160] on div "Description * Value (Approximate) $ Value Unknown Balance Undetermined $ Value …" at bounding box center [783, 135] width 565 height 120
click at [787, 139] on textarea at bounding box center [689, 122] width 360 height 61
type textarea "Golf clubs"
type input "100"
click at [997, 231] on div "Cancel Add Exemption Save & Close" at bounding box center [784, 252] width 588 height 54
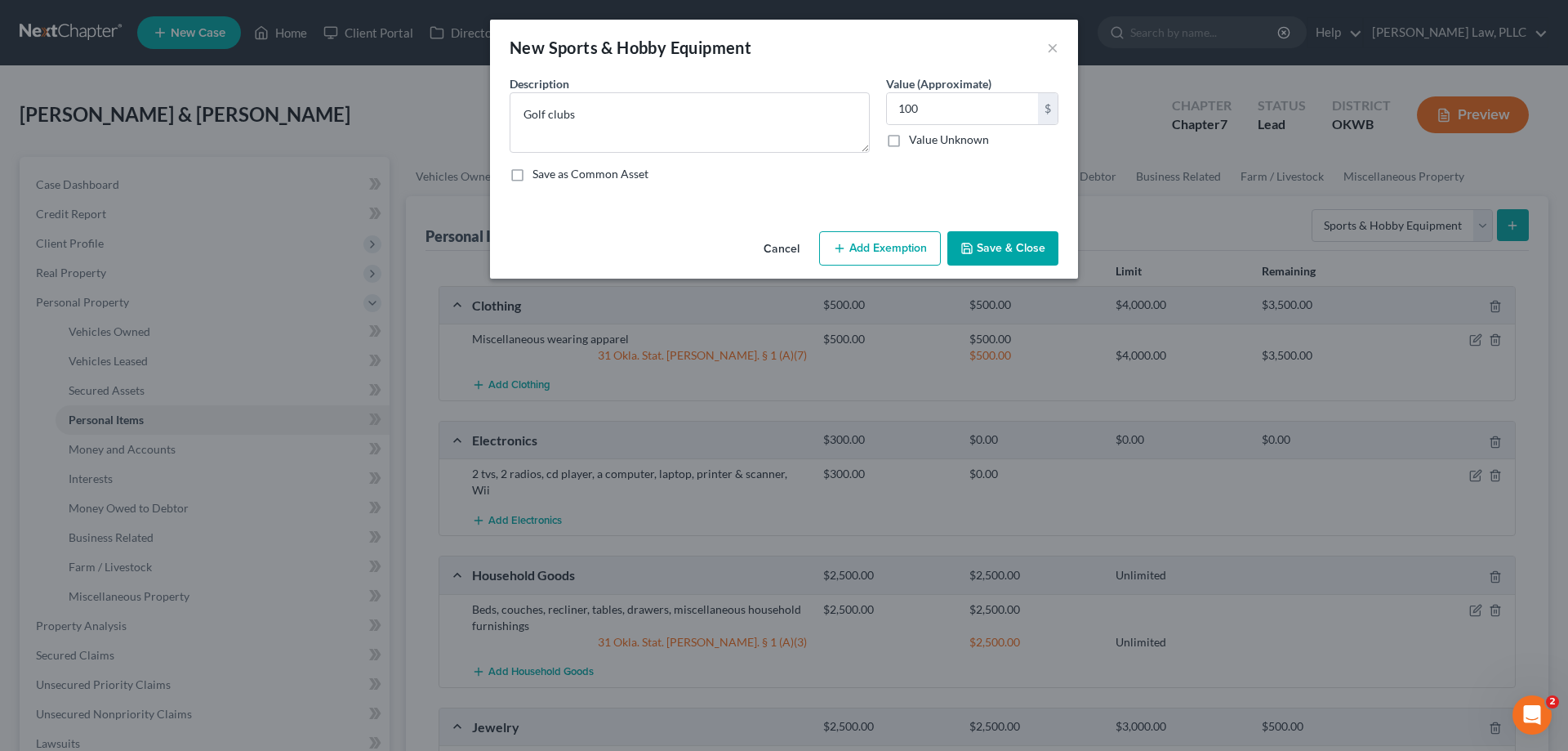
click at [1006, 239] on button "Save & Close" at bounding box center [1002, 249] width 111 height 34
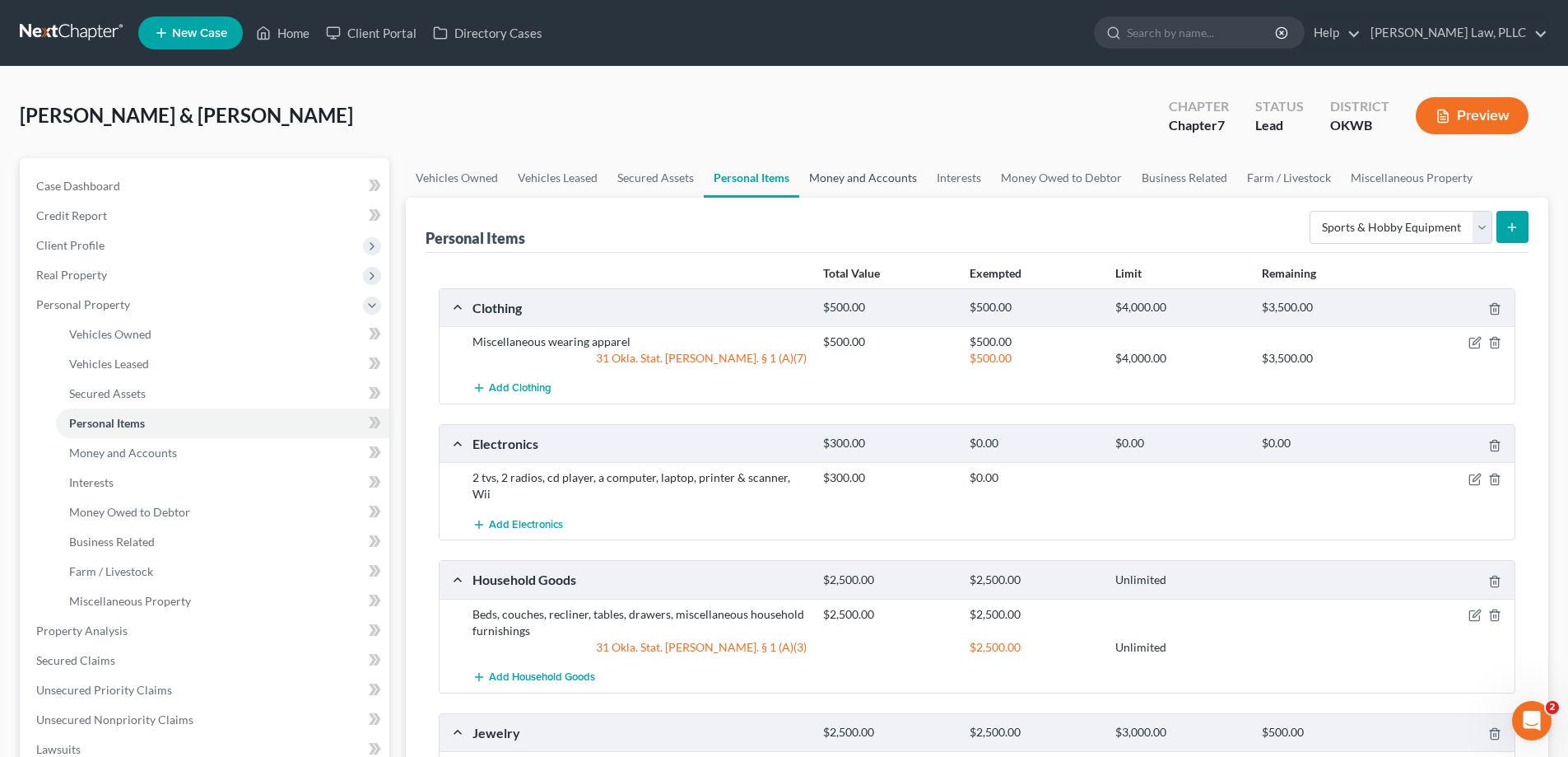
click at [879, 171] on link "Money and Accounts" at bounding box center [863, 177] width 128 height 39
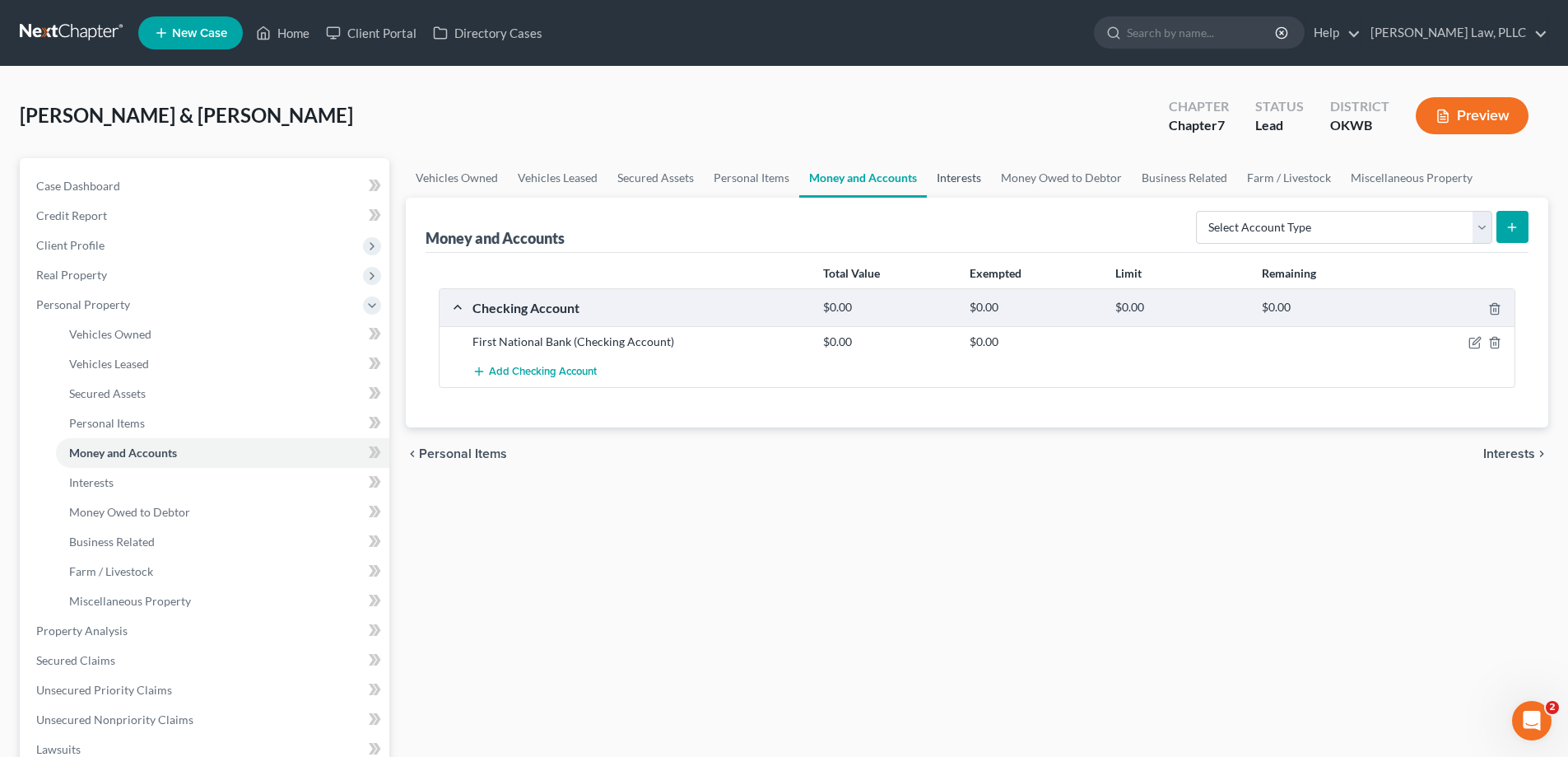
click at [975, 174] on link "Interests" at bounding box center [959, 177] width 64 height 39
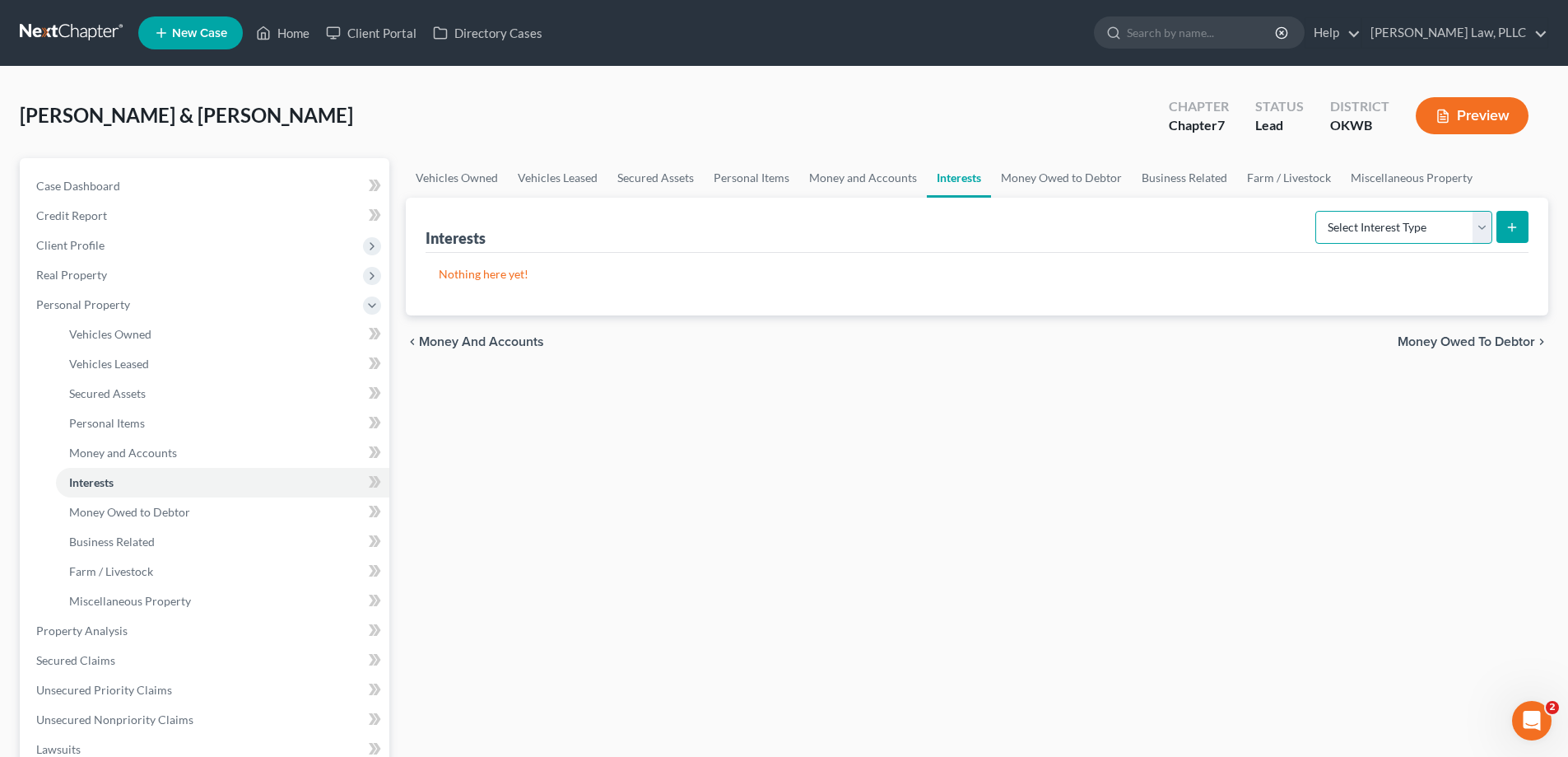
click at [1362, 225] on select "Select Interest Type 401K Annuity Bond Education IRA Government Bond Government…" at bounding box center [1404, 227] width 177 height 33
click at [961, 289] on div "Nothing here yet!" at bounding box center [977, 284] width 1103 height 63
click at [1007, 177] on link "Money Owed to Debtor" at bounding box center [1061, 177] width 140 height 39
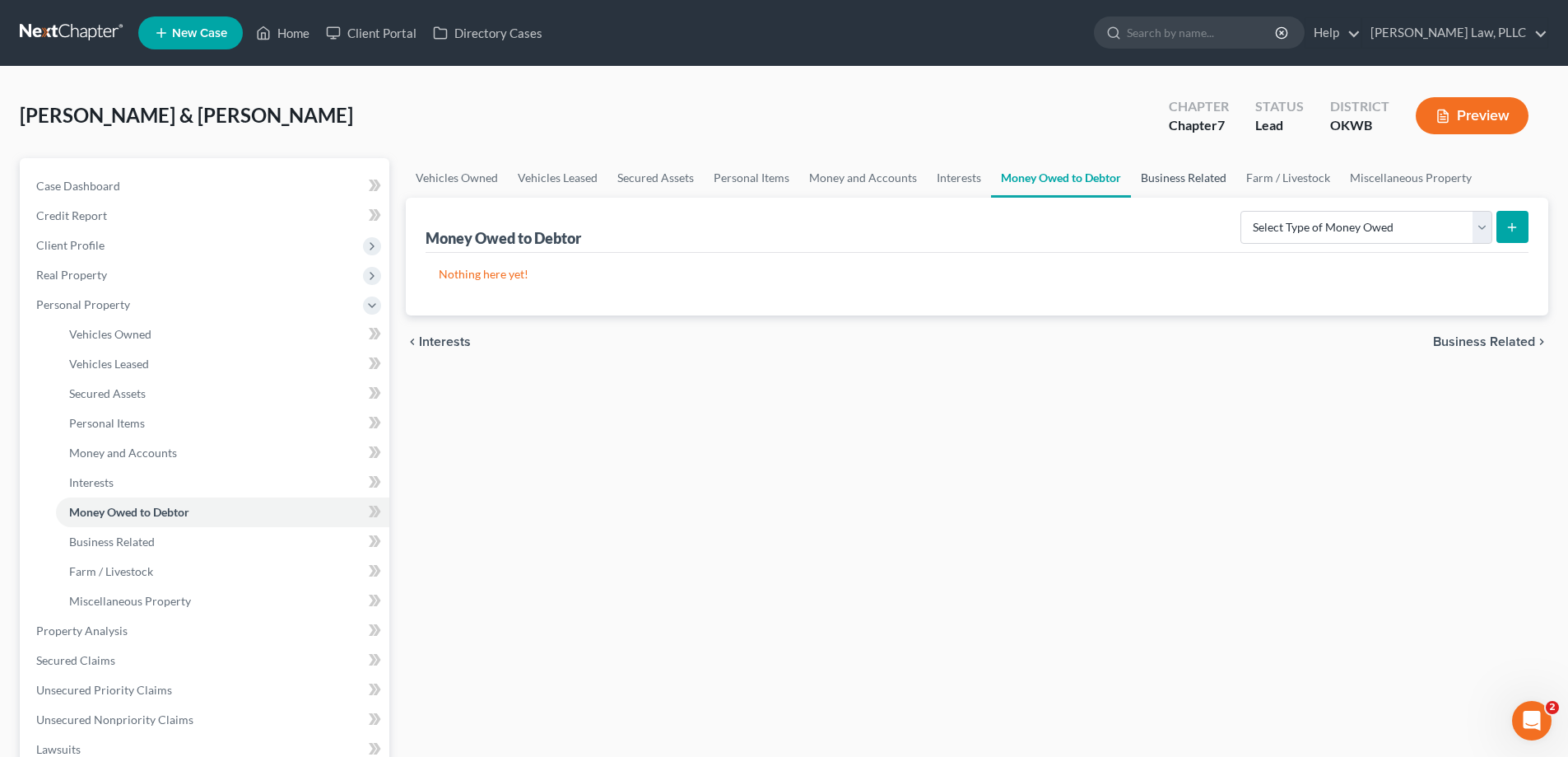
click at [1202, 182] on link "Business Related" at bounding box center [1184, 177] width 106 height 39
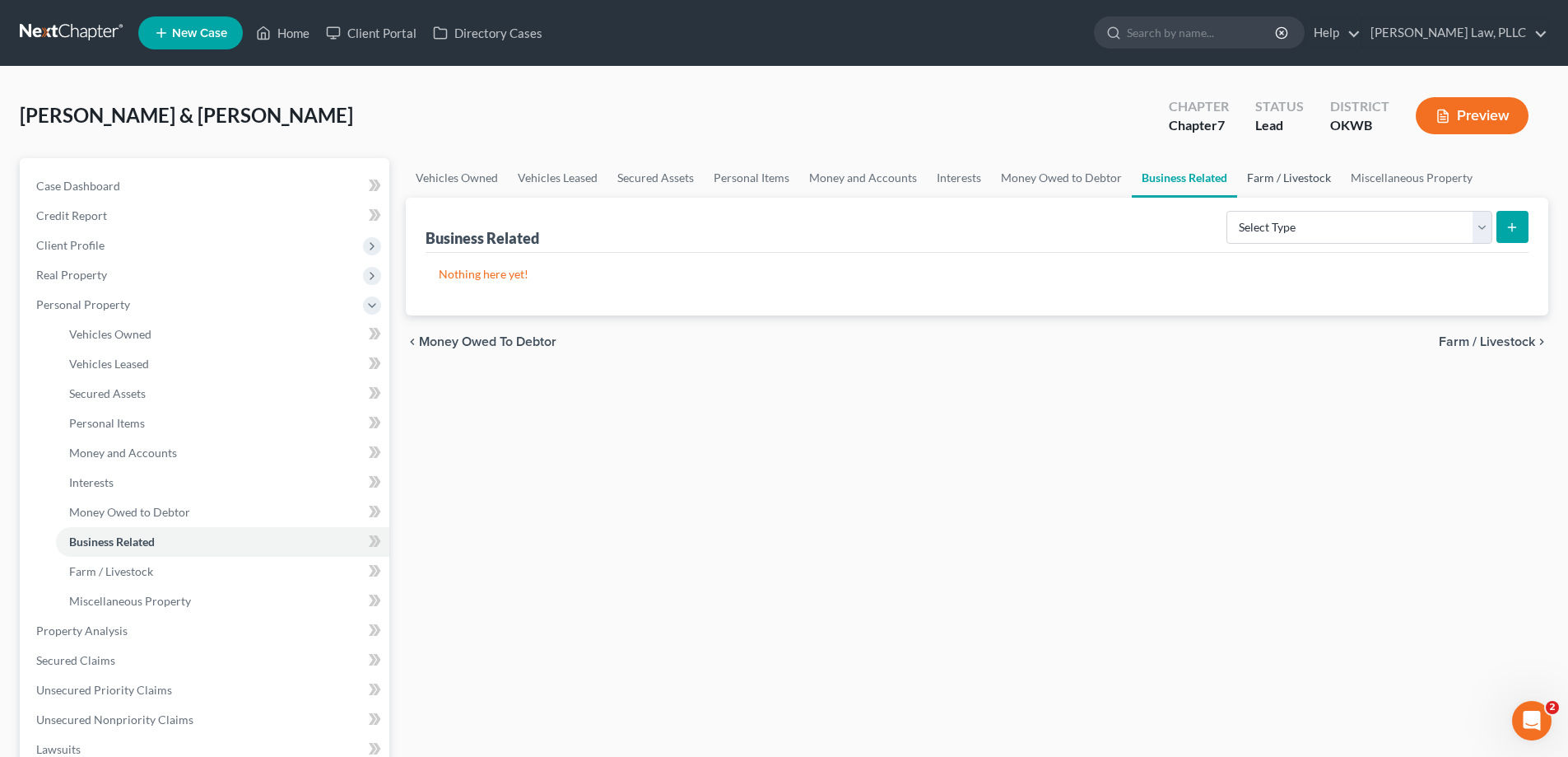
click at [1261, 176] on link "Farm / Livestock" at bounding box center [1289, 177] width 104 height 39
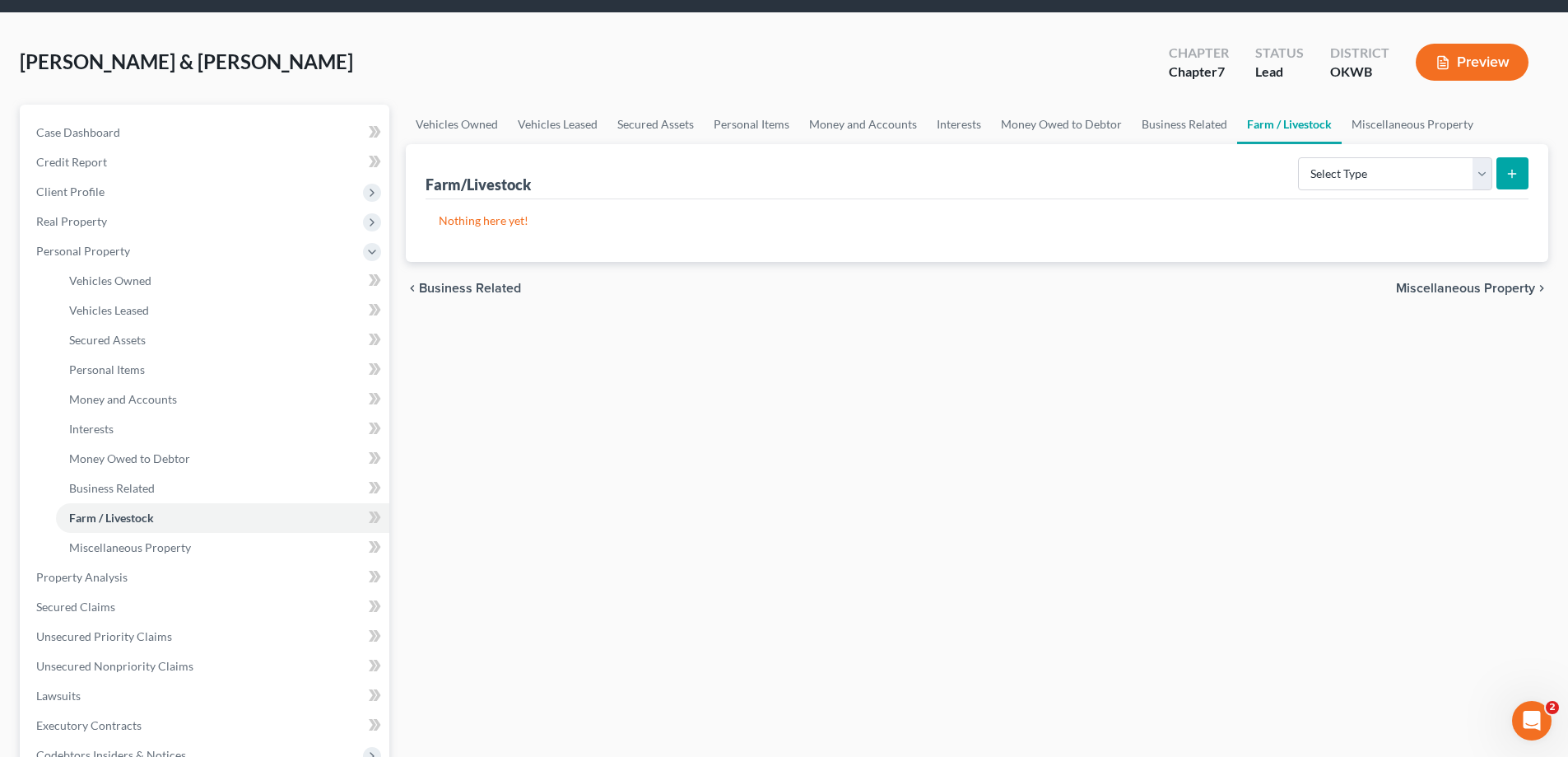
scroll to position [82, 0]
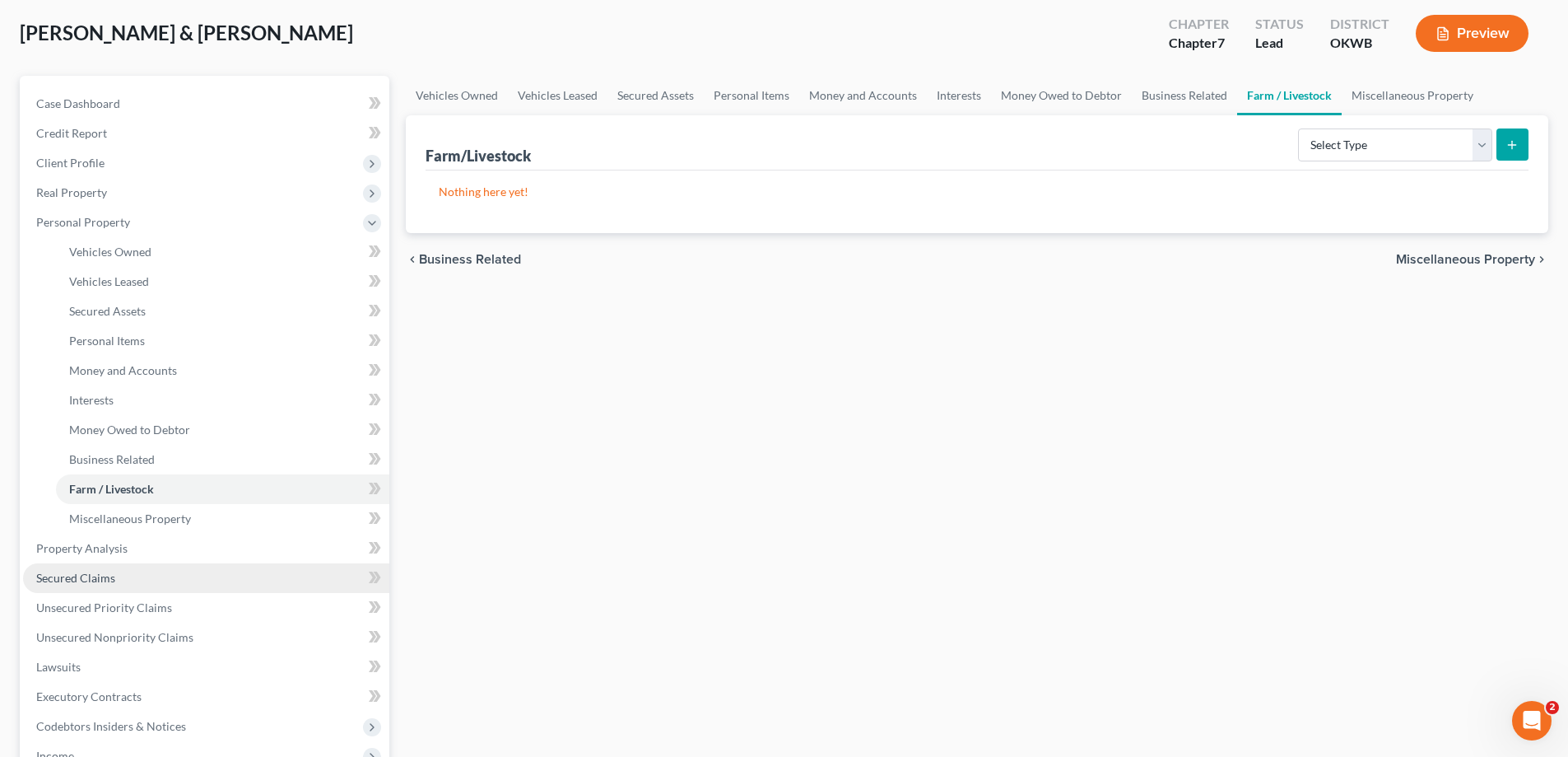
click at [245, 577] on link "Secured Claims" at bounding box center [206, 578] width 366 height 30
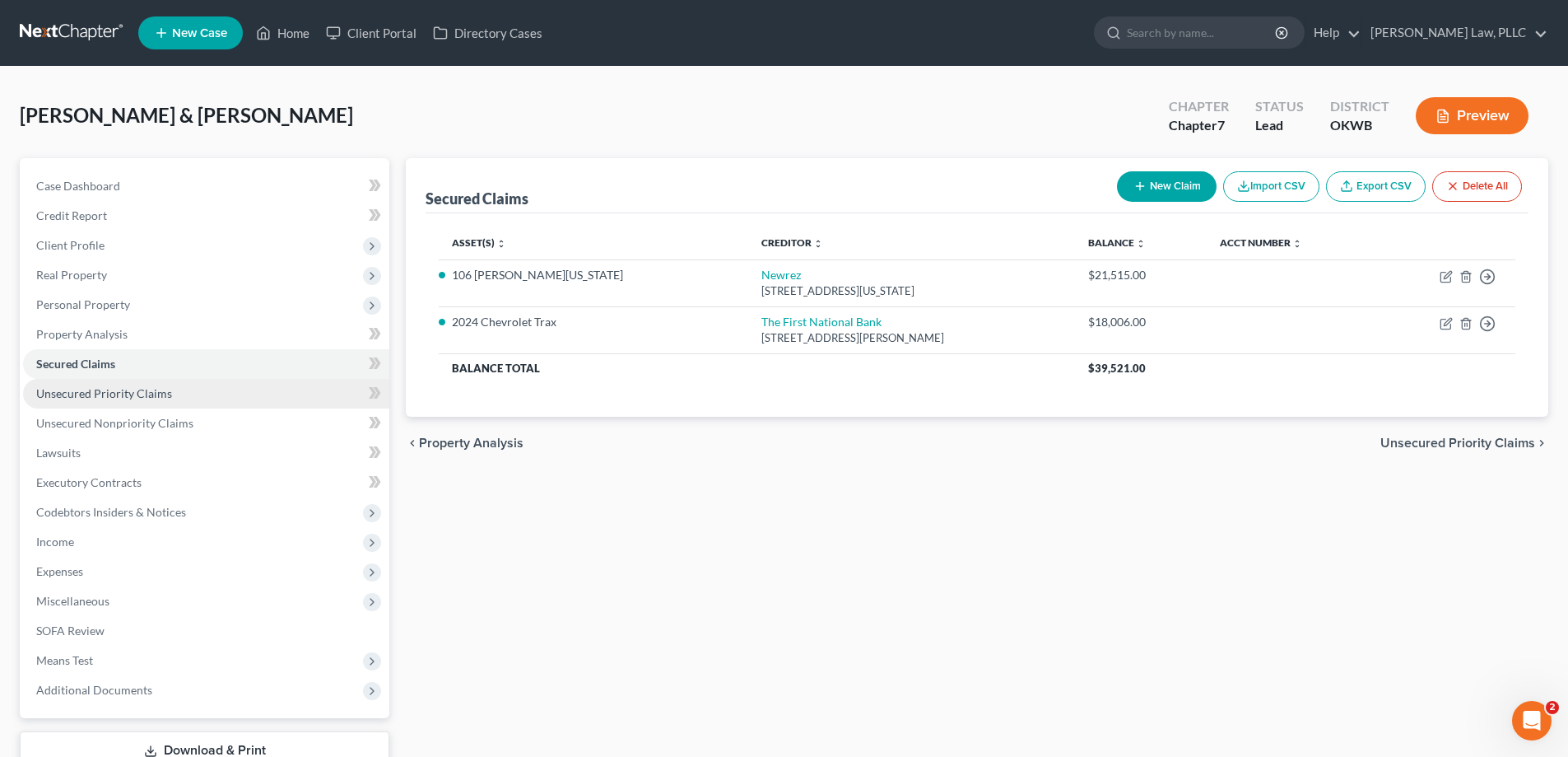
click at [159, 392] on span "Unsecured Priority Claims" at bounding box center [104, 393] width 136 height 14
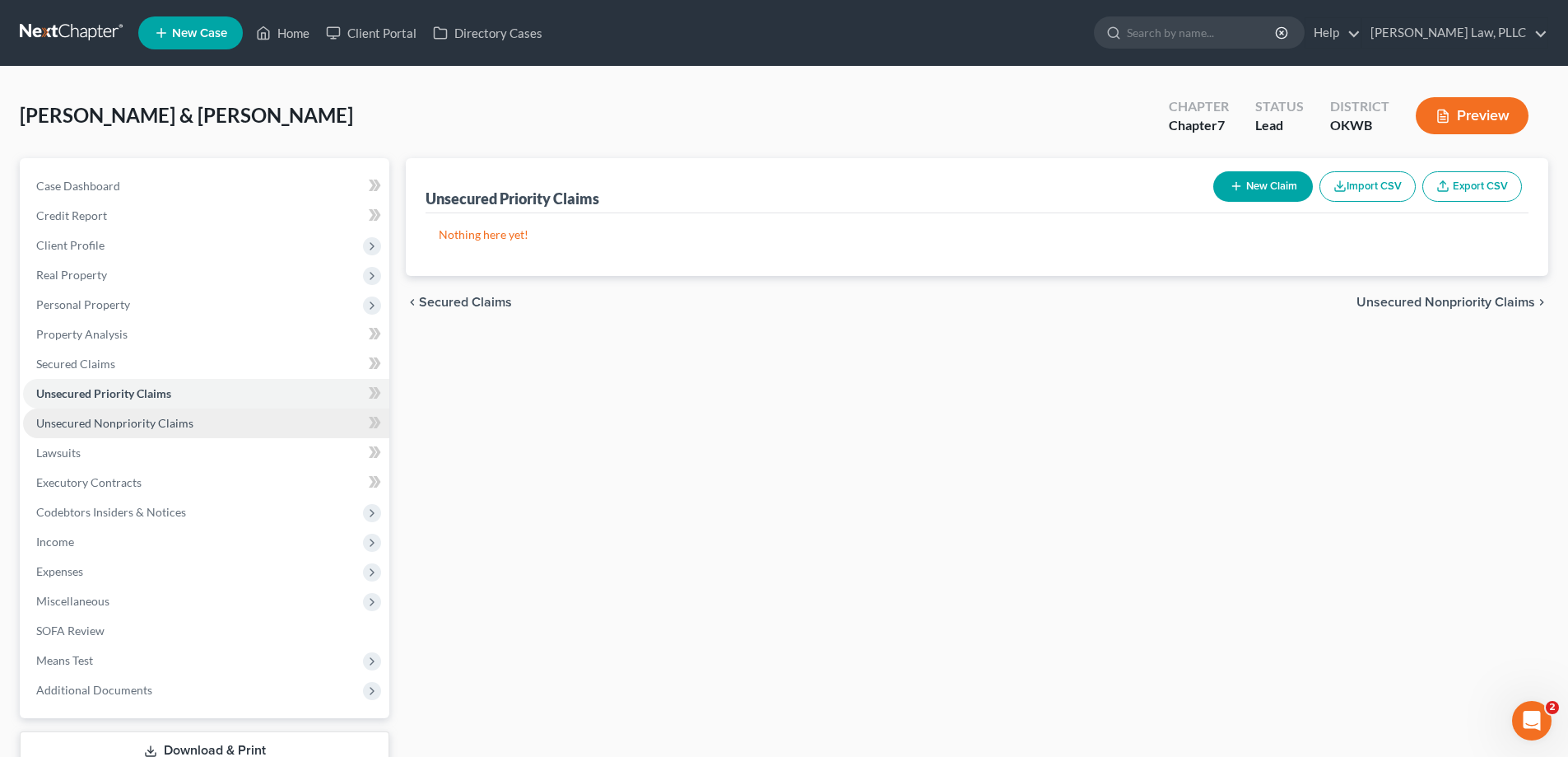
click at [165, 417] on span "Unsecured Nonpriority Claims" at bounding box center [115, 422] width 157 height 14
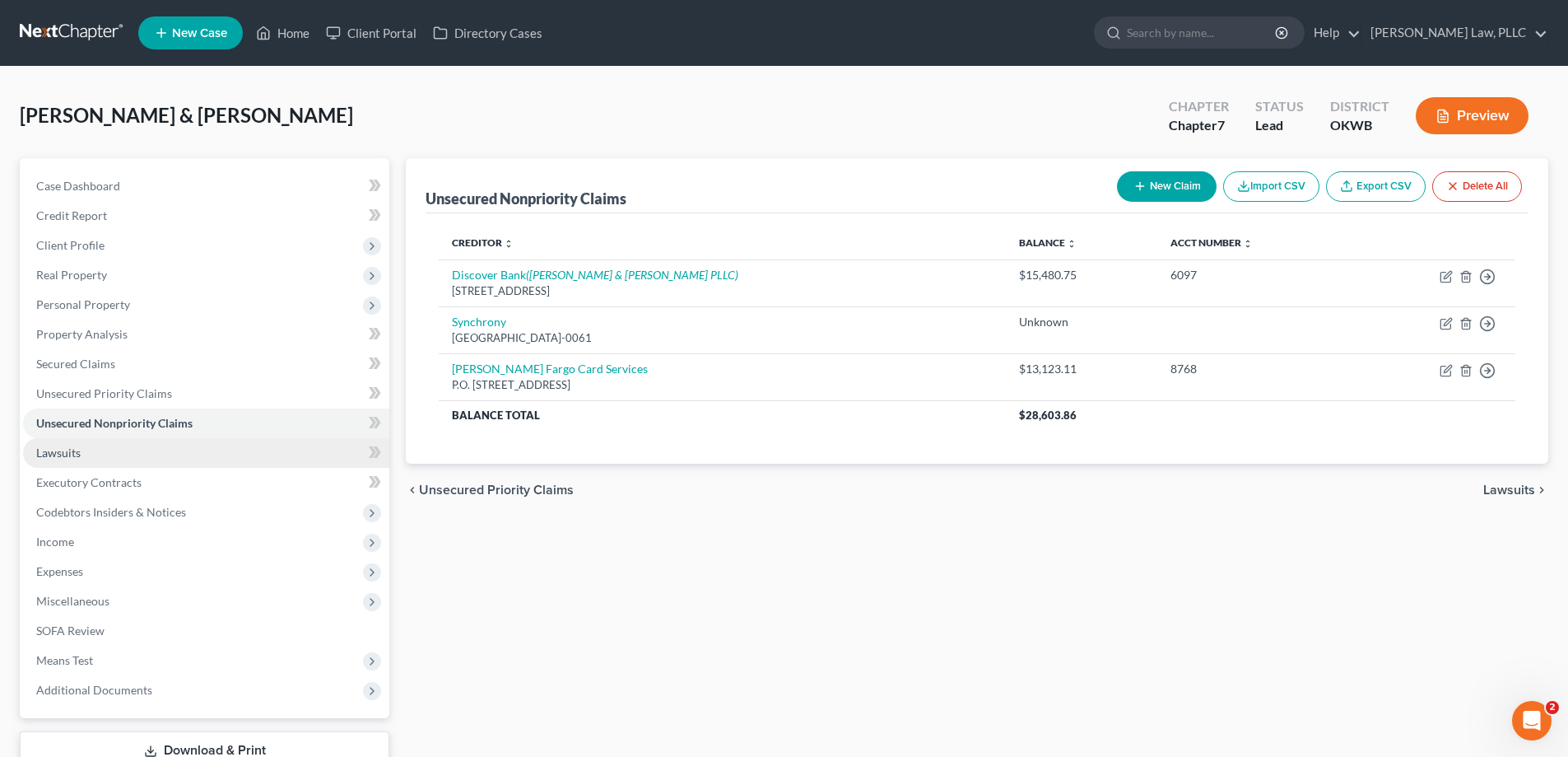
click at [146, 451] on link "Lawsuits" at bounding box center [206, 452] width 366 height 30
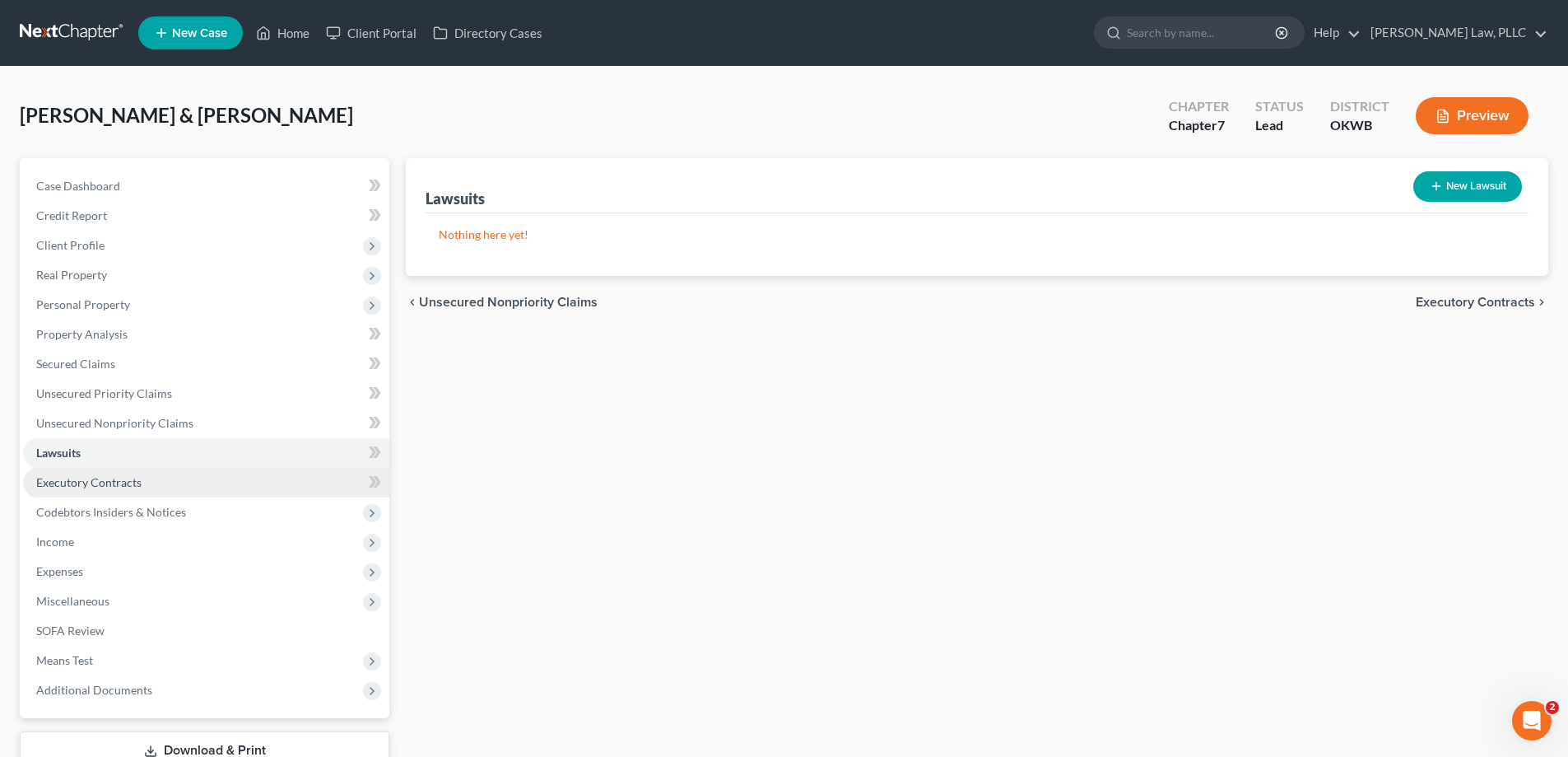
click at [270, 480] on link "Executory Contracts" at bounding box center [206, 482] width 366 height 30
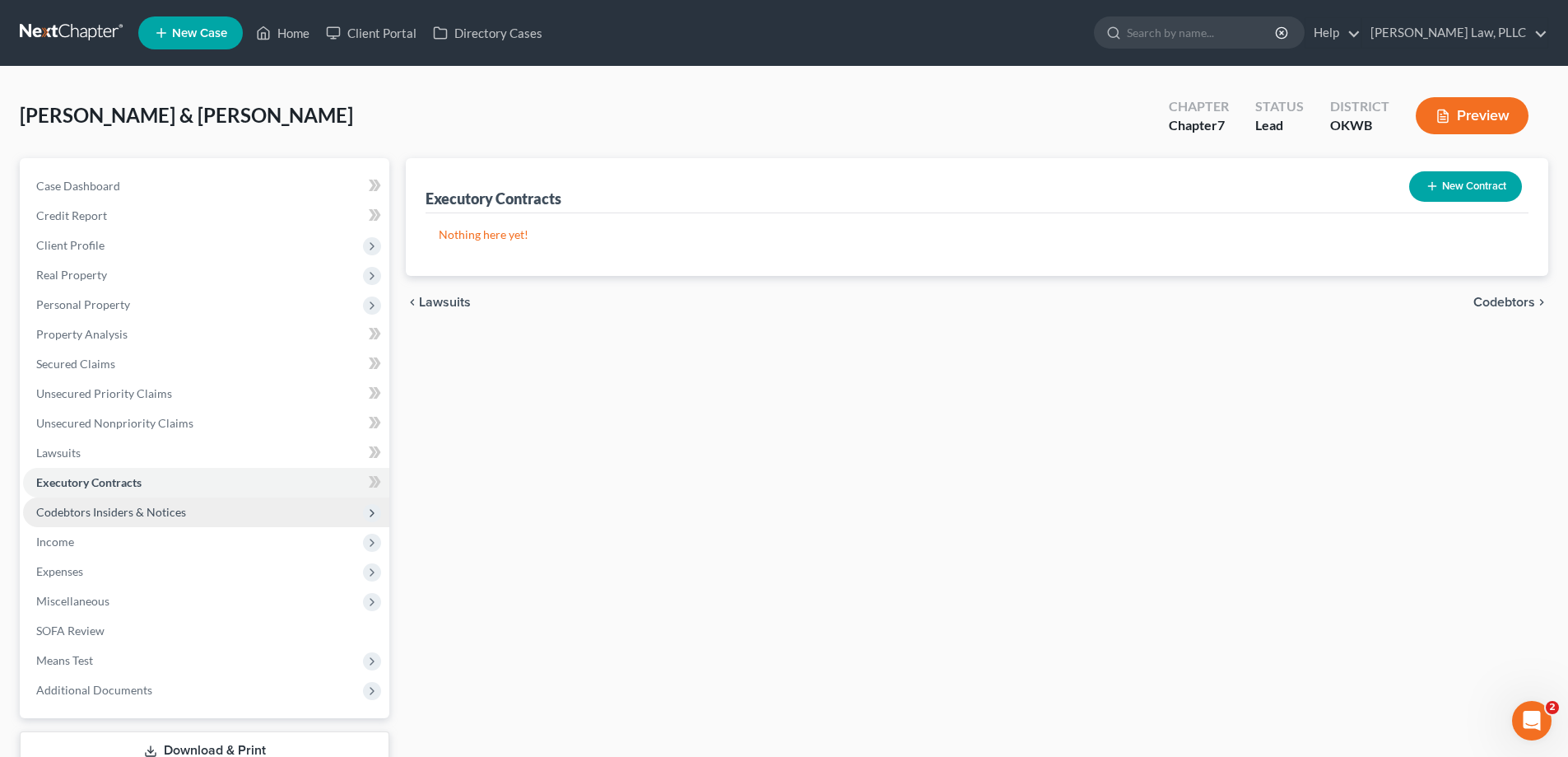
click at [303, 502] on span "Codebtors Insiders & Notices" at bounding box center [206, 512] width 366 height 30
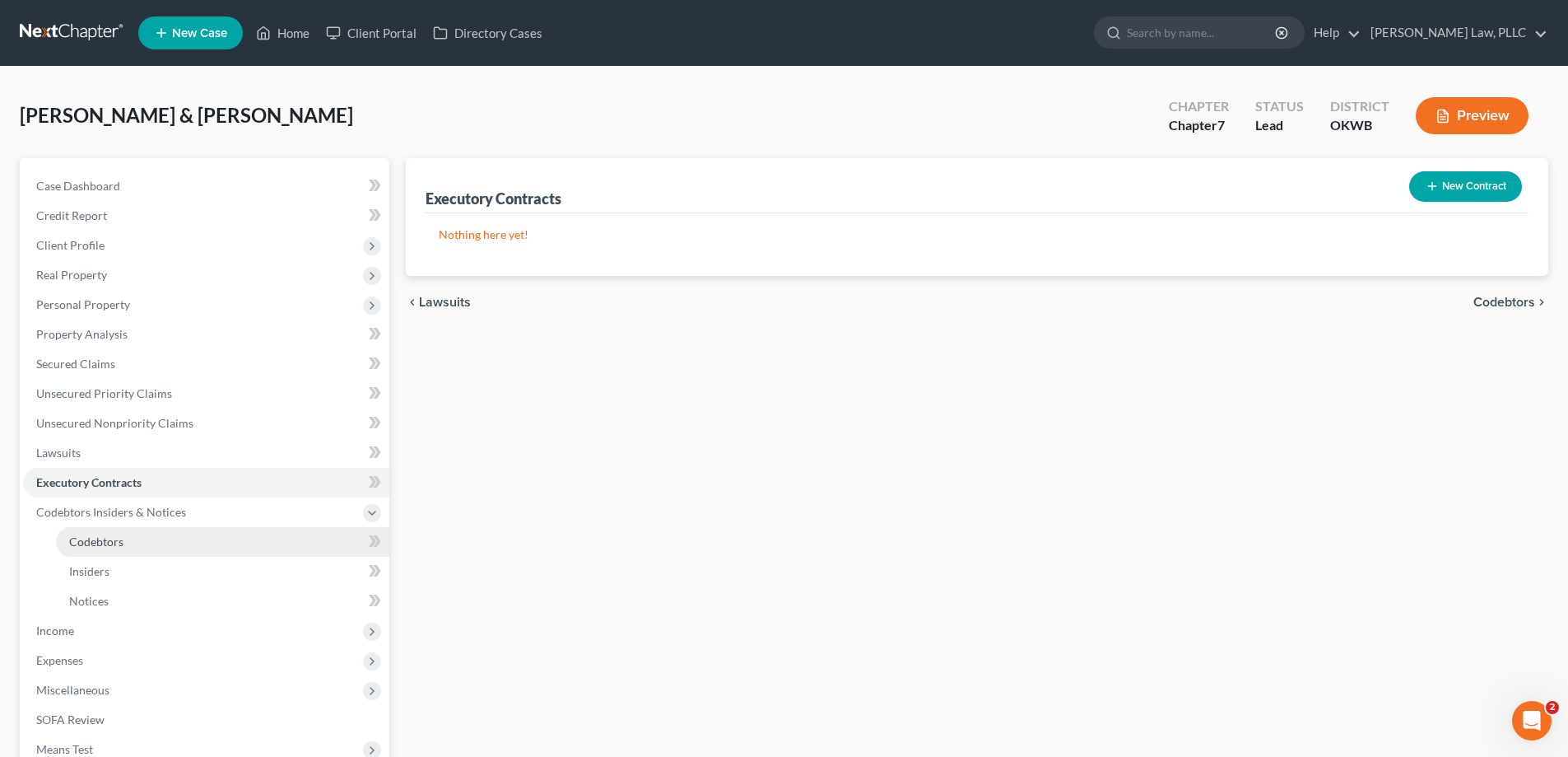
click at [325, 528] on link "Codebtors" at bounding box center [222, 542] width 334 height 30
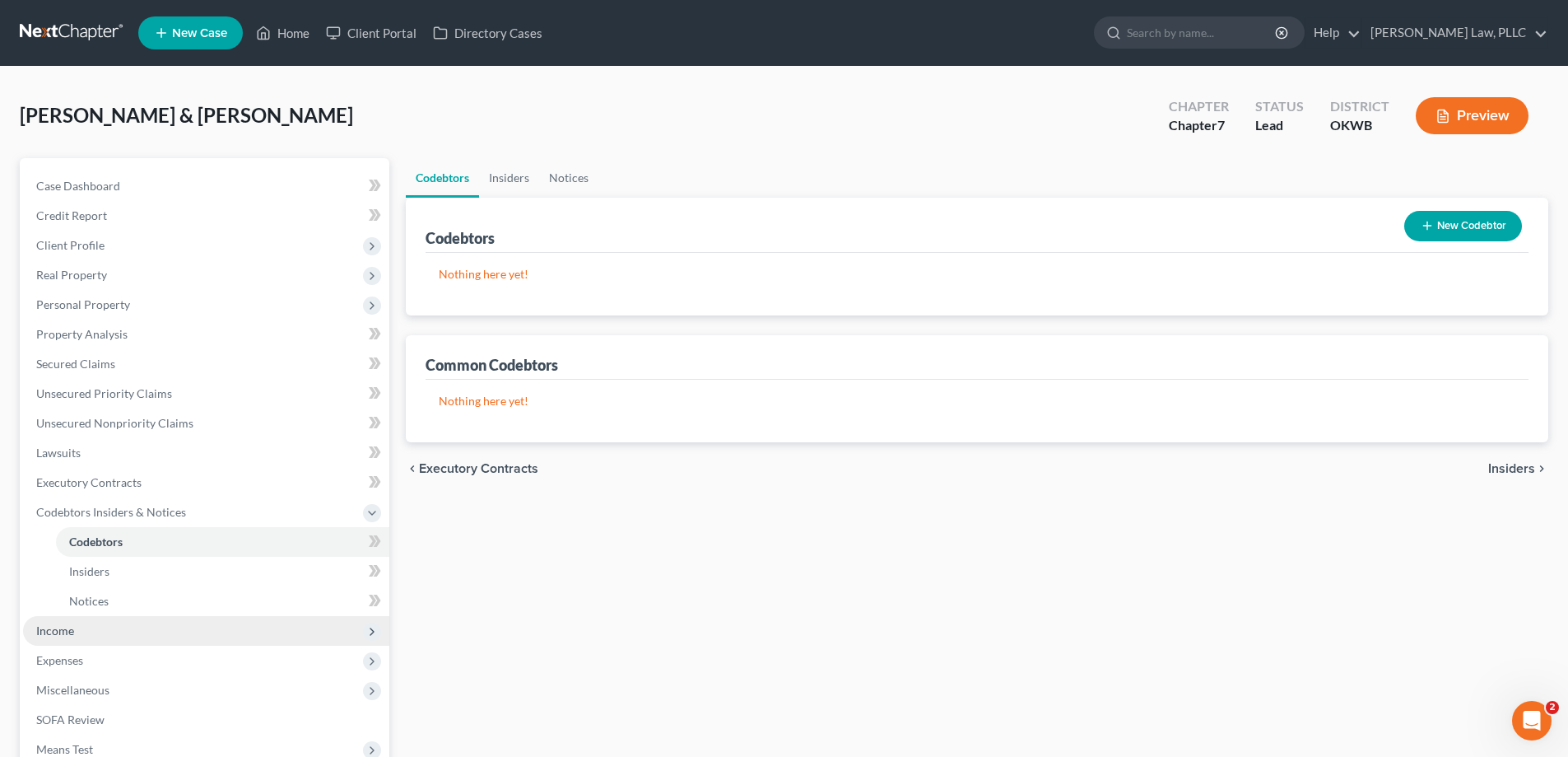
click at [249, 626] on span "Income" at bounding box center [206, 630] width 366 height 30
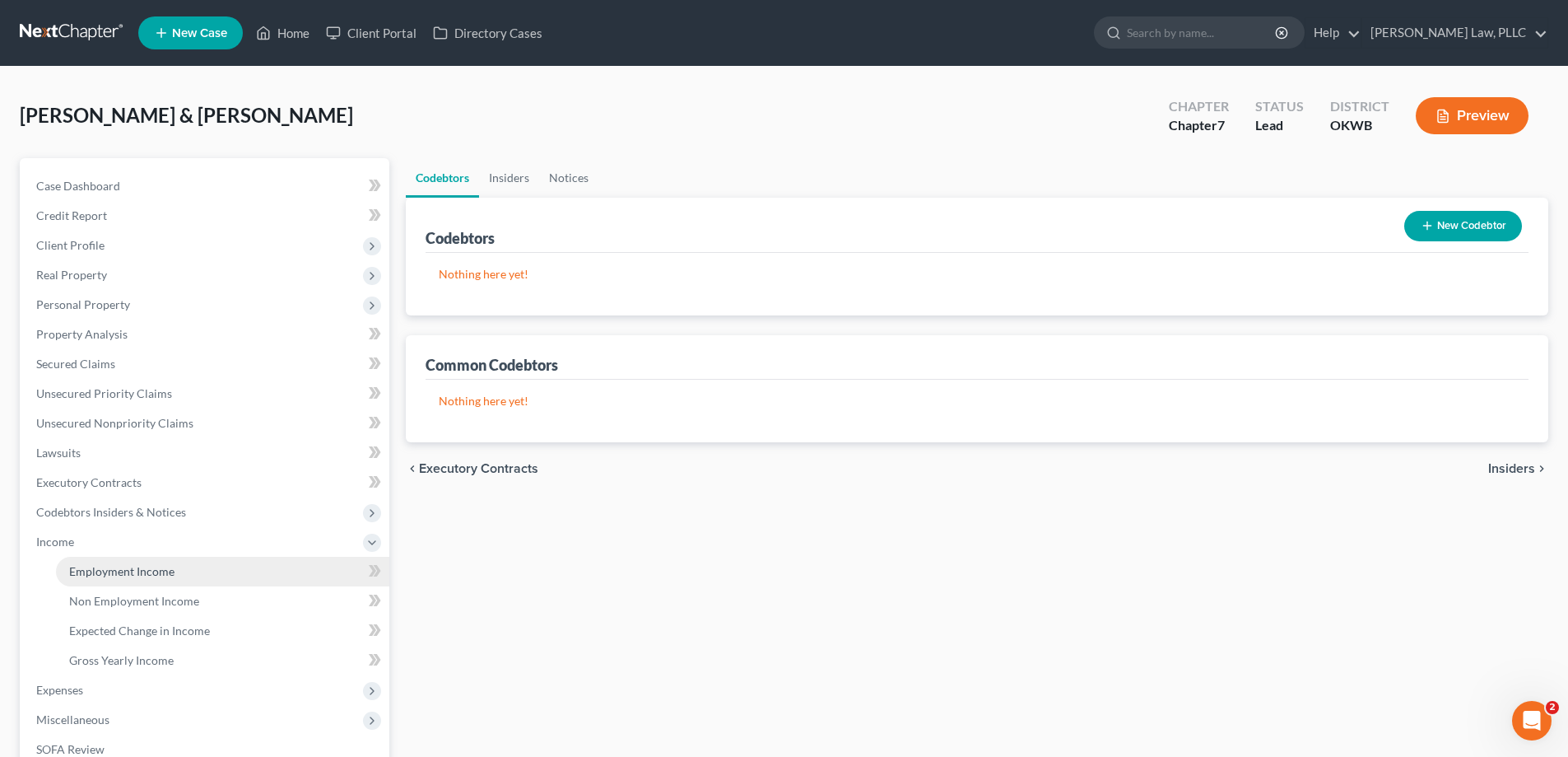
click at [257, 571] on link "Employment Income" at bounding box center [222, 571] width 334 height 30
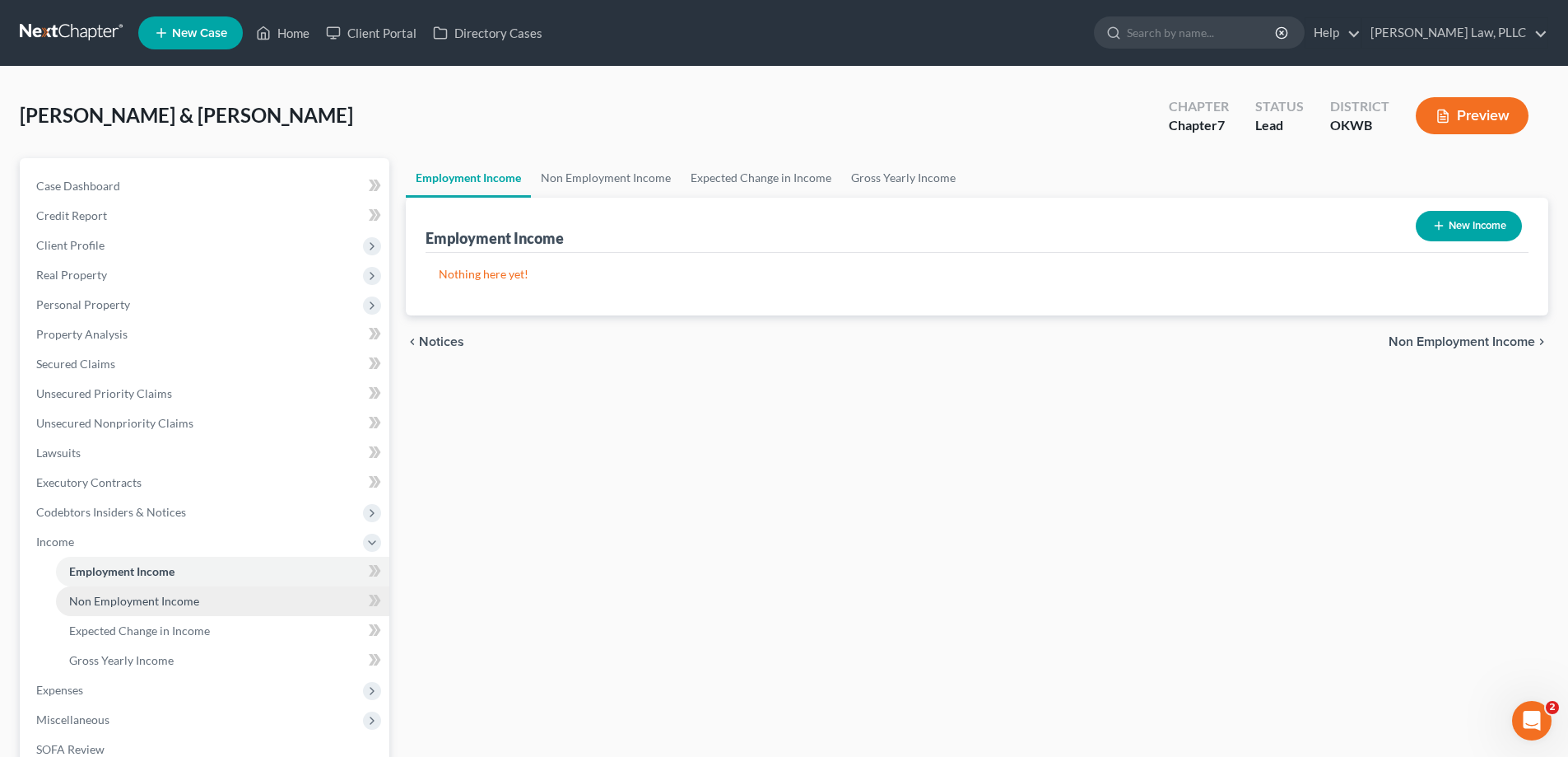
click at [259, 591] on link "Non Employment Income" at bounding box center [222, 601] width 334 height 30
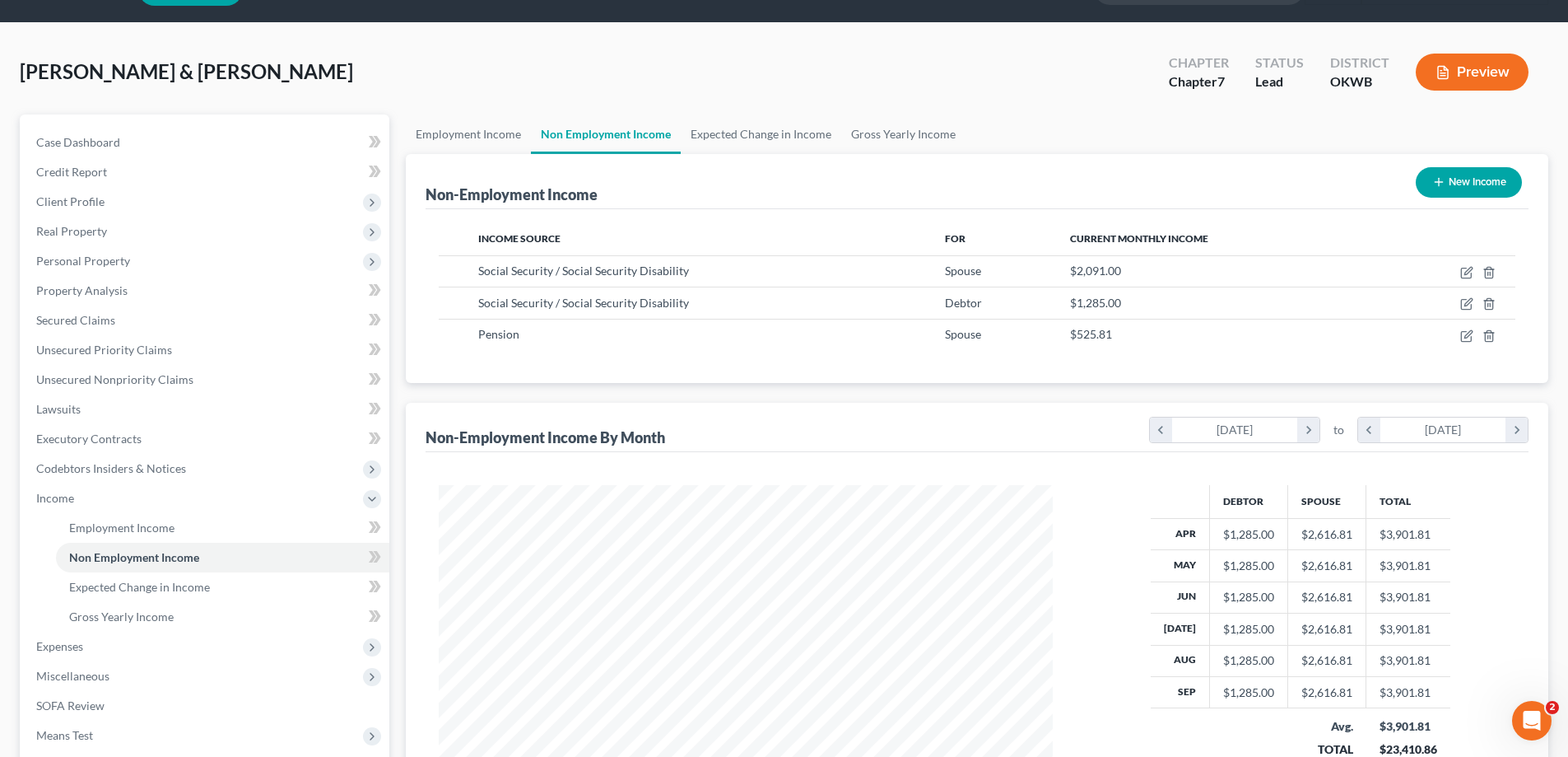
scroll to position [82, 0]
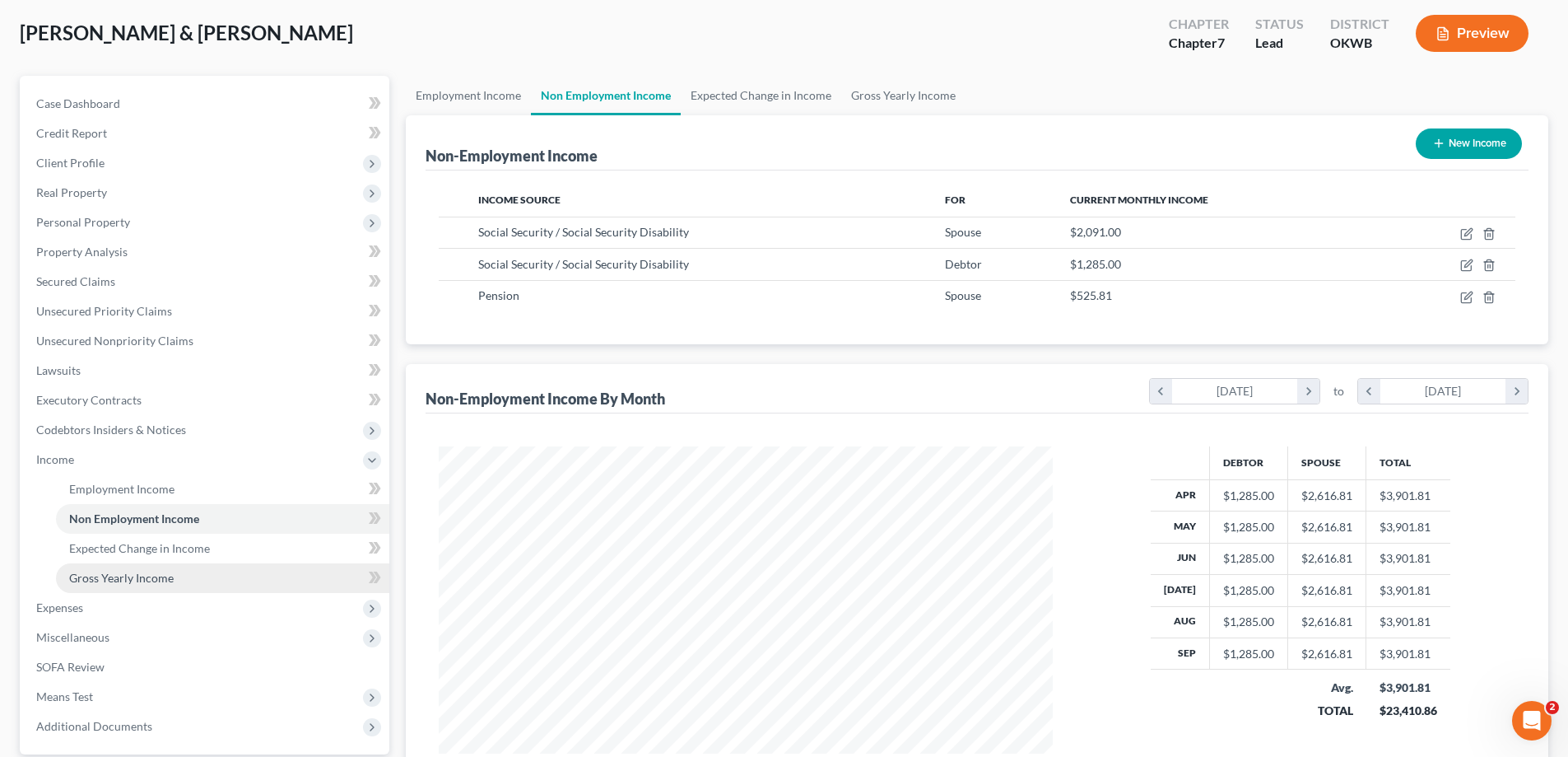
click at [254, 572] on link "Gross Yearly Income" at bounding box center [222, 578] width 334 height 30
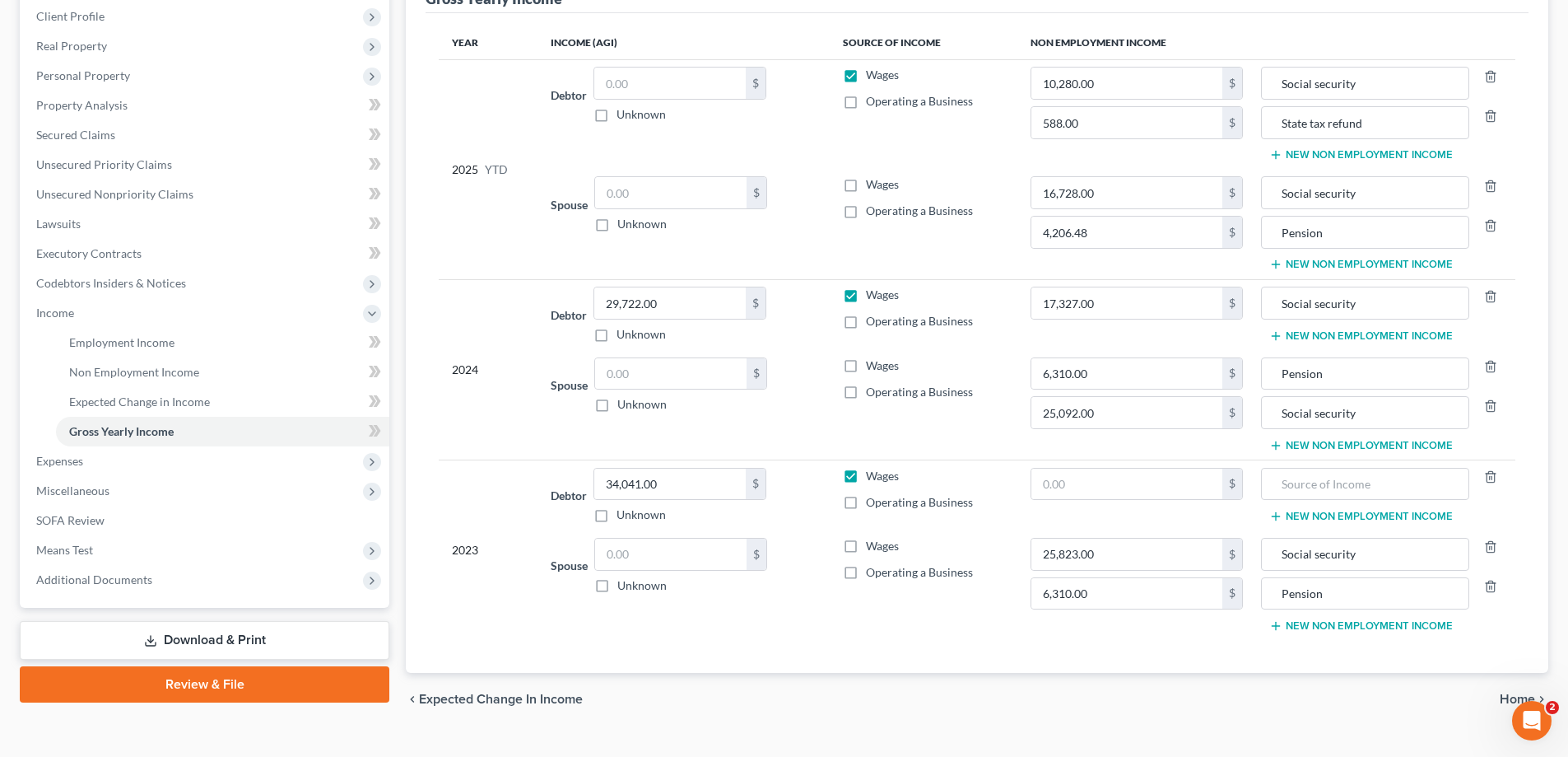
scroll to position [247, 0]
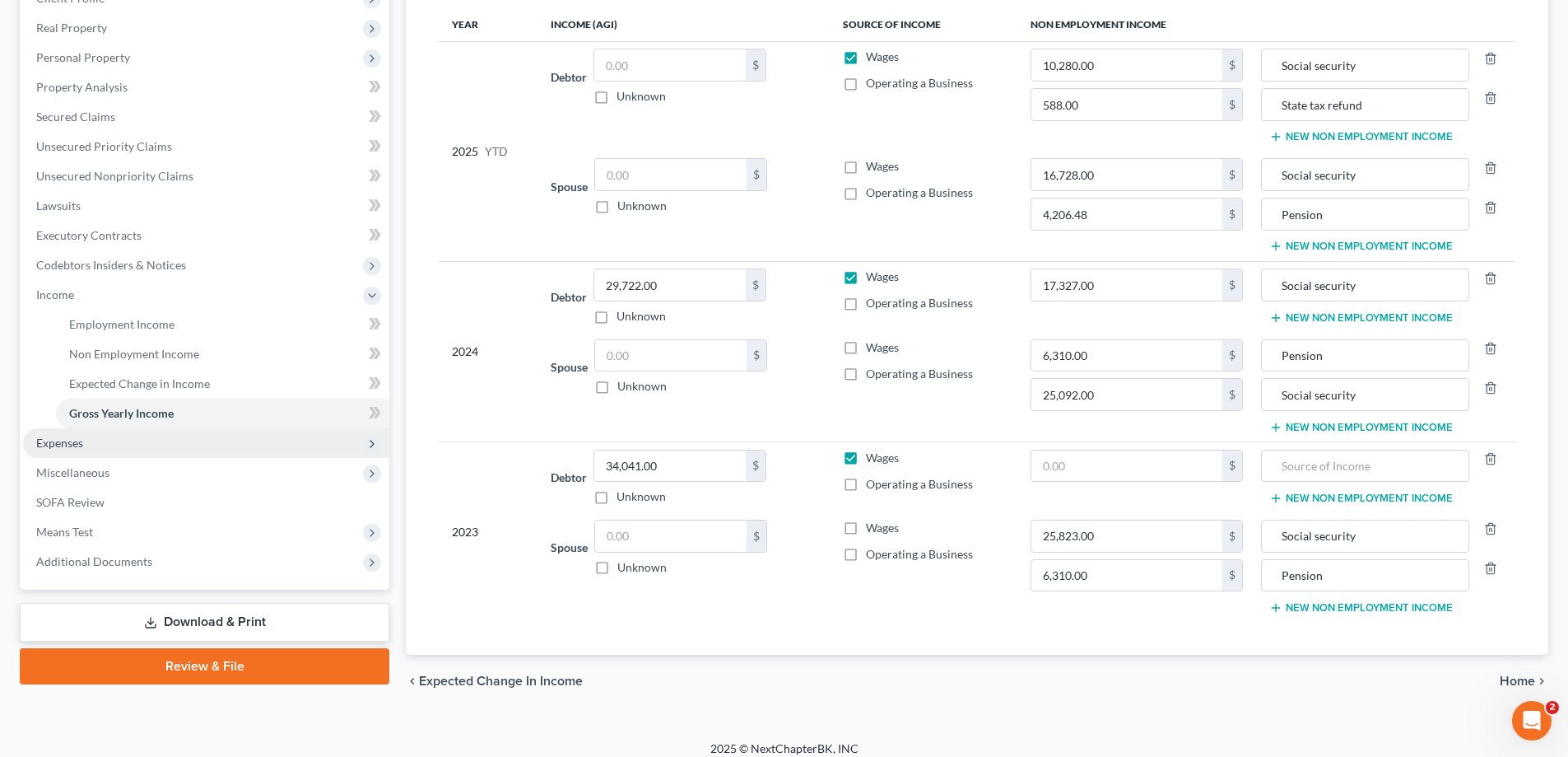
click at [211, 445] on span "Expenses" at bounding box center [206, 443] width 366 height 30
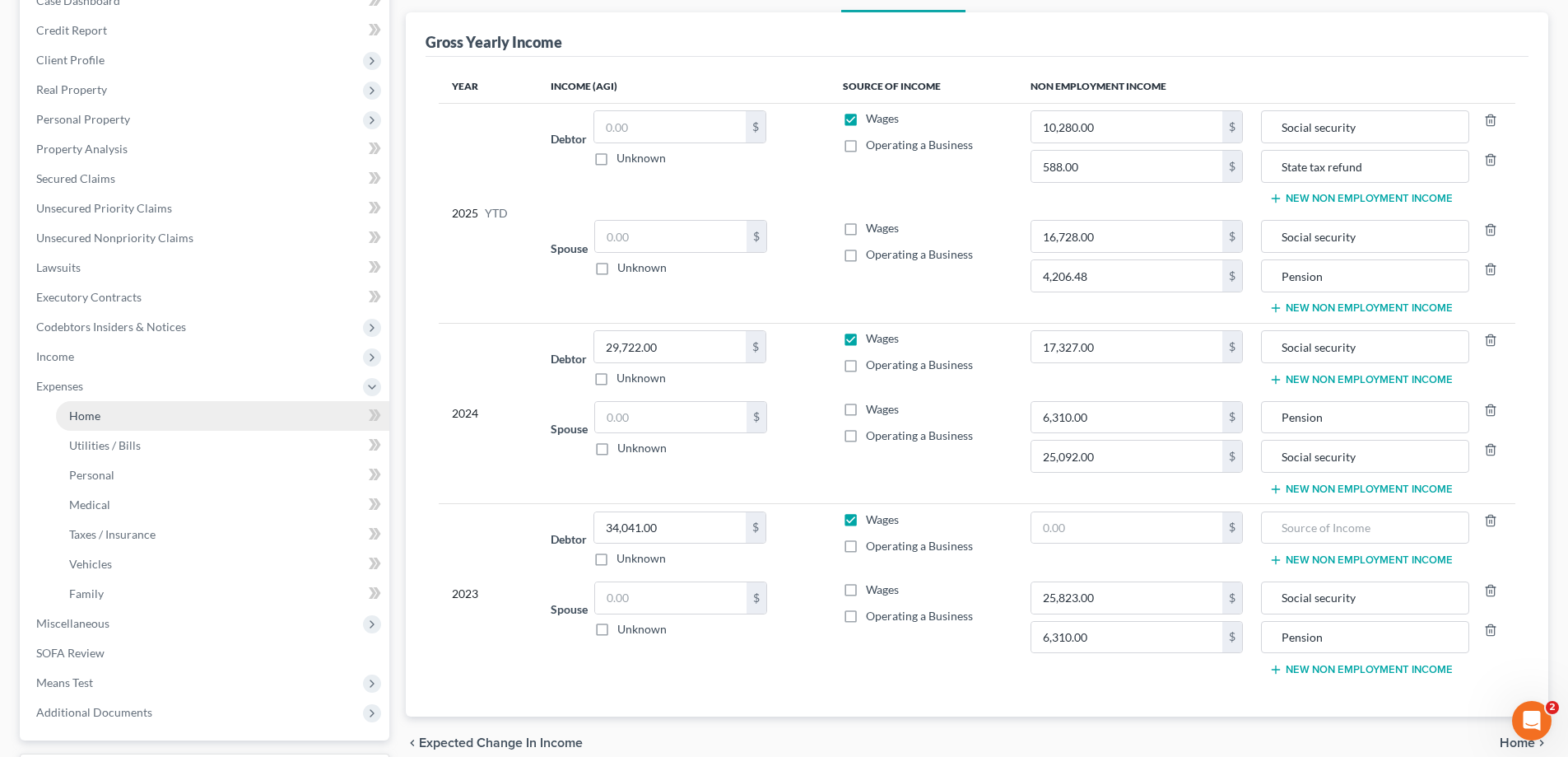
scroll to position [82, 0]
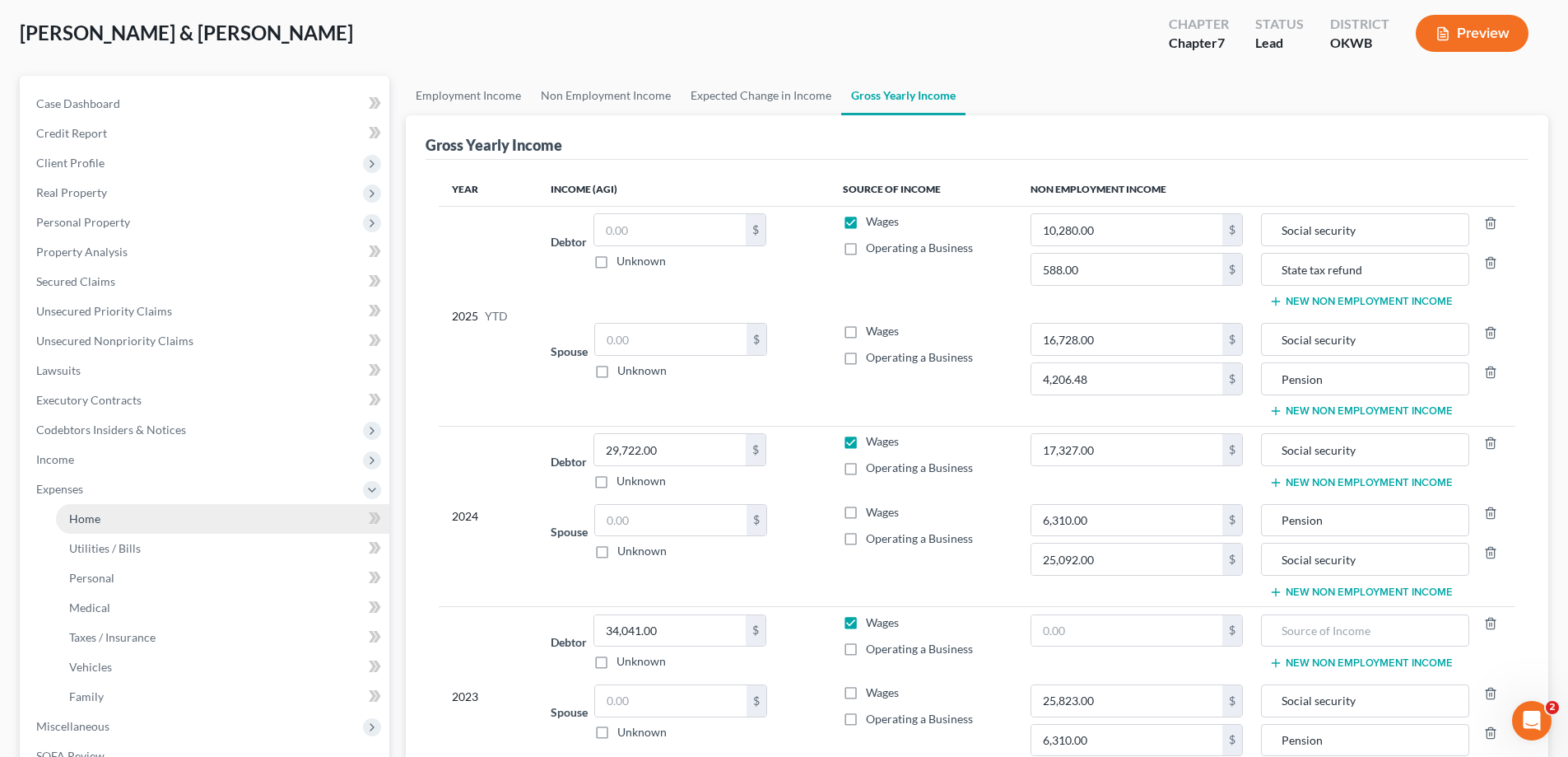
click at [176, 521] on link "Home" at bounding box center [222, 519] width 334 height 30
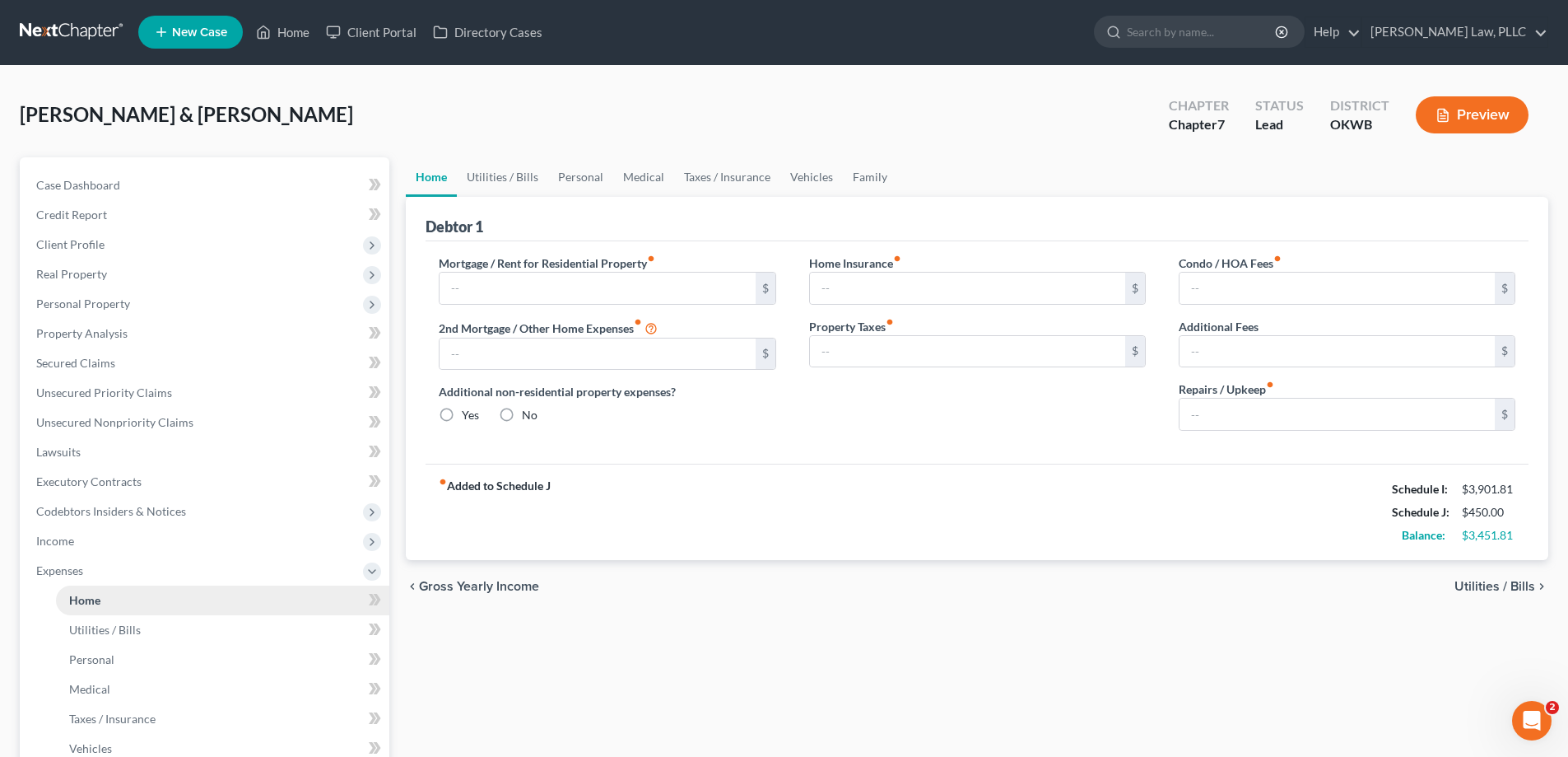
type input "769.00"
type input "0.00"
radio input "true"
type input "0.00"
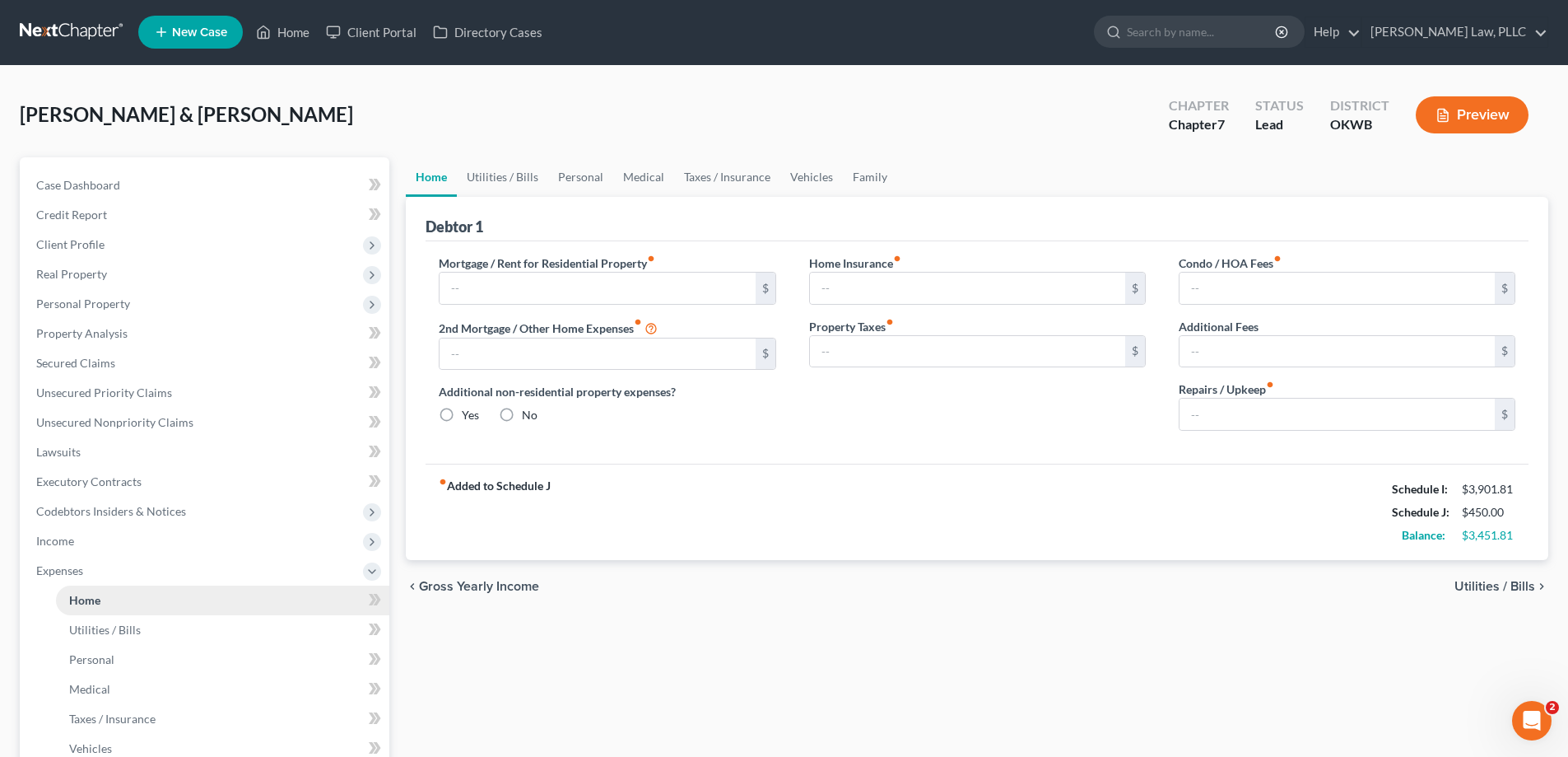
type input "0.00"
type input "50.00"
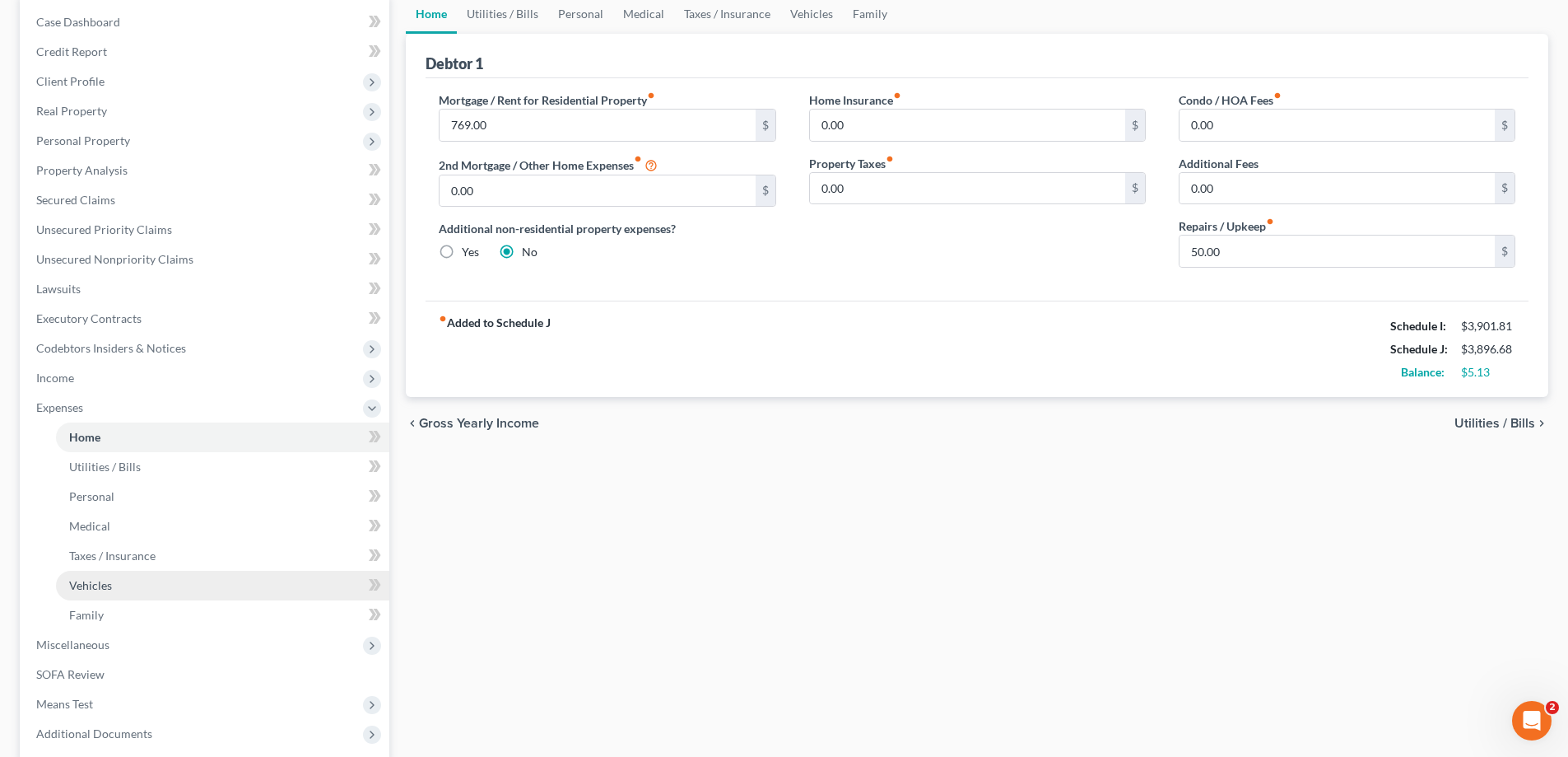
scroll to position [165, 0]
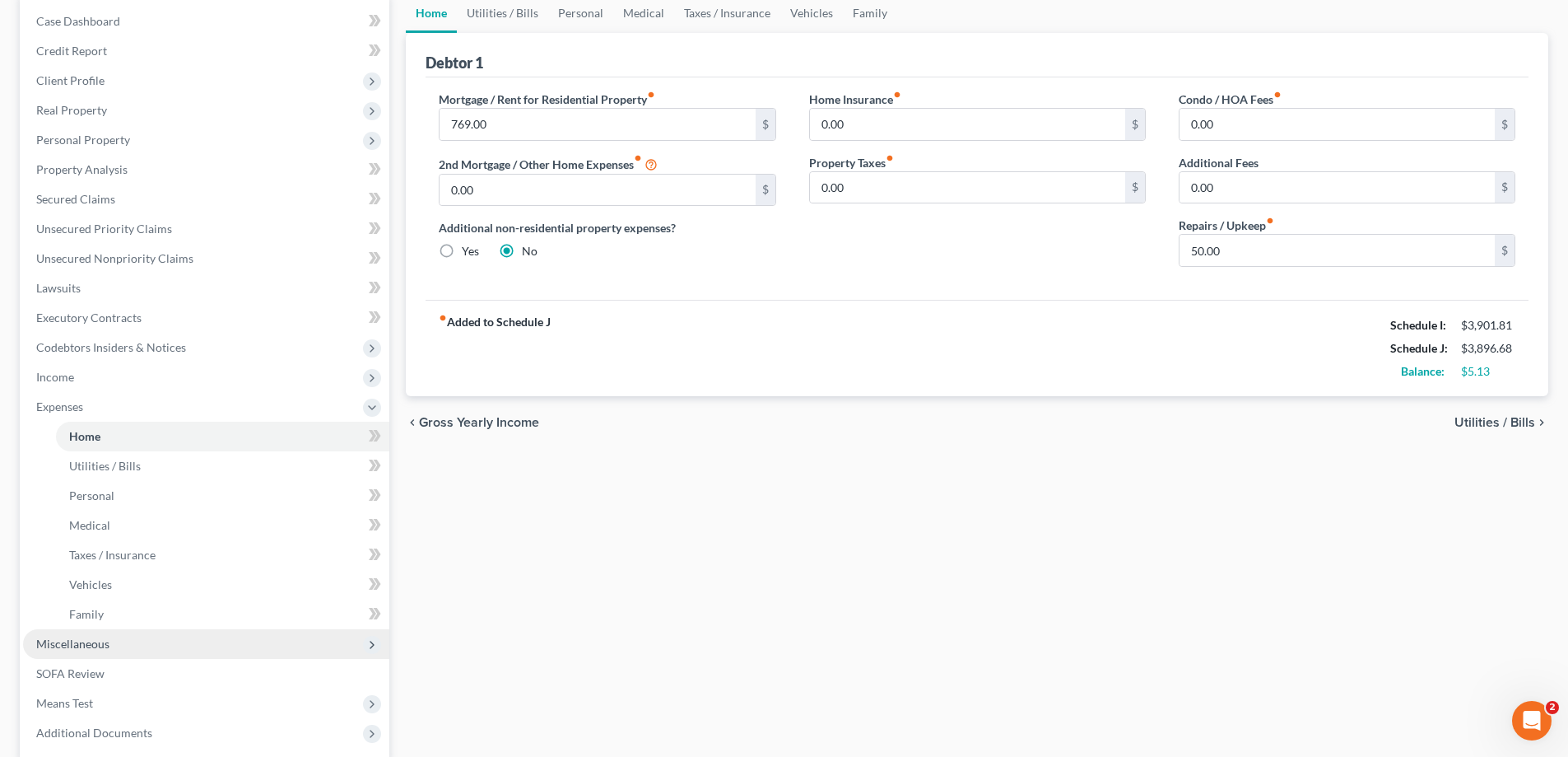
click at [124, 639] on span "Miscellaneous" at bounding box center [206, 644] width 366 height 30
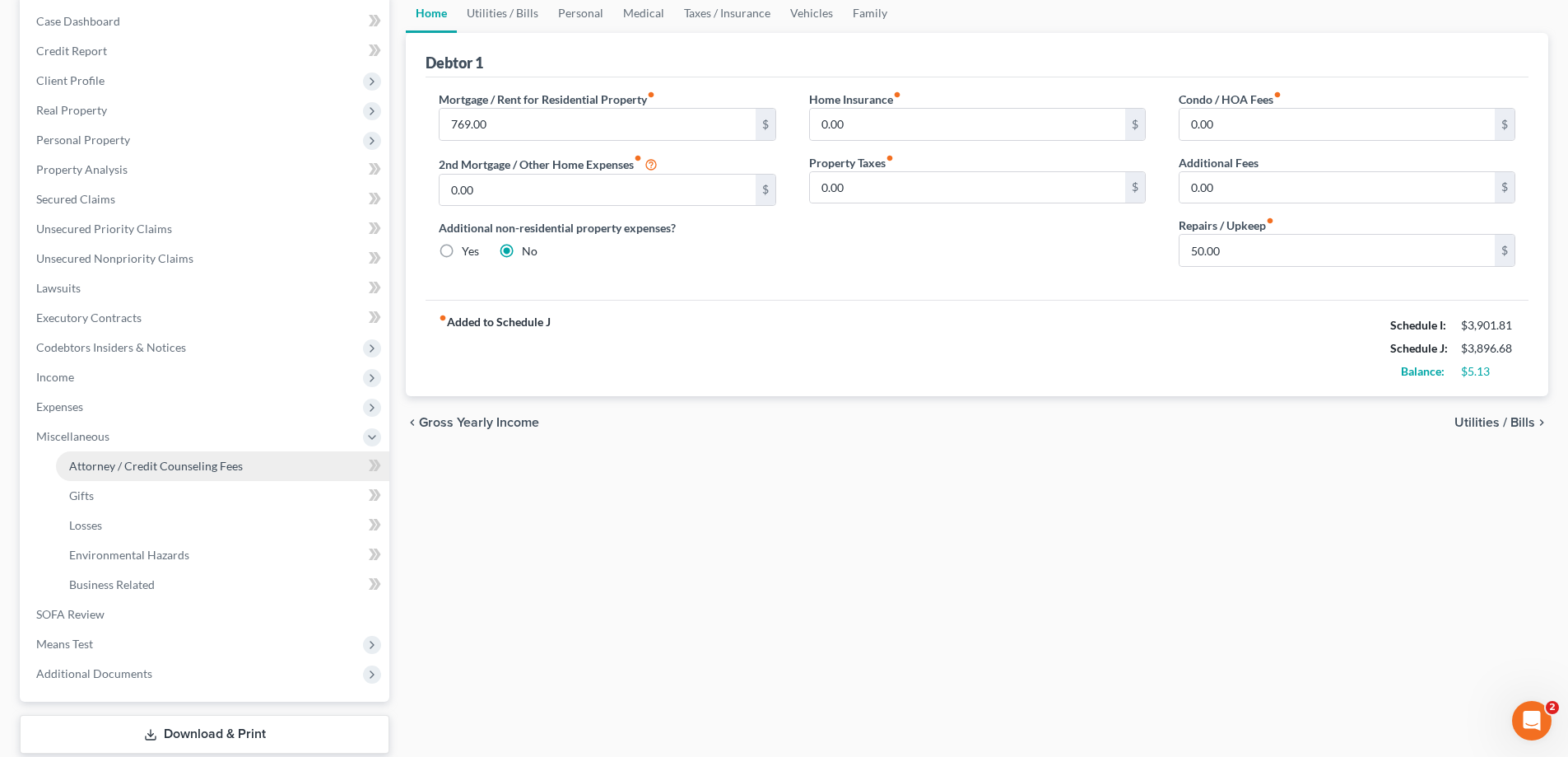
click at [119, 450] on span "Miscellaneous" at bounding box center [206, 436] width 366 height 30
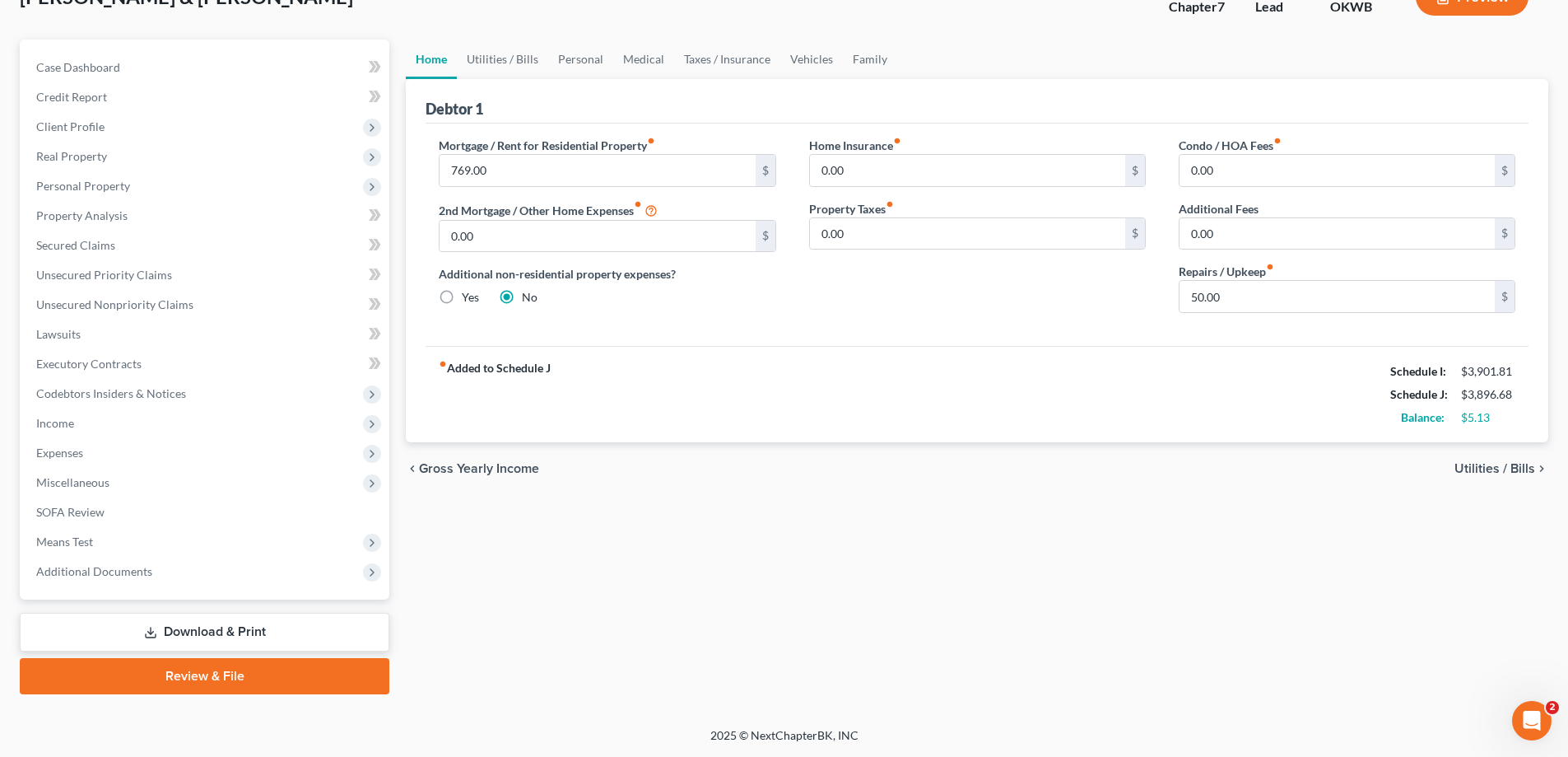
scroll to position [119, 0]
click at [102, 480] on span "Miscellaneous" at bounding box center [73, 482] width 73 height 14
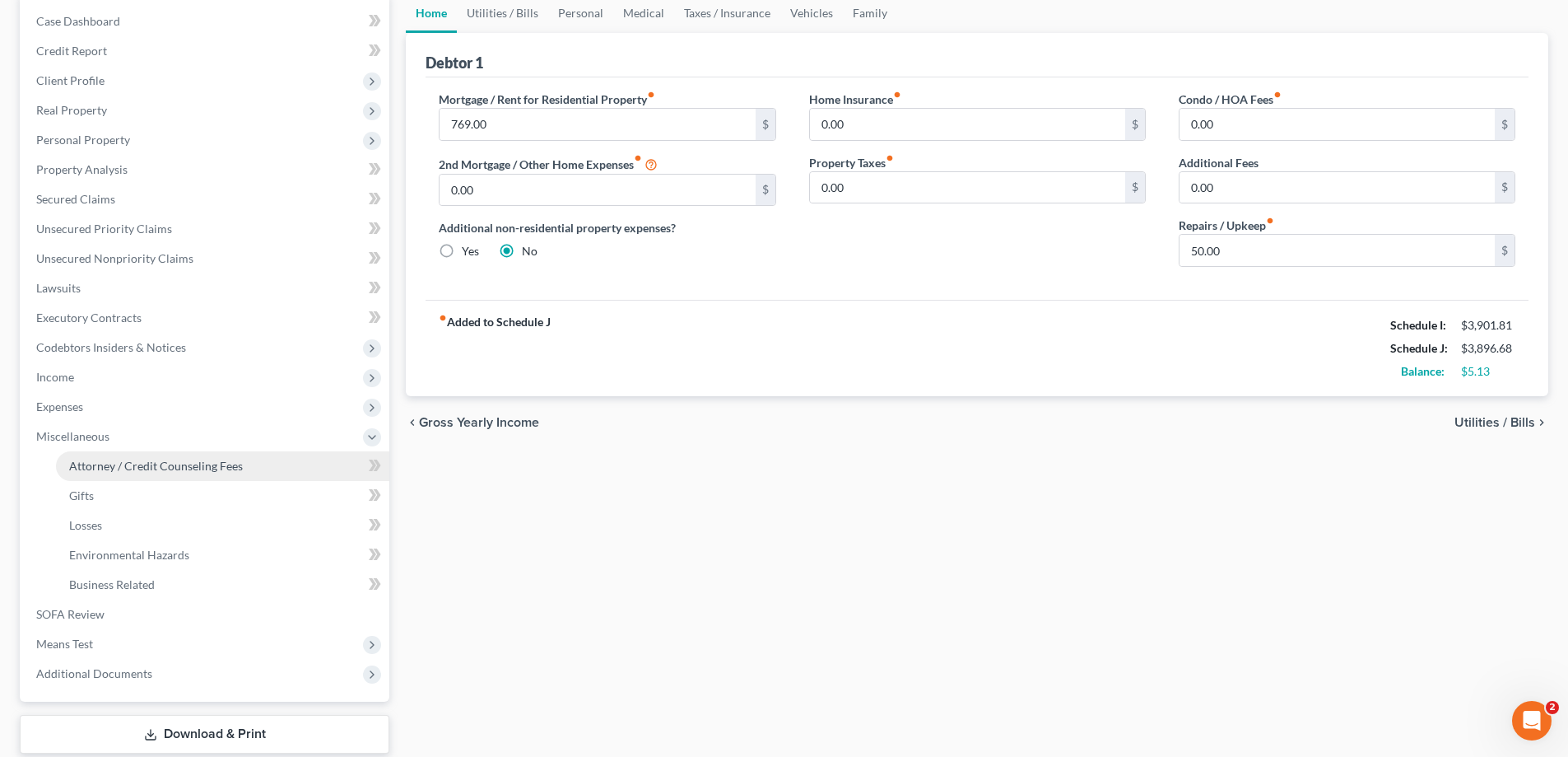
click at [107, 462] on span "Attorney / Credit Counseling Fees" at bounding box center [156, 465] width 174 height 14
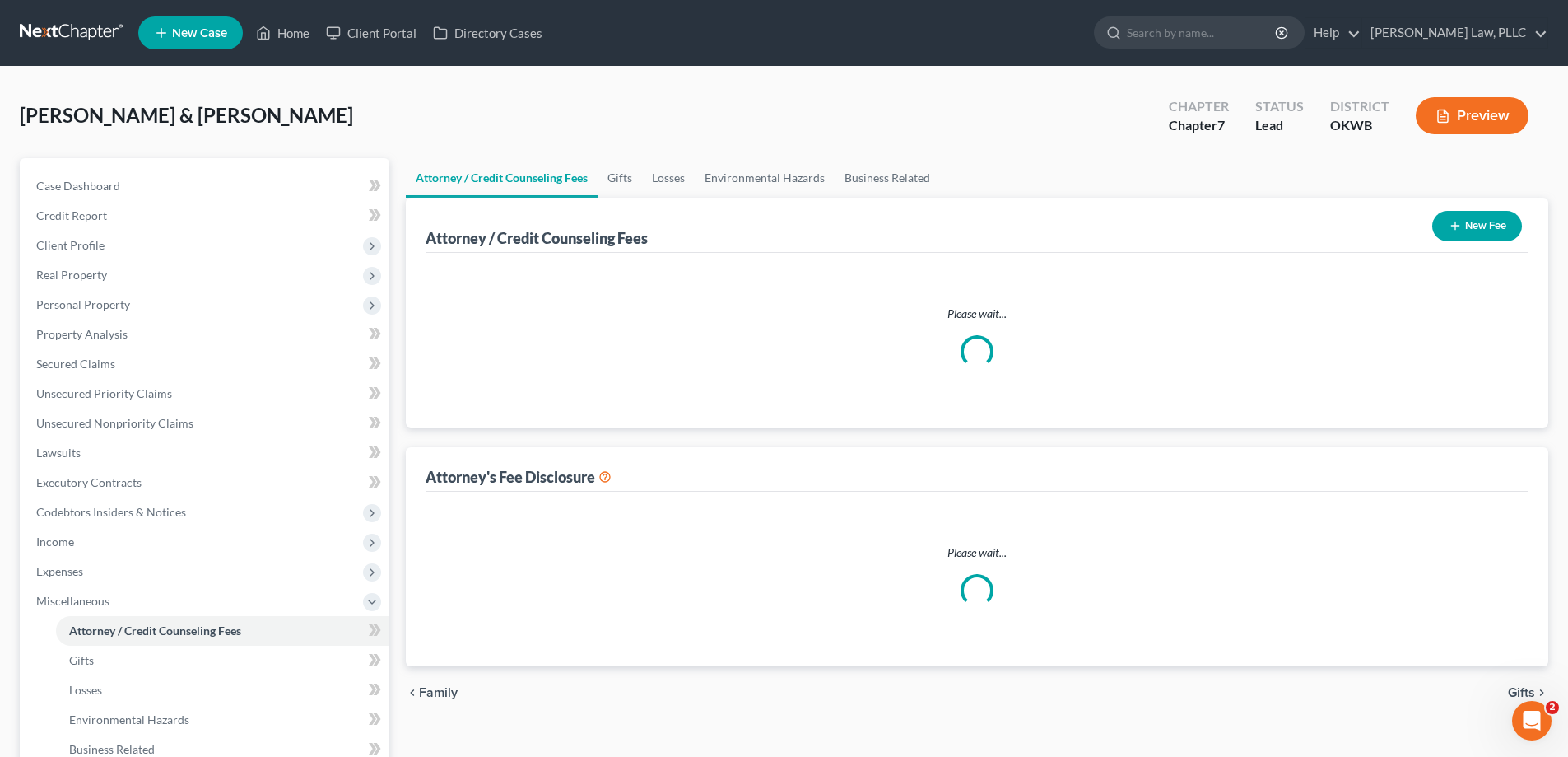
select select "0"
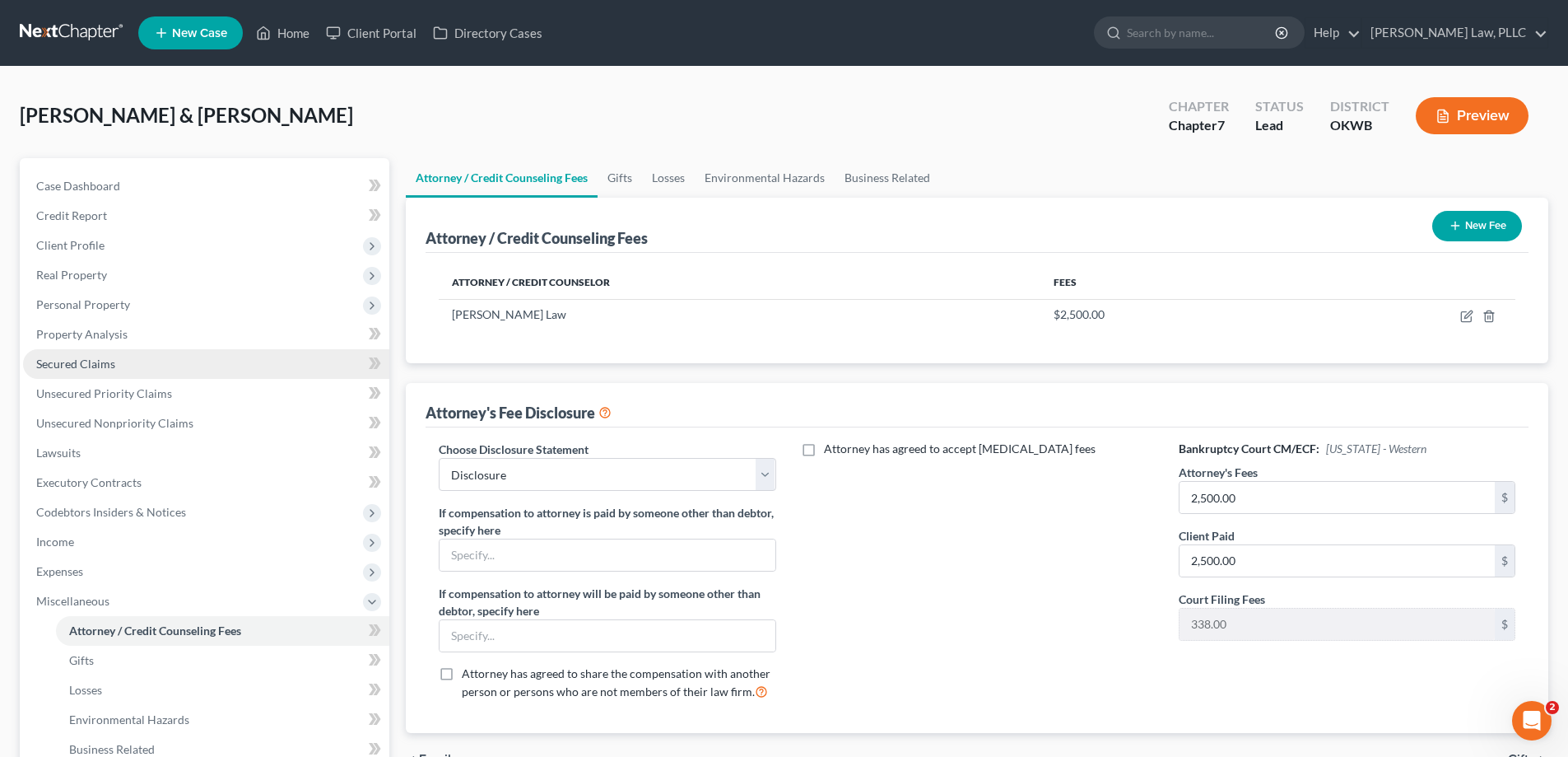
click at [160, 369] on link "Secured Claims" at bounding box center [206, 364] width 366 height 30
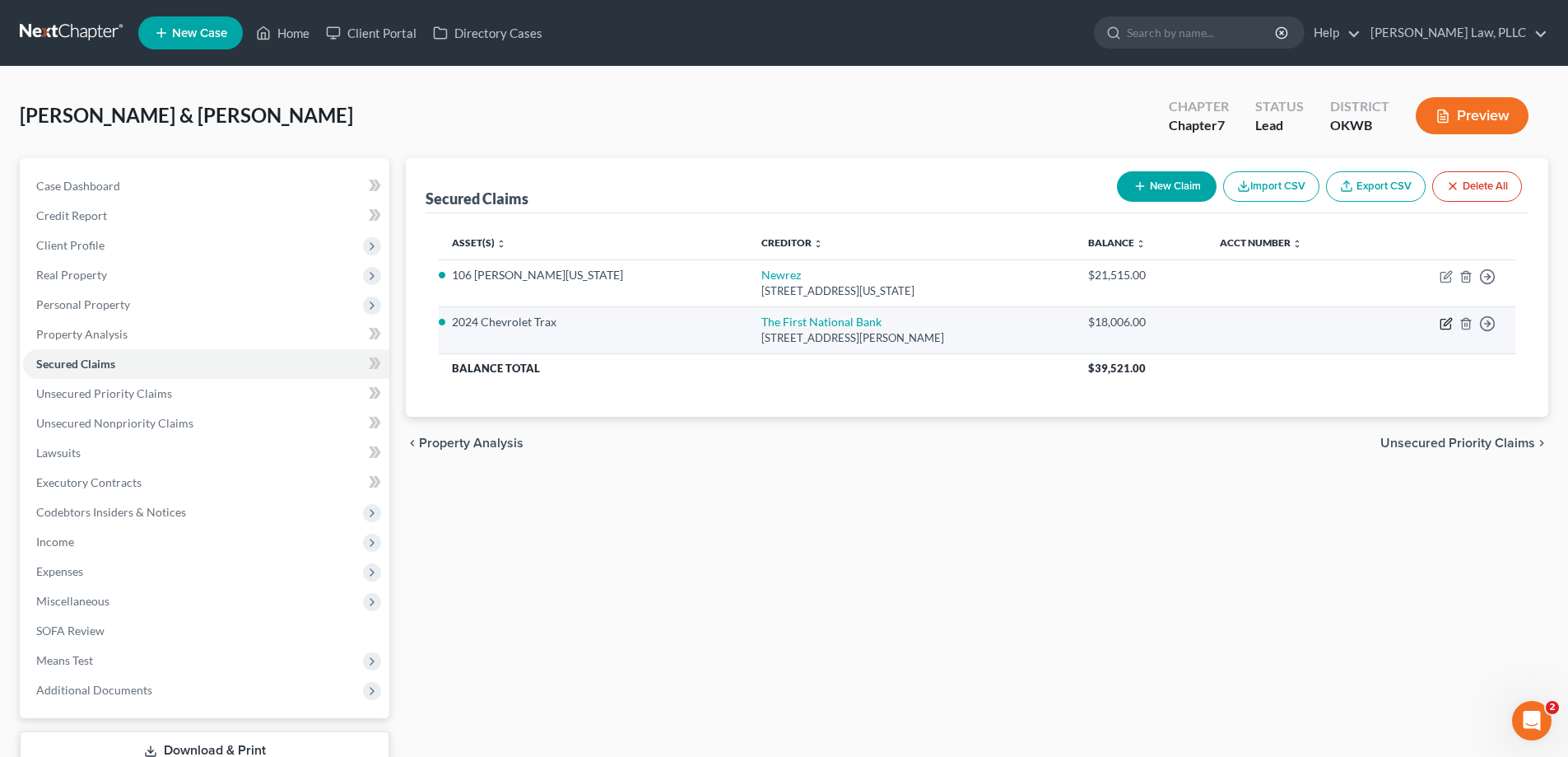
click at [1442, 324] on icon "button" at bounding box center [1446, 324] width 13 height 13
select select "37"
select select "11"
select select "2"
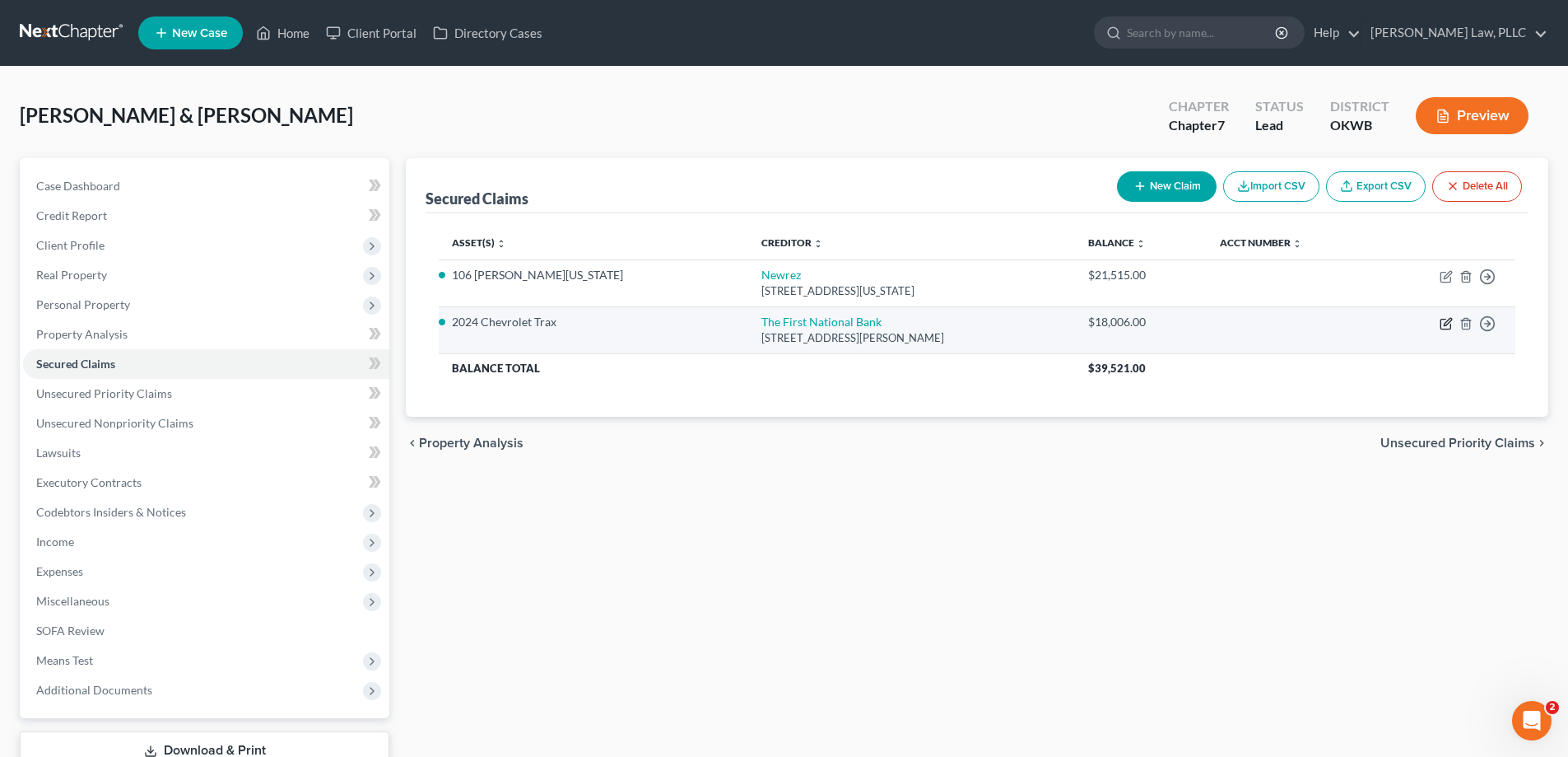
select select "0"
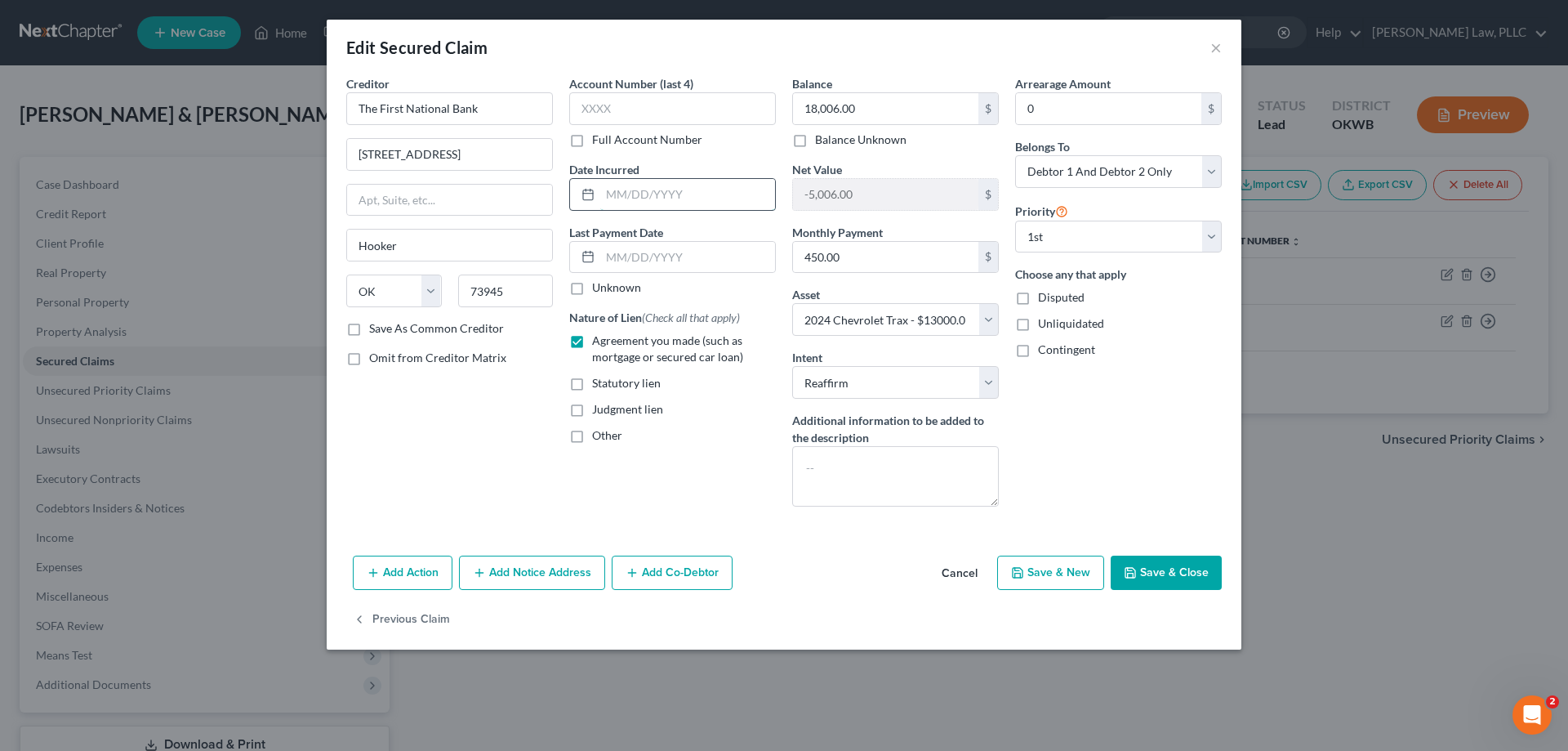
click at [661, 195] on input "text" at bounding box center [687, 195] width 175 height 31
click at [640, 256] on input "text" at bounding box center [687, 257] width 175 height 31
click at [953, 575] on button "Cancel" at bounding box center [959, 574] width 62 height 33
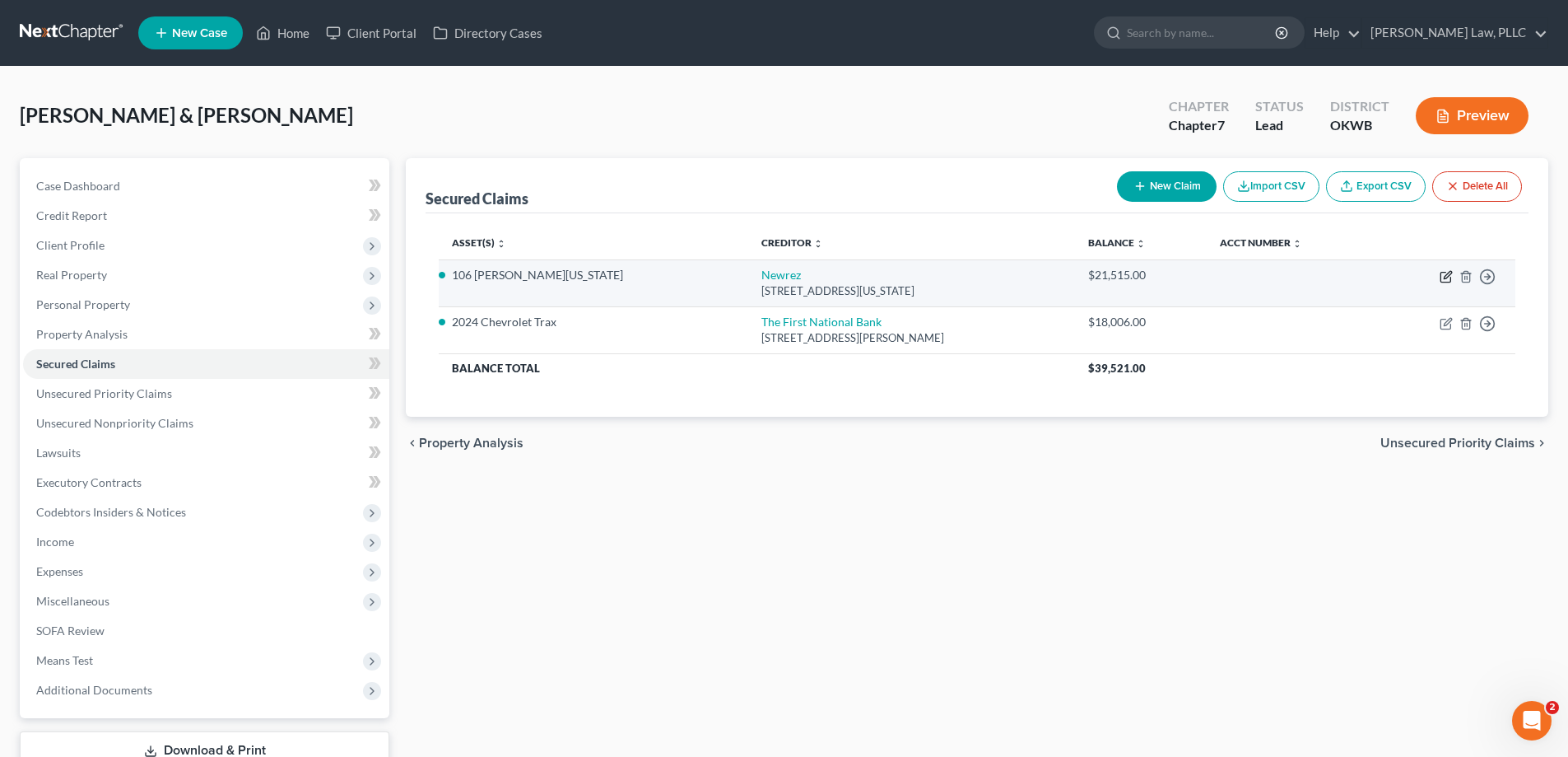
click at [1447, 275] on icon "button" at bounding box center [1446, 276] width 13 height 13
select select "39"
select select "2"
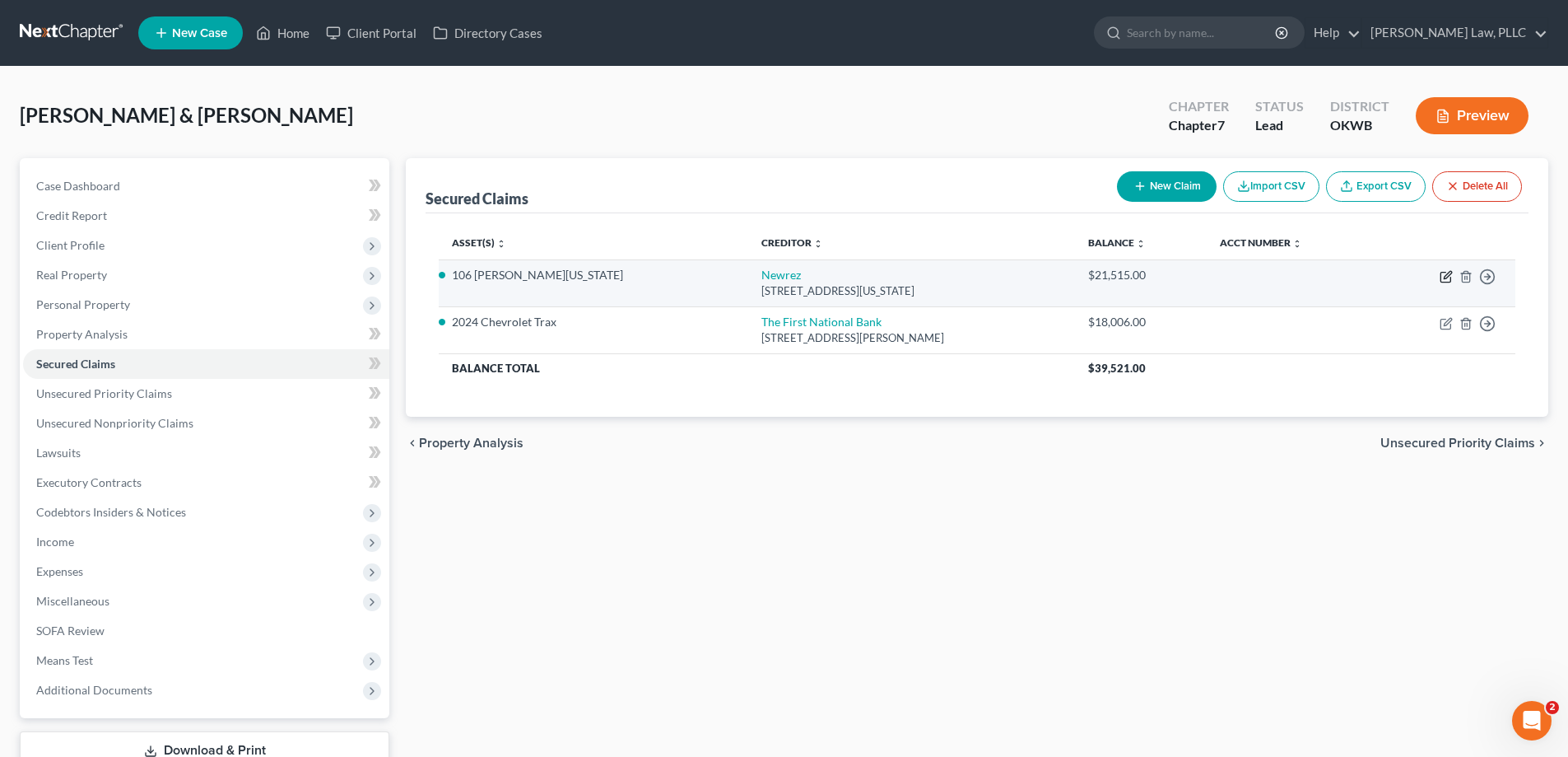
select select "0"
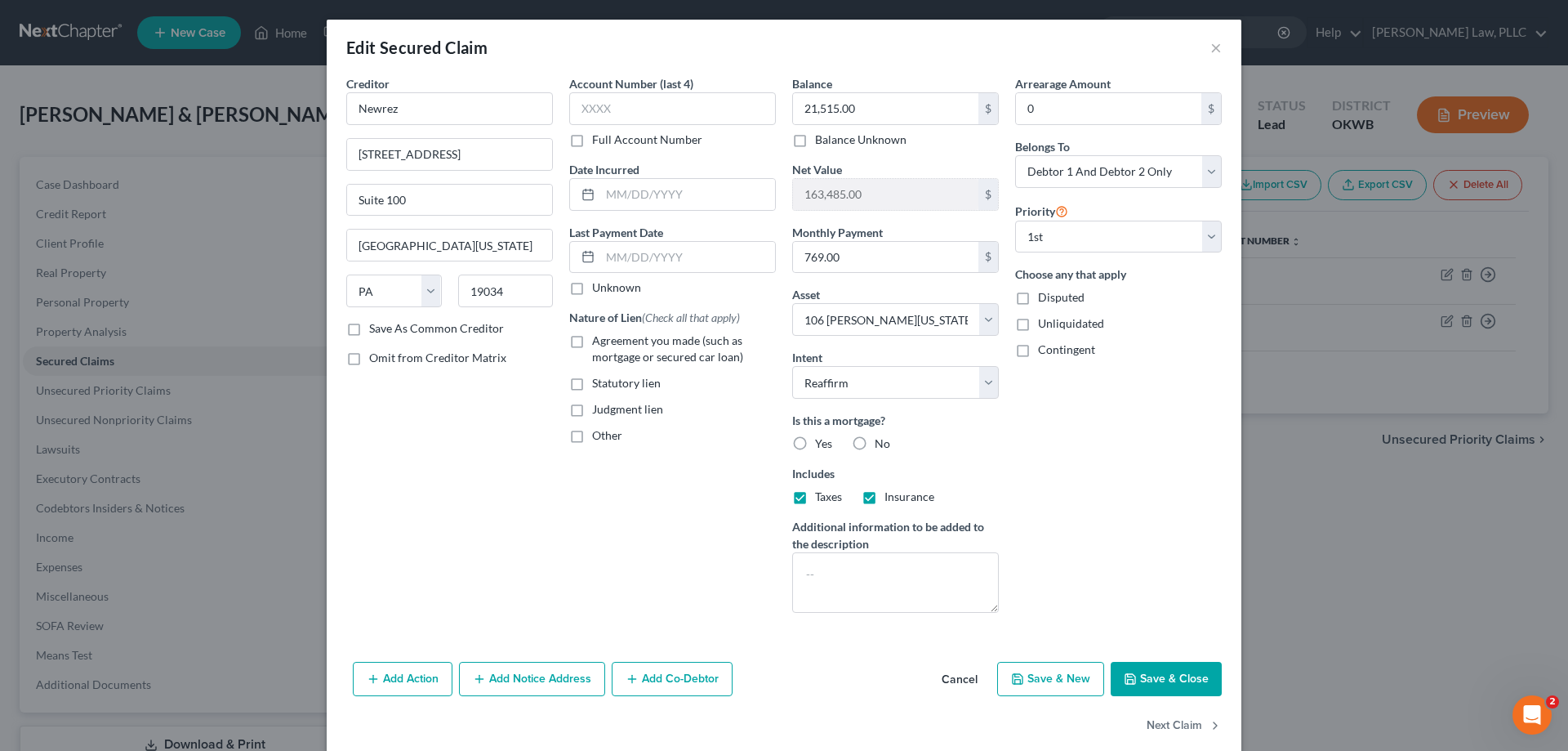
click at [592, 341] on label "Agreement you made (such as mortgage or secured car loan)" at bounding box center [684, 349] width 184 height 33
click at [599, 341] on input "Agreement you made (such as mortgage or secured car loan)" at bounding box center [604, 338] width 11 height 11
checkbox input "true"
click at [815, 445] on label "Yes" at bounding box center [823, 443] width 17 height 16
click at [821, 445] on input "Yes" at bounding box center [827, 441] width 11 height 11
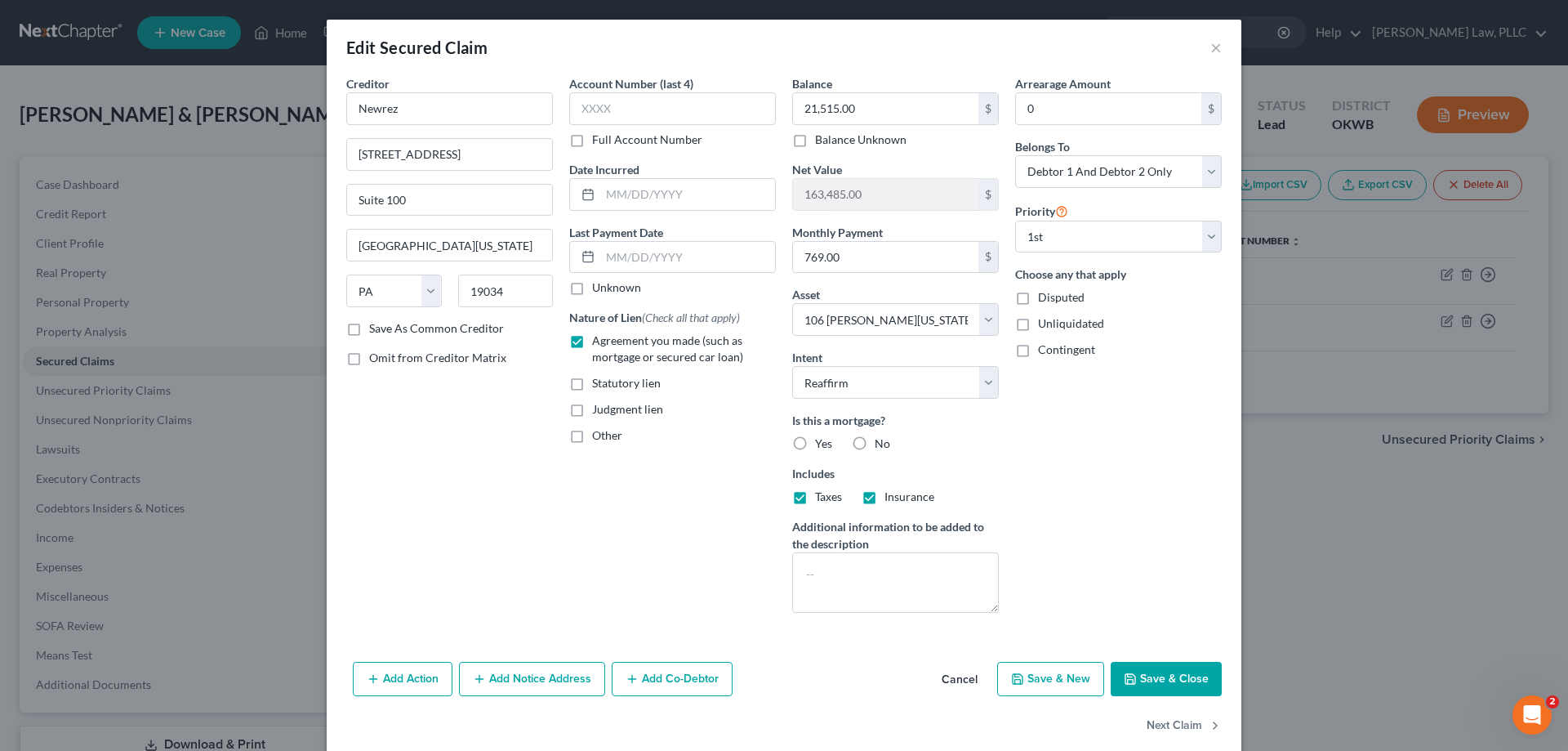
radio input "true"
click at [1157, 678] on button "Save & Close" at bounding box center [1166, 679] width 111 height 34
select select
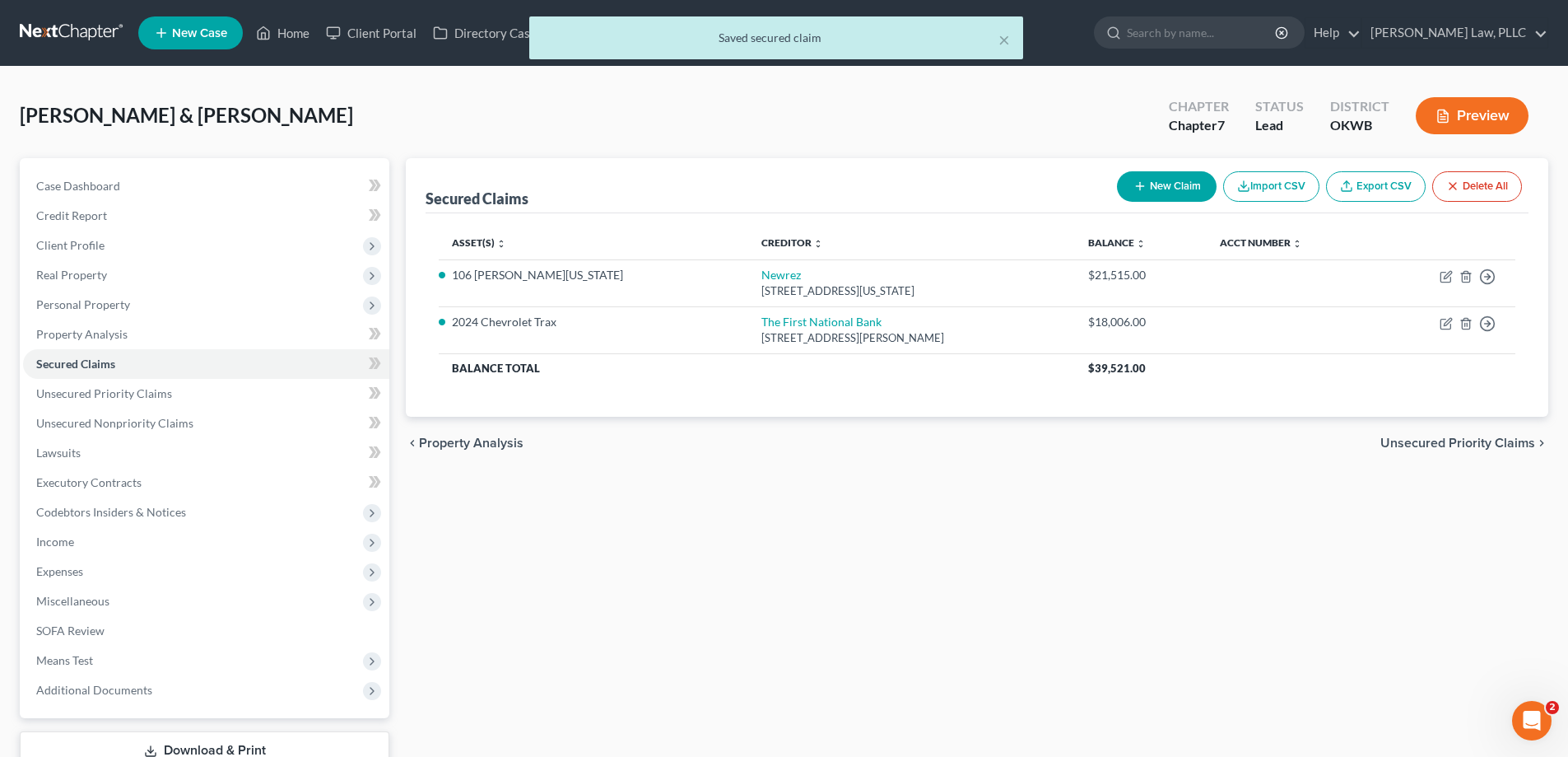
click at [1161, 190] on button "New Claim" at bounding box center [1166, 186] width 99 height 30
select select "2"
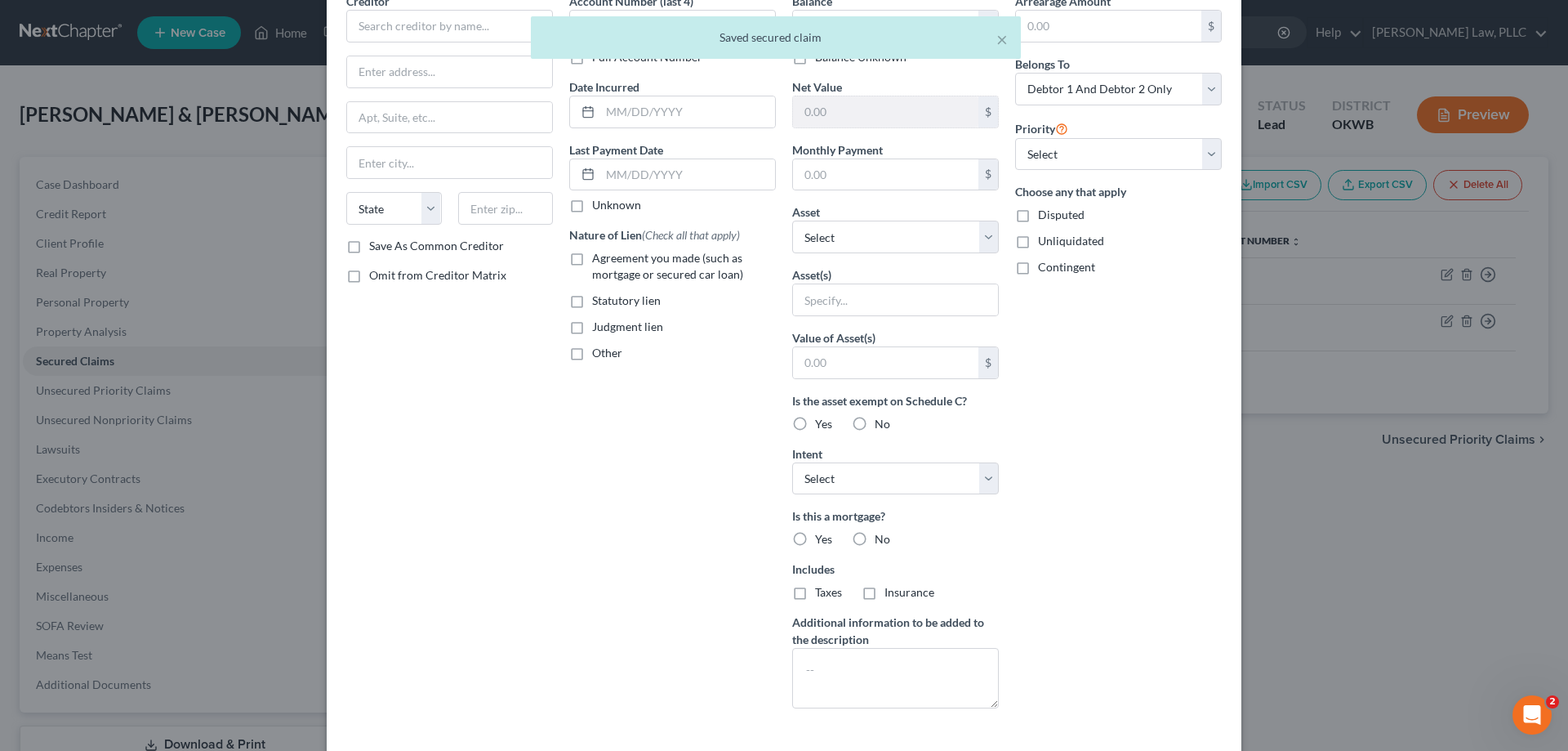
scroll to position [156, 0]
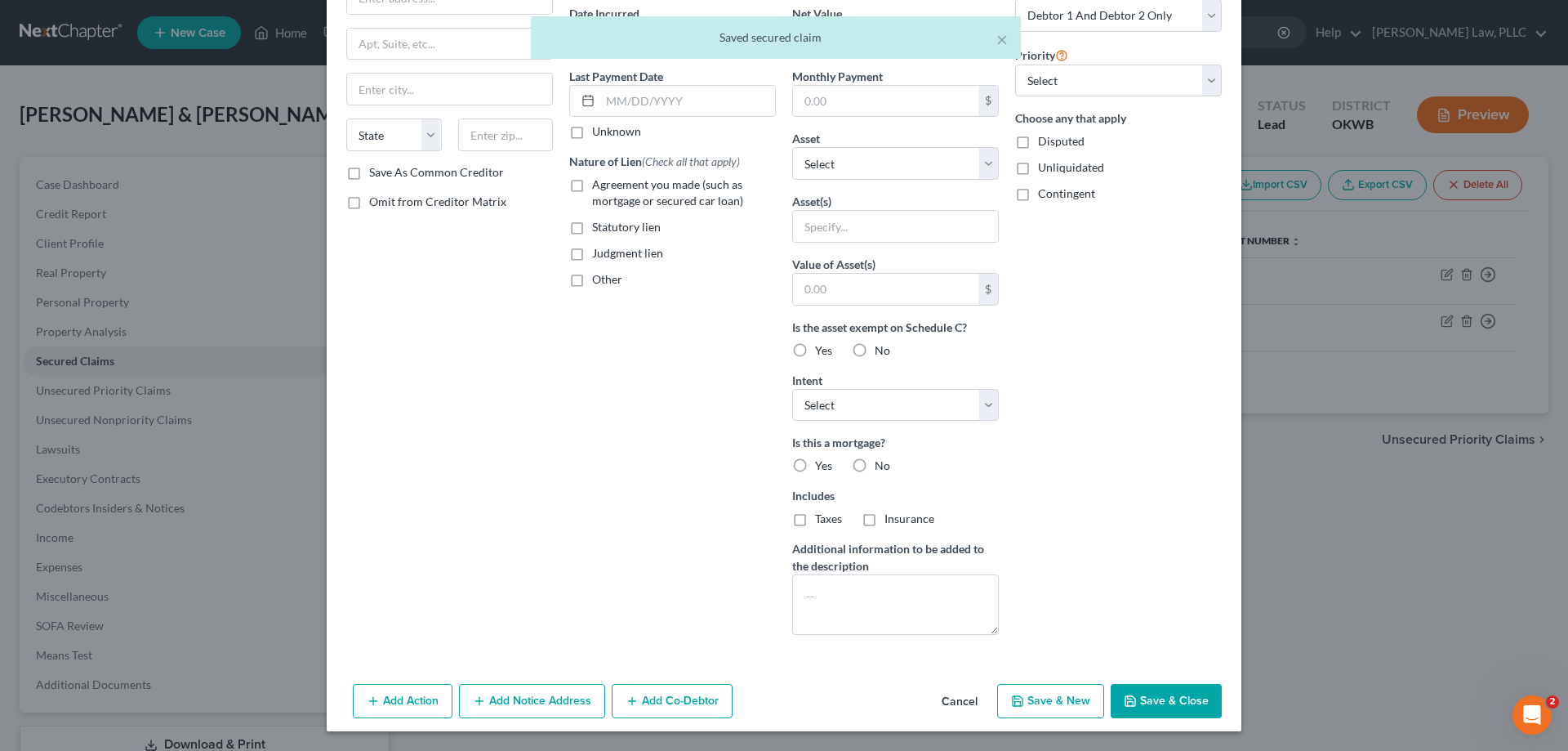
click at [961, 692] on button "Cancel" at bounding box center [959, 702] width 62 height 33
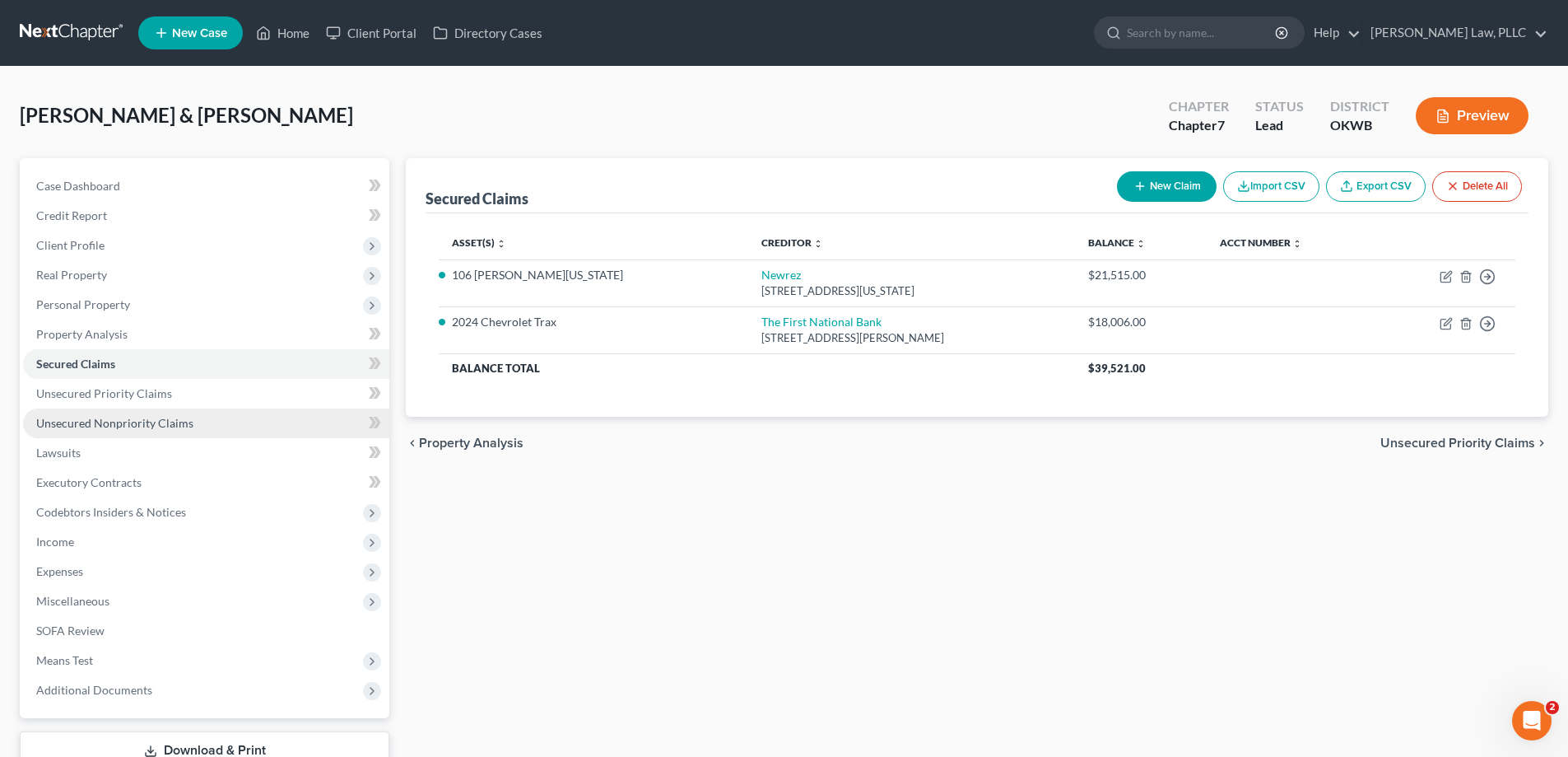
click at [145, 422] on span "Unsecured Nonpriority Claims" at bounding box center [115, 422] width 157 height 14
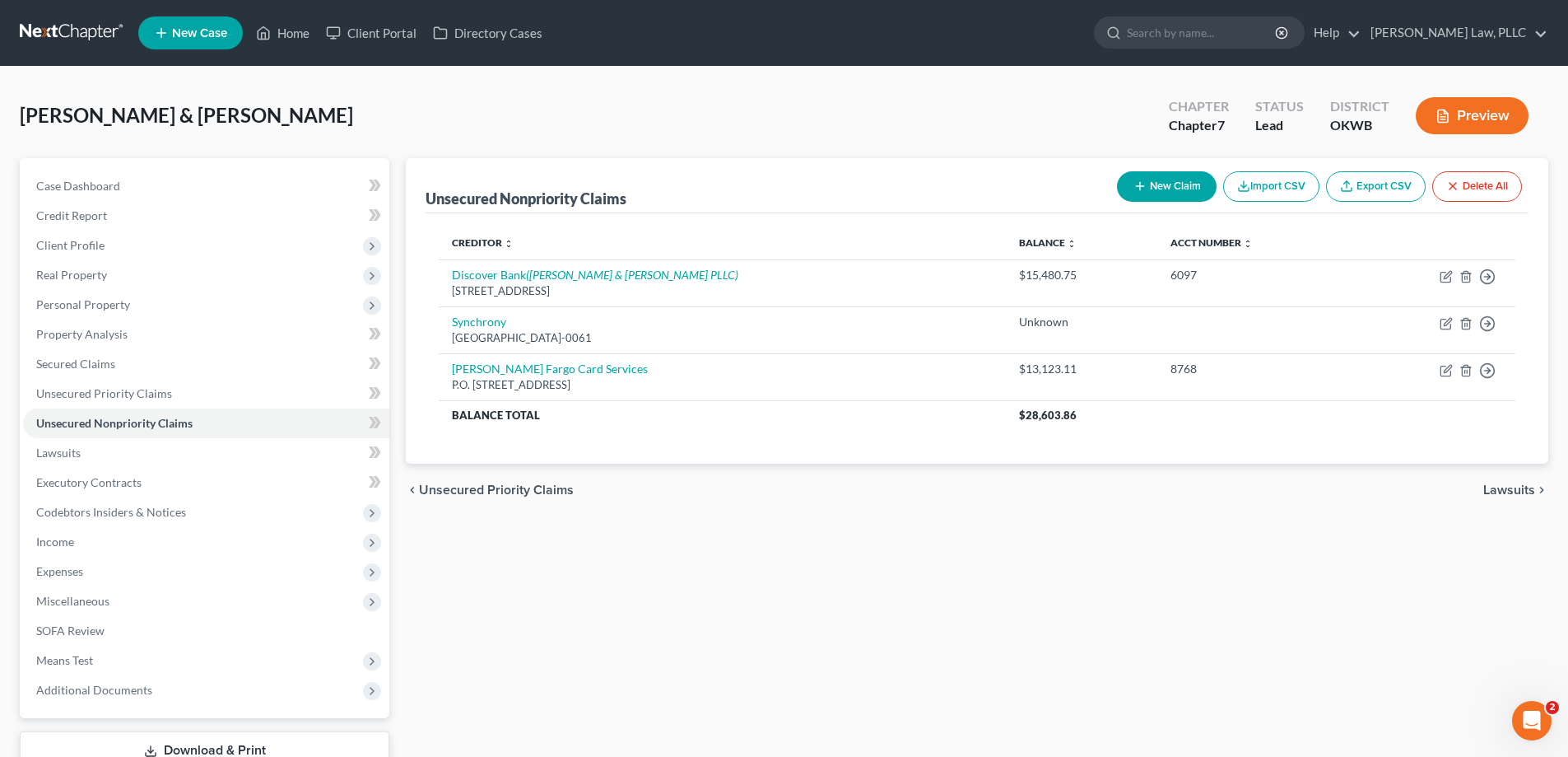
click at [1148, 191] on button "New Claim" at bounding box center [1166, 186] width 99 height 30
select select "2"
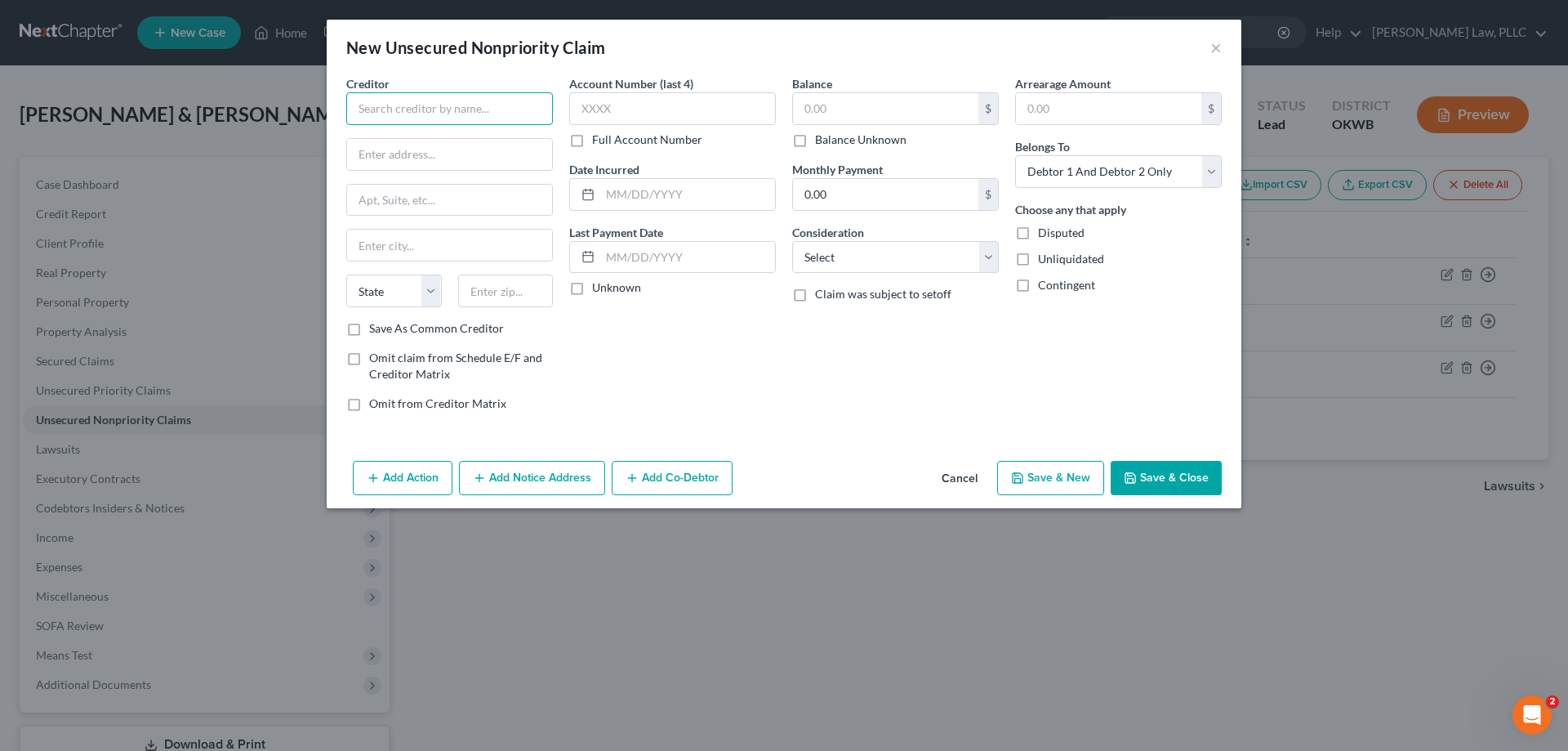
click at [417, 100] on input "text" at bounding box center [449, 109] width 206 height 33
type input "Vivint"
click at [458, 139] on div "Vivint" at bounding box center [444, 138] width 170 height 16
type input "62922 Collections Drive"
type input "Chicago"
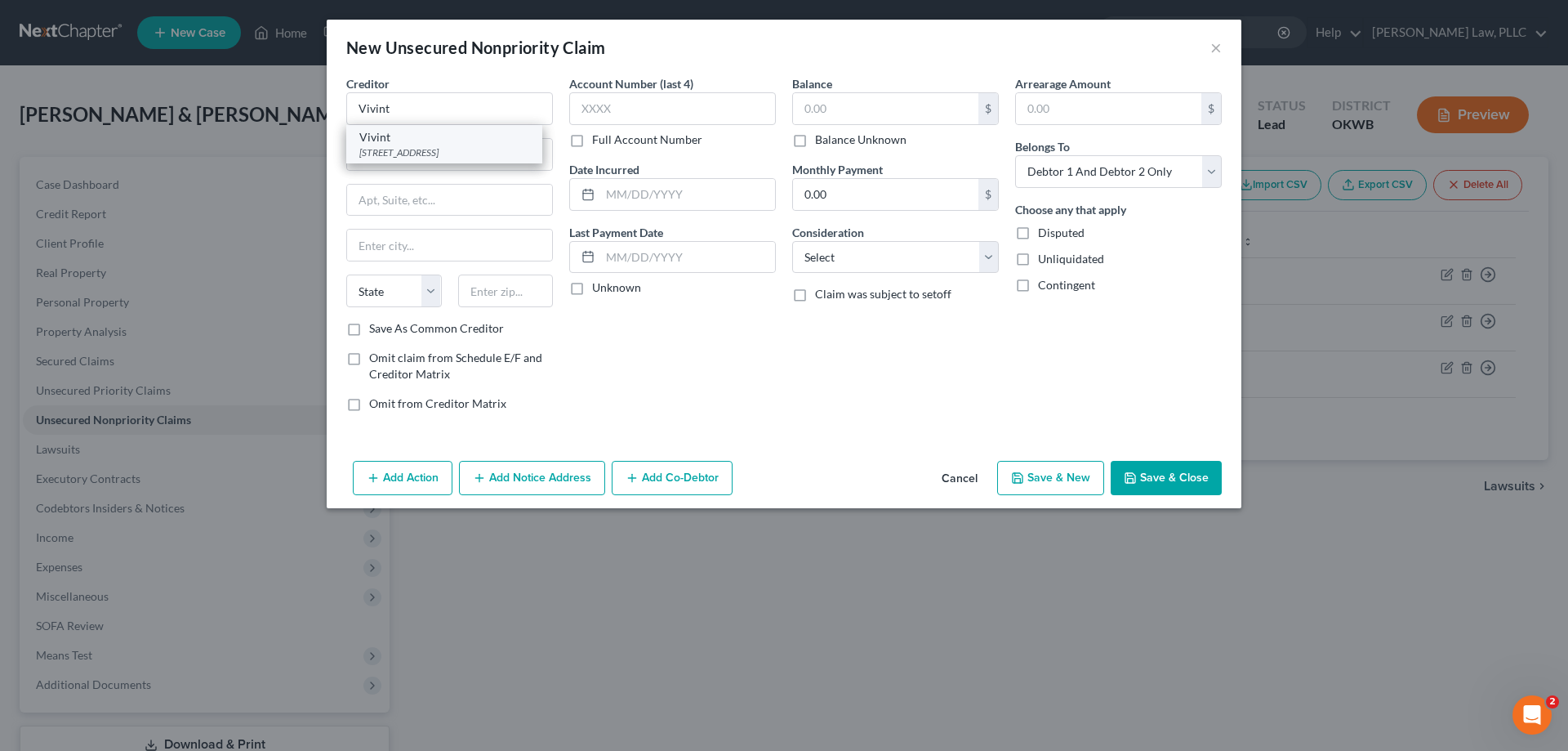
select select "14"
type input "60693"
click at [845, 116] on input "text" at bounding box center [885, 109] width 185 height 31
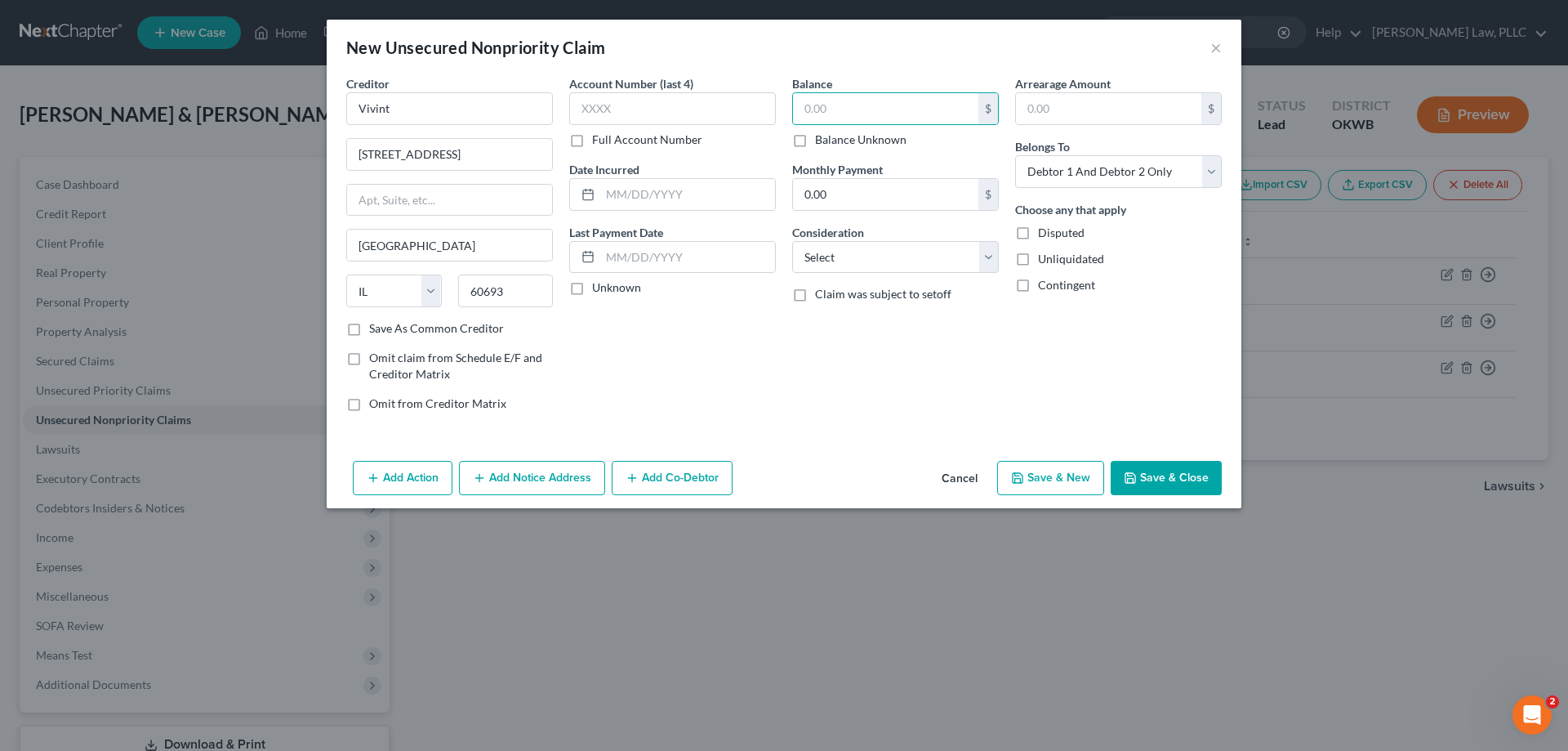
click at [815, 138] on label "Balance Unknown" at bounding box center [860, 139] width 91 height 16
click at [821, 138] on input "Balance Unknown" at bounding box center [827, 137] width 11 height 11
checkbox input "true"
type input "0.00"
click at [872, 257] on select "Select Cable / Satellite Services Collection Agency Credit Card Debt Debt Couns…" at bounding box center [895, 257] width 206 height 33
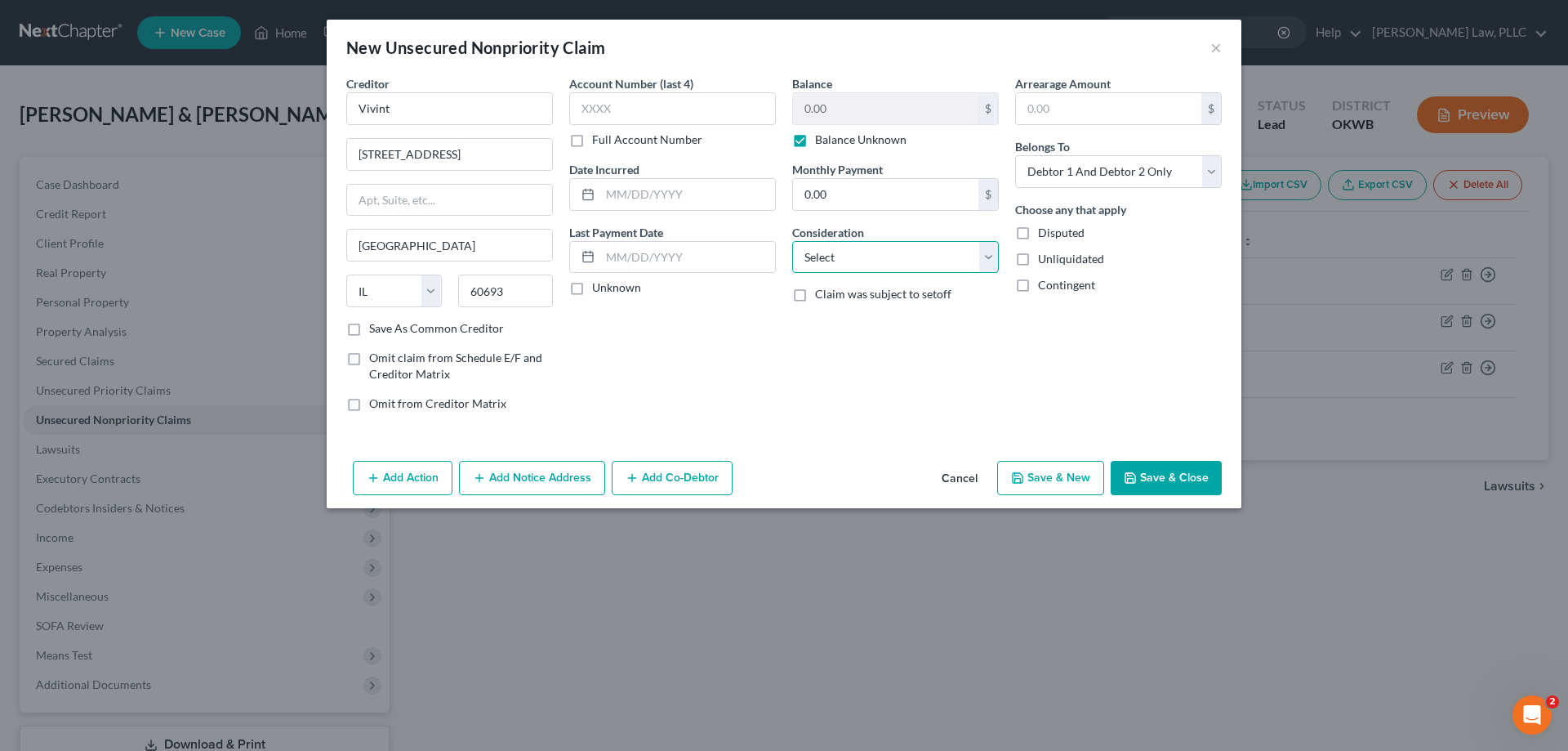
select select "14"
click at [792, 241] on select "Select Cable / Satellite Services Collection Agency Credit Card Debt Debt Couns…" at bounding box center [895, 257] width 206 height 33
click at [845, 330] on input "text" at bounding box center [895, 319] width 205 height 31
type input "Home security"
click at [1181, 467] on button "Save & Close" at bounding box center [1166, 478] width 111 height 34
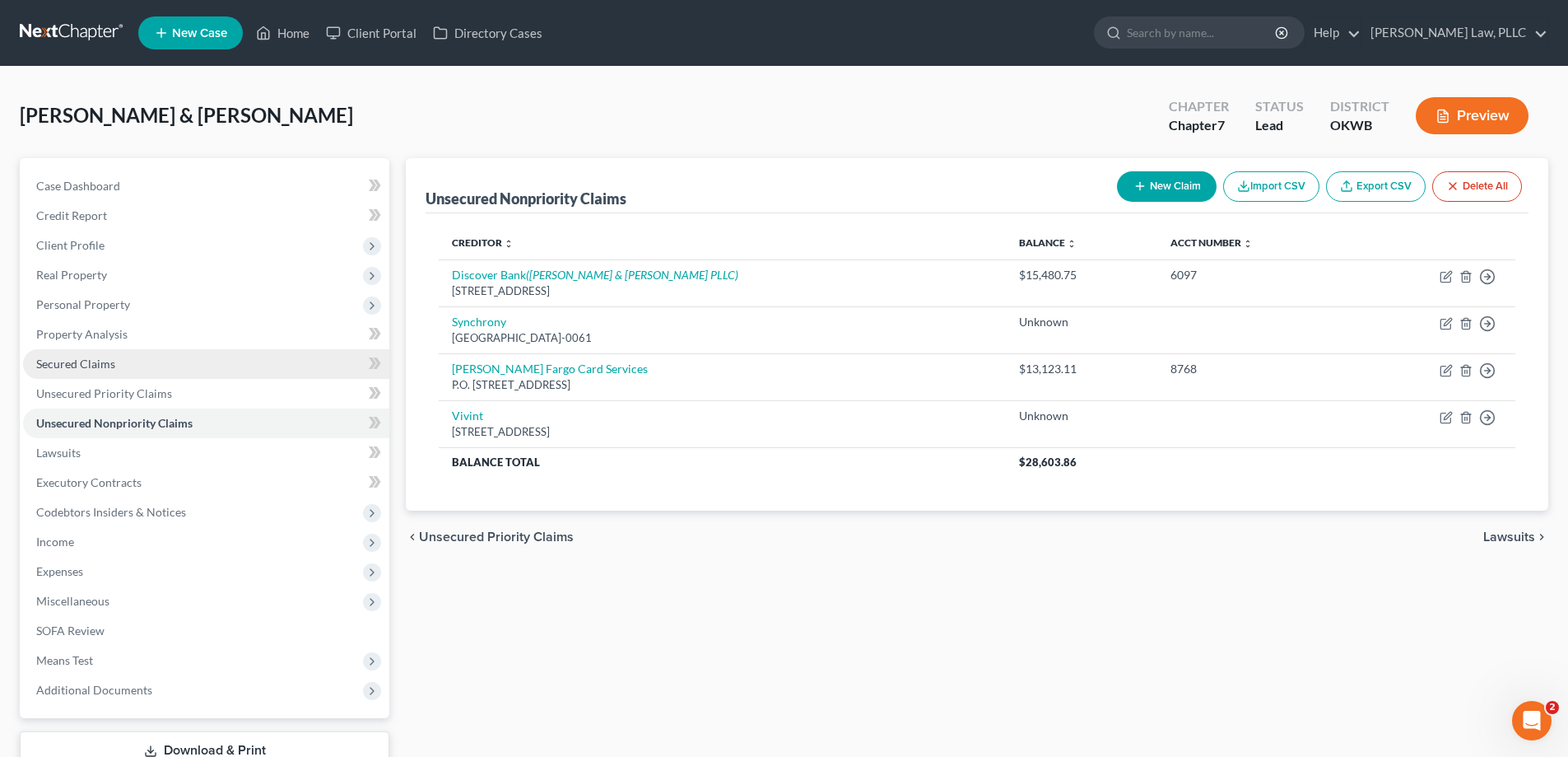
click at [94, 352] on link "Secured Claims" at bounding box center [206, 364] width 366 height 30
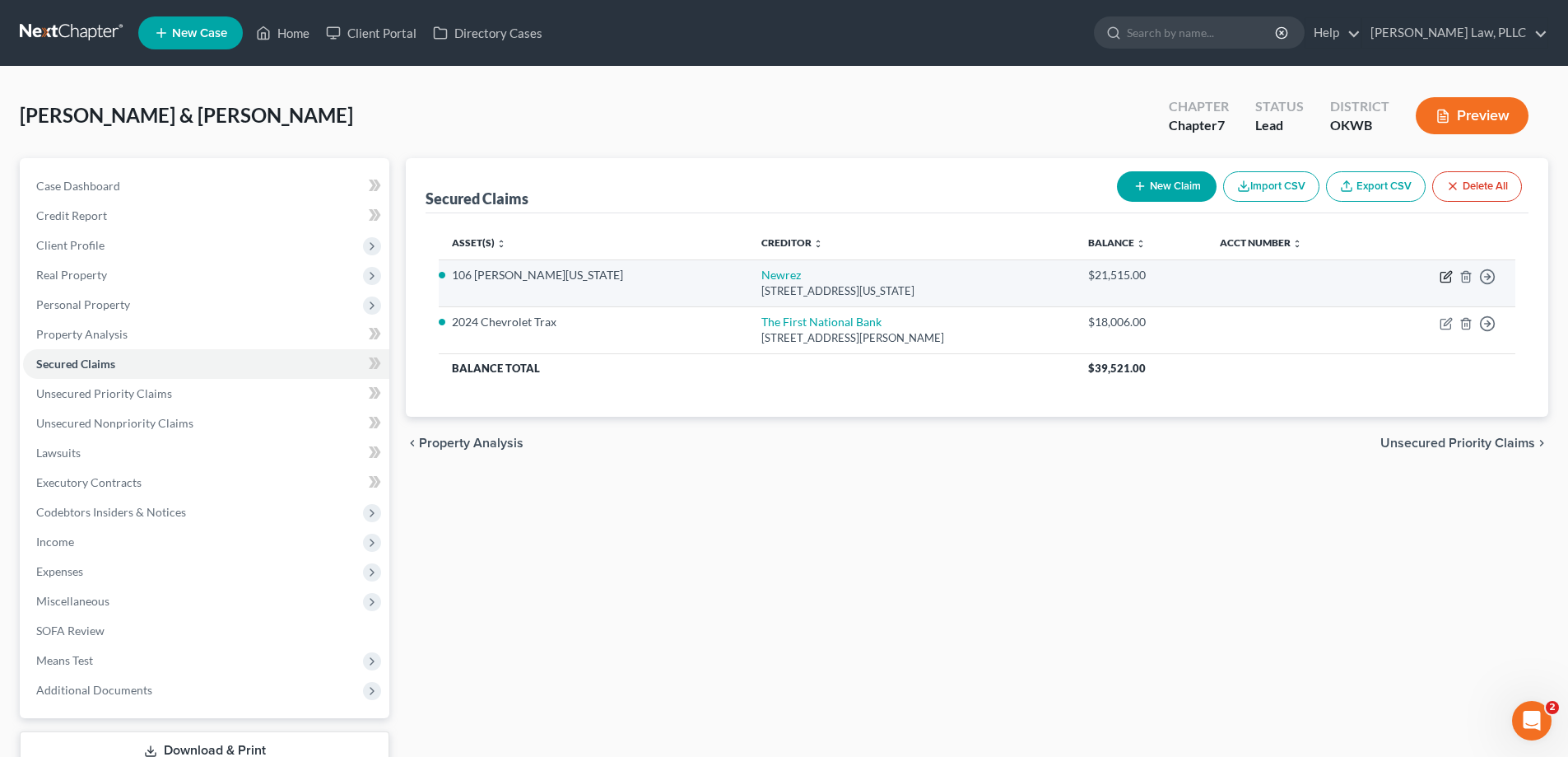
click at [1442, 273] on icon "button" at bounding box center [1445, 277] width 10 height 10
select select "39"
select select "2"
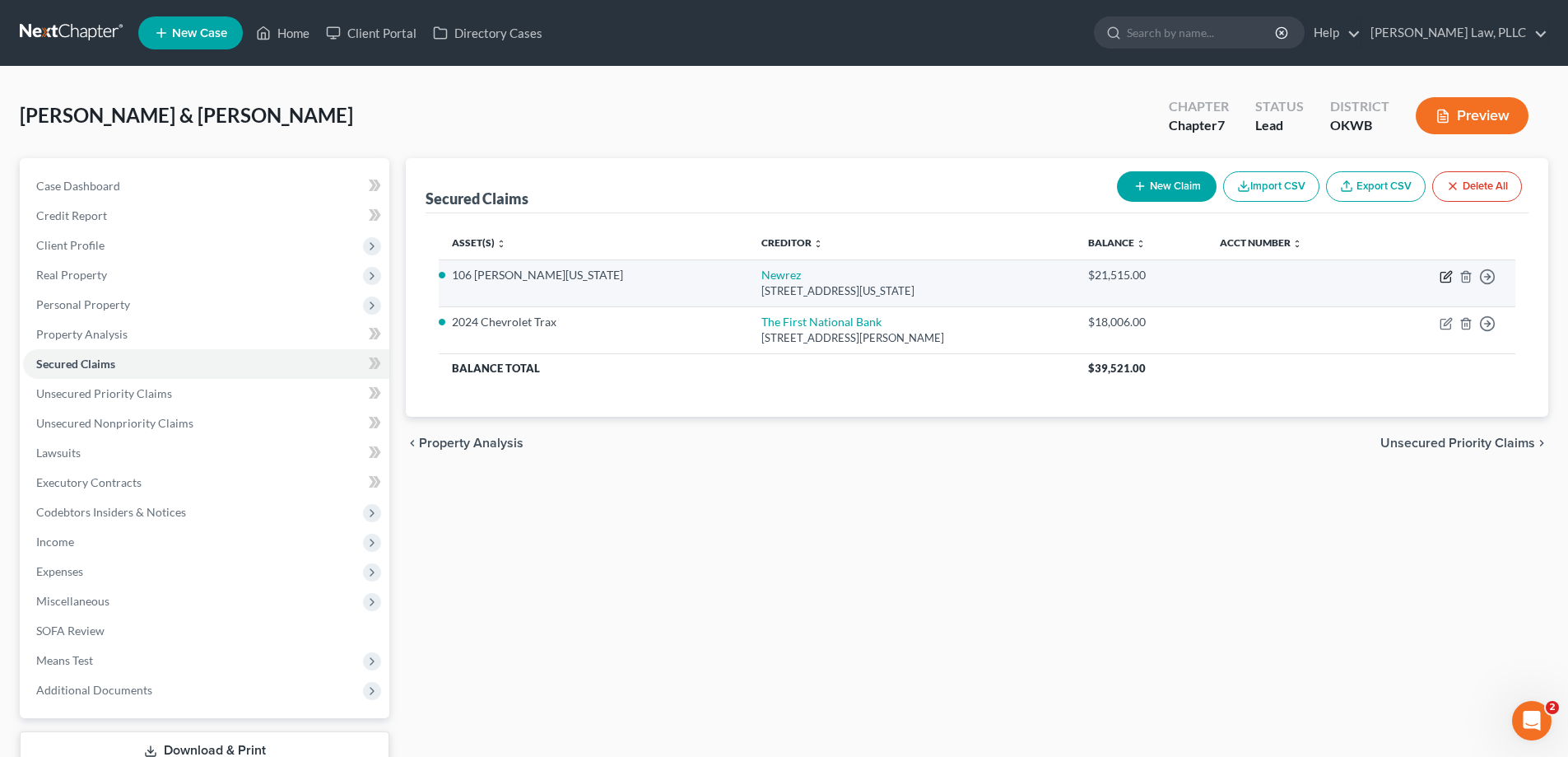
select select "0"
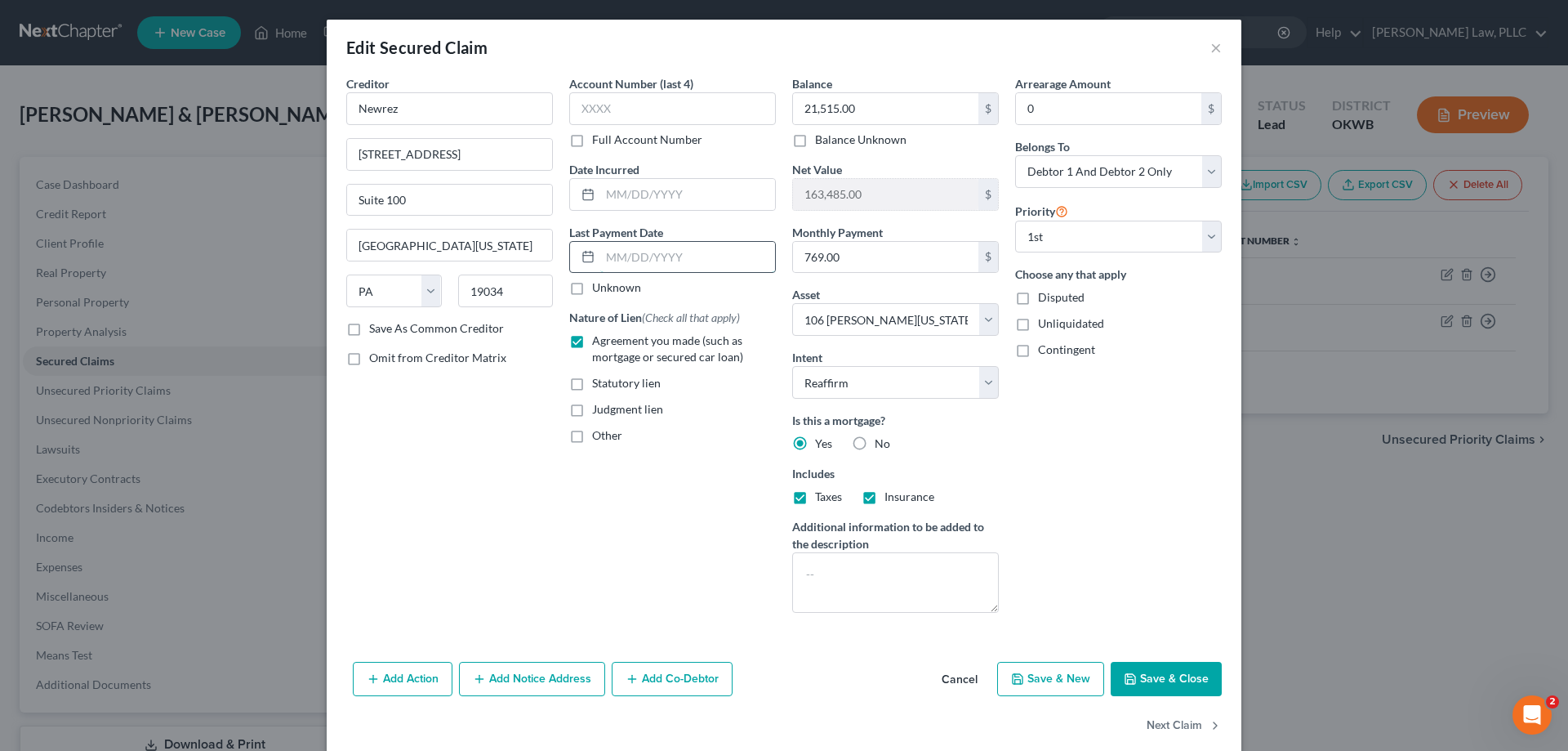
click at [652, 263] on input "text" at bounding box center [687, 257] width 175 height 31
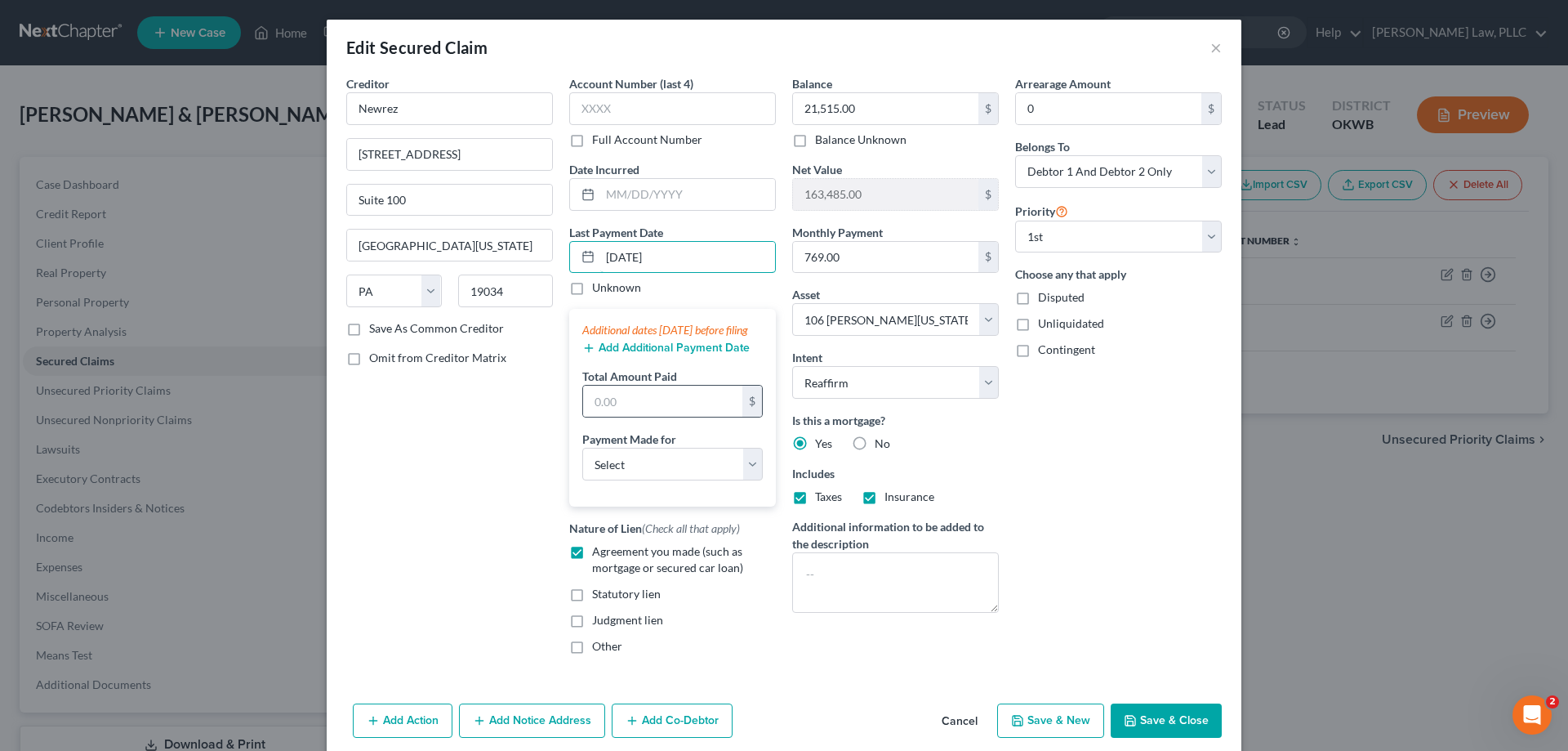
type input "10/1/2025"
click at [677, 401] on div "$" at bounding box center [673, 401] width 181 height 33
click at [678, 412] on input "text" at bounding box center [663, 401] width 159 height 31
type input "1,350"
click at [683, 355] on button "Add Additional Payment Date" at bounding box center [666, 347] width 167 height 13
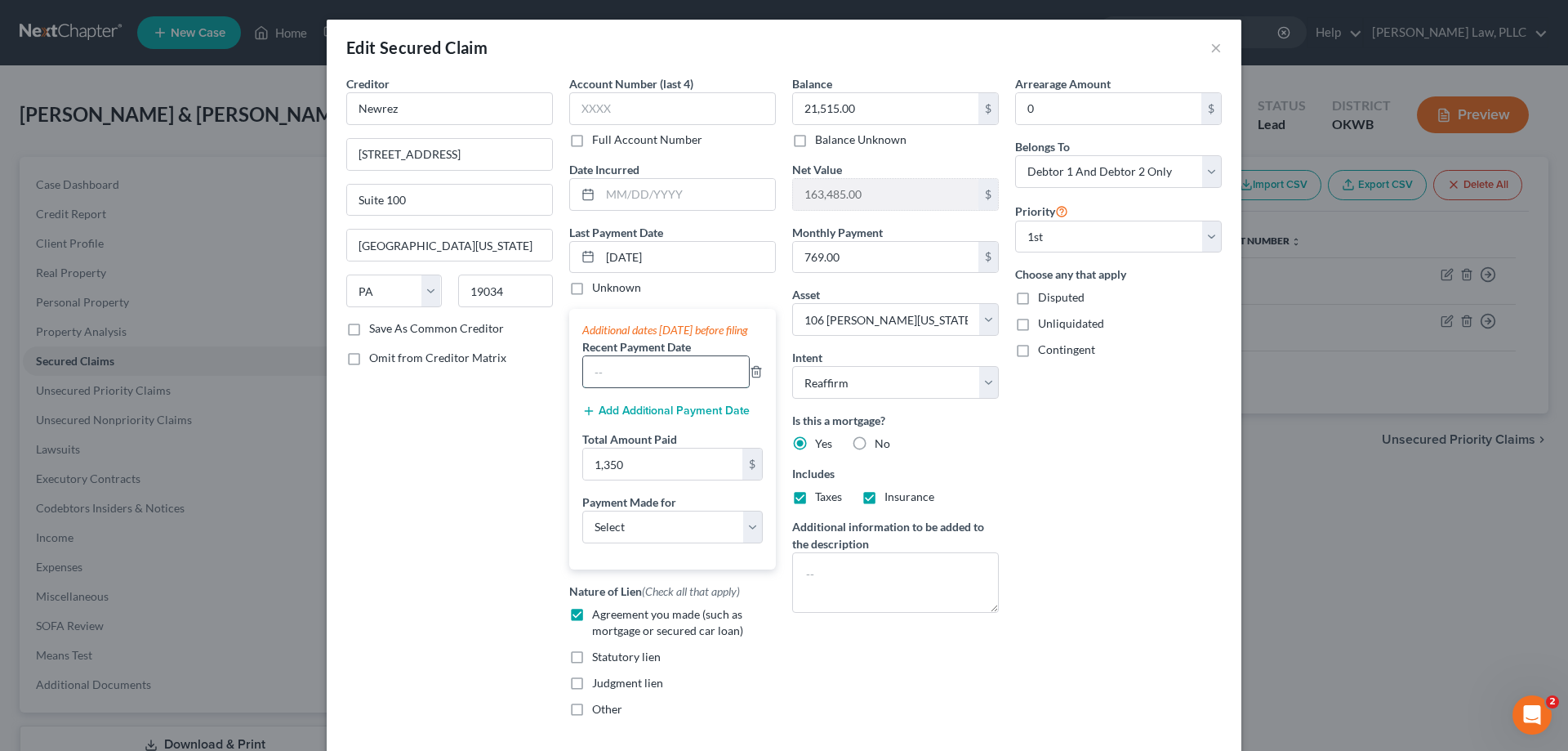
click at [655, 377] on input "text" at bounding box center [666, 372] width 165 height 31
type input "09/01/2025"
click at [643, 417] on button "Add Additional Payment Date" at bounding box center [666, 411] width 167 height 13
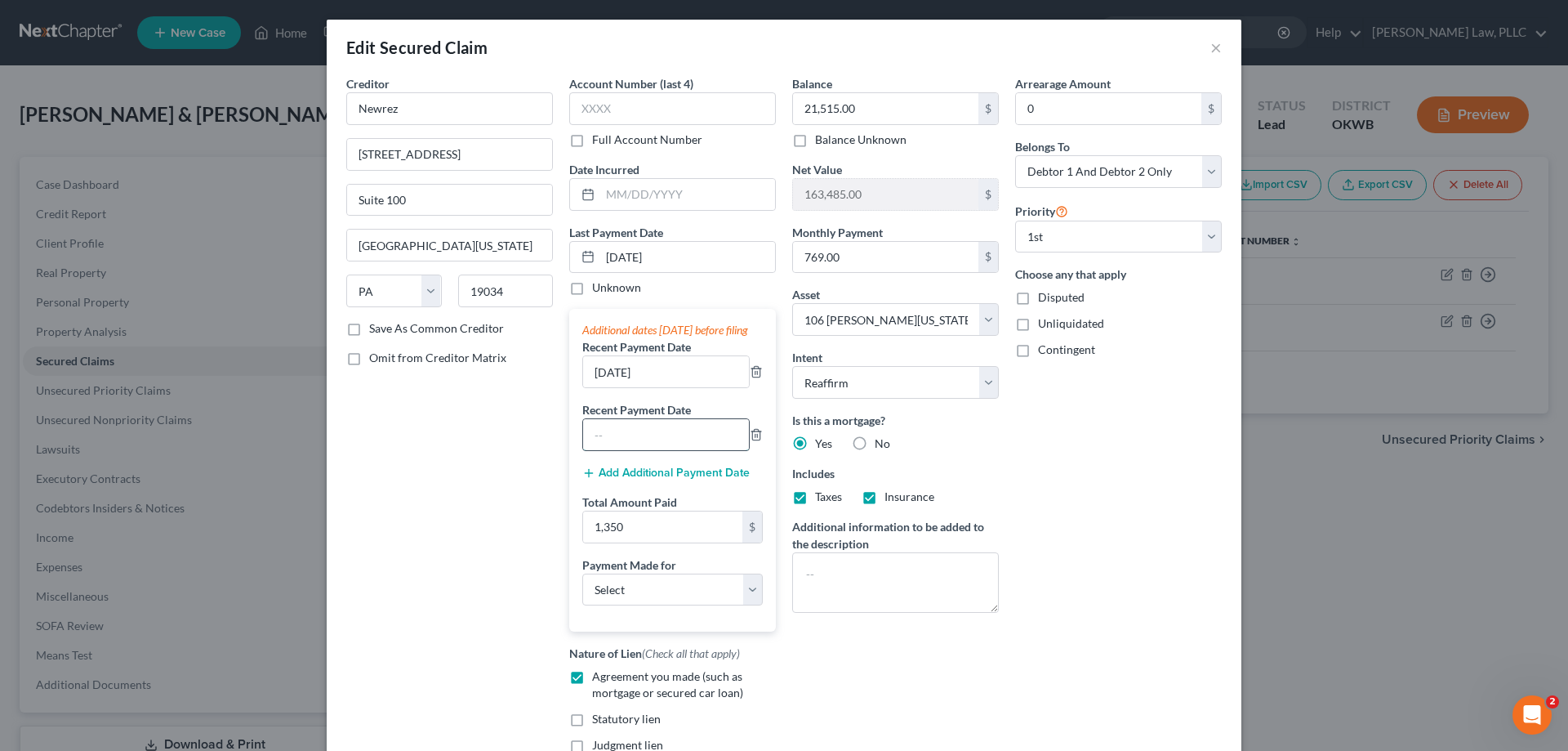
click at [633, 436] on input "text" at bounding box center [666, 434] width 165 height 31
type input "08/01/2025"
click at [691, 606] on select "Select Car Credit Card Loan Repayment Mortgage Other Suppliers Or Vendors" at bounding box center [673, 590] width 181 height 33
select select "3"
click at [582, 589] on select "Select Car Credit Card Loan Repayment Mortgage Other Suppliers Or Vendors" at bounding box center [673, 590] width 181 height 33
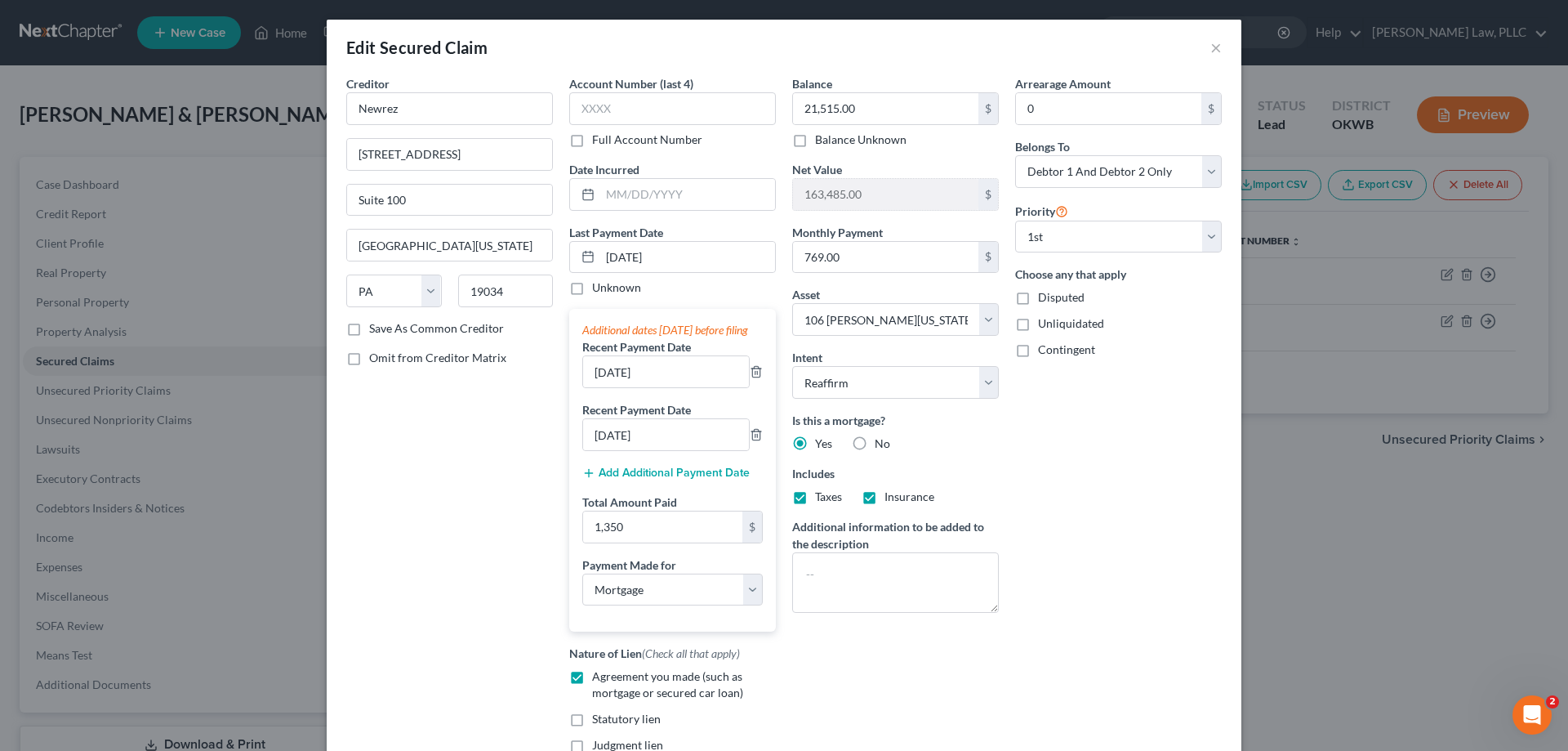
click at [109, 618] on div "Edit Secured Claim × Creditor * Newrez 601 Office Center Dr. Suite 100 Fort Was…" at bounding box center [784, 376] width 1568 height 751
drag, startPoint x: 540, startPoint y: 737, endPoint x: 509, endPoint y: 729, distance: 32.0
click at [540, 736] on div "Creditor * Newrez 601 Office Center Dr. Suite 100 Fort Washington State AL AK A…" at bounding box center [449, 433] width 223 height 718
click at [600, 250] on input "10/1/2025" at bounding box center [687, 257] width 175 height 31
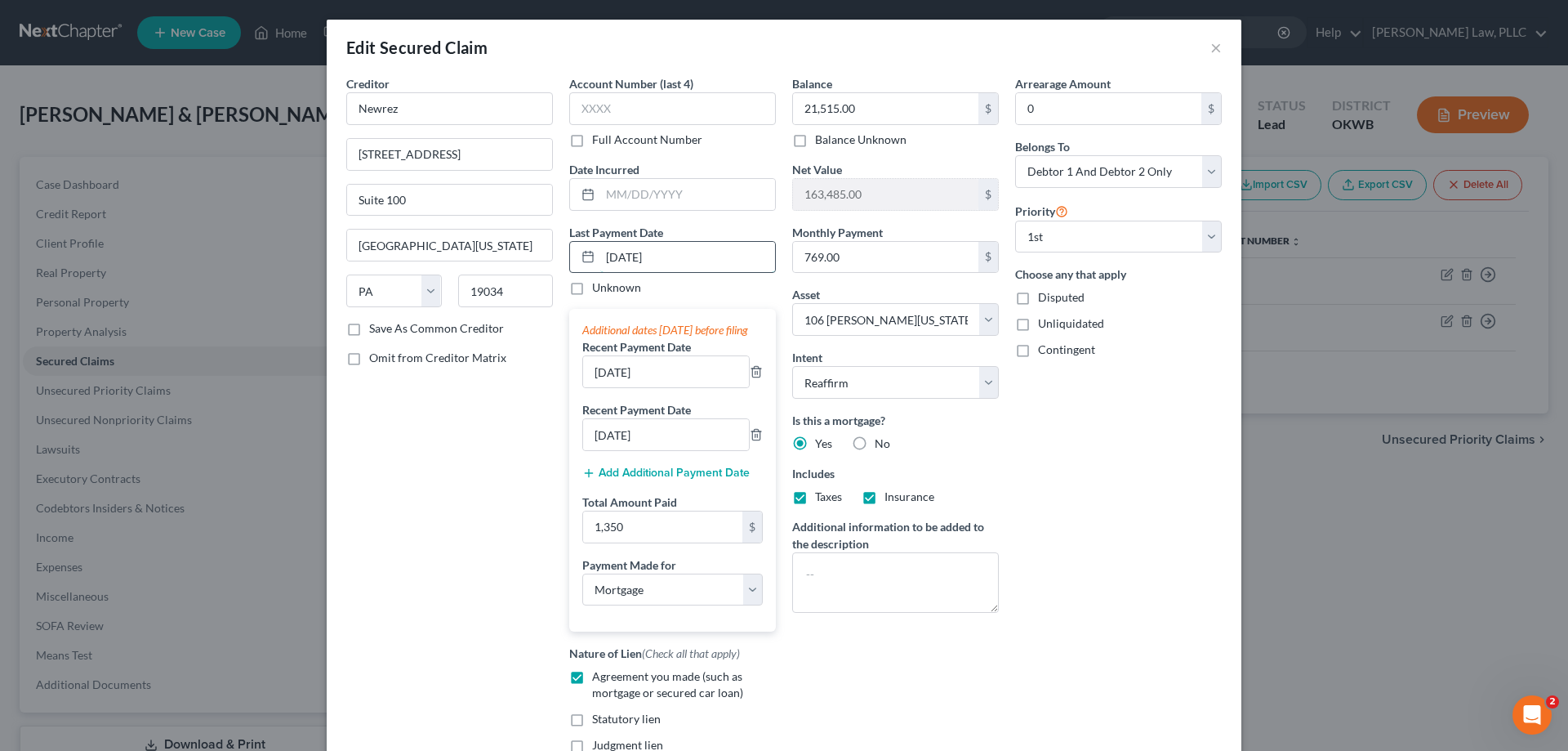
click at [600, 250] on input "10/1/2025" at bounding box center [687, 257] width 175 height 31
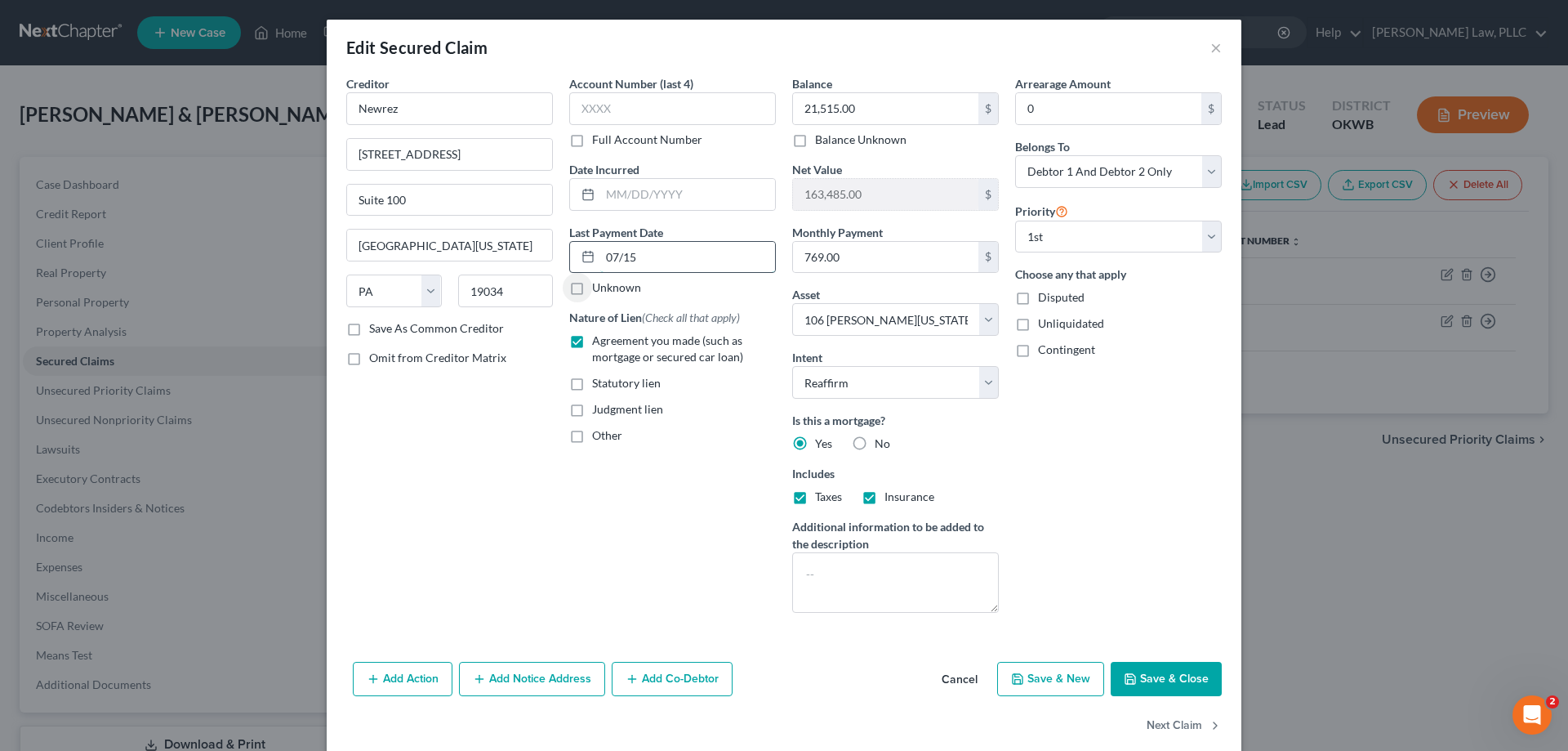
click at [629, 257] on input "07/15" at bounding box center [687, 257] width 175 height 31
type input "09/15/2025"
select select "3"
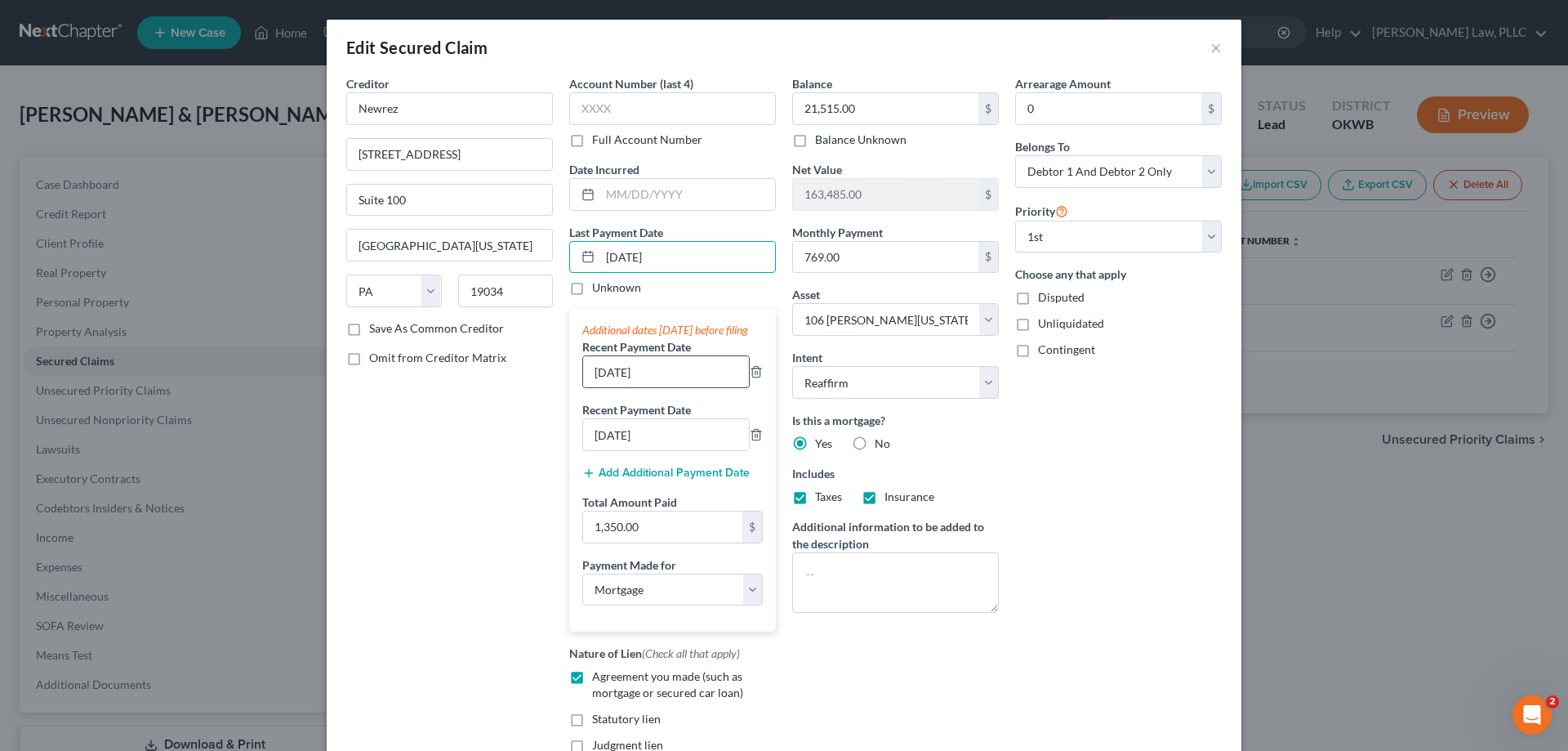
type input "09/15/2025"
click at [643, 387] on input "09/01/2025" at bounding box center [666, 372] width 165 height 31
click at [642, 387] on input "09/01/2025" at bounding box center [666, 372] width 165 height 31
type input "08/15/2025"
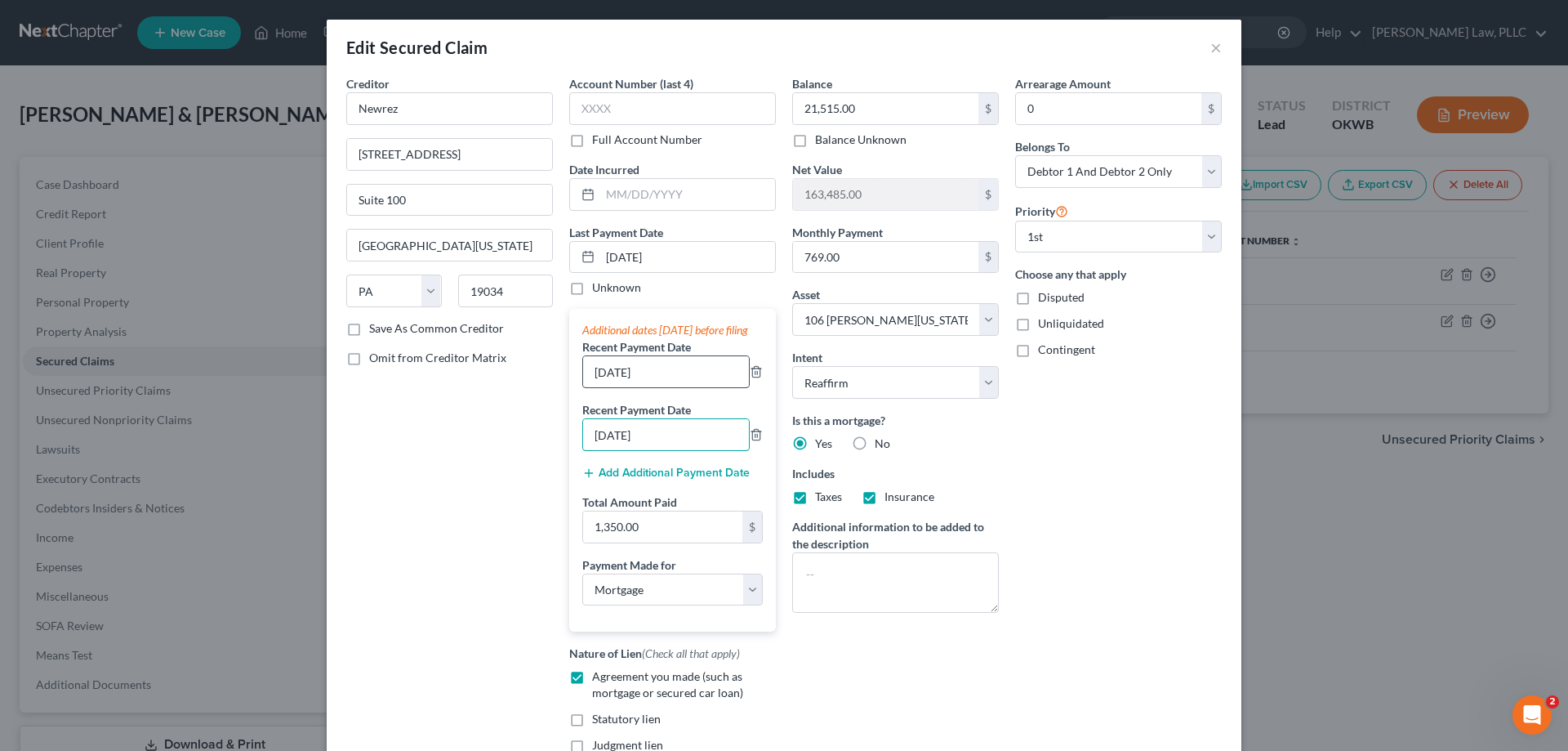
type input "07/15/2025"
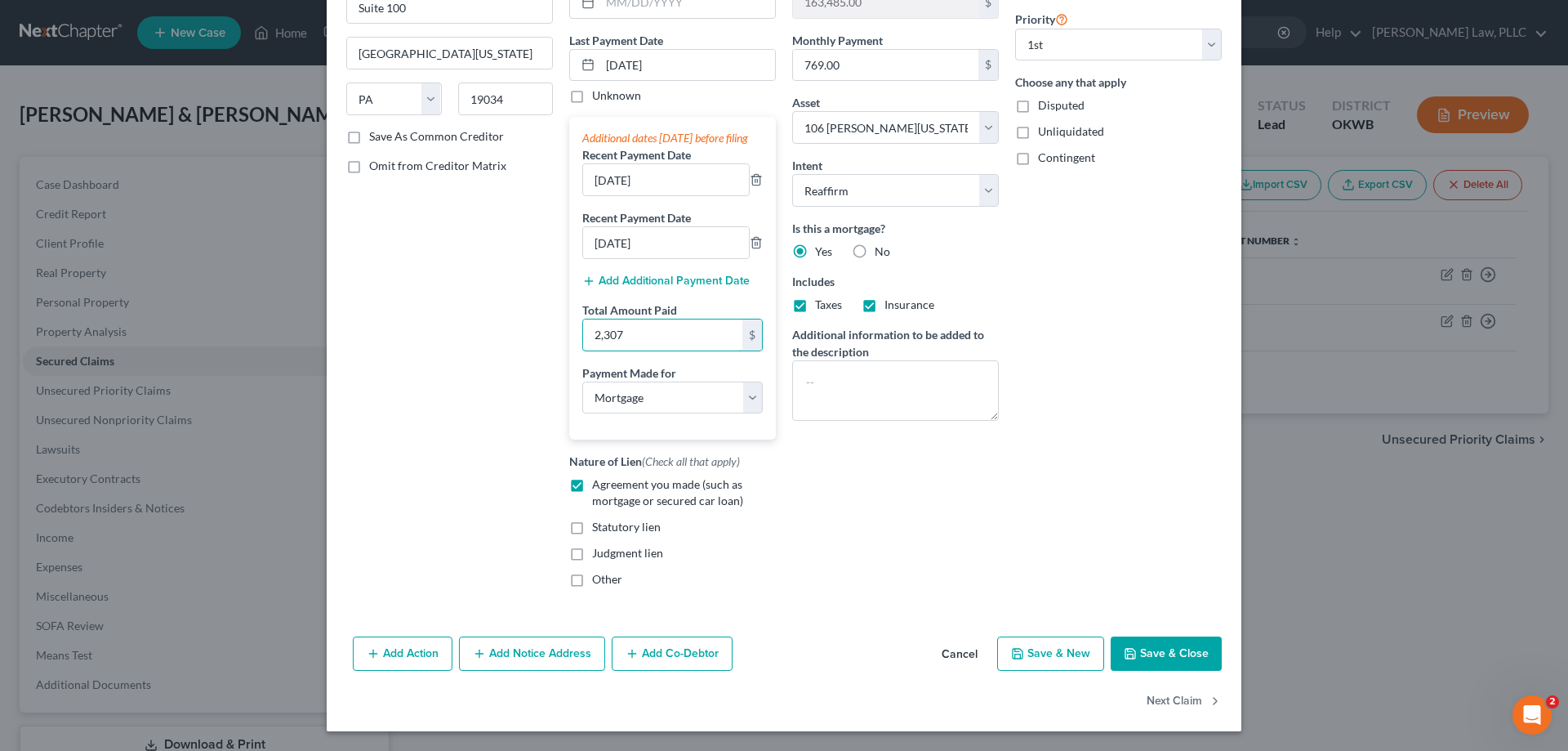
scroll to position [208, 0]
type input "2,307"
click at [1124, 649] on icon "button" at bounding box center [1130, 653] width 13 height 13
select select
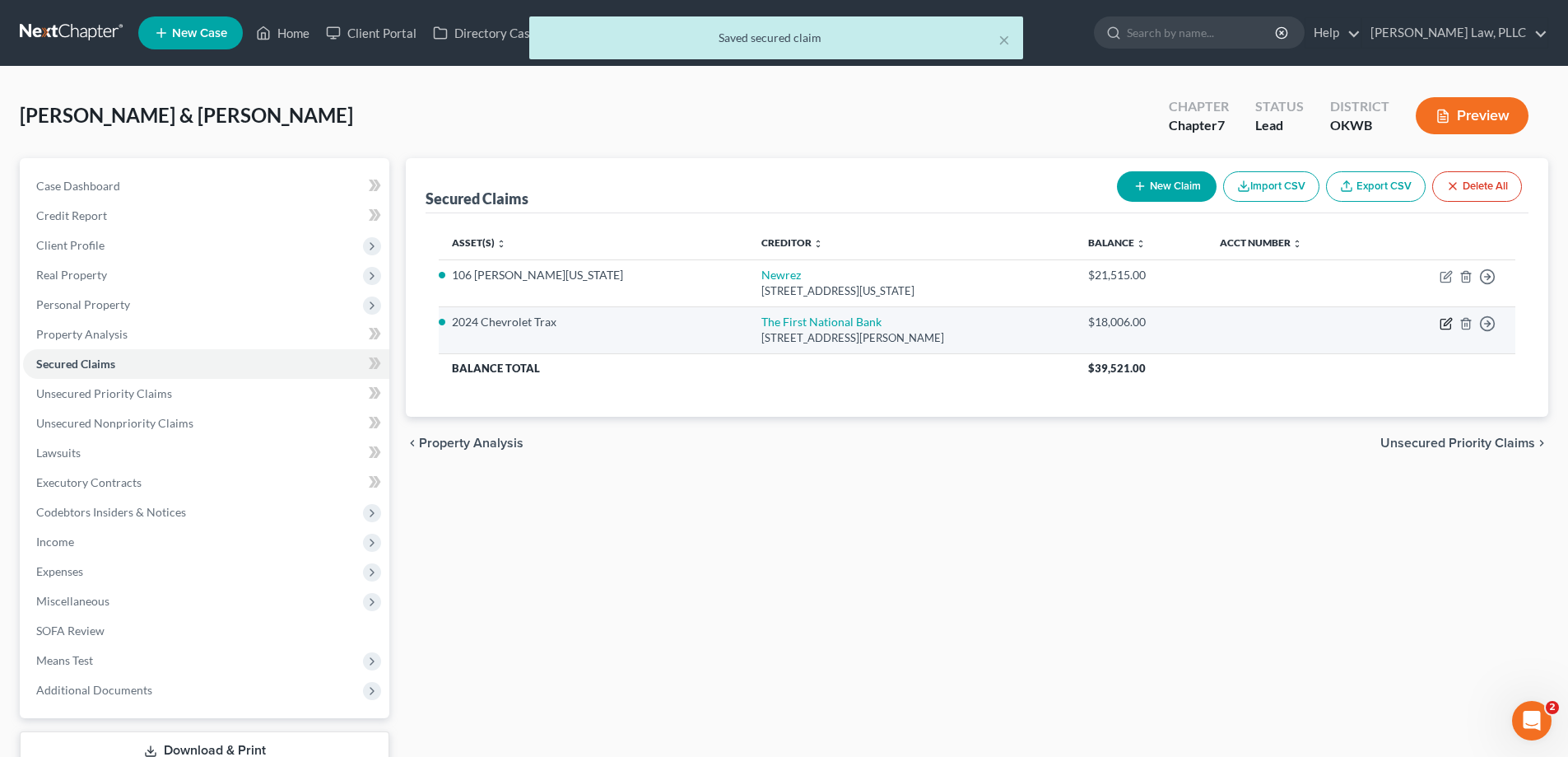
click at [1442, 321] on icon "button" at bounding box center [1446, 324] width 13 height 13
select select "37"
select select "2"
select select "0"
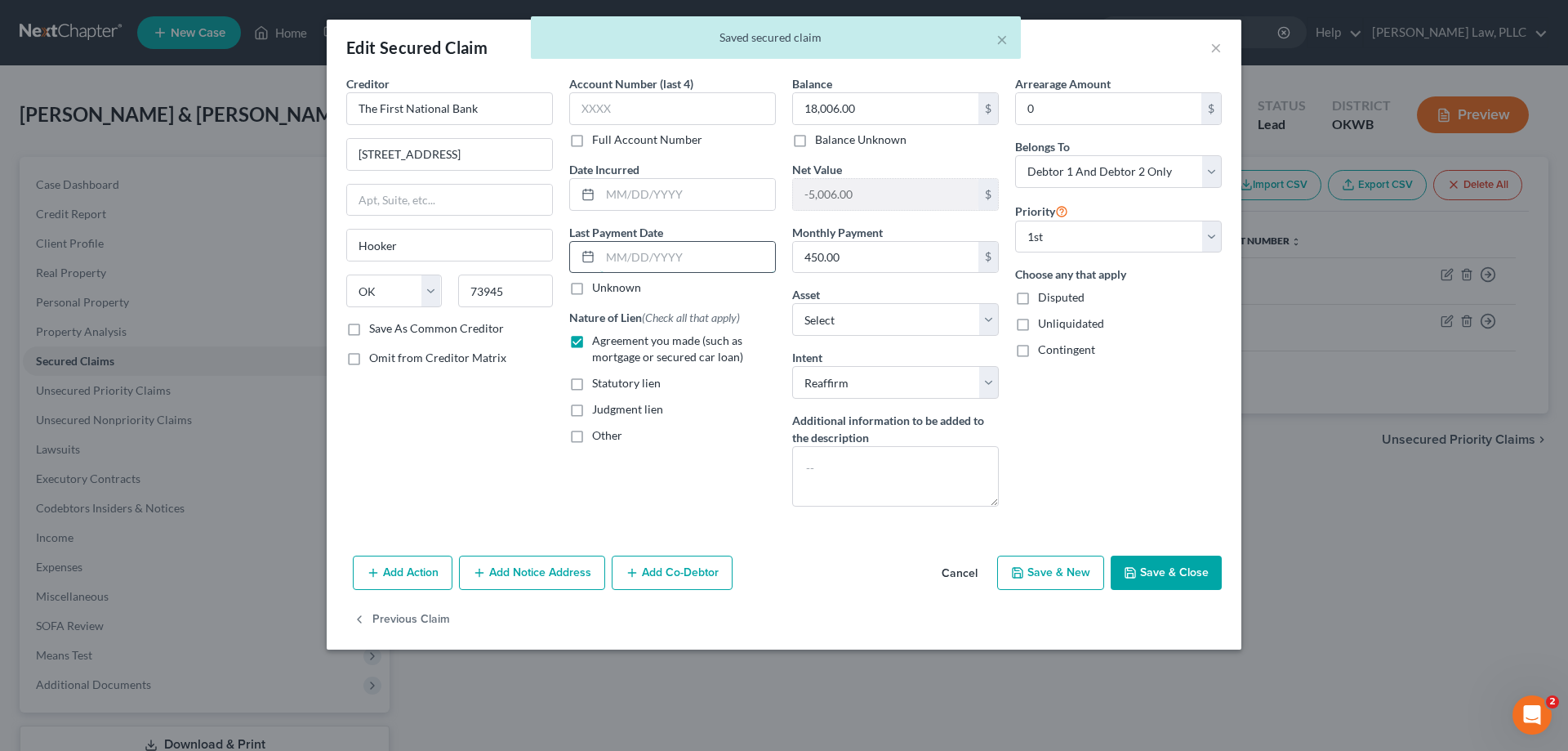
click at [652, 255] on input "text" at bounding box center [687, 257] width 175 height 31
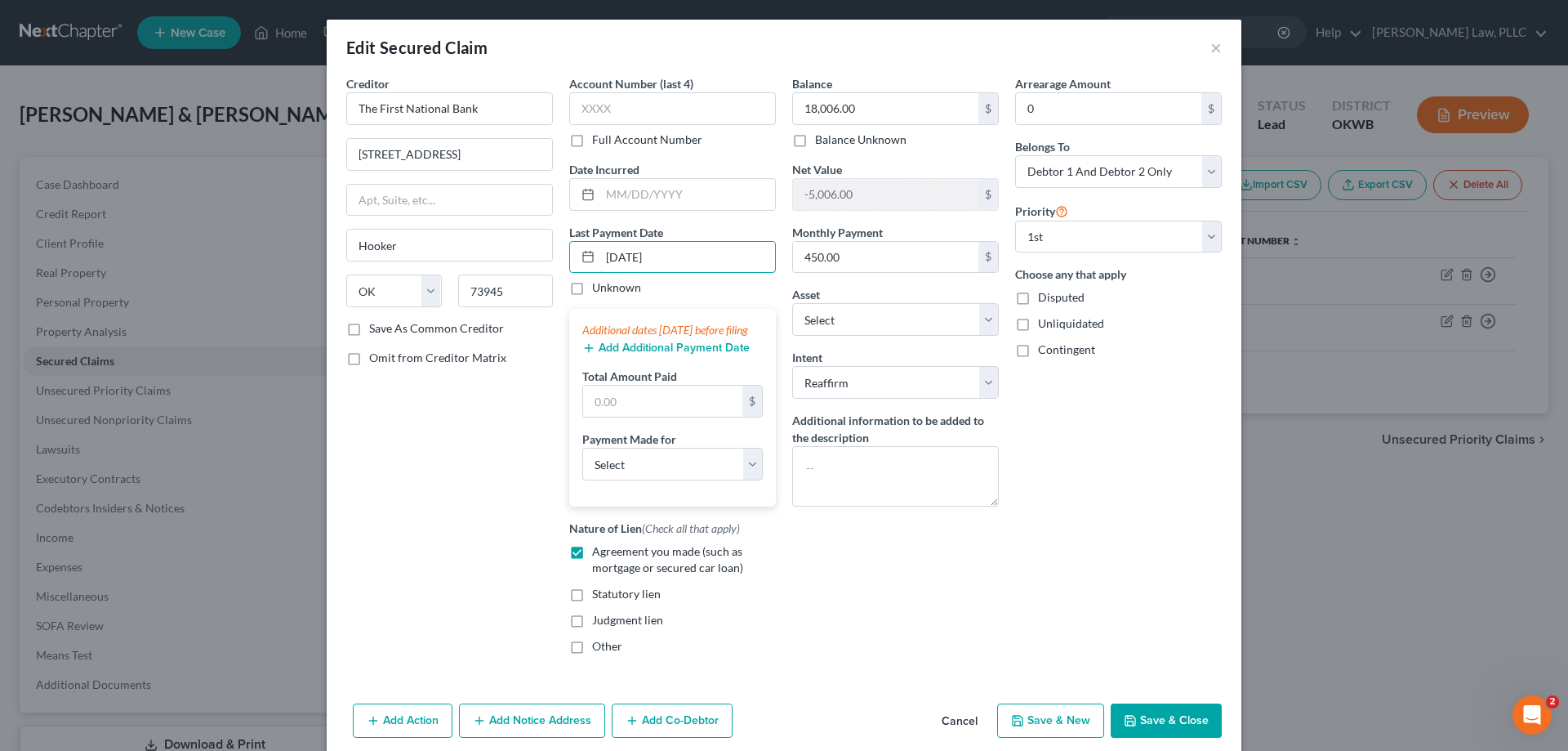
type input "10/01/2025"
click at [638, 355] on button "Add Additional Payment Date" at bounding box center [666, 347] width 167 height 13
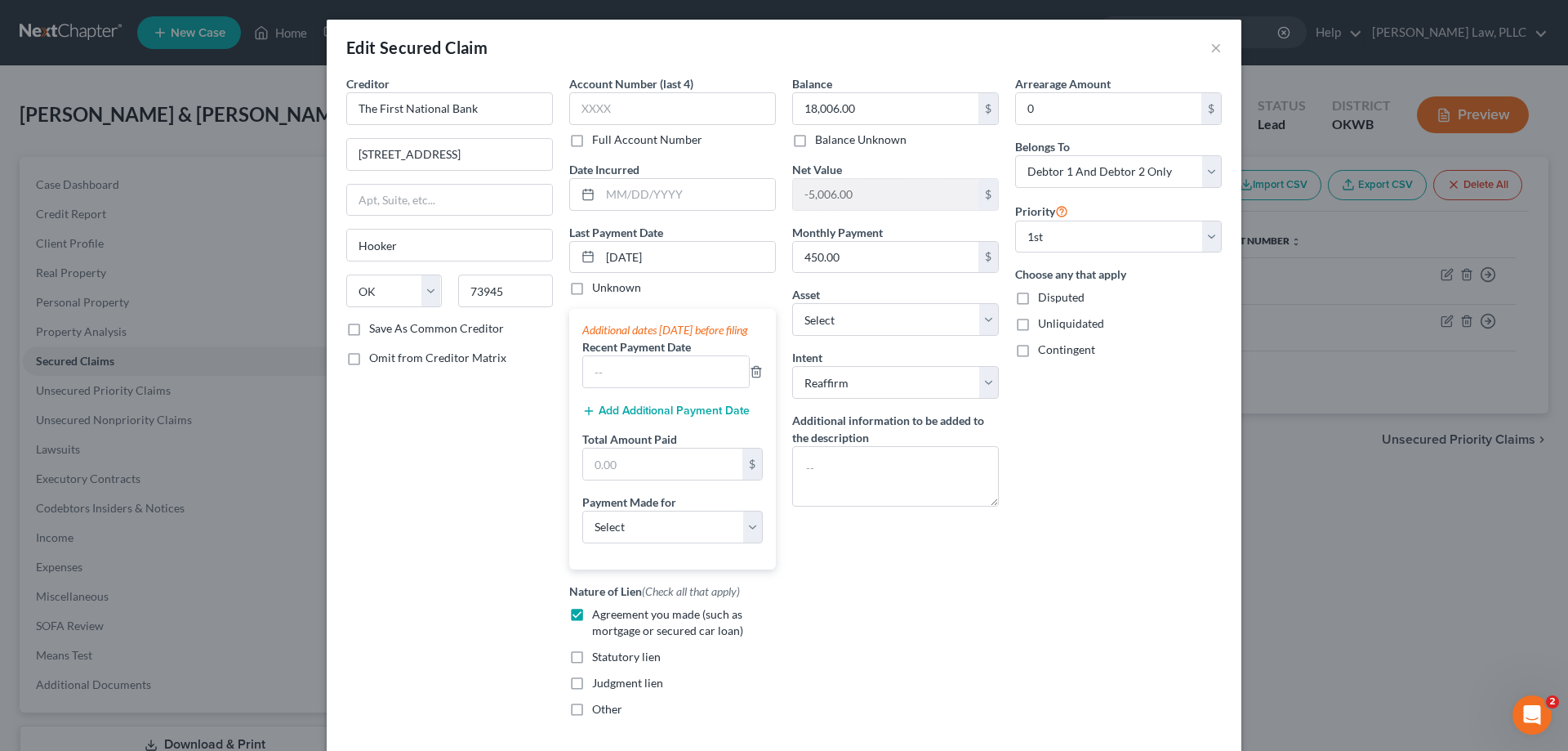
click at [652, 417] on button "Add Additional Payment Date" at bounding box center [666, 411] width 167 height 13
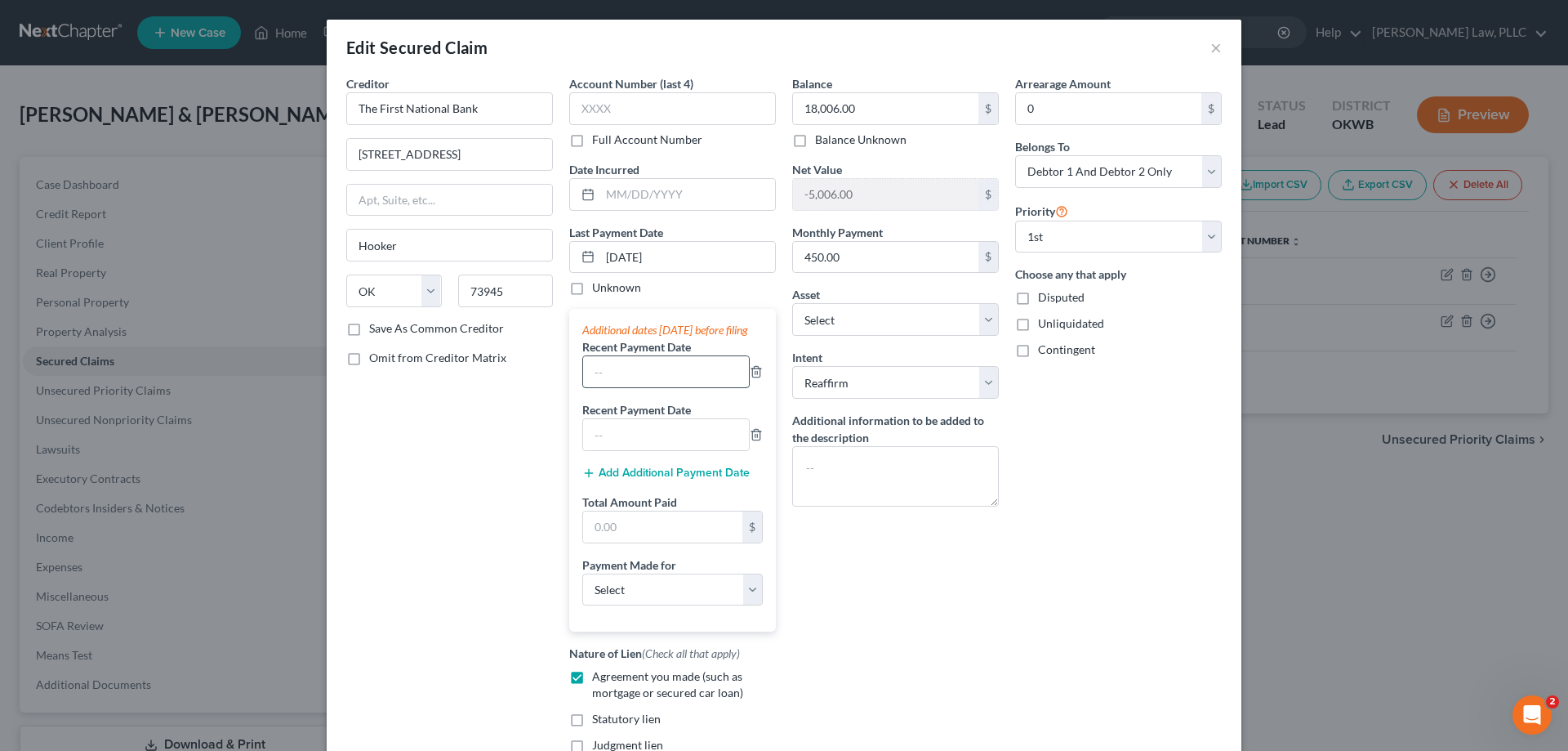
click at [640, 387] on input "text" at bounding box center [666, 372] width 165 height 31
type input "09/01/2025"
type input "08/01/2025"
click at [689, 543] on input "text" at bounding box center [663, 527] width 159 height 31
type input "1,350"
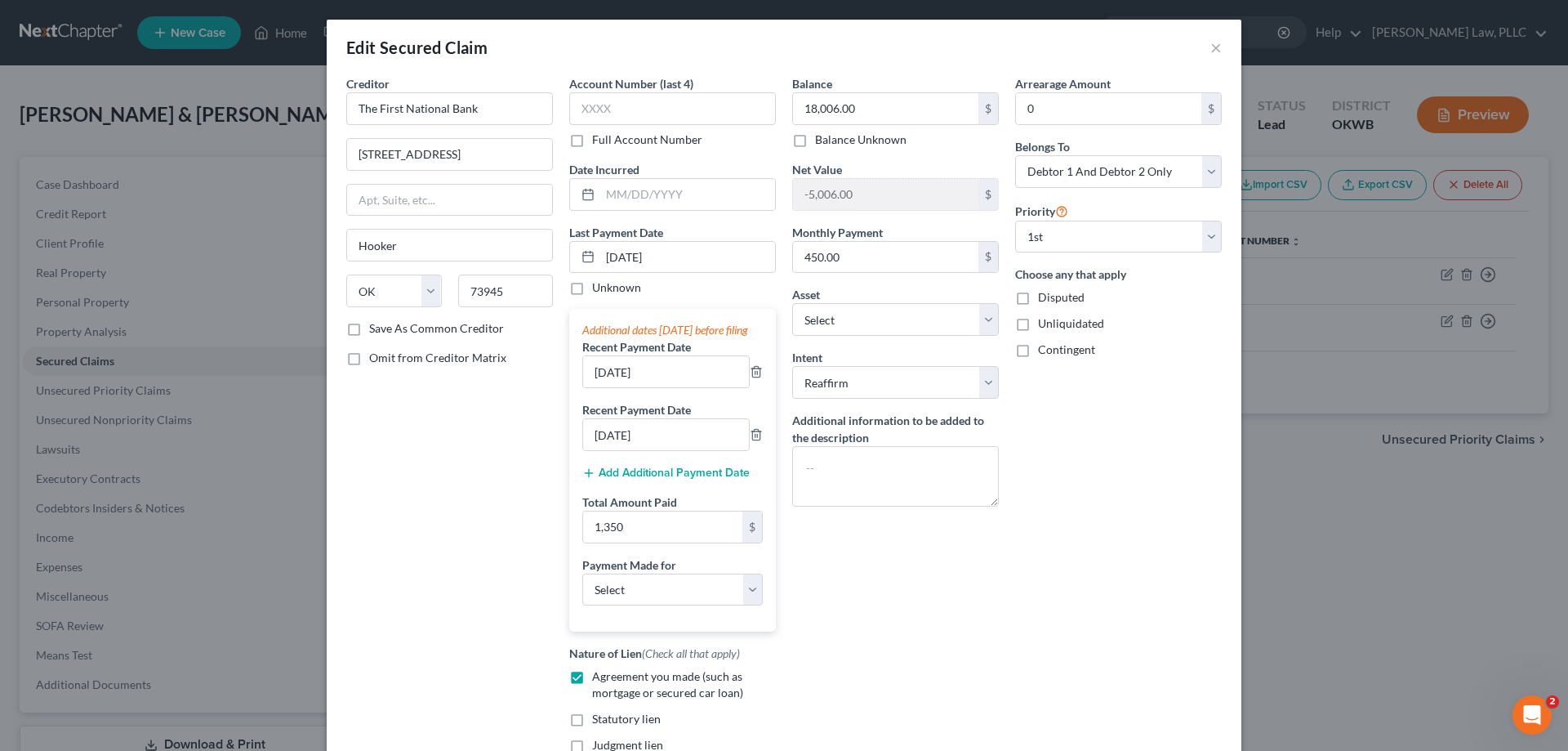
click at [735, 588] on div "Payment Made for Select Car Credit Card Loan Repayment Mortgage Other Suppliers…" at bounding box center [673, 581] width 181 height 50
click at [740, 603] on select "Select Car Credit Card Loan Repayment Mortgage Other Suppliers Or Vendors" at bounding box center [673, 590] width 181 height 33
select select "0"
click at [582, 589] on select "Select Car Credit Card Loan Repayment Mortgage Other Suppliers Or Vendors" at bounding box center [673, 590] width 181 height 33
click at [1029, 542] on div "Arrearage Amount 0 $ Belongs To * Select Debtor 1 Only Debtor 2 Only Debtor 1 A…" at bounding box center [1118, 433] width 223 height 718
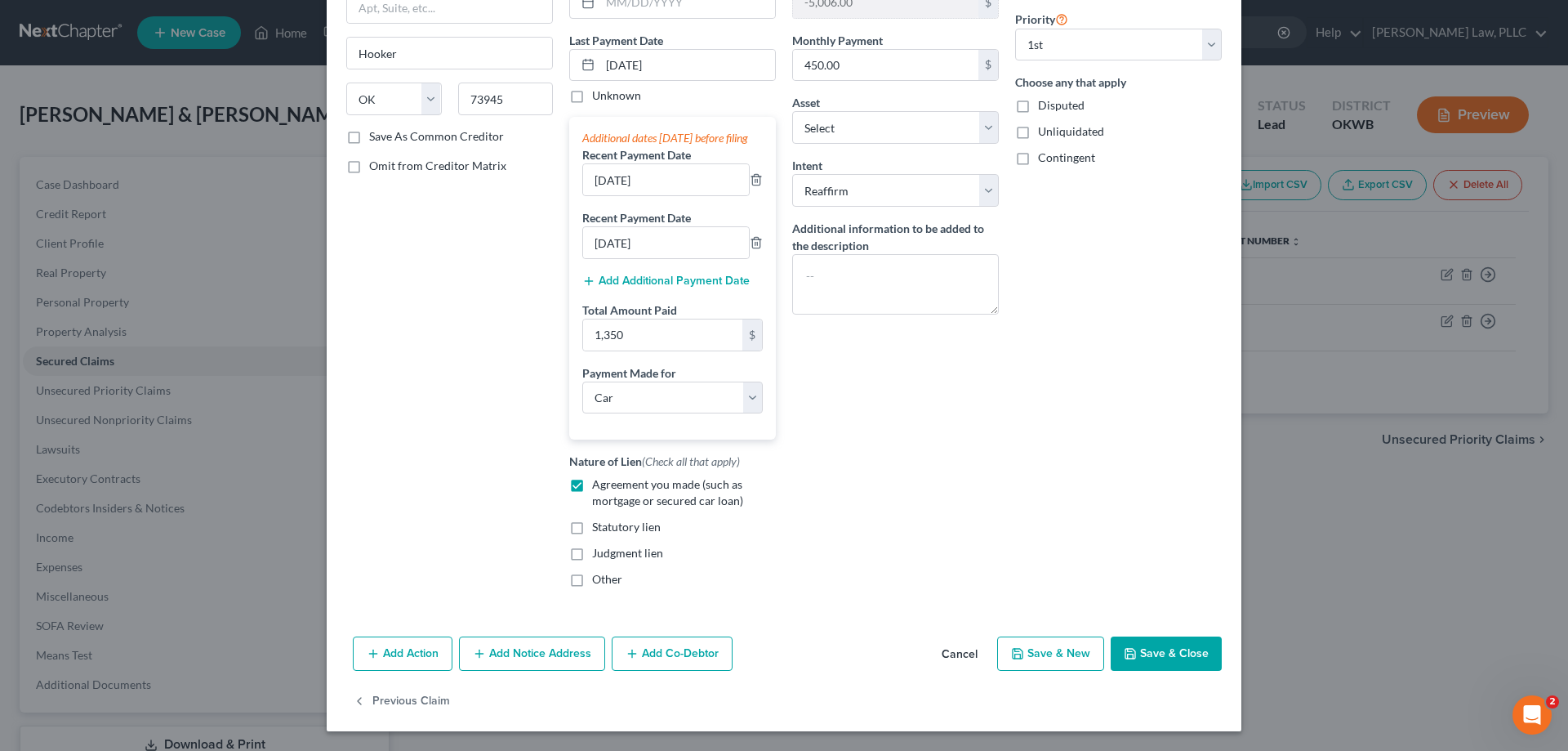
click at [1138, 659] on button "Save & Close" at bounding box center [1166, 653] width 111 height 34
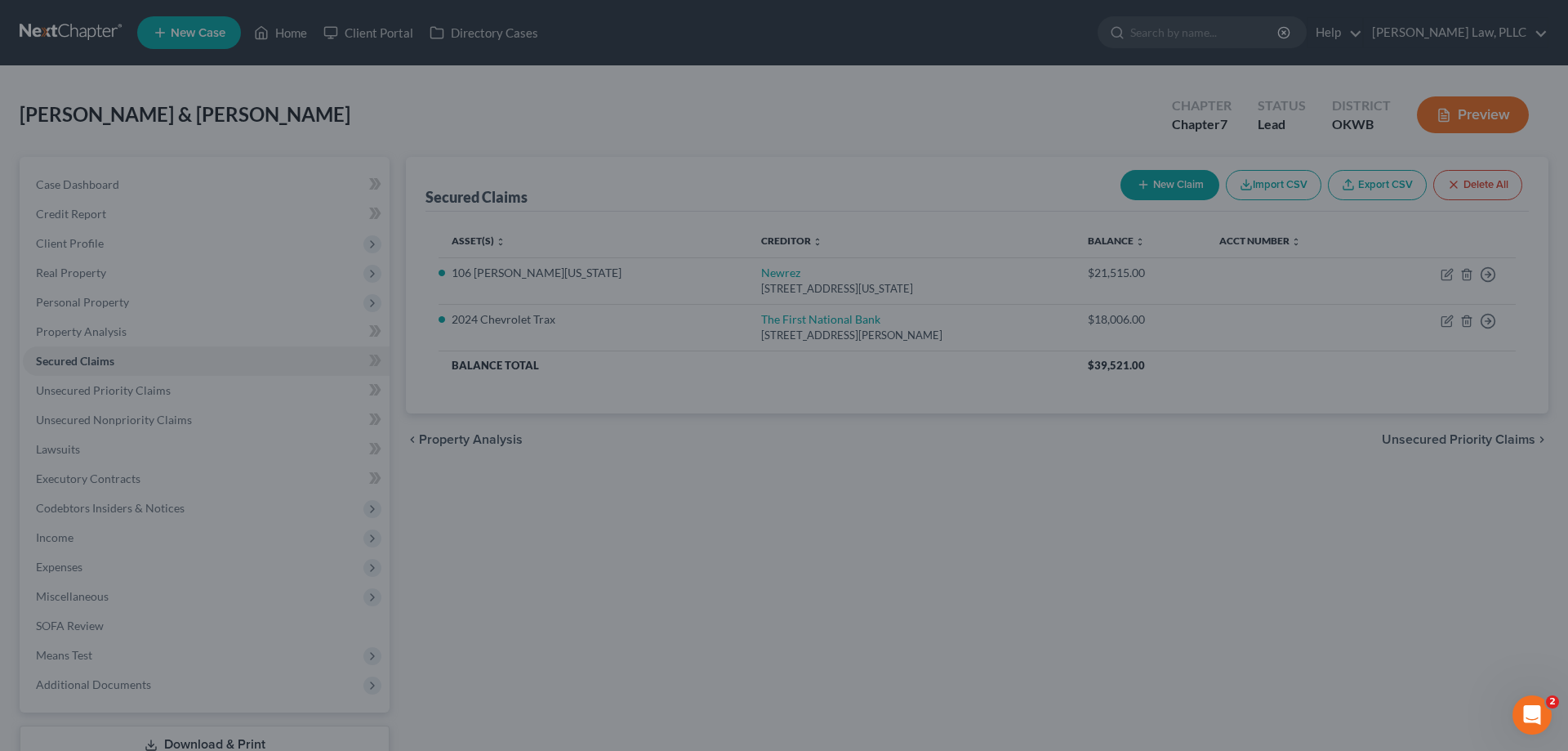
select select "11"
type input "1,350.00"
